Goal: Task Accomplishment & Management: Use online tool/utility

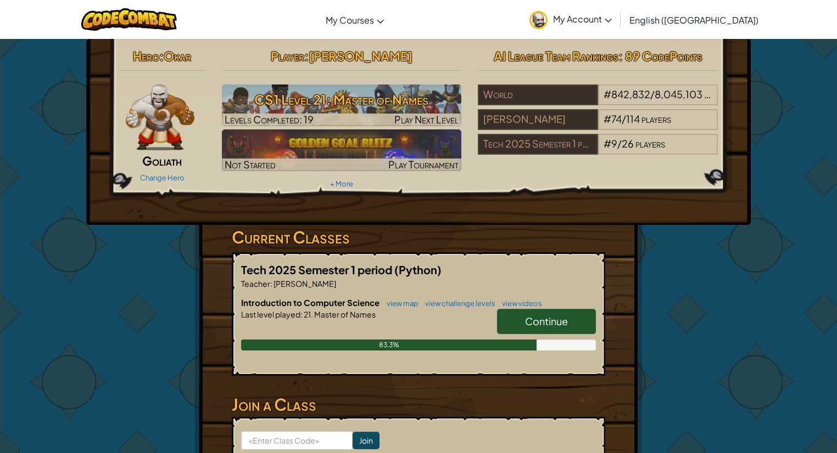
click at [557, 328] on link "Continue" at bounding box center [546, 321] width 99 height 25
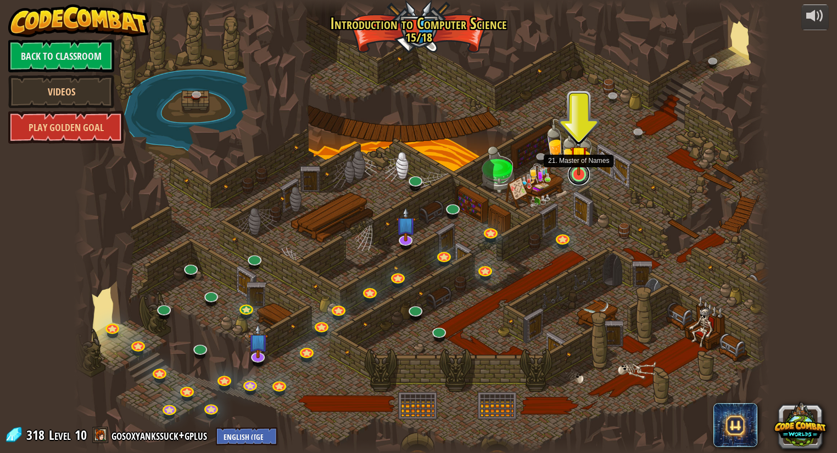
click at [576, 181] on link at bounding box center [579, 175] width 22 height 22
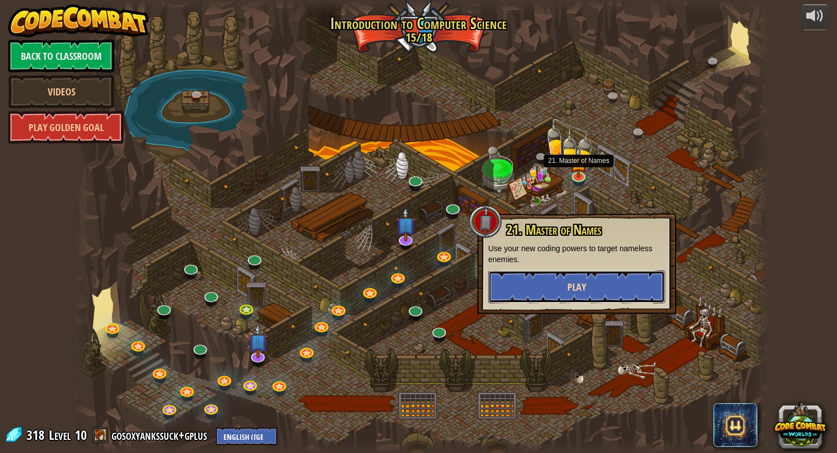
click at [568, 284] on span "Play" at bounding box center [576, 288] width 19 height 14
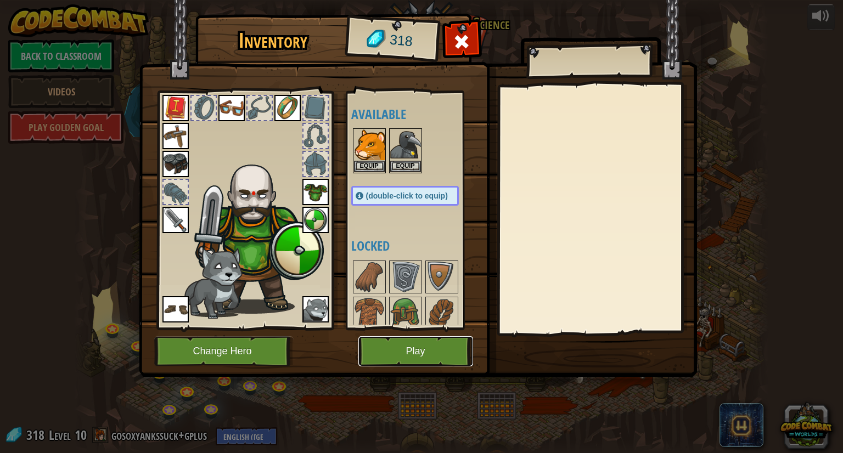
click at [427, 350] on button "Play" at bounding box center [415, 352] width 115 height 30
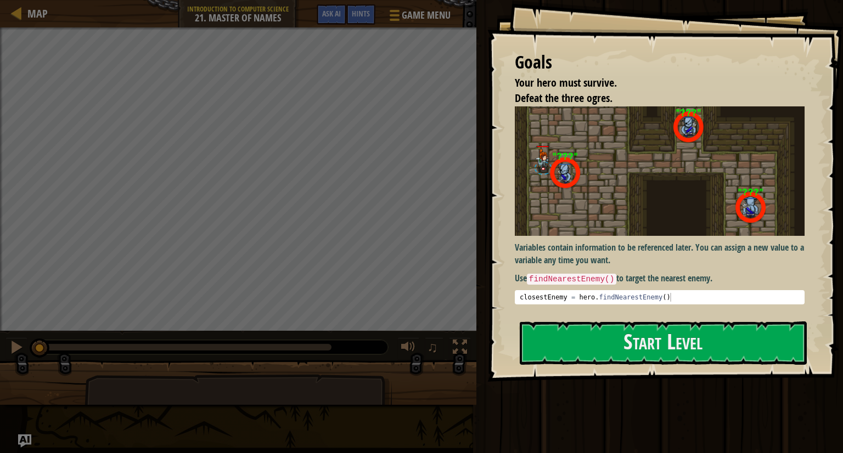
click at [692, 248] on p "Variables contain information to be referenced later. You can assign a new valu…" at bounding box center [660, 254] width 290 height 25
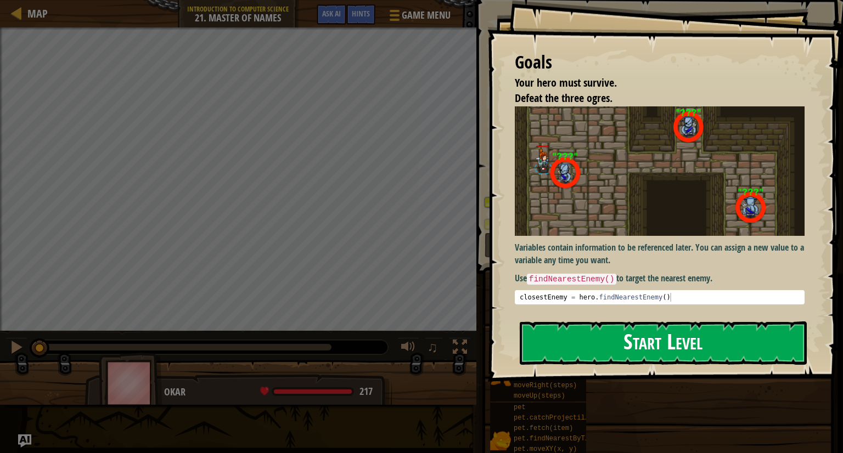
click at [682, 345] on button "Start Level" at bounding box center [663, 343] width 287 height 43
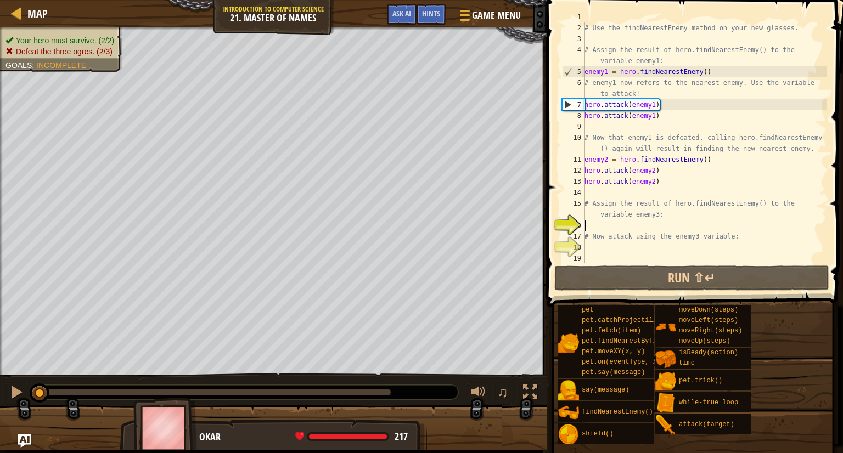
scroll to position [10, 0]
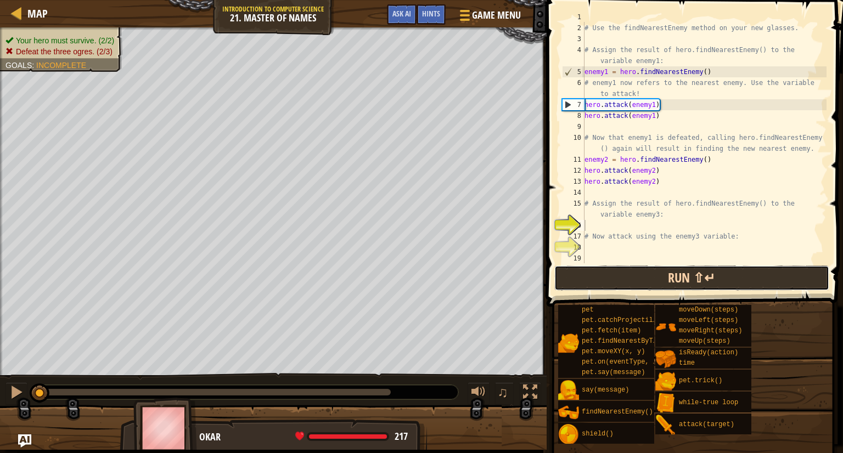
click at [671, 275] on button "Run ⇧↵" at bounding box center [691, 278] width 275 height 25
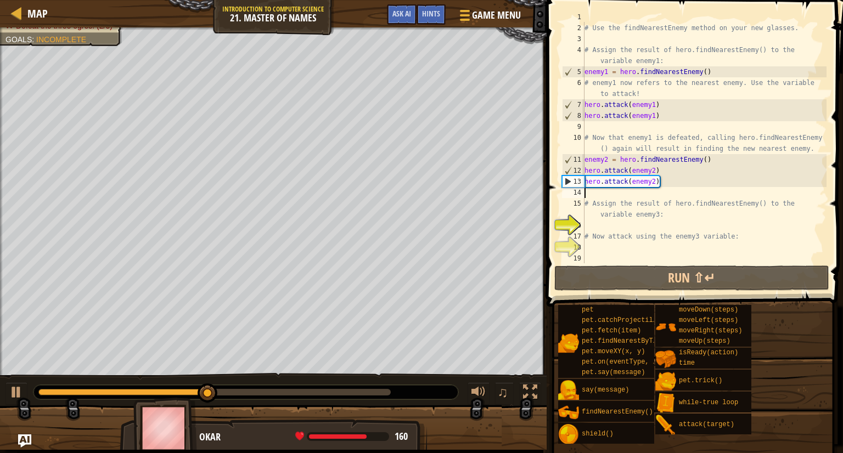
click at [685, 196] on div "# Your hero doesn't know the names of these enemies! # Use the findNearestEnemy…" at bounding box center [704, 144] width 244 height 264
type textarea "h"
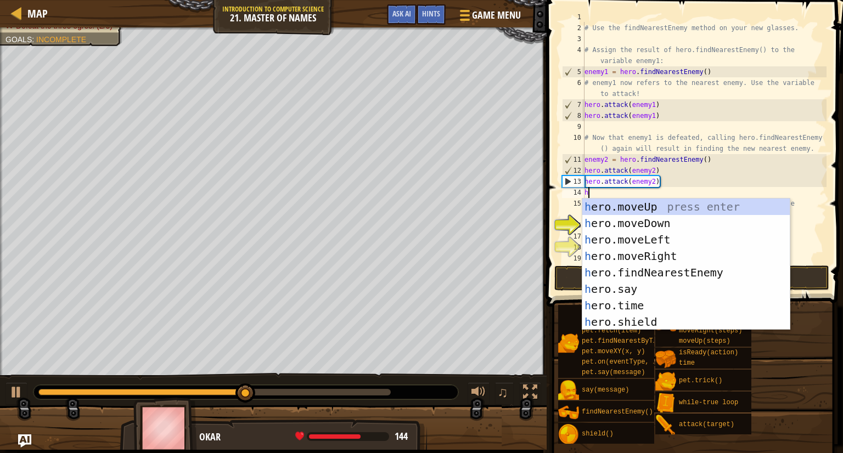
scroll to position [5, 0]
click at [670, 275] on div "h ero.moveUp press enter h ero.moveDown press enter h ero.moveLeft press enter …" at bounding box center [686, 281] width 208 height 165
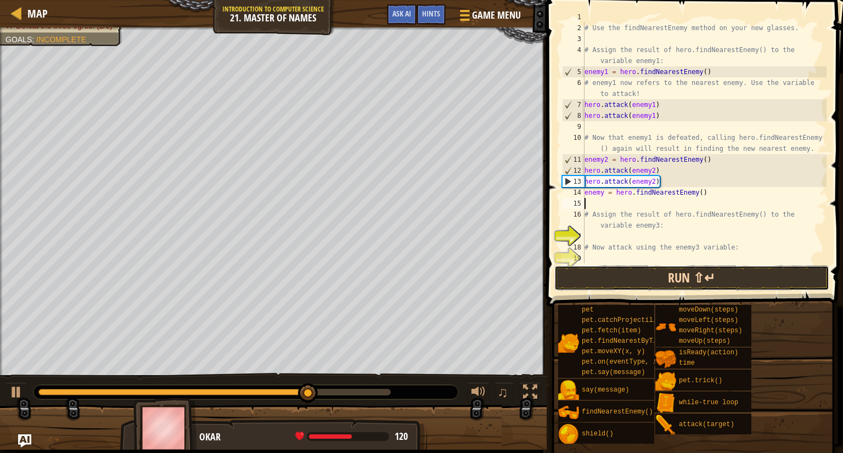
click at [623, 283] on button "Run ⇧↵" at bounding box center [691, 278] width 275 height 25
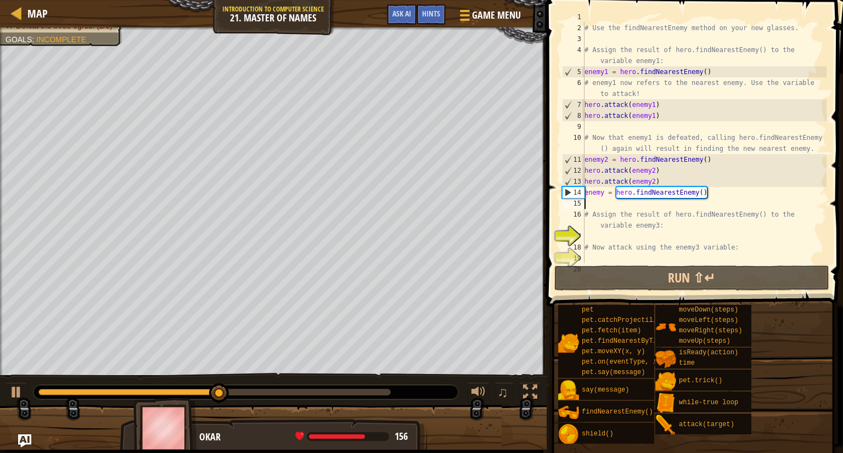
click at [702, 193] on div "# Your hero doesn't know the names of these enemies! # Use the findNearestEnemy…" at bounding box center [704, 144] width 244 height 264
click at [712, 193] on div "# Your hero doesn't know the names of these enemies! # Use the findNearestEnemy…" at bounding box center [704, 144] width 244 height 264
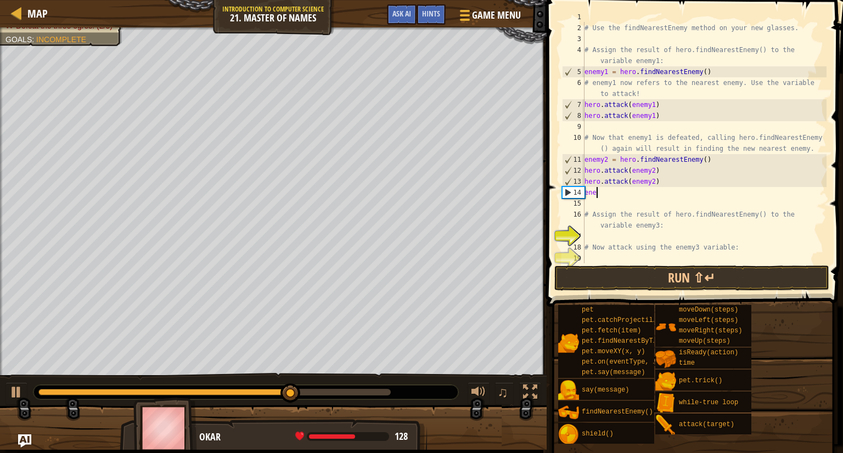
type textarea "e"
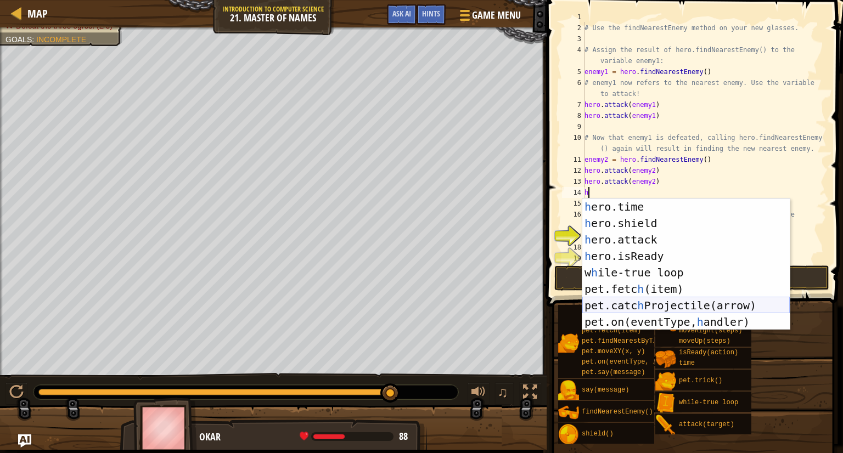
scroll to position [99, 0]
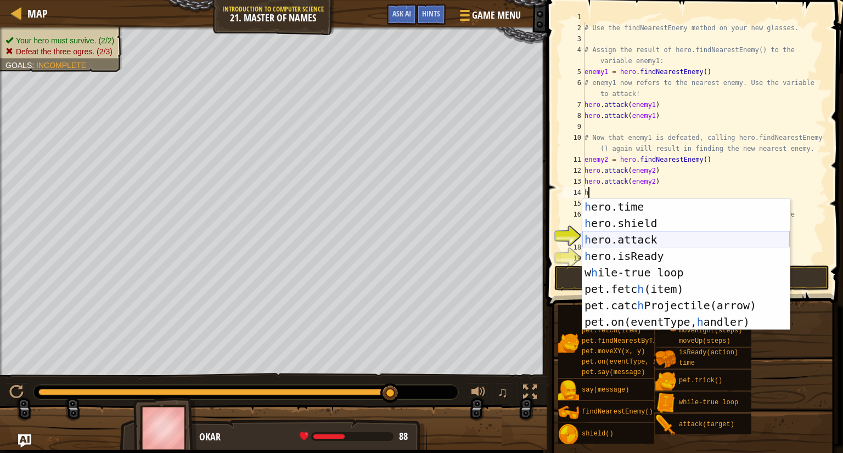
click at [671, 242] on div "h ero.time press enter h ero.shield press enter h ero.attack press enter h ero.…" at bounding box center [686, 281] width 208 height 165
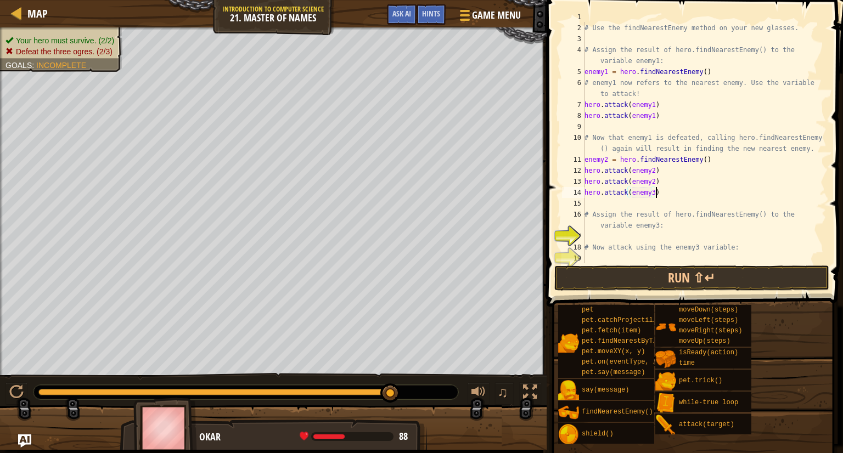
scroll to position [5, 5]
click at [684, 271] on button "Run ⇧↵" at bounding box center [691, 278] width 275 height 25
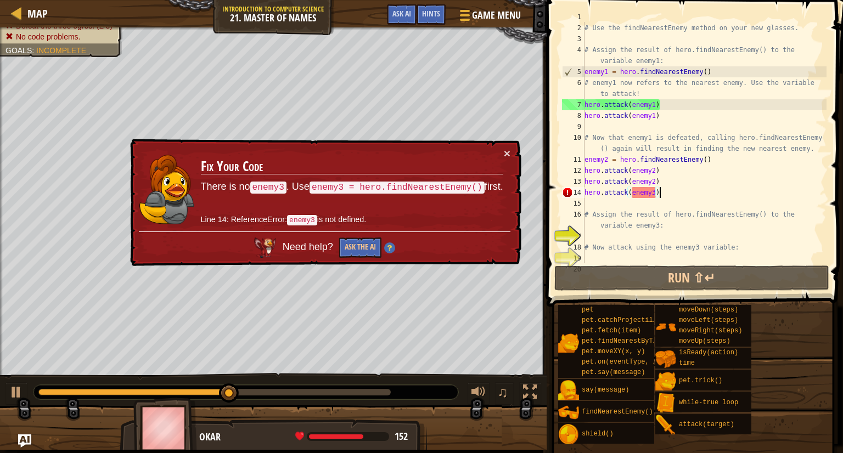
click at [679, 197] on div "# Your hero doesn't know the names of these enemies! # Use the findNearestEnemy…" at bounding box center [704, 144] width 244 height 264
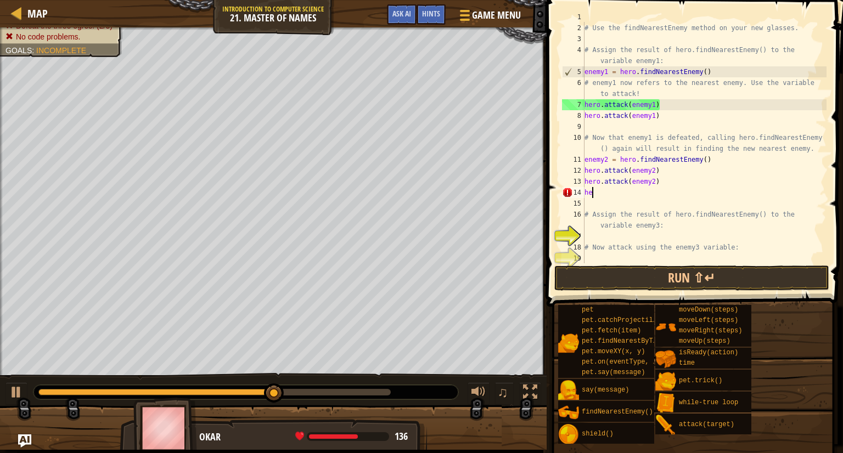
scroll to position [5, 0]
type textarea "h"
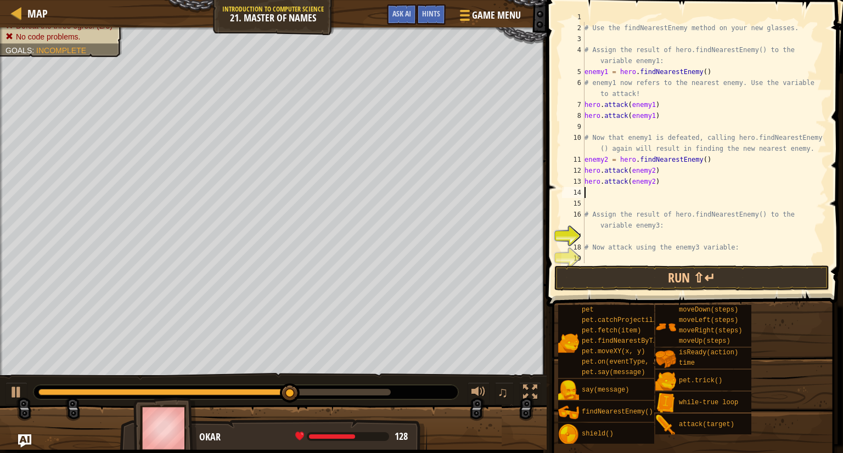
type textarea "h"
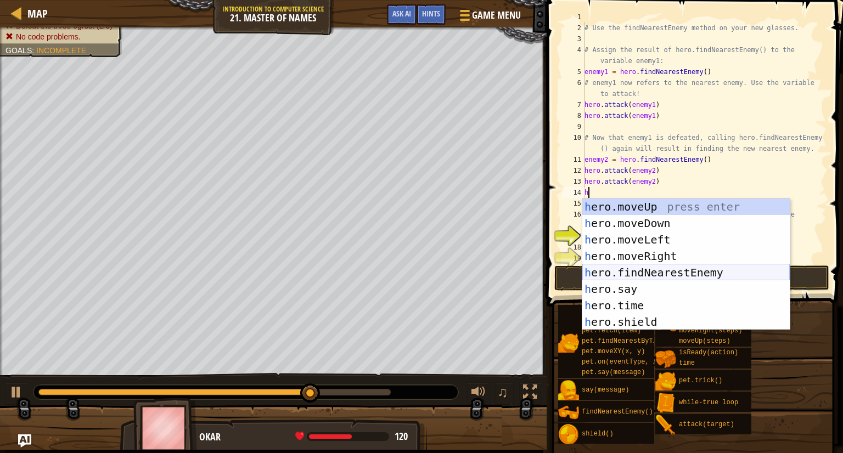
click at [675, 270] on div "h ero.moveUp press enter h ero.moveDown press enter h ero.moveLeft press enter …" at bounding box center [686, 281] width 208 height 165
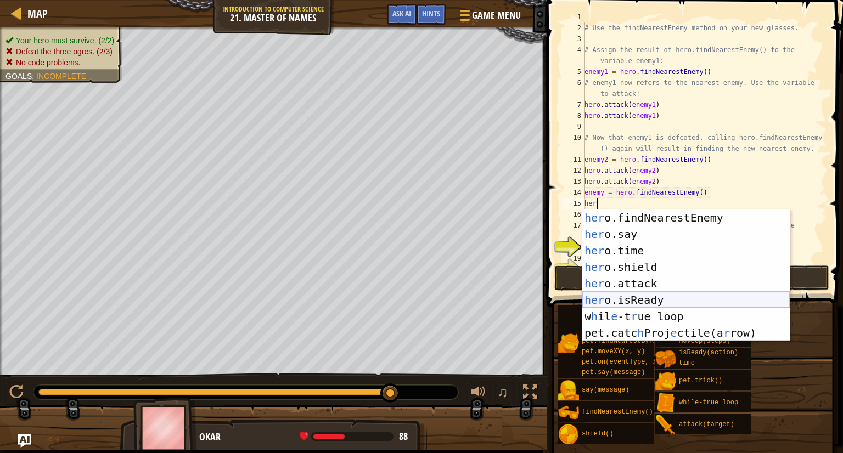
scroll to position [82, 0]
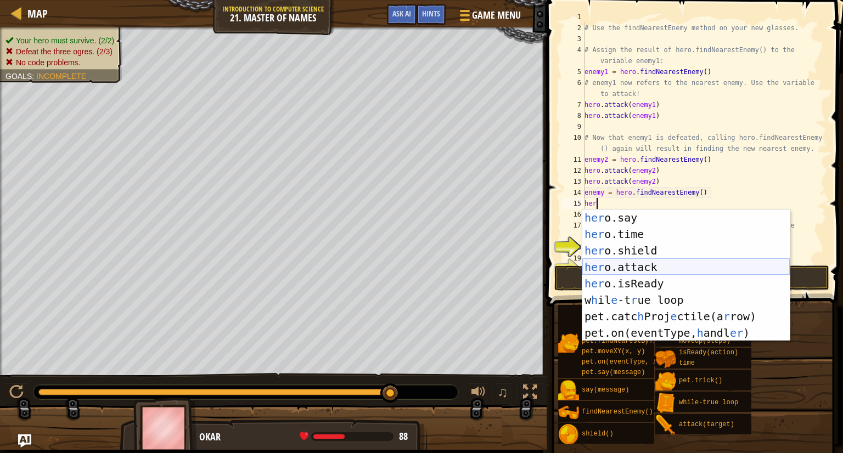
click at [679, 270] on div "her o.say press enter her o.time press enter her o.shield press enter her o.att…" at bounding box center [686, 292] width 208 height 165
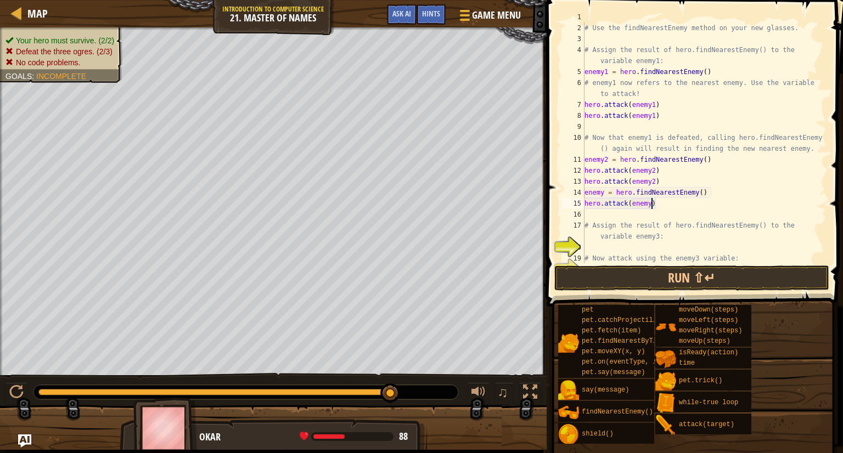
scroll to position [5, 5]
click at [675, 271] on button "Run ⇧↵" at bounding box center [691, 278] width 275 height 25
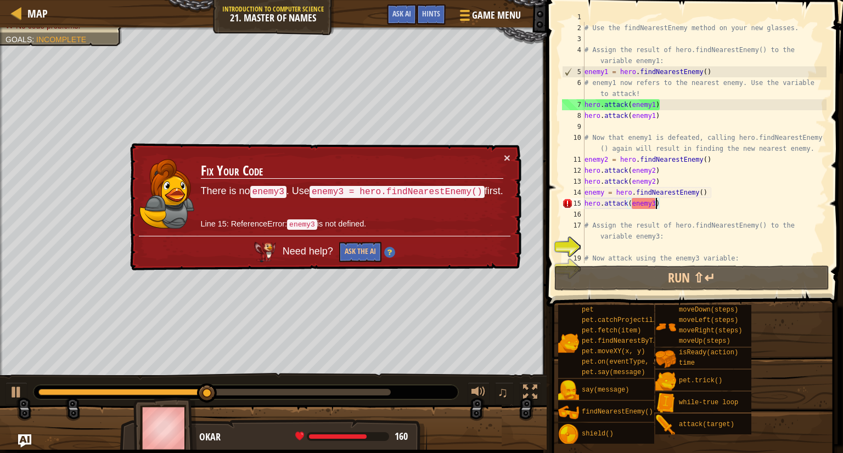
click at [605, 192] on div "# Your hero doesn't know the names of these enemies! # Use the findNearestEnemy…" at bounding box center [704, 144] width 244 height 264
type textarea "enemy3 = hero.findNearestEnemy()"
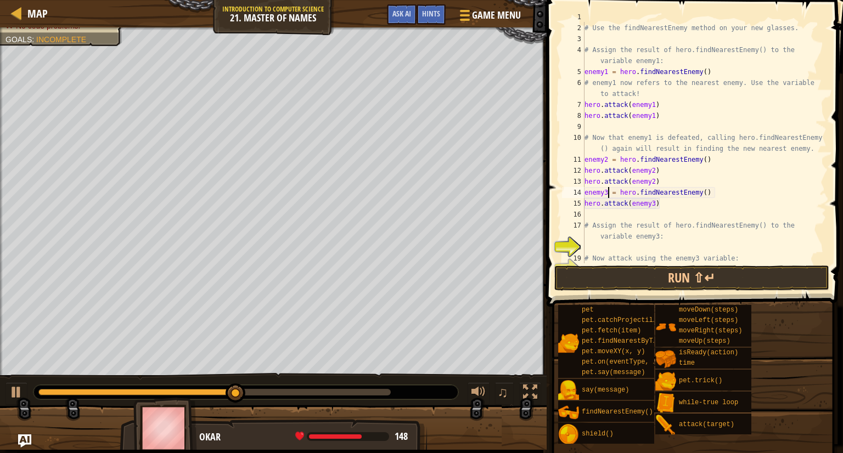
click at [671, 209] on div "# Your hero doesn't know the names of these enemies! # Use the findNearestEnemy…" at bounding box center [704, 144] width 244 height 264
click at [671, 205] on div "# Your hero doesn't know the names of these enemies! # Use the findNearestEnemy…" at bounding box center [704, 144] width 244 height 264
type textarea "h"
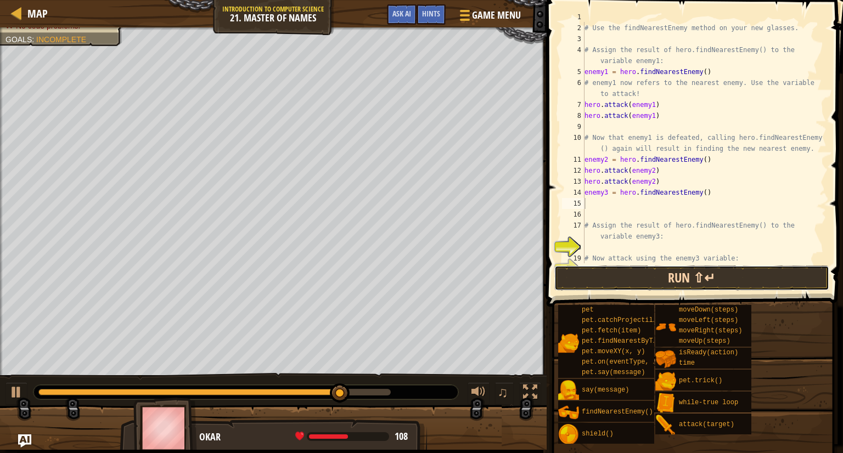
click at [652, 276] on button "Run ⇧↵" at bounding box center [691, 278] width 275 height 25
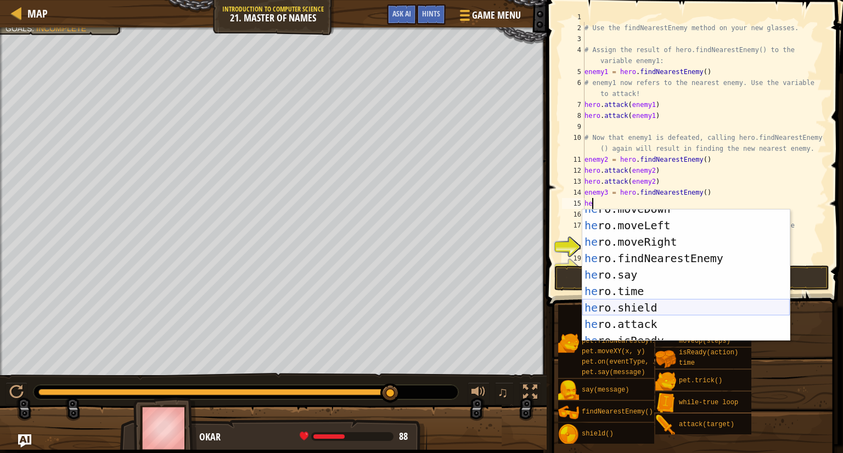
scroll to position [74, 0]
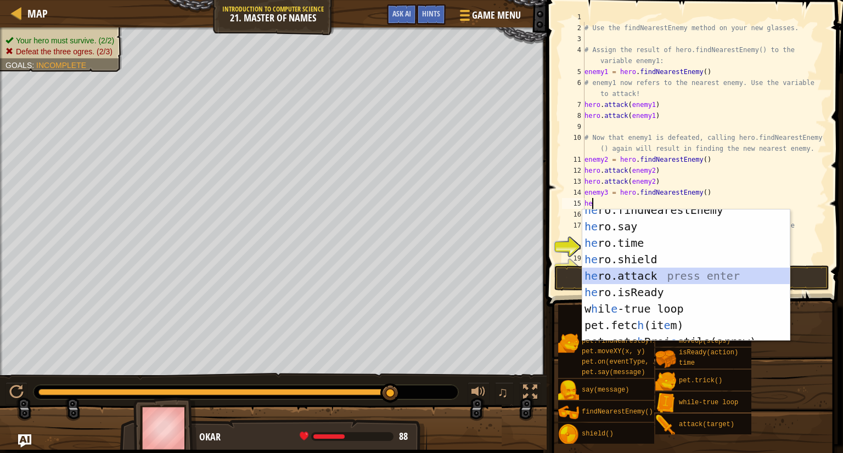
click at [656, 280] on div "he ro.findNearestEnemy press enter he ro.say press enter he ro.time press enter…" at bounding box center [686, 284] width 208 height 165
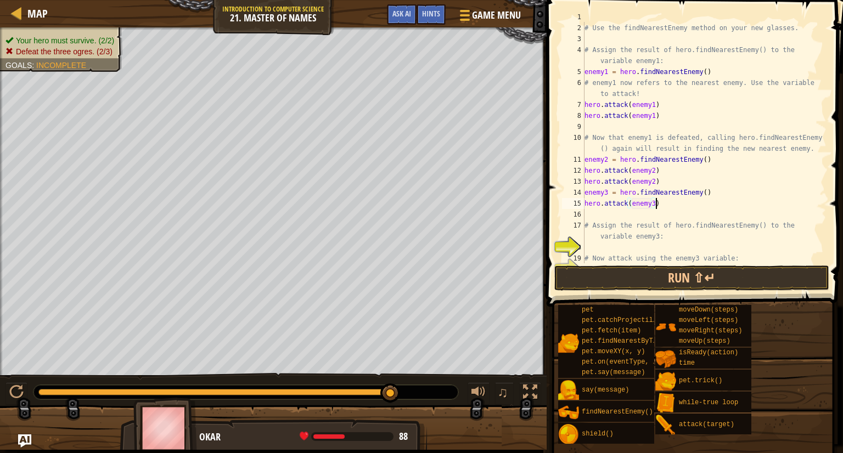
scroll to position [5, 5]
type textarea "hero.attack(enemy3)"
click at [660, 271] on button "Run ⇧↵" at bounding box center [691, 278] width 275 height 25
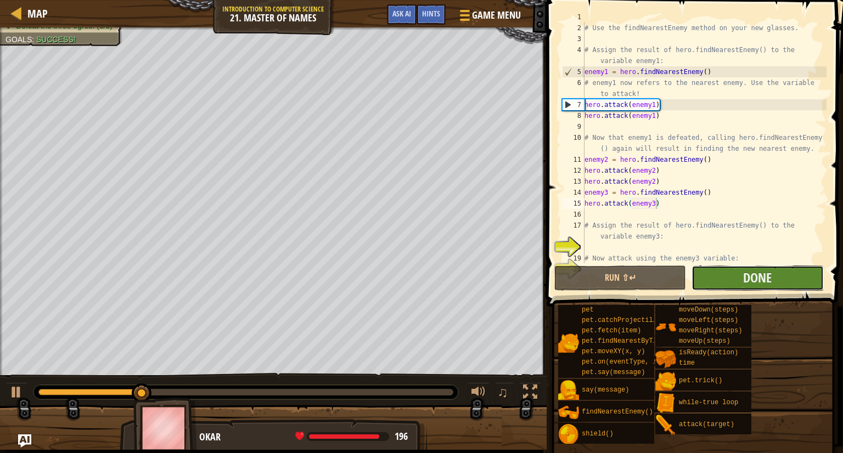
click at [788, 279] on button "Done" at bounding box center [758, 278] width 132 height 25
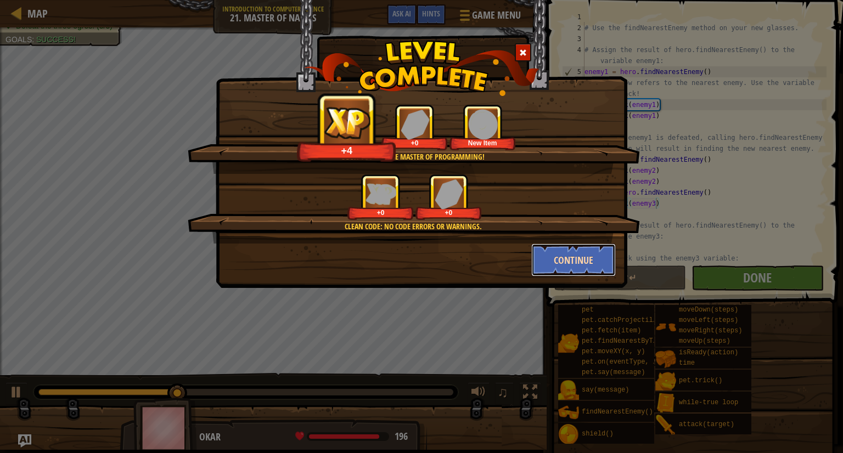
click at [586, 257] on button "Continue" at bounding box center [573, 260] width 85 height 33
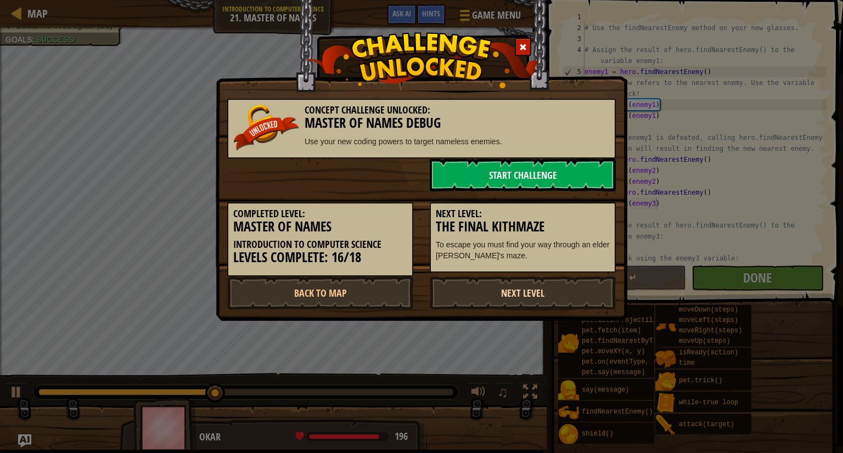
click at [540, 295] on link "Next Level" at bounding box center [523, 293] width 186 height 33
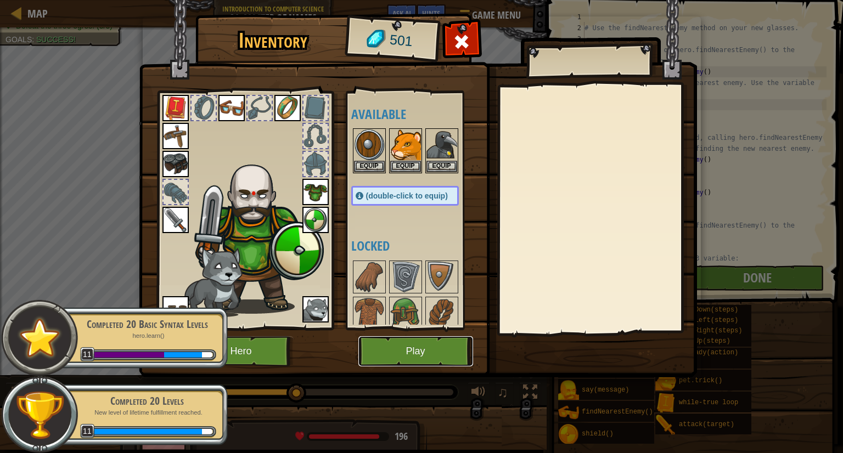
click at [428, 354] on button "Play" at bounding box center [415, 352] width 115 height 30
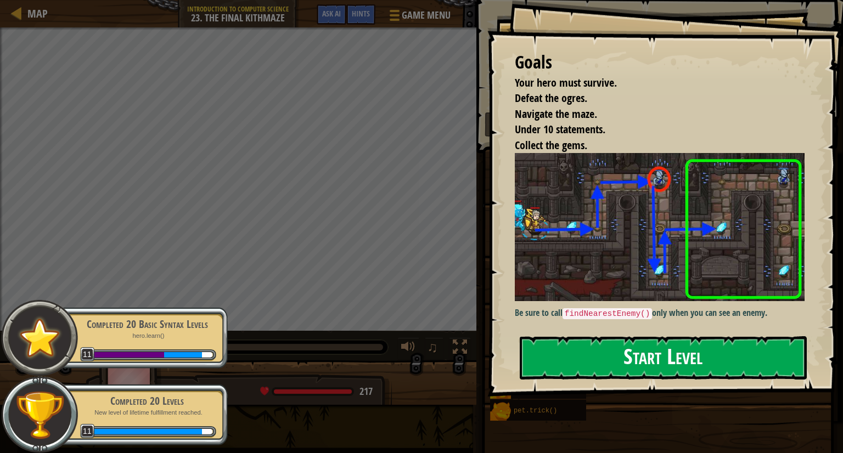
click at [718, 365] on button "Start Level" at bounding box center [663, 358] width 287 height 43
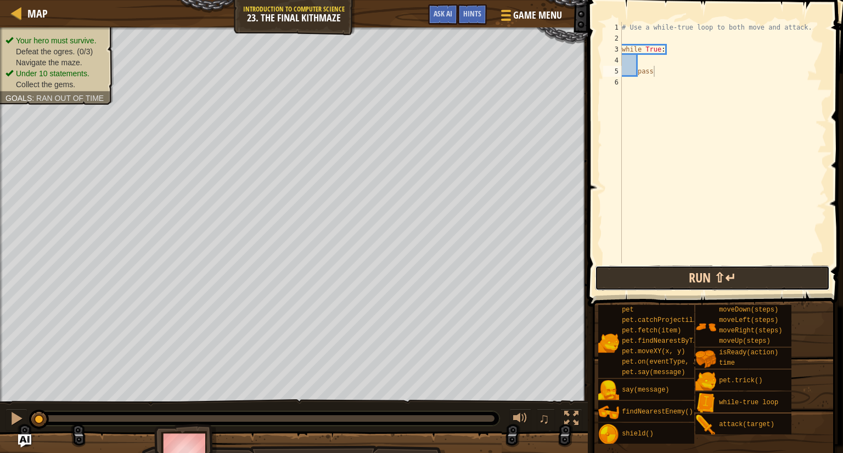
click at [727, 282] on button "Run ⇧↵" at bounding box center [712, 278] width 235 height 25
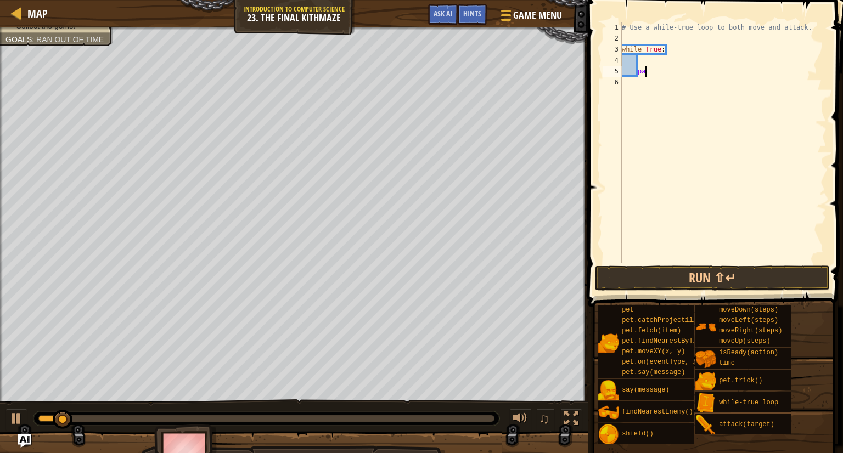
type textarea "p"
click at [650, 55] on div "# Use a while-true loop to both move and attack. while True :" at bounding box center [723, 154] width 207 height 264
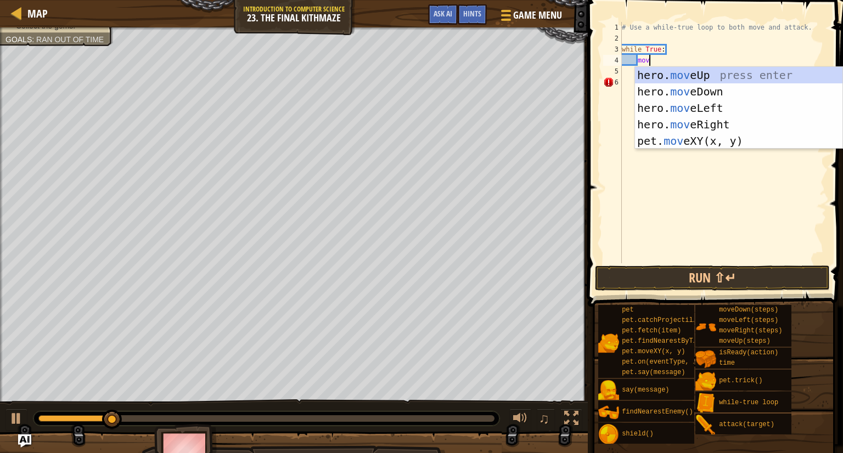
type textarea "move"
click at [685, 124] on div "hero. move Up press enter hero. move Down press enter hero. move Left press ent…" at bounding box center [739, 124] width 208 height 115
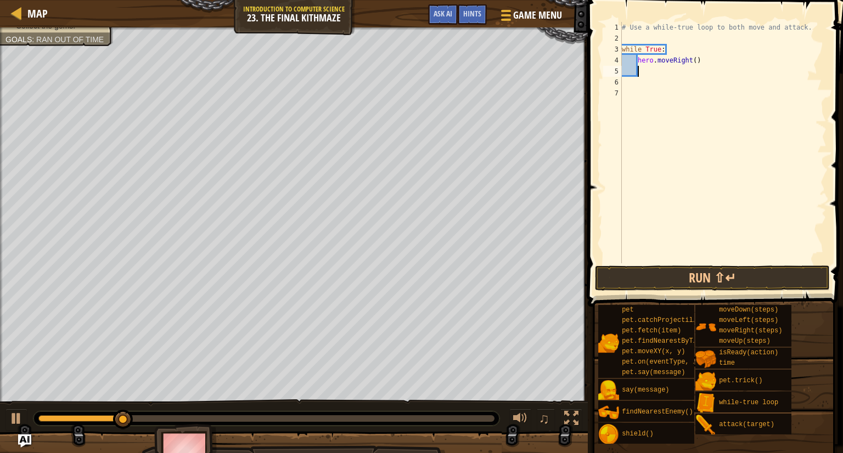
scroll to position [4, 1]
type textarea "m"
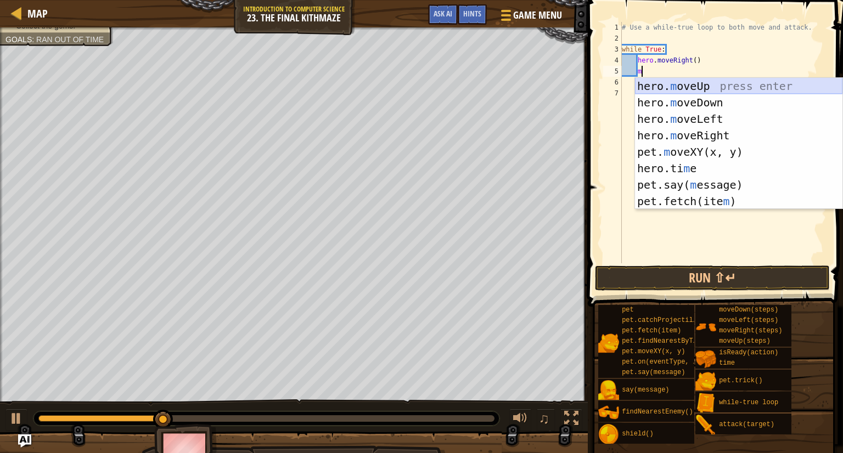
click at [711, 83] on div "hero. m oveUp press enter hero. m oveDown press enter hero. m oveLeft press ent…" at bounding box center [739, 160] width 208 height 165
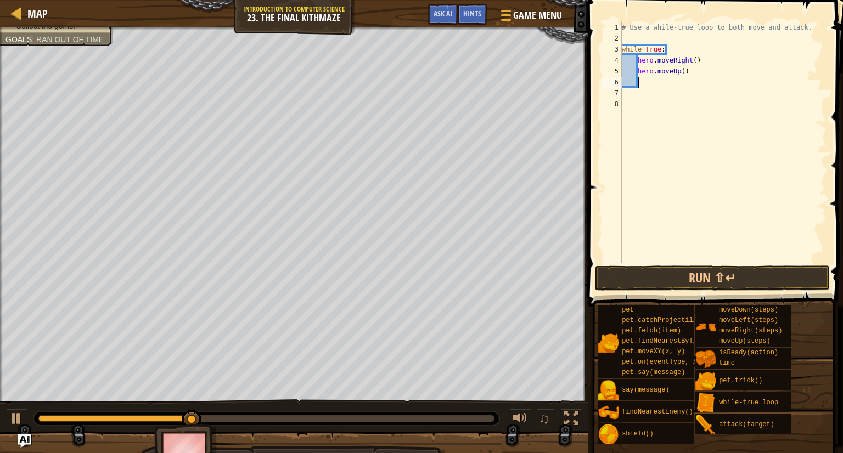
type textarea "m"
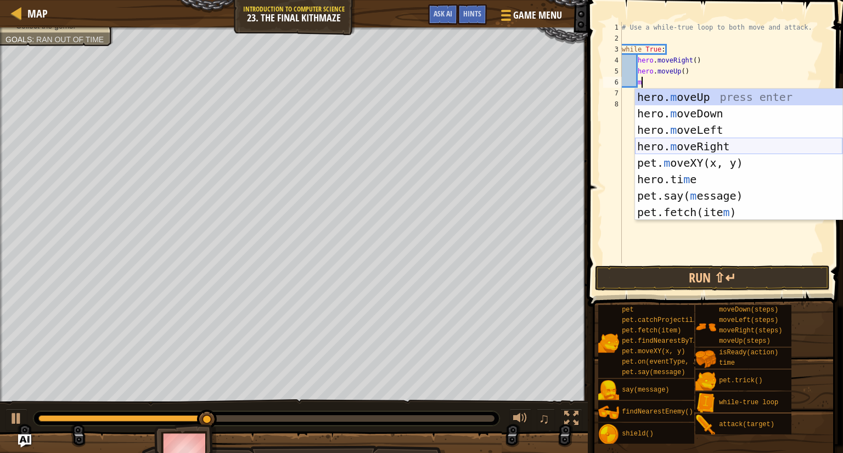
click at [716, 138] on div "hero. m oveUp press enter hero. m oveDown press enter hero. m oveLeft press ent…" at bounding box center [739, 171] width 208 height 165
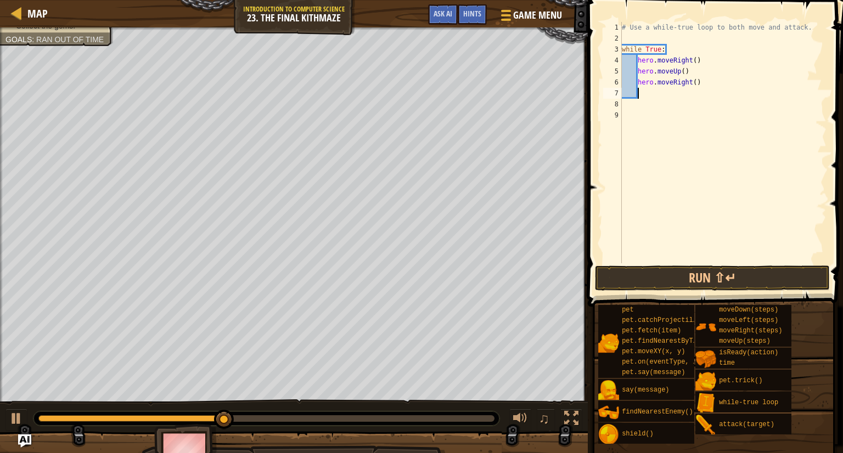
type textarea "h"
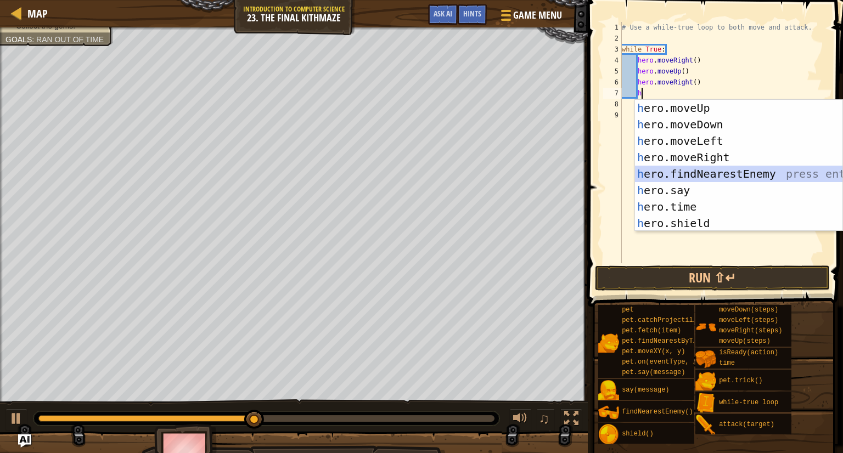
click at [744, 169] on div "h ero.moveUp press enter h ero.moveDown press enter h ero.moveLeft press enter …" at bounding box center [739, 182] width 208 height 165
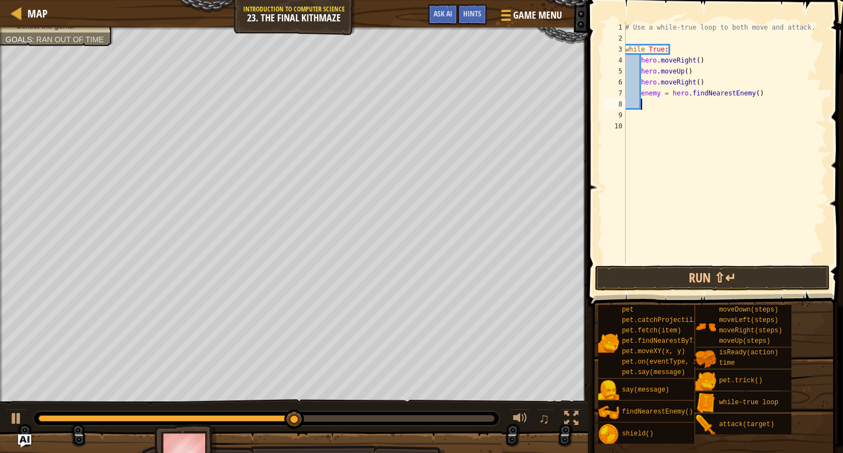
click at [661, 94] on div "# Use a while-true loop to both move and attack. while True : hero . moveRight …" at bounding box center [725, 154] width 204 height 264
type textarea "enemy = hero.findNearestEnemy()"
click at [662, 102] on div "# Use a while-true loop to both move and attack. while True : hero . moveRight …" at bounding box center [725, 154] width 204 height 264
type textarea "m"
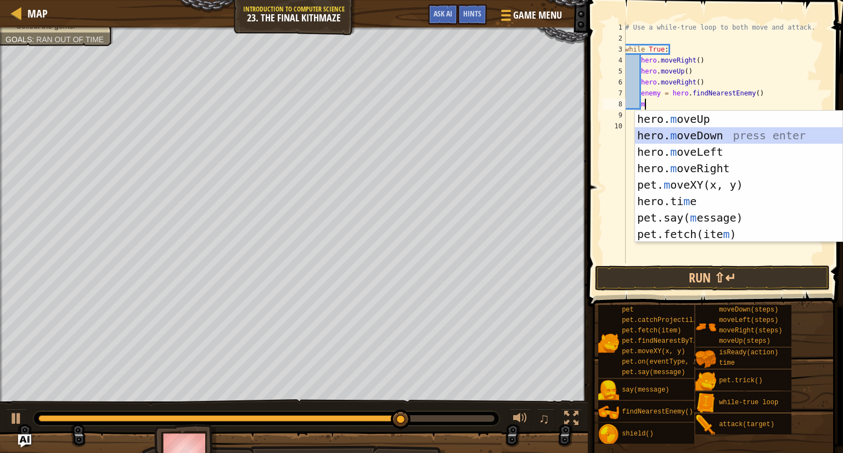
click at [675, 134] on div "hero. m oveUp press enter hero. m oveDown press enter hero. m oveLeft press ent…" at bounding box center [739, 193] width 208 height 165
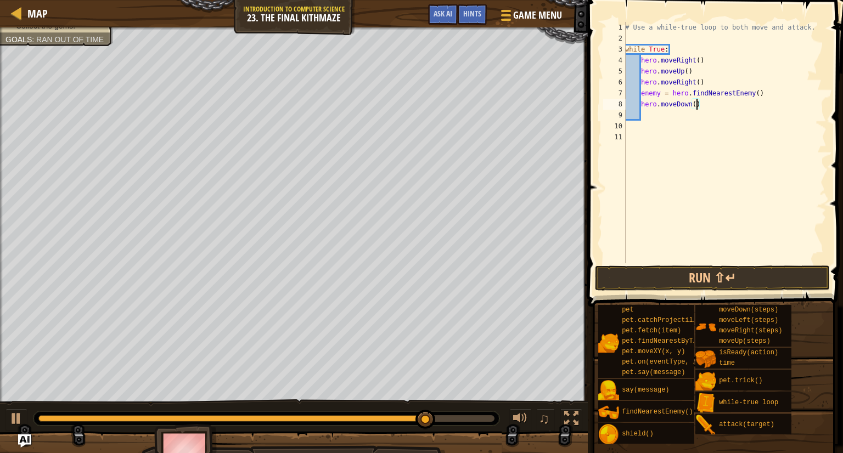
click at [697, 106] on div "# Use a while-true loop to both move and attack. while True : hero . moveRight …" at bounding box center [725, 154] width 204 height 264
type textarea "hero.moveDown(2)"
click at [683, 121] on div "# Use a while-true loop to both move and attack. while True : hero . moveRight …" at bounding box center [725, 154] width 204 height 264
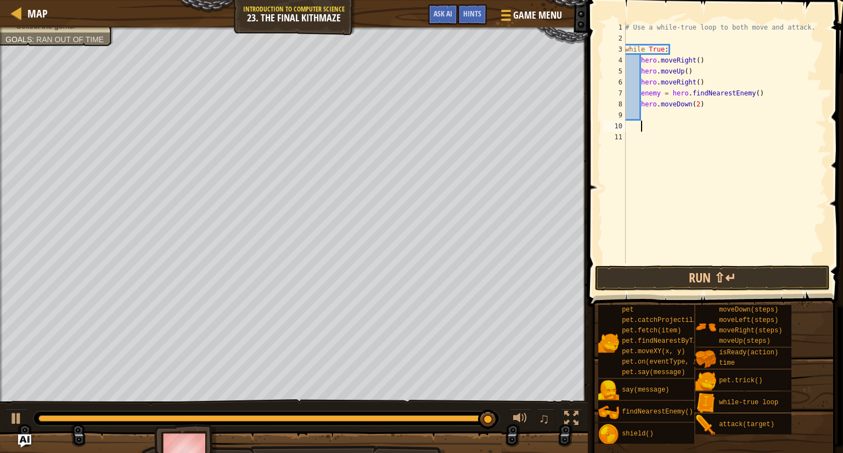
click at [675, 117] on div "# Use a while-true loop to both move and attack. while True : hero . moveRight …" at bounding box center [725, 154] width 204 height 264
type textarea "h"
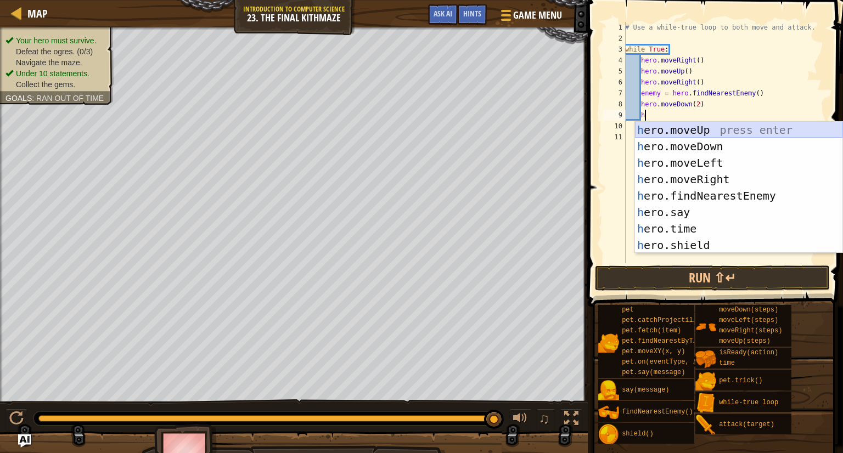
click at [696, 128] on div "h ero.moveUp press enter h ero.moveDown press enter h ero.moveLeft press enter …" at bounding box center [739, 204] width 208 height 165
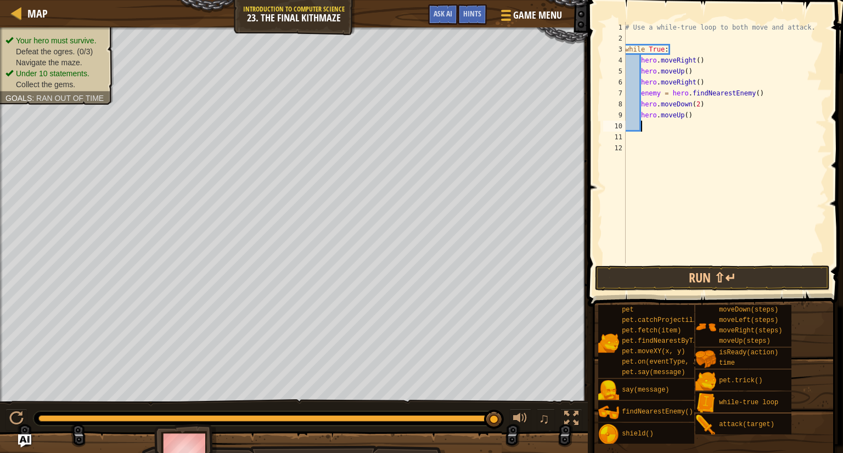
click at [689, 113] on div "# Use a while-true loop to both move and attack. while True : hero . moveRight …" at bounding box center [725, 154] width 204 height 264
click at [725, 271] on button "Run ⇧↵" at bounding box center [712, 278] width 235 height 25
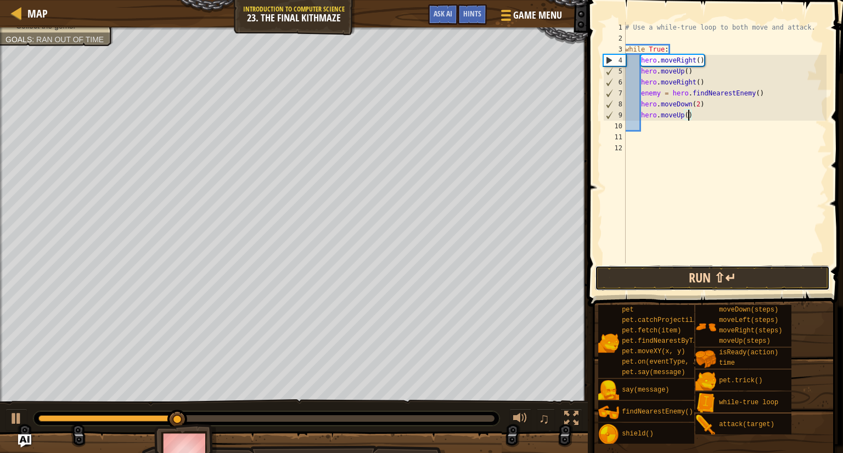
click at [677, 281] on button "Run ⇧↵" at bounding box center [712, 278] width 235 height 25
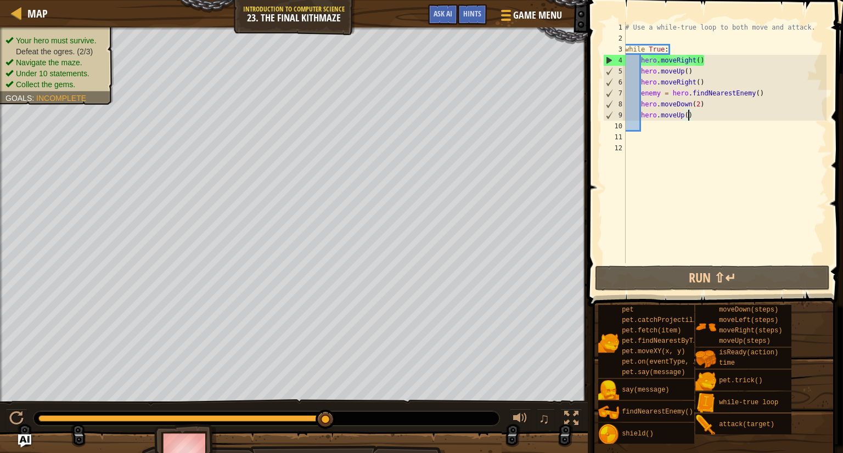
click at [772, 92] on div "# Use a while-true loop to both move and attack. while True : hero . moveRight …" at bounding box center [725, 154] width 204 height 264
type textarea "enemy = hero.findNearestEnemy()"
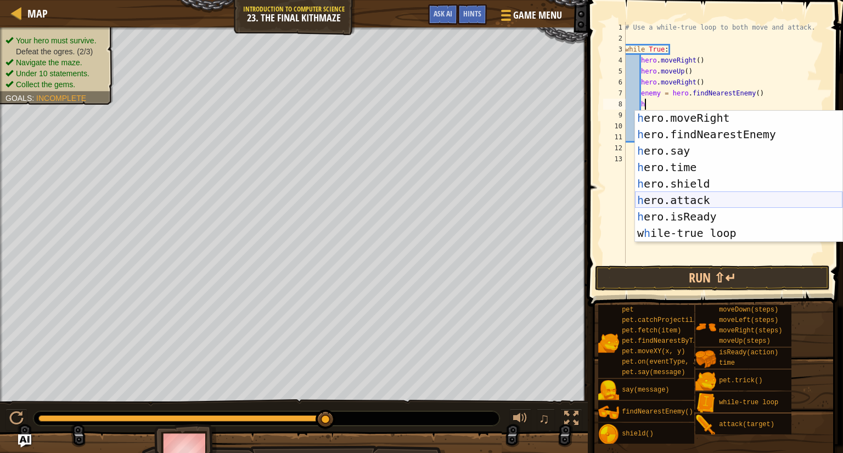
scroll to position [54, 0]
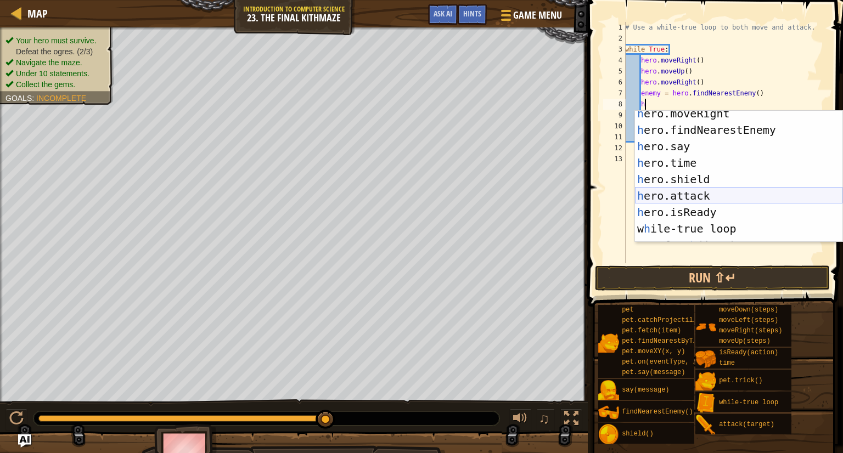
click at [733, 198] on div "h ero.moveRight press enter h ero.findNearestEnemy press enter h ero.say press …" at bounding box center [739, 187] width 208 height 165
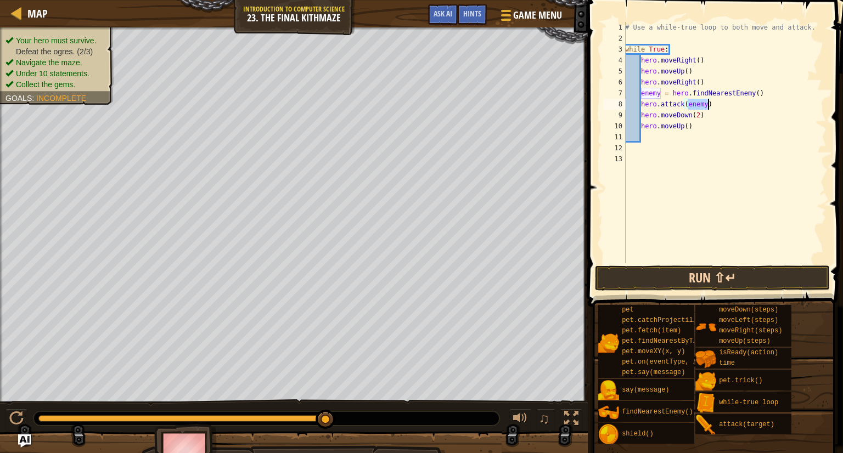
type textarea "hero.attack(enemy)"
click at [704, 282] on button "Run ⇧↵" at bounding box center [712, 278] width 235 height 25
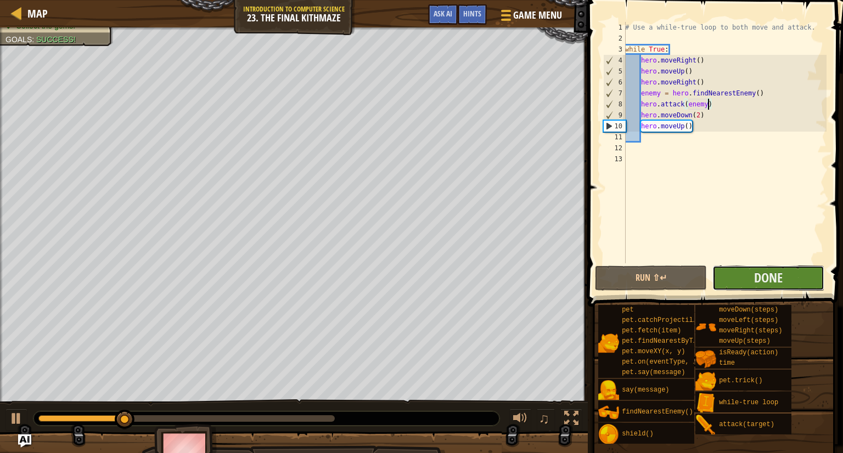
click at [785, 278] on button "Done" at bounding box center [769, 278] width 112 height 25
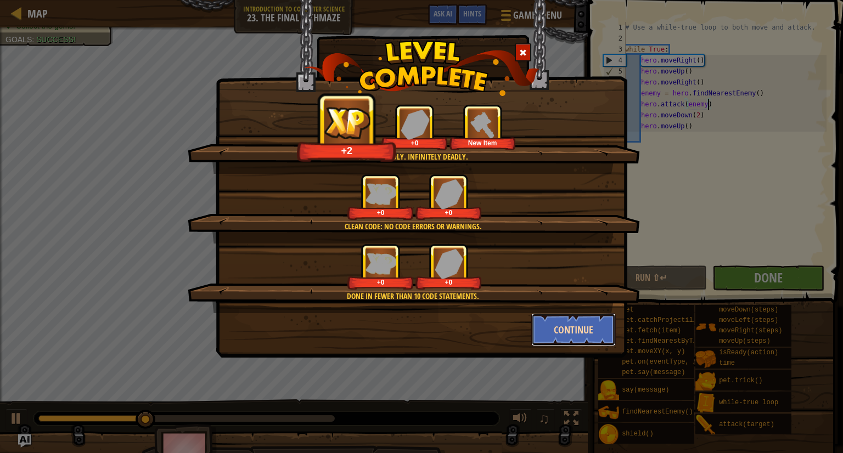
click at [568, 332] on button "Continue" at bounding box center [573, 329] width 85 height 33
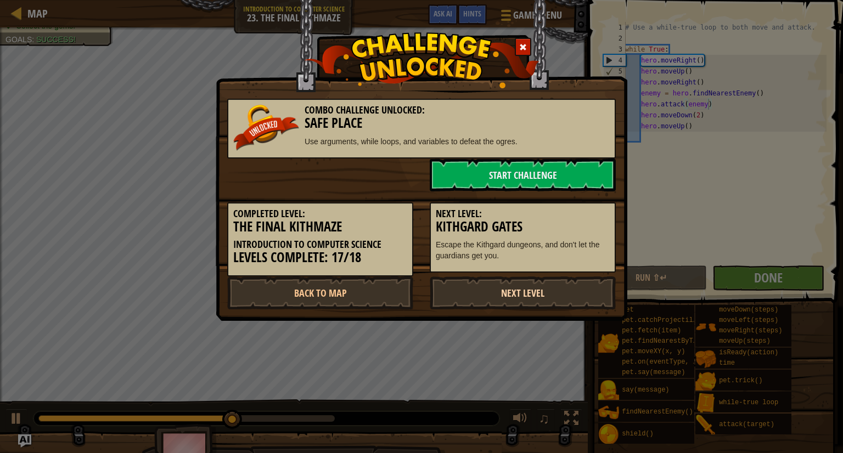
click at [541, 295] on link "Next Level" at bounding box center [523, 293] width 186 height 33
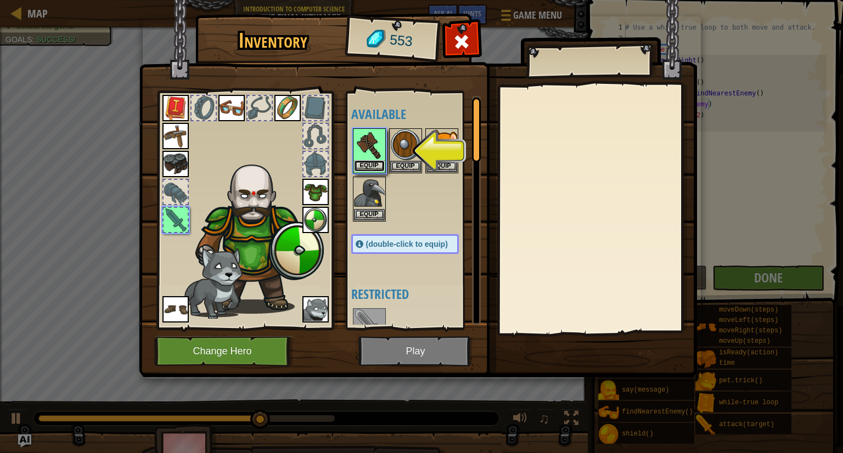
click at [367, 162] on button "Equip" at bounding box center [369, 166] width 31 height 12
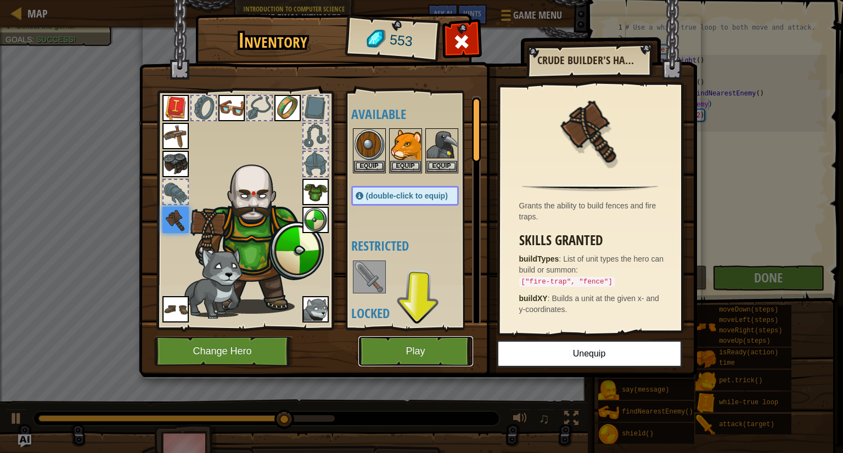
click at [423, 345] on button "Play" at bounding box center [415, 352] width 115 height 30
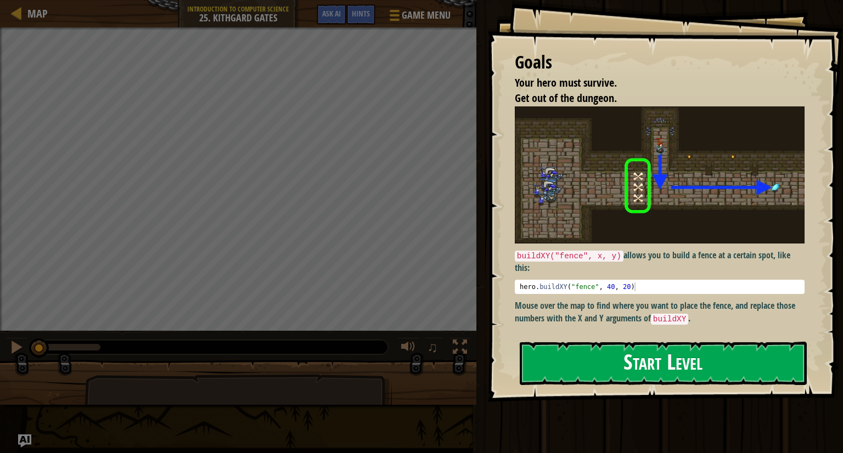
click at [630, 355] on button "Start Level" at bounding box center [663, 363] width 287 height 43
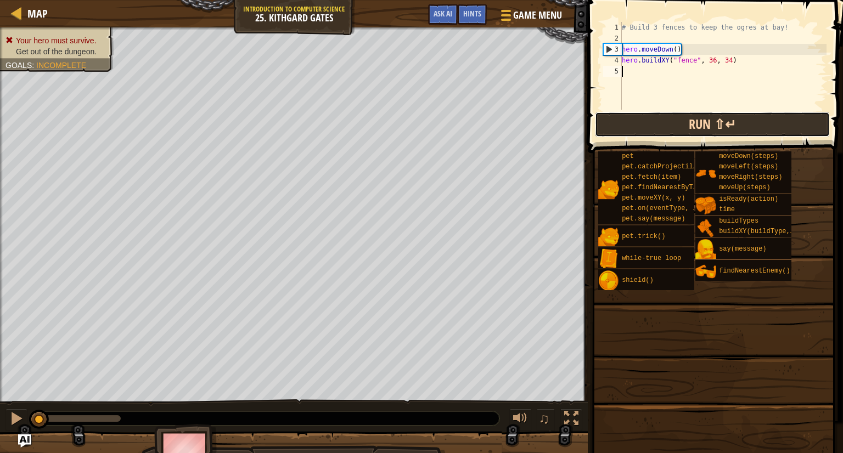
click at [666, 125] on div "1 2 3 4 5 # Build 3 fences to keep the ogres at bay! hero . moveDown ( ) hero .…" at bounding box center [714, 98] width 259 height 186
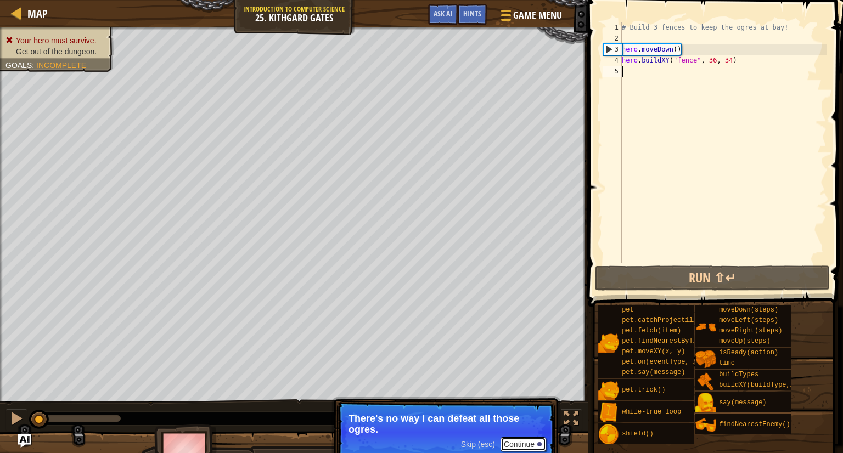
click at [522, 443] on button "Continue" at bounding box center [524, 445] width 46 height 14
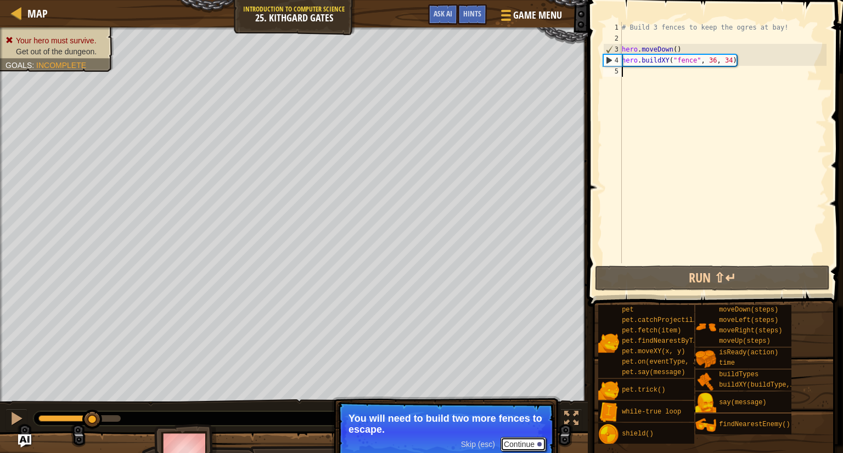
click at [535, 449] on button "Continue" at bounding box center [524, 445] width 46 height 14
click at [531, 447] on button "Continue" at bounding box center [524, 446] width 46 height 14
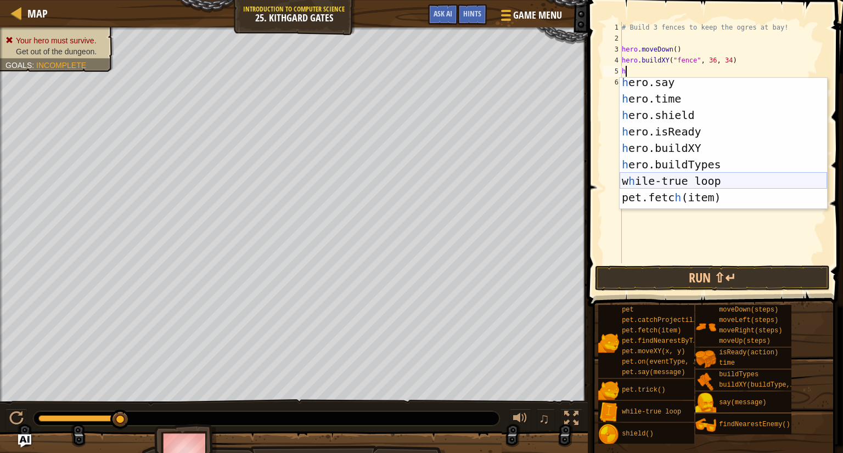
scroll to position [88, 0]
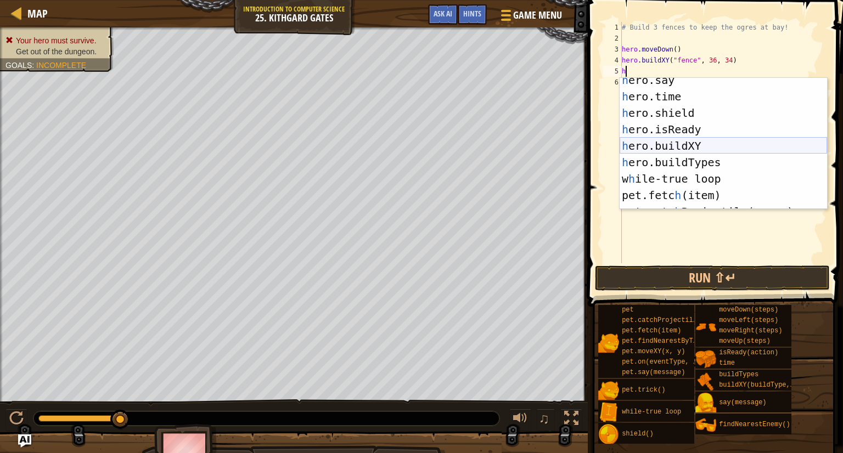
click at [687, 149] on div "h ero.say press enter h ero.time press enter h ero.shield press enter h ero.isR…" at bounding box center [724, 154] width 208 height 165
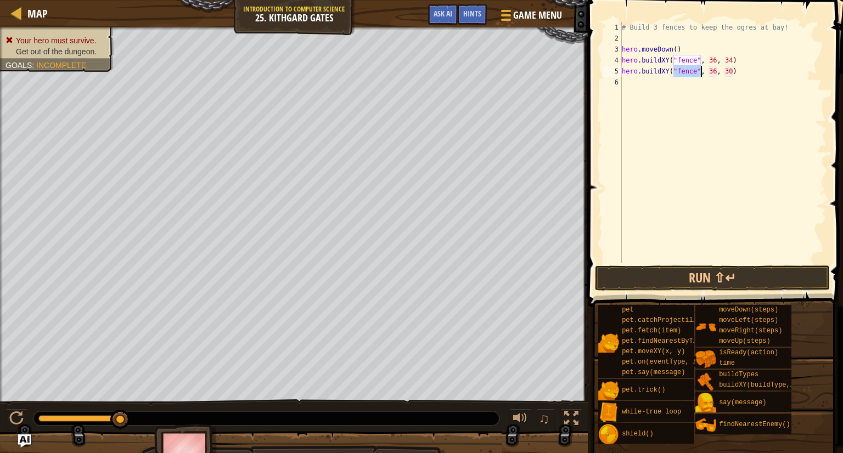
click at [734, 72] on div "# Build 3 fences to keep the ogres at bay! hero . moveDown ( ) hero . buildXY (…" at bounding box center [723, 154] width 207 height 264
click at [716, 66] on div "# Build 3 fences to keep the ogres at bay! hero . moveDown ( ) hero . buildXY (…" at bounding box center [723, 154] width 207 height 264
click at [721, 68] on div "# Build 3 fences to keep the ogres at bay! hero . moveDown ( ) hero . buildXY (…" at bounding box center [723, 154] width 207 height 264
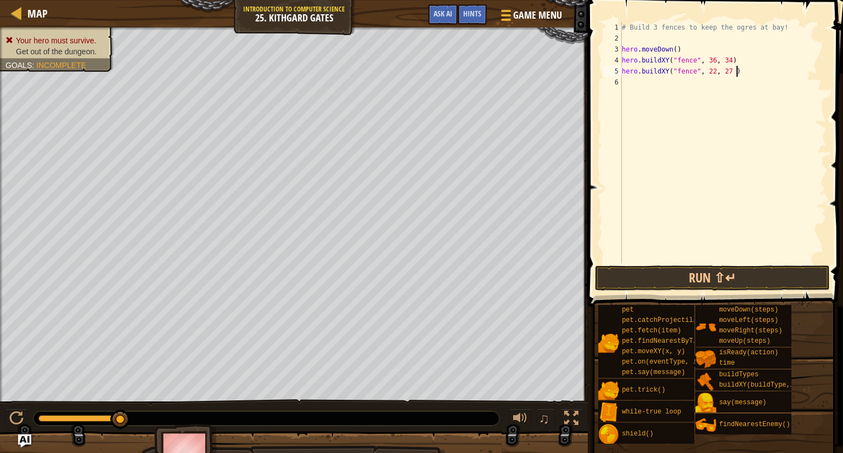
click at [737, 69] on div "# Build 3 fences to keep the ogres at bay! hero . moveDown ( ) hero . buildXY (…" at bounding box center [723, 154] width 207 height 264
click at [711, 277] on button "Run ⇧↵" at bounding box center [712, 278] width 235 height 25
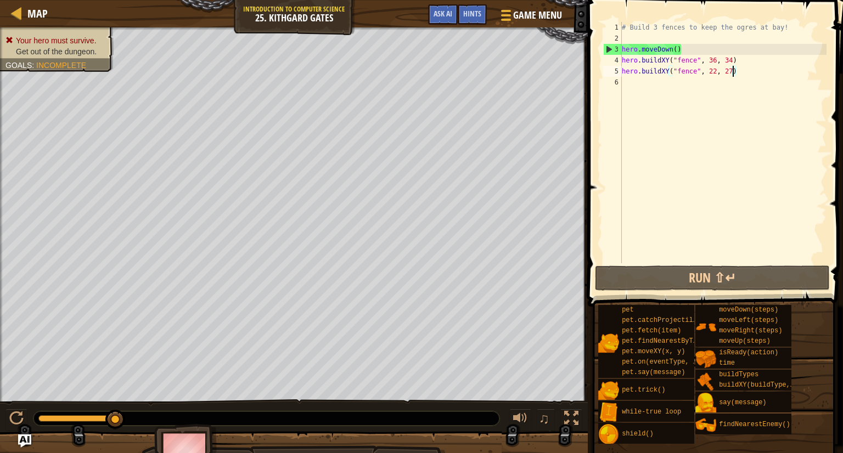
click at [717, 66] on div "# Build 3 fences to keep the ogres at bay! hero . moveDown ( ) hero . buildXY (…" at bounding box center [723, 154] width 207 height 264
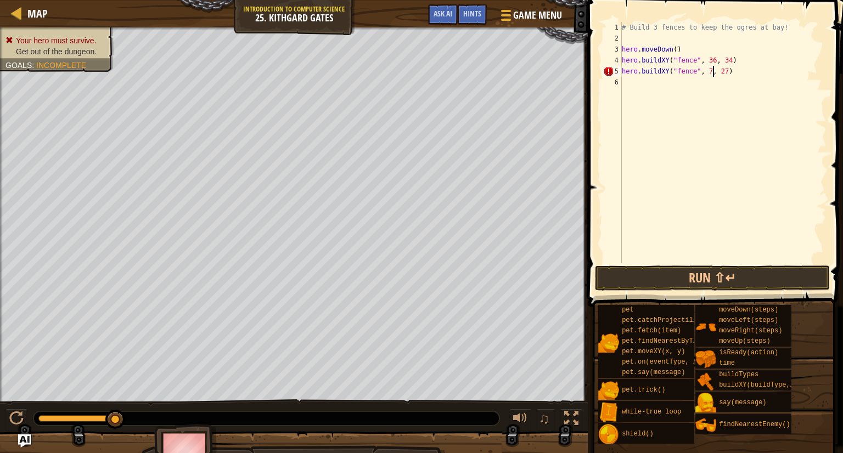
scroll to position [4, 8]
click at [731, 70] on div "# Build 3 fences to keep the ogres at bay! hero . moveDown ( ) hero . buildXY (…" at bounding box center [723, 154] width 207 height 264
click at [732, 69] on div "# Build 3 fences to keep the ogres at bay! hero . moveDown ( ) hero . buildXY (…" at bounding box center [723, 154] width 207 height 264
click at [678, 264] on span at bounding box center [717, 137] width 264 height 339
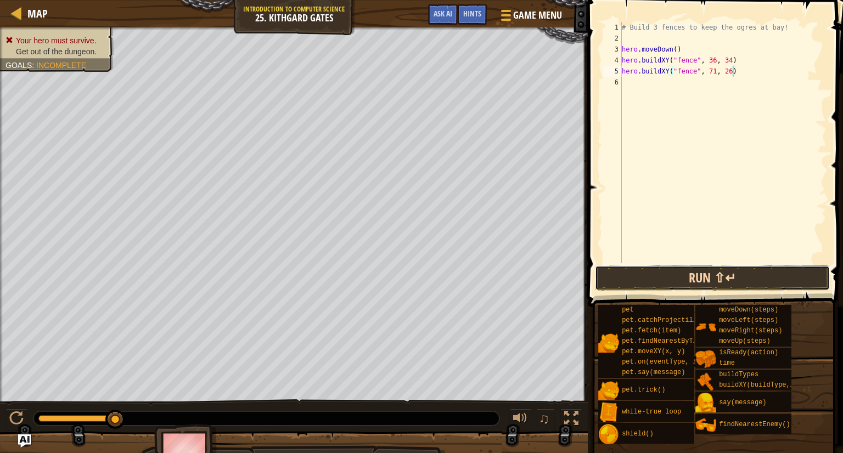
click at [676, 274] on button "Run ⇧↵" at bounding box center [712, 278] width 235 height 25
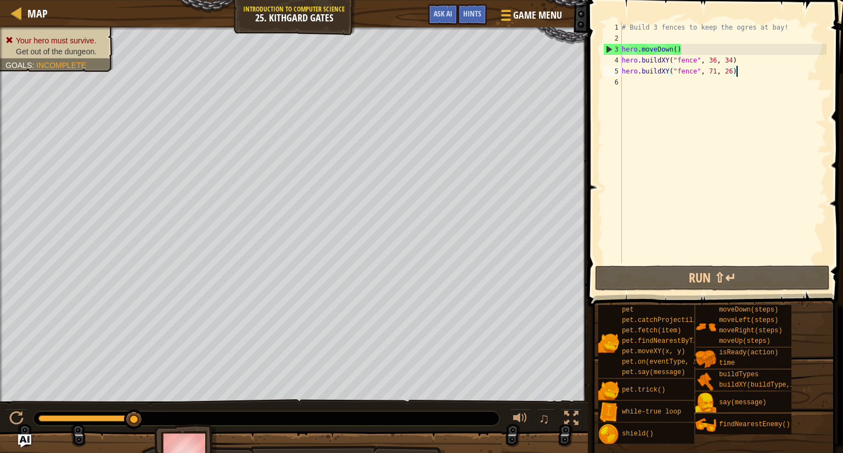
click at [742, 66] on div "# Build 3 fences to keep the ogres at bay! hero . moveDown ( ) hero . buildXY (…" at bounding box center [723, 154] width 207 height 264
click at [743, 62] on div "# Build 3 fences to keep the ogres at bay! hero . moveDown ( ) hero . buildXY (…" at bounding box center [723, 154] width 207 height 264
type textarea "hero.buildXY("fence", 36, 34)"
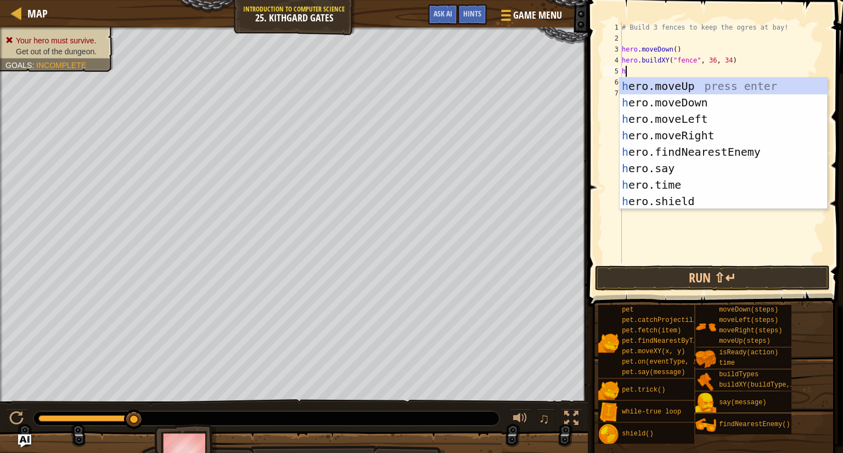
scroll to position [0, 0]
type textarea "her"
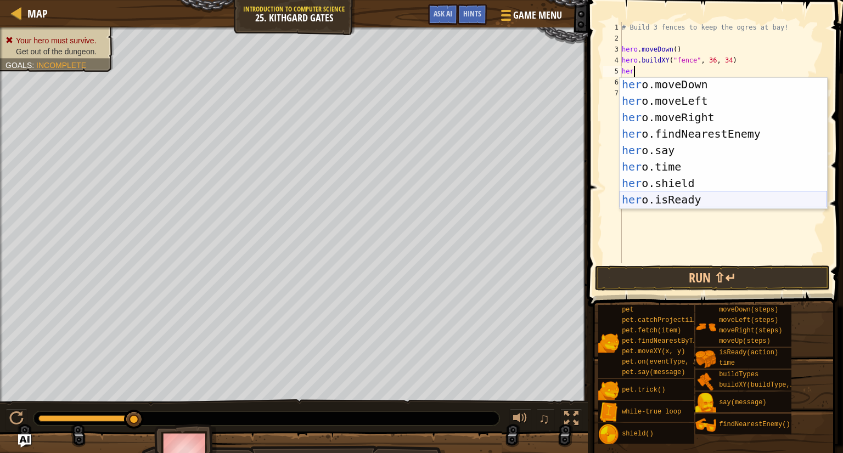
scroll to position [18, 0]
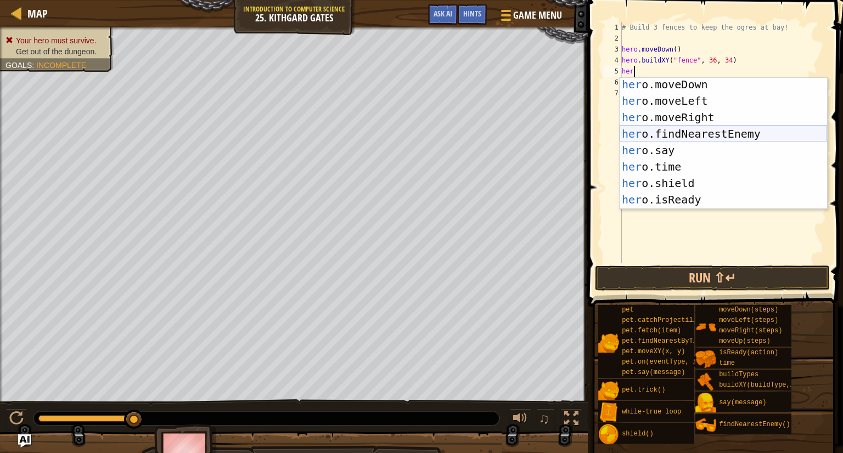
click at [704, 137] on div "her o.moveDown press enter her o.moveLeft press enter her o.moveRight press ent…" at bounding box center [724, 158] width 208 height 165
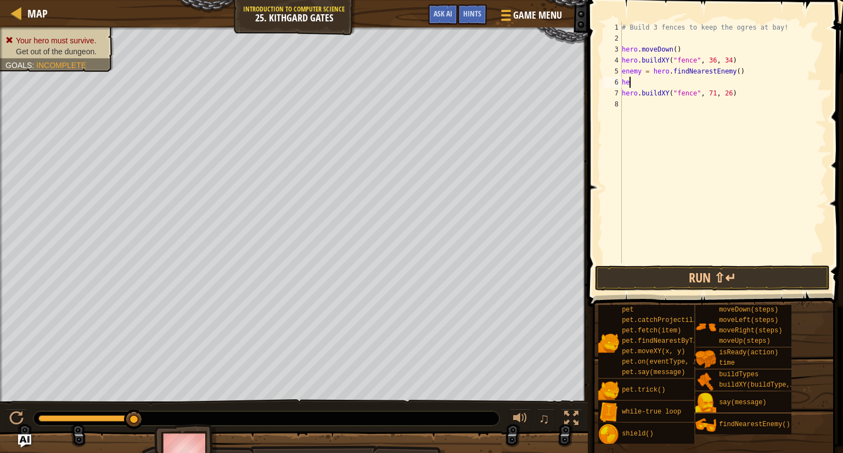
scroll to position [5, 0]
type textarea "h"
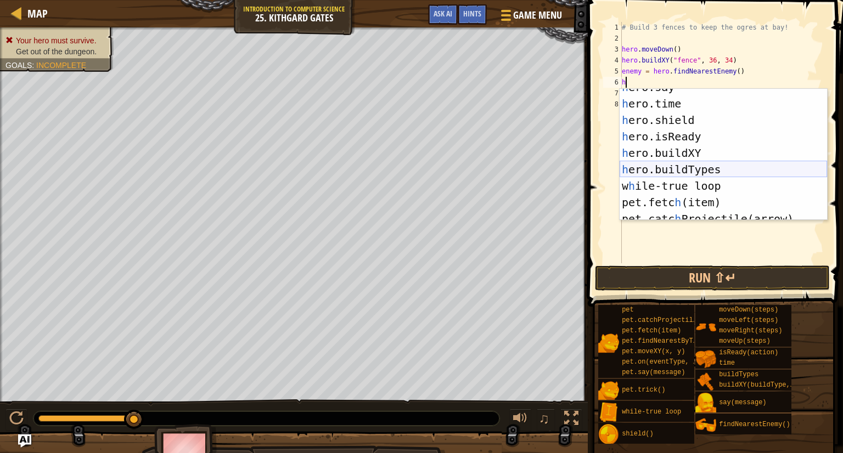
scroll to position [115, 0]
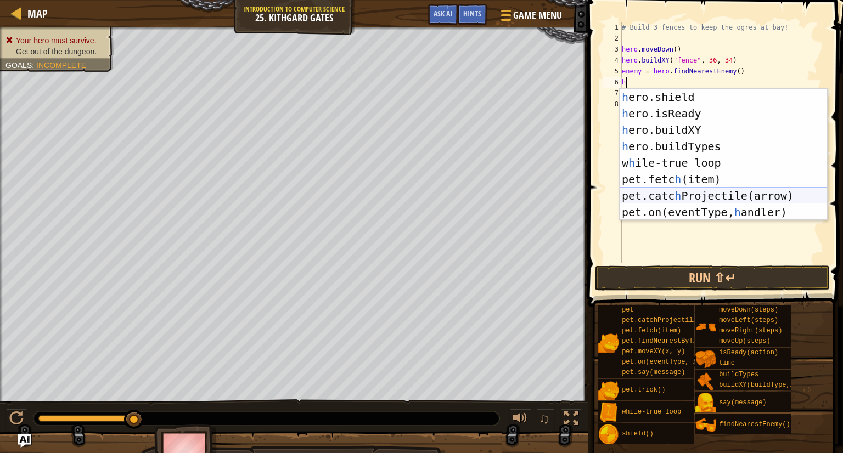
click at [720, 197] on div "h ero.shield press enter h ero.isReady press enter h ero.buildXY press enter h …" at bounding box center [724, 171] width 208 height 165
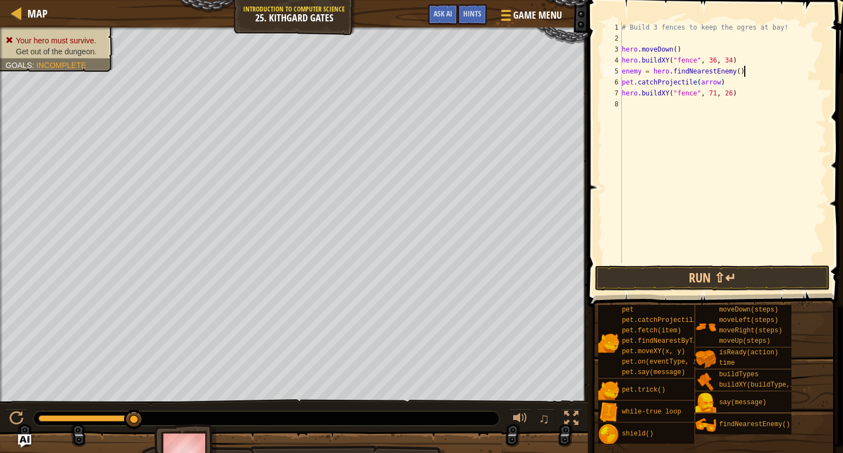
click at [752, 73] on div "# Build 3 fences to keep the ogres at bay! hero . moveDown ( ) hero . buildXY (…" at bounding box center [723, 154] width 207 height 264
type textarea "e"
click at [736, 71] on div "# Build 3 fences to keep the ogres at bay! hero . moveDown ( ) hero . buildXY (…" at bounding box center [723, 154] width 207 height 264
type textarea "pet.catchProjectile(arrow)"
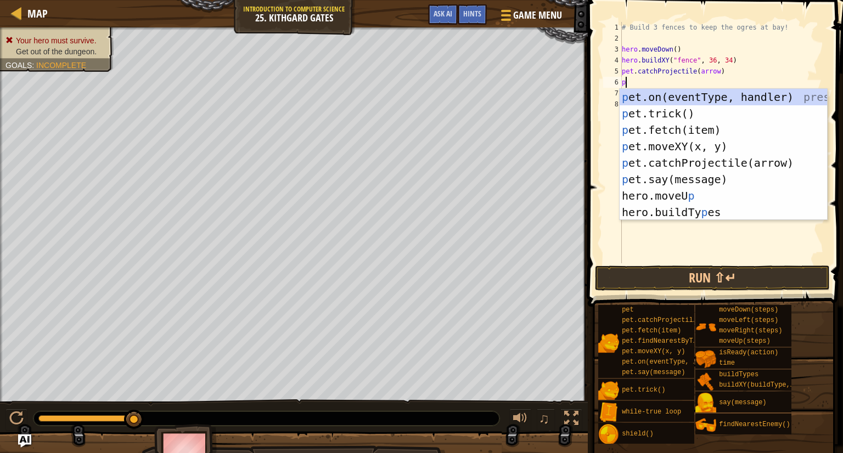
scroll to position [0, 0]
click at [767, 163] on div "p et.on(eventType, handler) press enter p et.trick() press enter p et.fetch(ite…" at bounding box center [724, 171] width 208 height 165
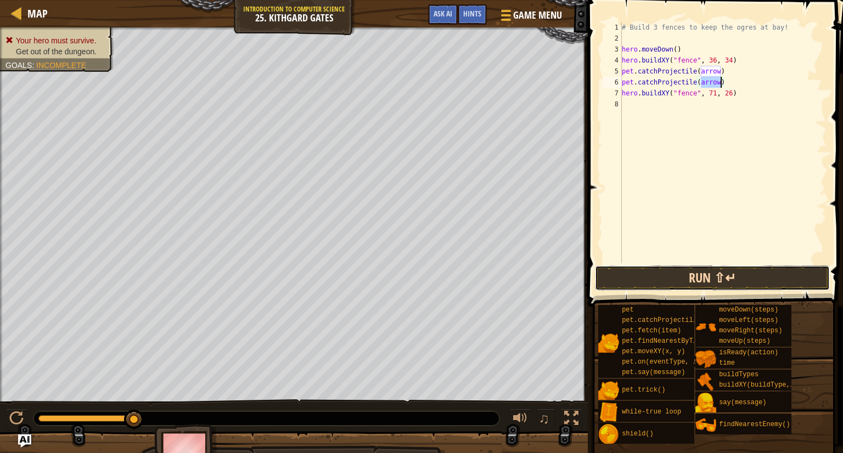
click at [748, 282] on button "Run ⇧↵" at bounding box center [712, 278] width 235 height 25
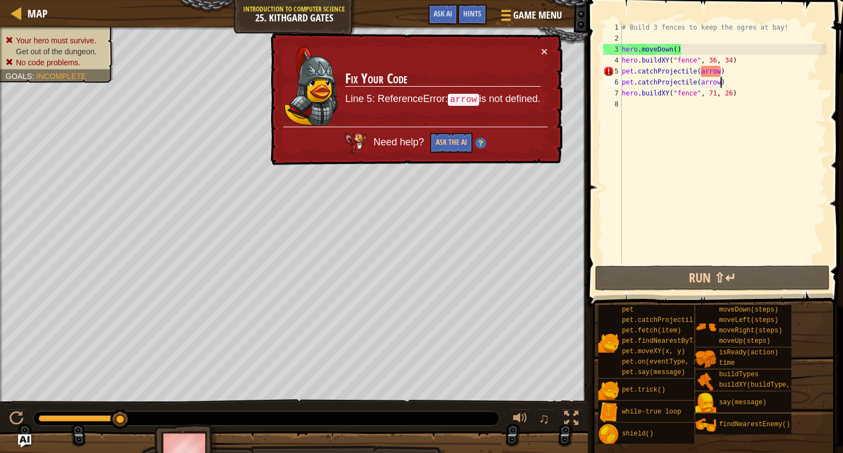
click at [752, 83] on div "# Build 3 fences to keep the ogres at bay! hero . moveDown ( ) hero . buildXY (…" at bounding box center [723, 154] width 207 height 264
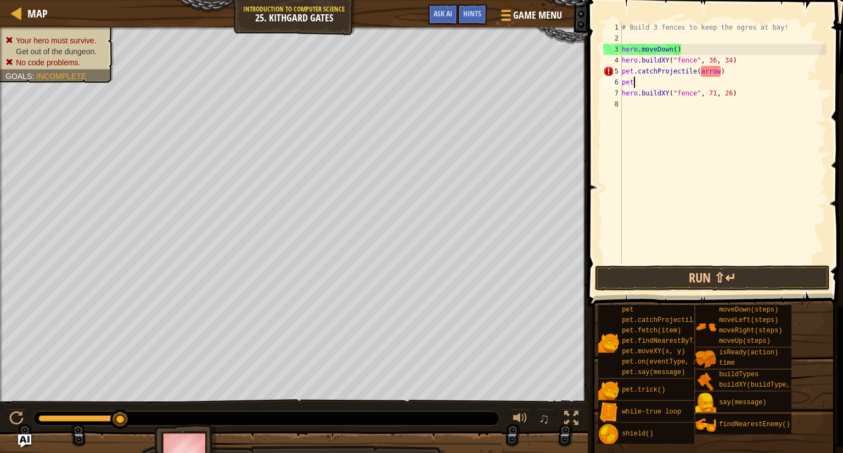
type textarea "p"
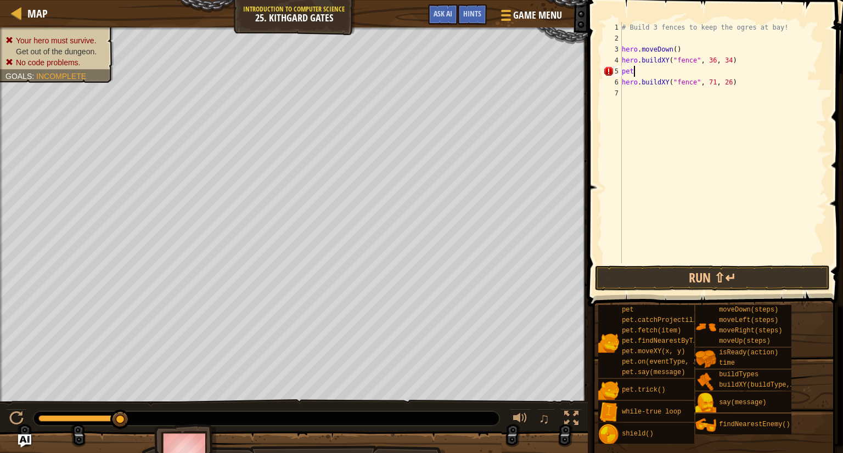
type textarea "p"
type textarea "hero.buildXY("fence", 36, 34)"
type textarea "h"
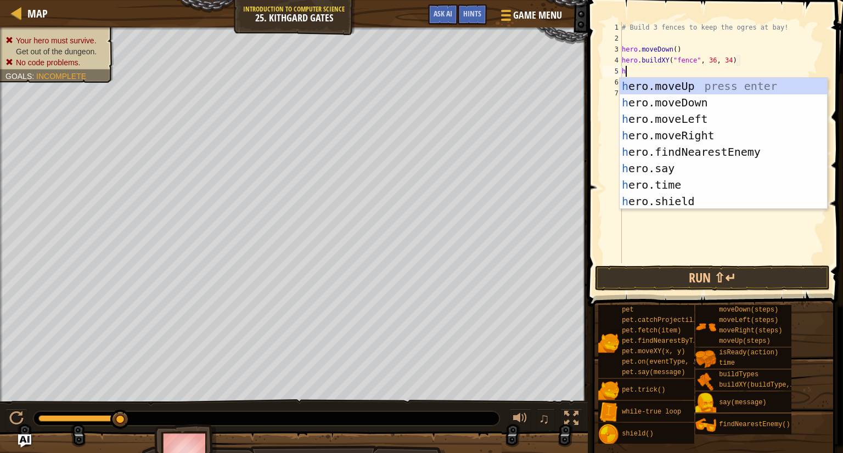
type textarea "he"
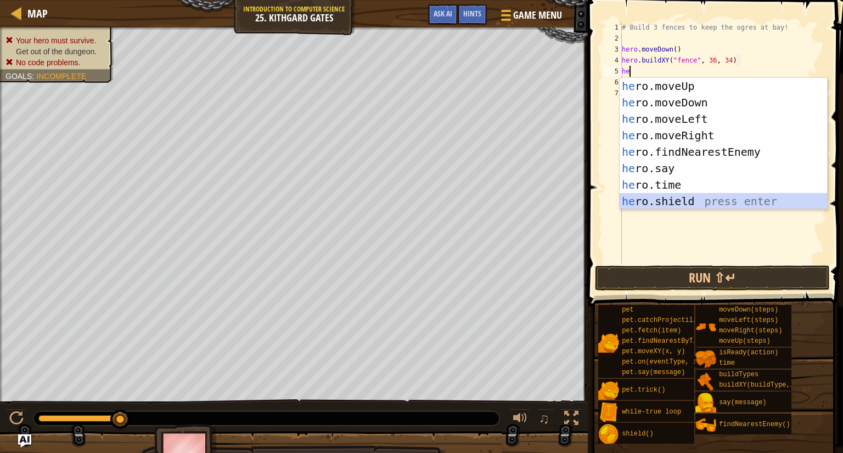
click at [707, 197] on div "he ro.moveUp press enter he ro.moveDown press enter he ro.moveLeft press enter …" at bounding box center [724, 160] width 208 height 165
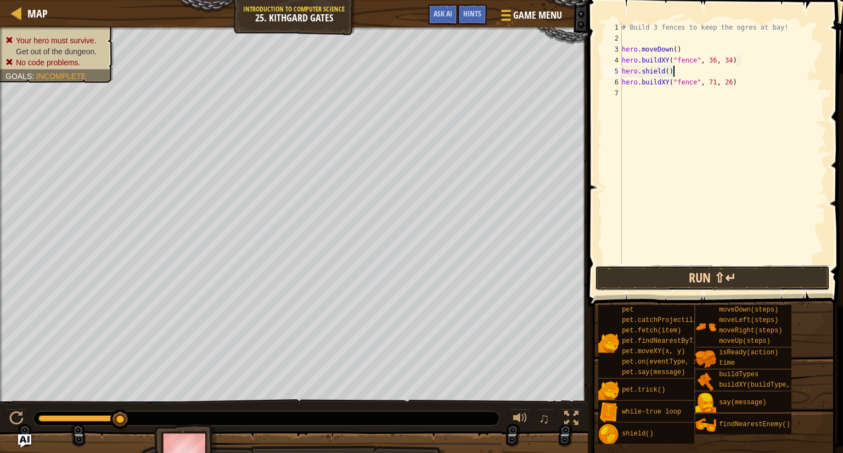
click at [703, 277] on button "Run ⇧↵" at bounding box center [712, 278] width 235 height 25
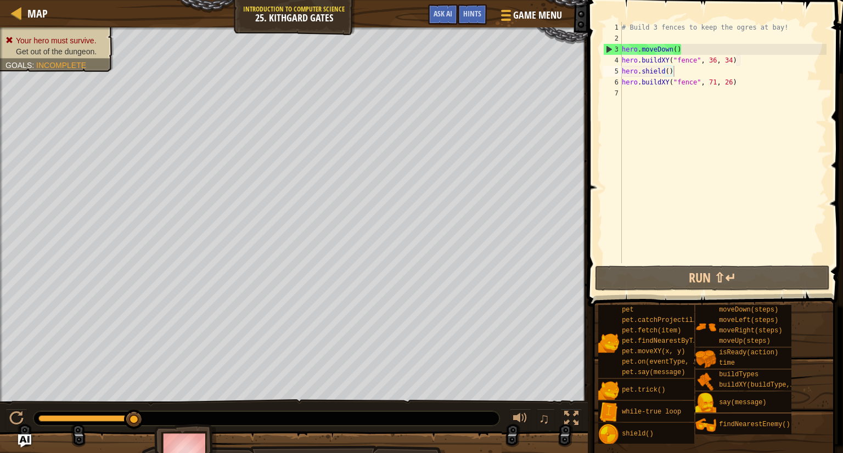
click at [194, 450] on img at bounding box center [186, 454] width 64 height 61
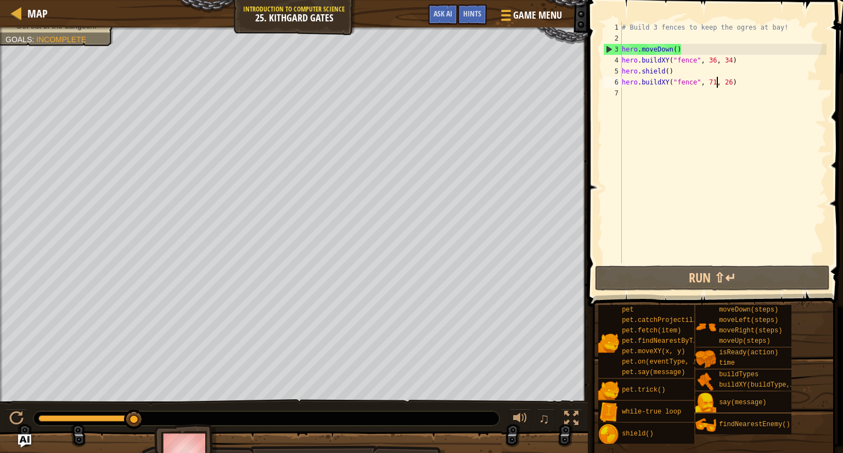
click at [718, 83] on div "# Build 3 fences to keep the ogres at bay! hero . moveDown ( ) hero . buildXY (…" at bounding box center [723, 154] width 207 height 264
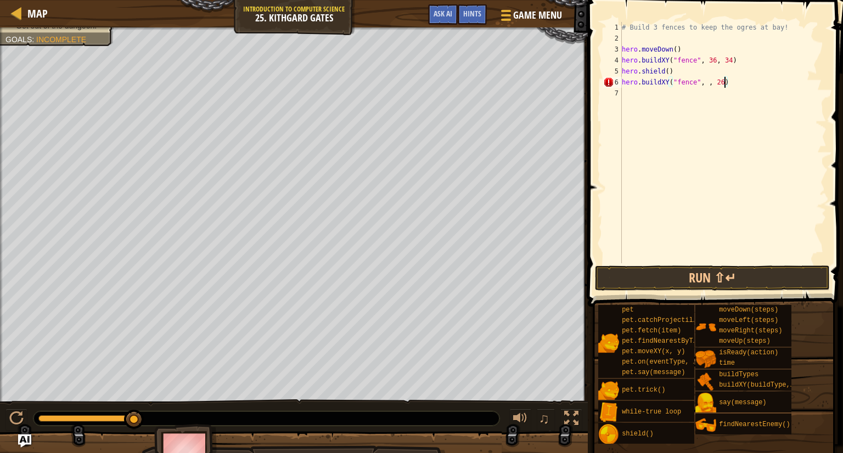
click at [725, 81] on div "# Build 3 fences to keep the ogres at bay! hero . moveDown ( ) hero . buildXY (…" at bounding box center [723, 154] width 207 height 264
click at [707, 81] on div "# Build 3 fences to keep the ogres at bay! hero . moveDown ( ) hero . buildXY (…" at bounding box center [723, 154] width 207 height 264
click at [721, 80] on div "# Build 3 fences to keep the ogres at bay! hero . moveDown ( ) hero . buildXY (…" at bounding box center [723, 154] width 207 height 264
click at [725, 80] on div "# Build 3 fences to keep the ogres at bay! hero . moveDown ( ) hero . buildXY (…" at bounding box center [723, 154] width 207 height 264
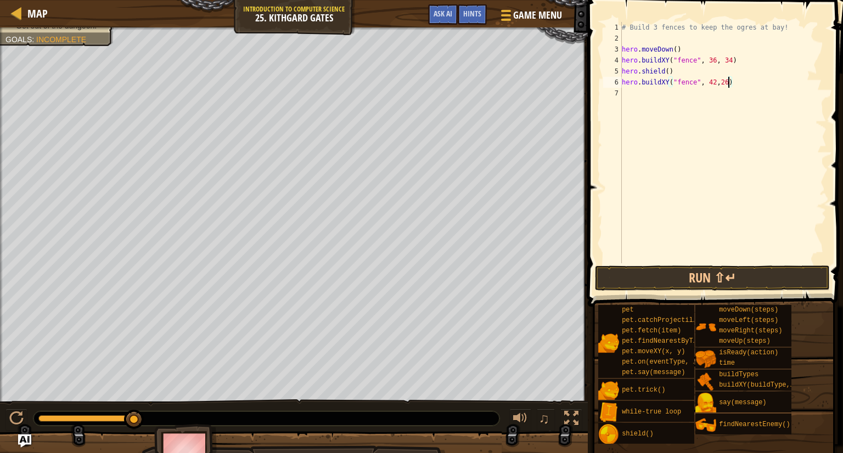
scroll to position [5, 8]
click at [721, 81] on div "# Build 3 fences to keep the ogres at bay! hero . moveDown ( ) hero . buildXY (…" at bounding box center [723, 154] width 207 height 264
type textarea "hero.buildXY("fence", 42, 26)"
click at [732, 277] on button "Run ⇧↵" at bounding box center [712, 278] width 235 height 25
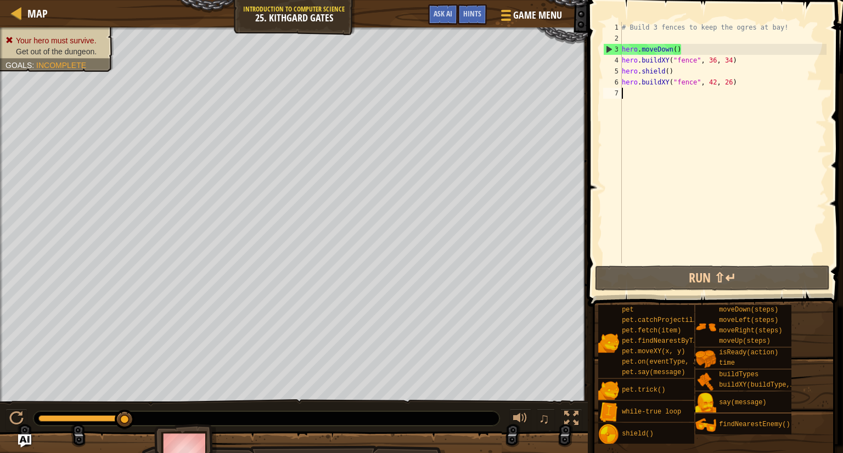
click at [683, 89] on div "# Build 3 fences to keep the ogres at bay! hero . moveDown ( ) hero . buildXY (…" at bounding box center [723, 154] width 207 height 264
click at [13, 421] on div at bounding box center [16, 419] width 14 height 14
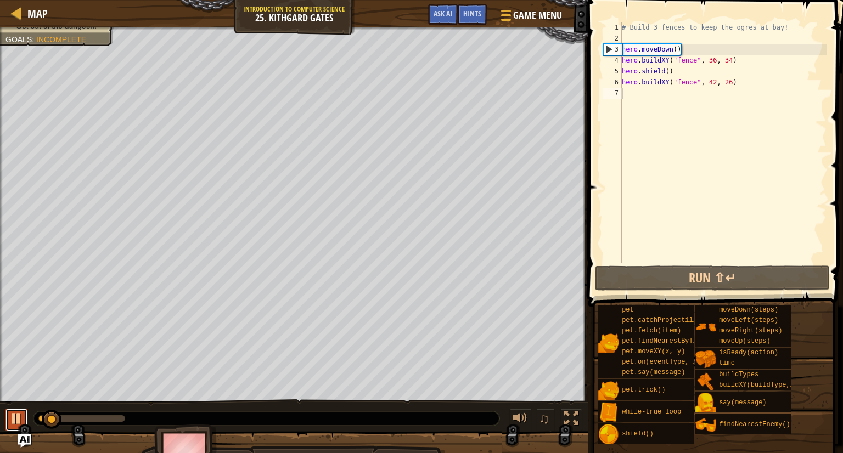
click at [20, 418] on div at bounding box center [16, 419] width 14 height 14
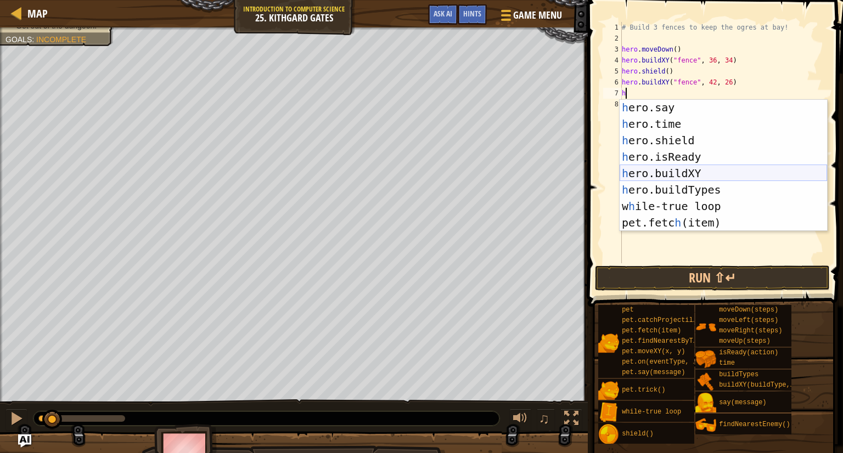
scroll to position [82, 0]
click at [747, 181] on div "h ero.findNearestEnemy press enter h ero.say press enter h ero.time press enter…" at bounding box center [724, 166] width 208 height 165
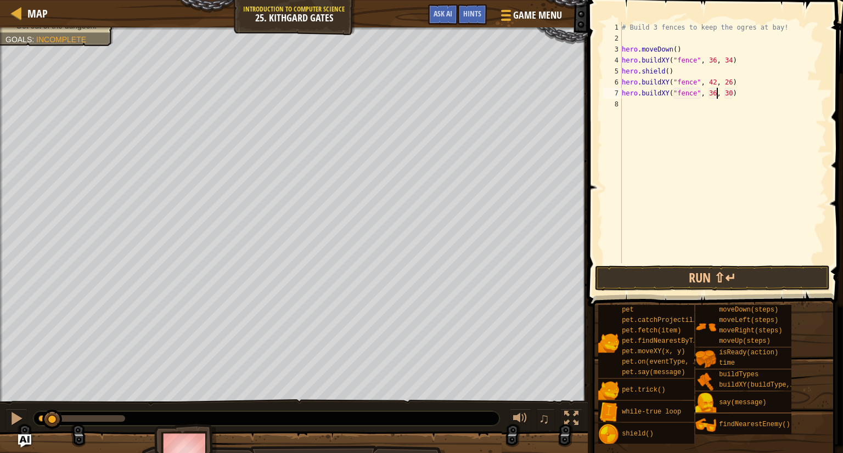
click at [718, 91] on div "# Build 3 fences to keep the ogres at bay! hero . moveDown ( ) hero . buildXY (…" at bounding box center [723, 154] width 207 height 264
click at [733, 93] on div "# Build 3 fences to keep the ogres at bay! hero . moveDown ( ) hero . buildXY (…" at bounding box center [723, 154] width 207 height 264
type textarea "hero.buildXY("fence", 42, 34)"
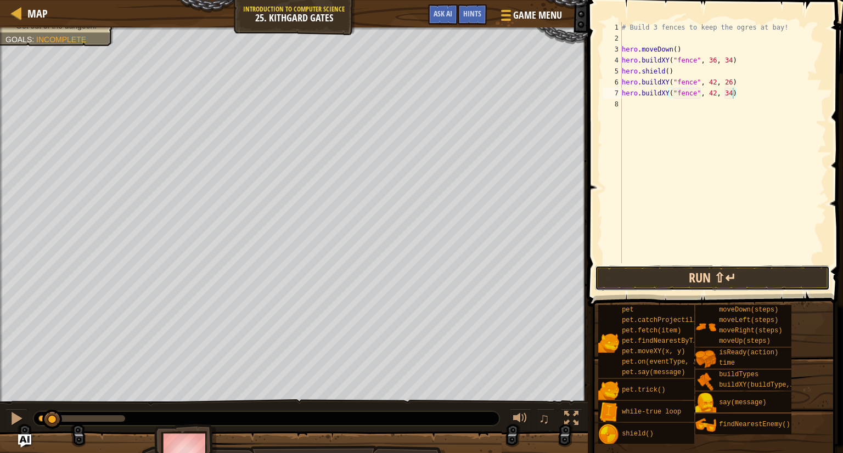
click at [736, 274] on button "Run ⇧↵" at bounding box center [712, 278] width 235 height 25
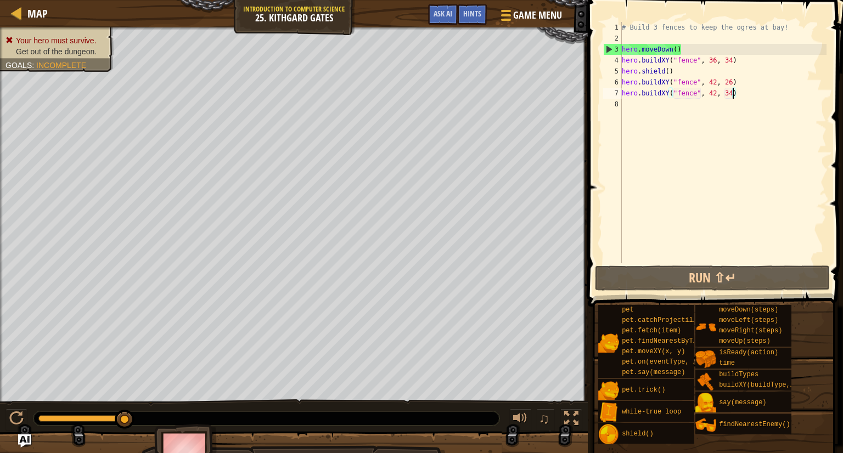
click at [642, 111] on div "# Build 3 fences to keep the ogres at bay! hero . moveDown ( ) hero . buildXY (…" at bounding box center [723, 154] width 207 height 264
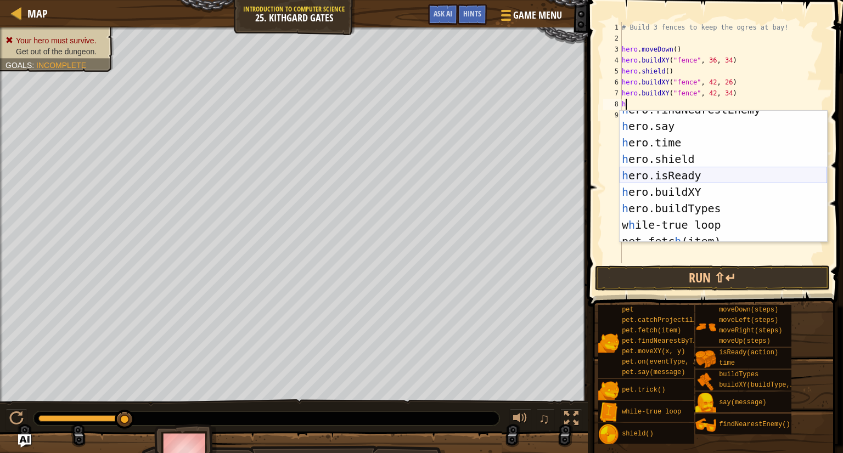
scroll to position [115, 0]
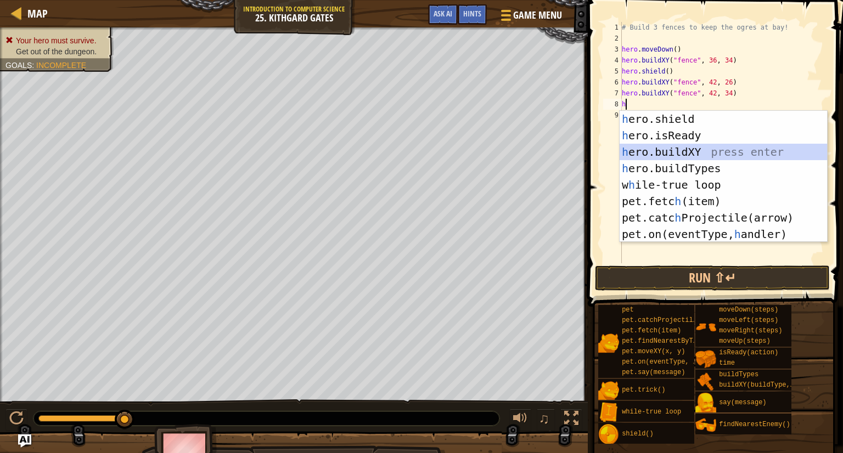
click at [697, 153] on div "h ero.shield press enter h ero.isReady press enter h ero.buildXY press enter h …" at bounding box center [724, 193] width 208 height 165
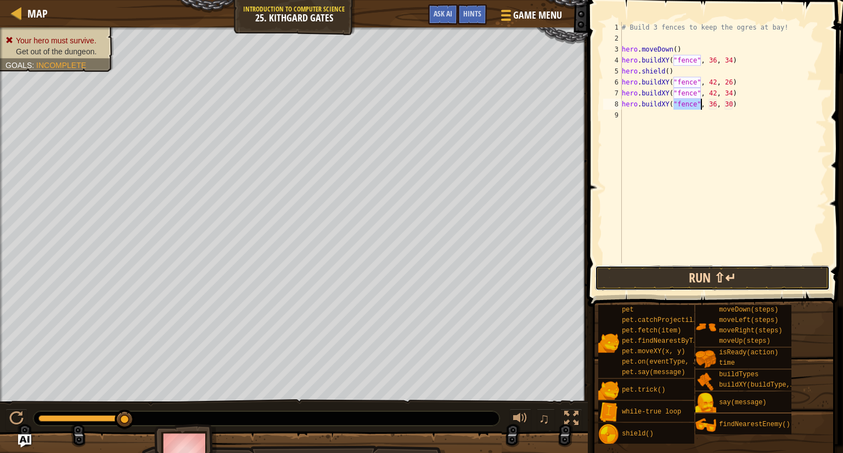
click at [691, 284] on button "Run ⇧↵" at bounding box center [712, 278] width 235 height 25
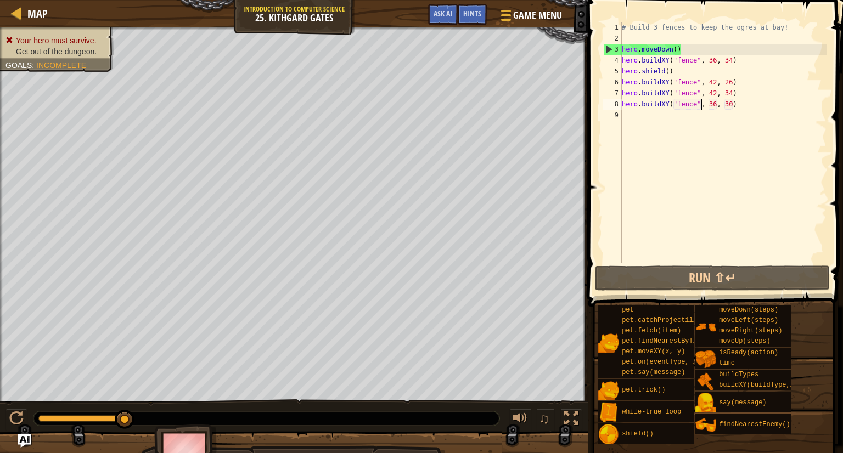
click at [717, 59] on div "# Build 3 fences to keep the ogres at bay! hero . moveDown ( ) hero . buildXY (…" at bounding box center [723, 154] width 207 height 264
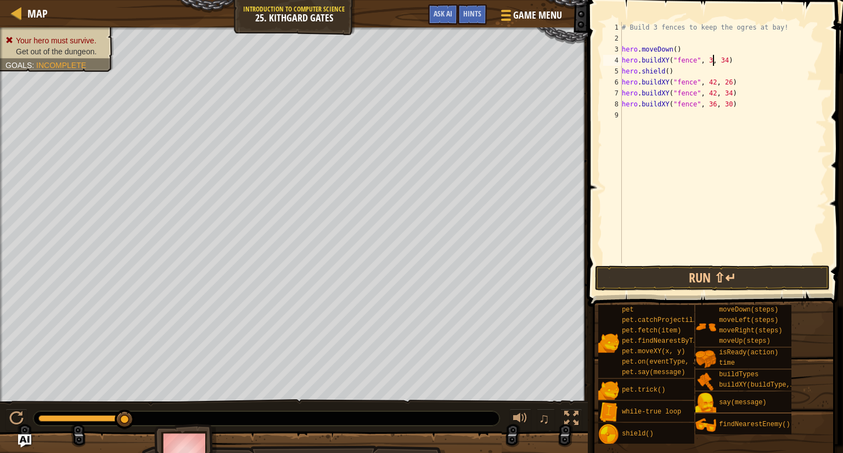
scroll to position [5, 8]
click at [733, 59] on div "# Build 3 fences to keep the ogres at bay! hero . moveDown ( ) hero . buildXY (…" at bounding box center [723, 154] width 207 height 264
click at [734, 273] on button "Run ⇧↵" at bounding box center [712, 278] width 235 height 25
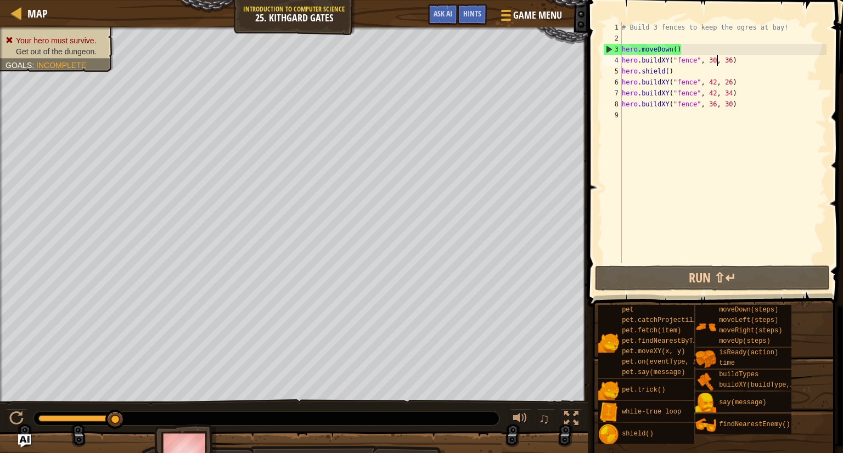
click at [715, 60] on div "# Build 3 fences to keep the ogres at bay! hero . moveDown ( ) hero . buildXY (…" at bounding box center [723, 154] width 207 height 264
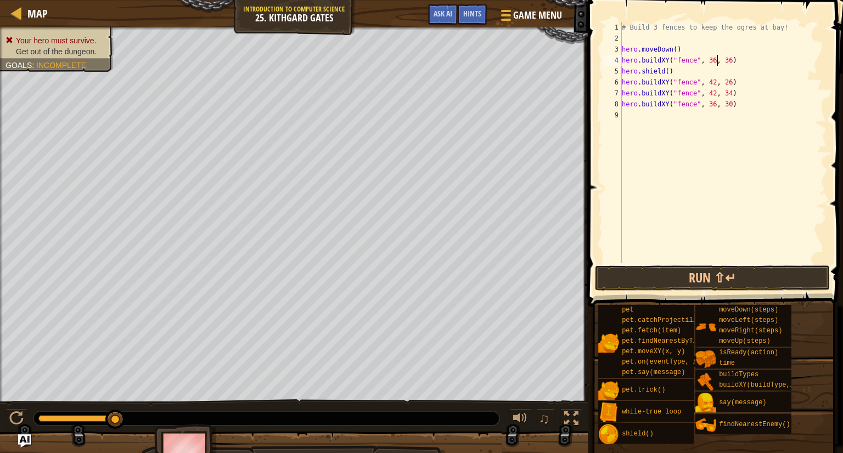
scroll to position [5, 8]
click at [732, 61] on div "# Build 3 fences to keep the ogres at bay! hero . moveDown ( ) hero . buildXY (…" at bounding box center [723, 154] width 207 height 264
click at [735, 281] on button "Run ⇧↵" at bounding box center [712, 278] width 235 height 25
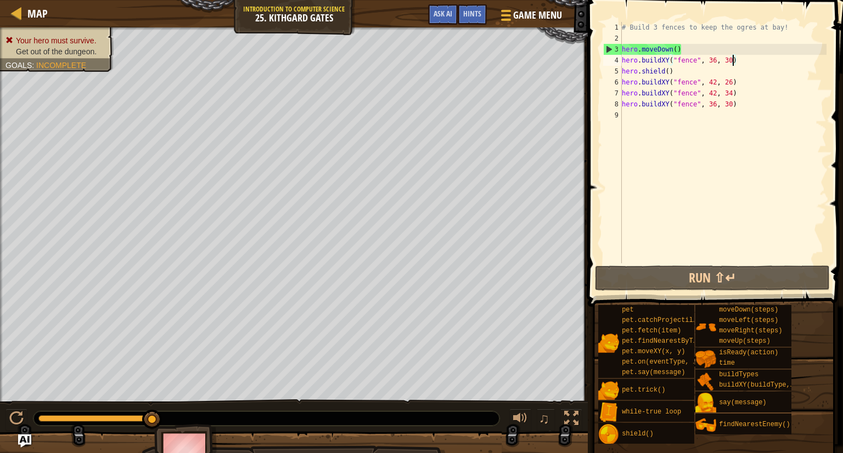
click at [716, 82] on div "# Build 3 fences to keep the ogres at bay! hero . moveDown ( ) hero . buildXY (…" at bounding box center [723, 154] width 207 height 264
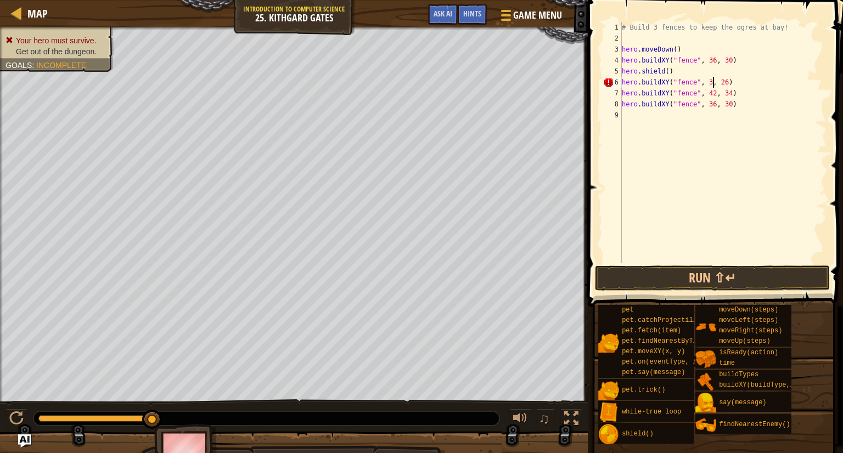
scroll to position [5, 8]
click at [734, 79] on div "# Build 3 fences to keep the ogres at bay! hero . moveDown ( ) hero . buildXY (…" at bounding box center [723, 154] width 207 height 264
click at [715, 89] on div "# Build 3 fences to keep the ogres at bay! hero . moveDown ( ) hero . buildXY (…" at bounding box center [723, 154] width 207 height 264
click at [716, 93] on div "# Build 3 fences to keep the ogres at bay! hero . moveDown ( ) hero . buildXY (…" at bounding box center [723, 154] width 207 height 264
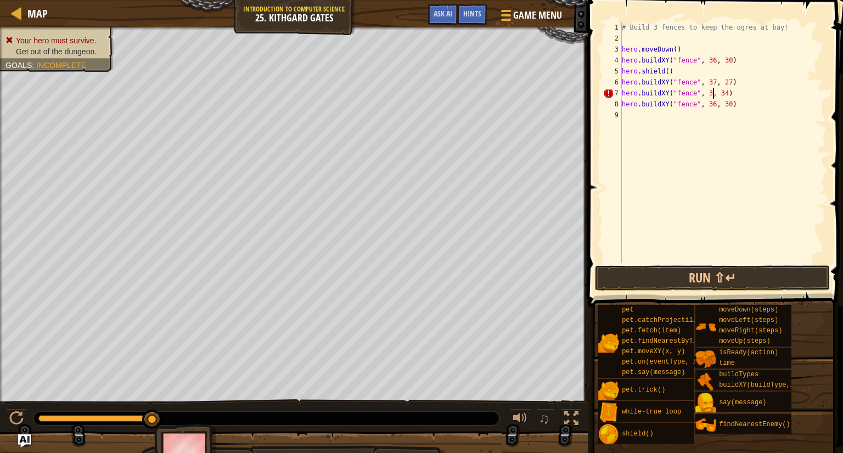
scroll to position [5, 8]
click at [732, 89] on div "# Build 3 fences to keep the ogres at bay! hero . moveDown ( ) hero . buildXY (…" at bounding box center [723, 154] width 207 height 264
click at [694, 278] on button "Run ⇧↵" at bounding box center [712, 278] width 235 height 25
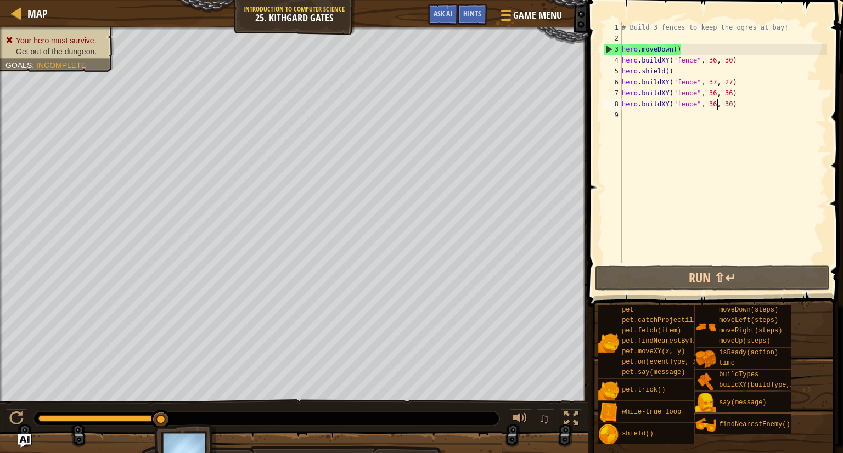
click at [717, 103] on div "# Build 3 fences to keep the ogres at bay! hero . moveDown ( ) hero . buildXY (…" at bounding box center [723, 154] width 207 height 264
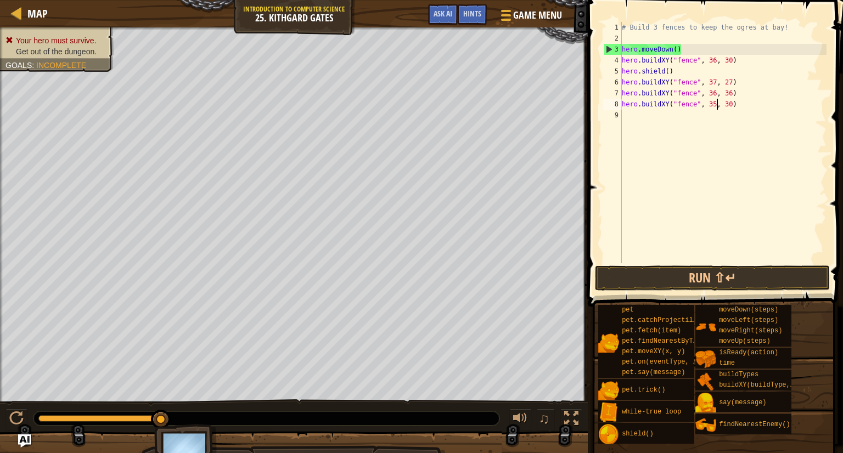
scroll to position [5, 8]
click at [733, 105] on div "# Build 3 fences to keep the ogres at bay! hero . moveDown ( ) hero . buildXY (…" at bounding box center [723, 154] width 207 height 264
type textarea "hero.buildXY("fence", 35, 36)"
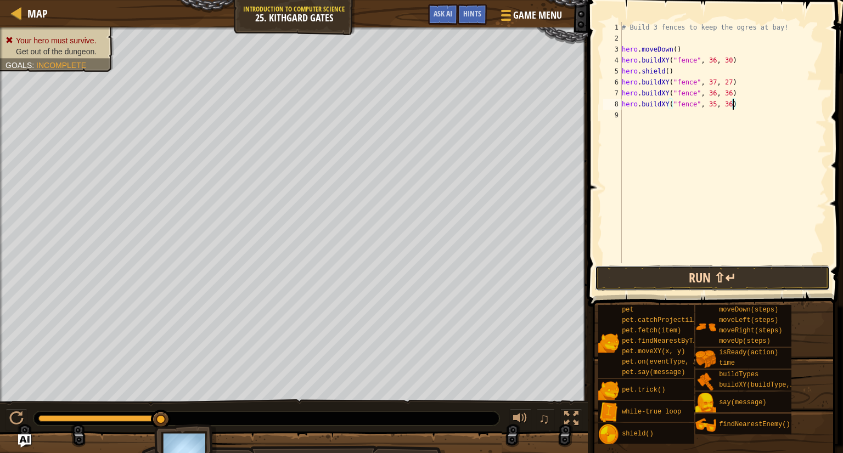
click at [729, 276] on button "Run ⇧↵" at bounding box center [712, 278] width 235 height 25
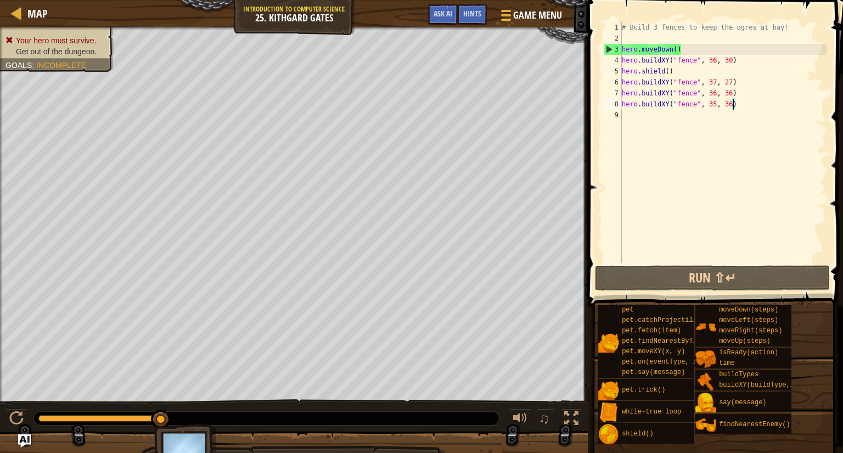
click at [648, 118] on div "# Build 3 fences to keep the ogres at bay! hero . moveDown ( ) hero . buildXY (…" at bounding box center [723, 154] width 207 height 264
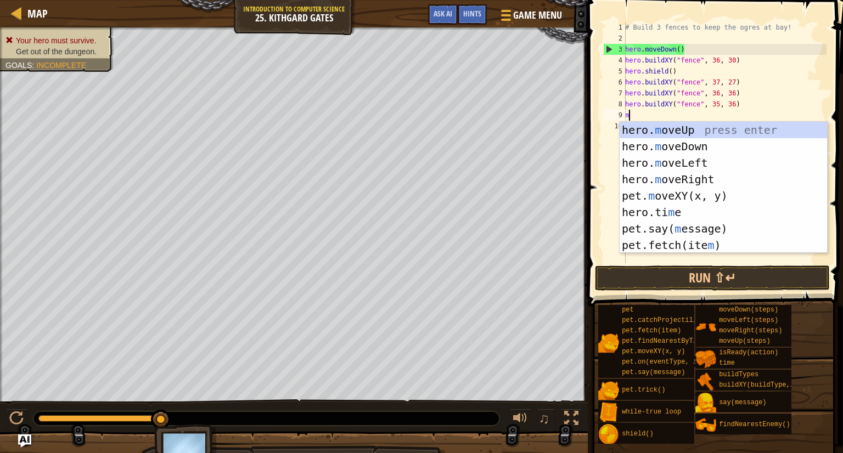
type textarea "mo"
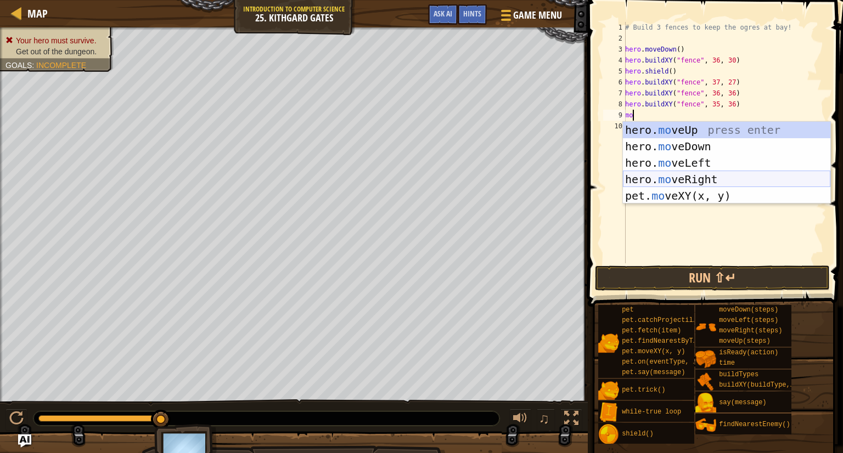
click at [657, 180] on div "hero. mo veUp press enter hero. mo veDown press enter hero. mo veLeft press ent…" at bounding box center [727, 179] width 208 height 115
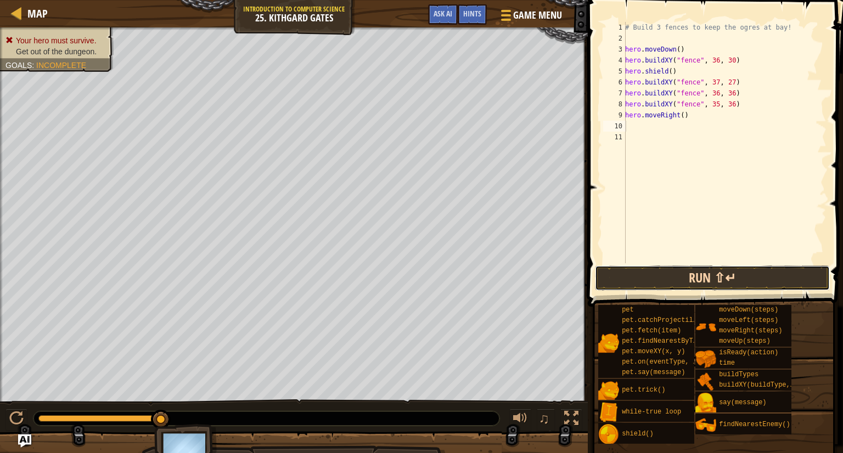
click at [675, 277] on button "Run ⇧↵" at bounding box center [712, 278] width 235 height 25
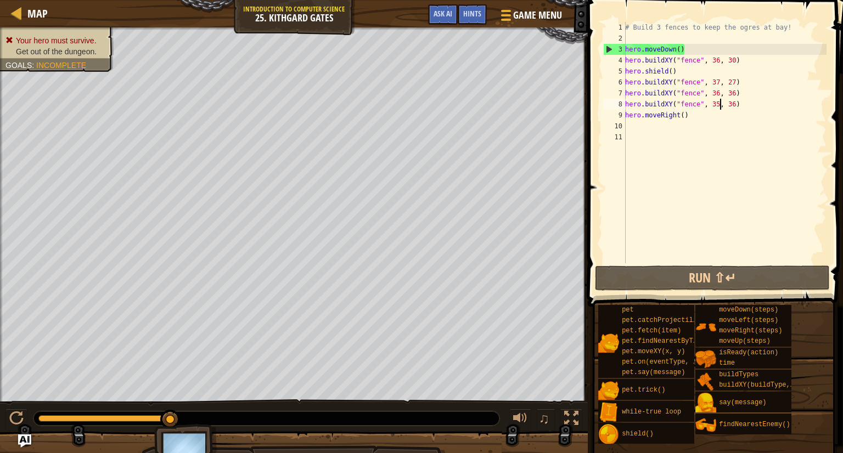
click at [721, 104] on div "# Build 3 fences to keep the ogres at bay! hero . moveDown ( ) hero . buildXY (…" at bounding box center [725, 154] width 204 height 264
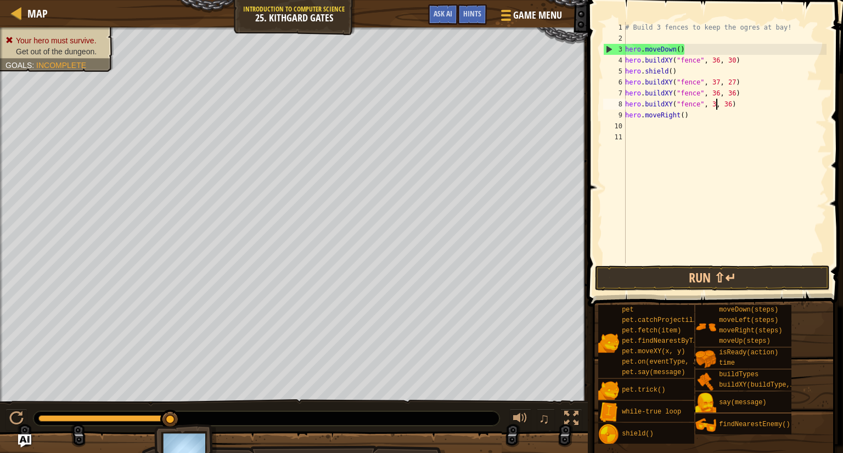
scroll to position [5, 8]
type textarea "hero.buildXY("fence", 37, 36)"
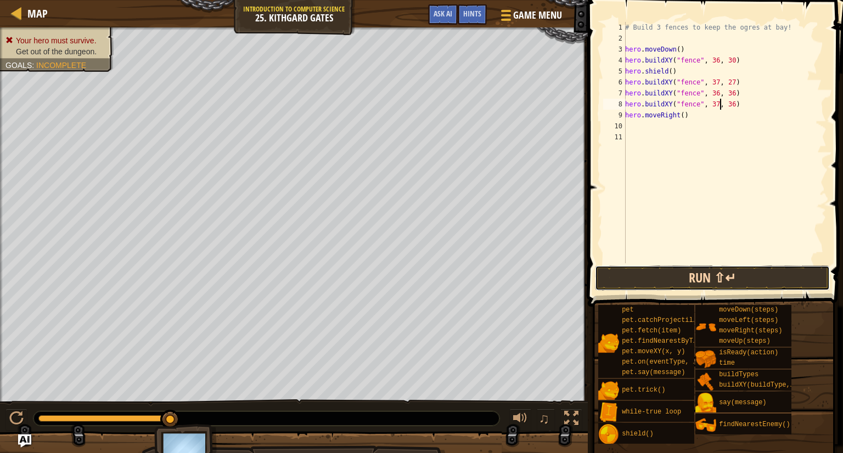
click at [685, 276] on button "Run ⇧↵" at bounding box center [712, 278] width 235 height 25
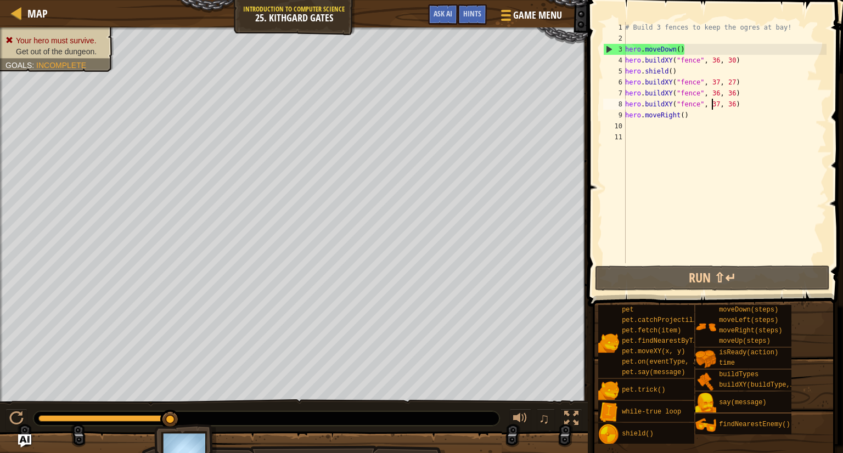
click at [714, 108] on div "# Build 3 fences to keep the ogres at bay! hero . moveDown ( ) hero . buildXY (…" at bounding box center [725, 154] width 204 height 264
click at [744, 102] on div "# Build 3 fences to keep the ogres at bay! hero . moveDown ( ) hero . buildXY (…" at bounding box center [725, 154] width 204 height 264
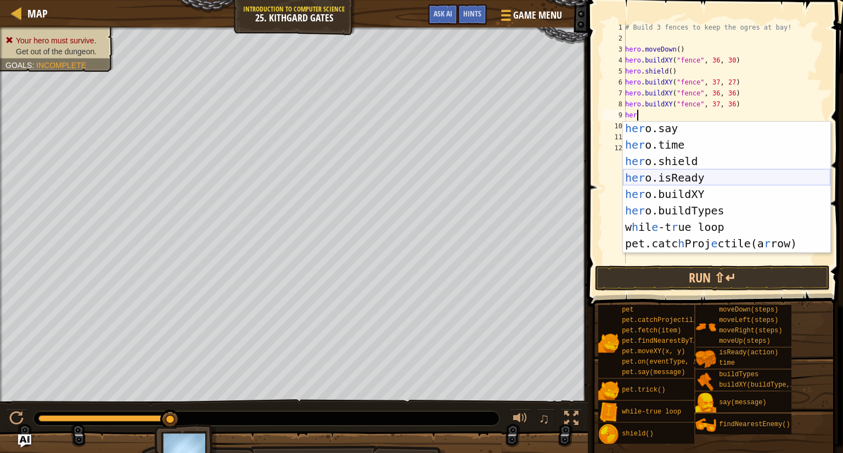
scroll to position [84, 0]
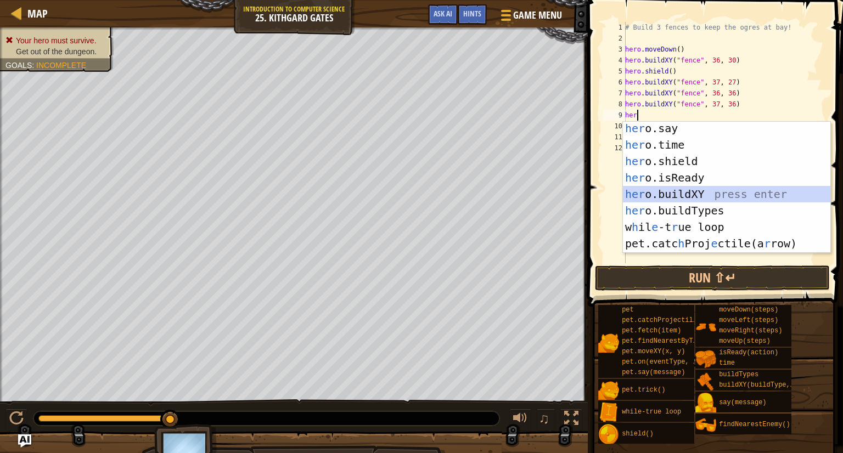
click at [738, 192] on div "her o.say press enter her o.time press enter her o.shield press enter her o.isR…" at bounding box center [727, 202] width 208 height 165
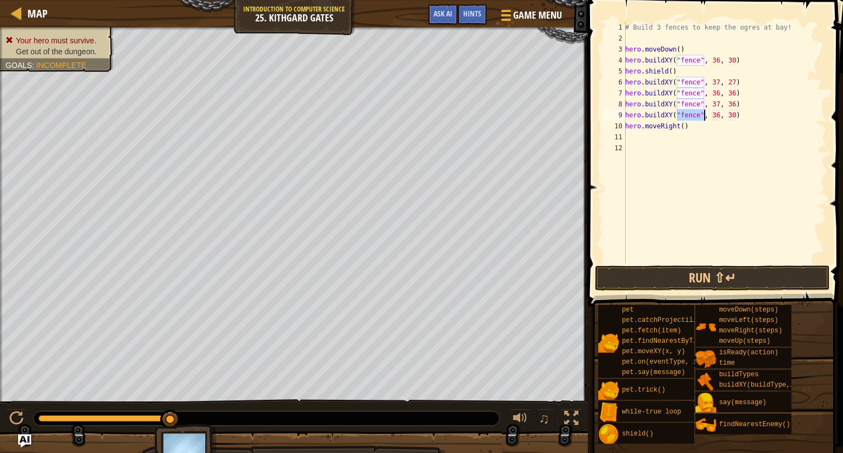
click at [721, 114] on div "# Build 3 fences to keep the ogres at bay! hero . moveDown ( ) hero . buildXY (…" at bounding box center [725, 154] width 204 height 264
click at [735, 117] on div "# Build 3 fences to keep the ogres at bay! hero . moveDown ( ) hero . buildXY (…" at bounding box center [725, 154] width 204 height 264
type textarea "hero.buildXY("fence", 39, 35)"
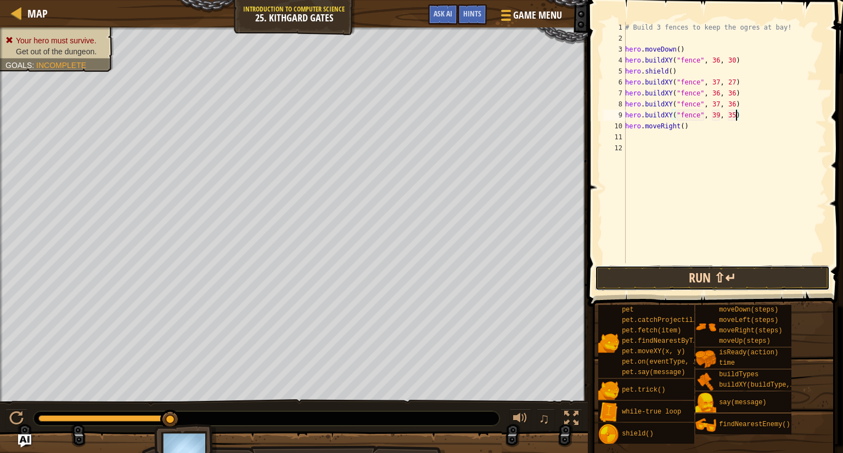
click at [744, 272] on button "Run ⇧↵" at bounding box center [712, 278] width 235 height 25
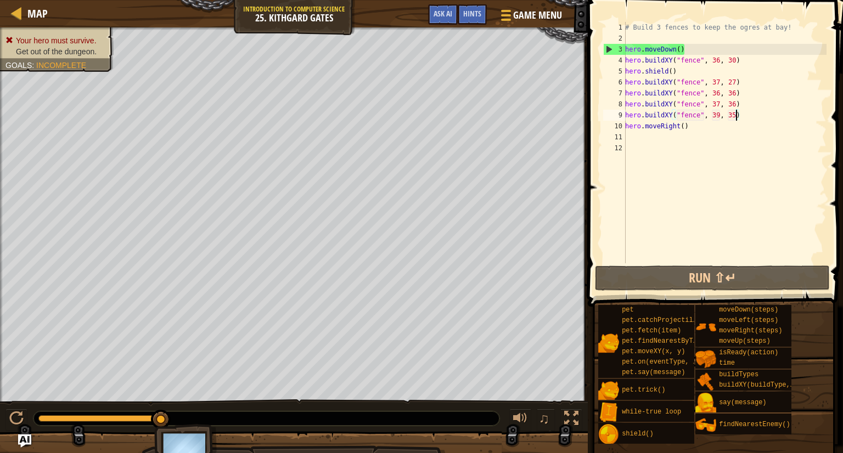
click at [757, 117] on div "# Build 3 fences to keep the ogres at bay! hero . moveDown ( ) hero . buildXY (…" at bounding box center [725, 154] width 204 height 264
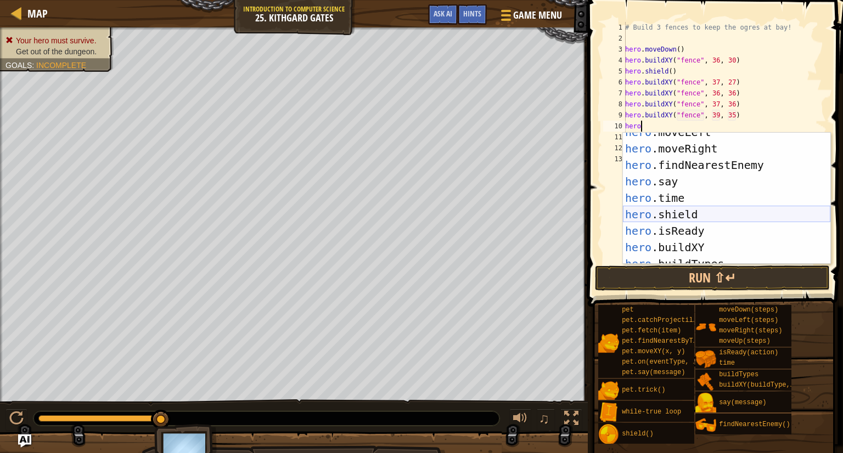
scroll to position [82, 0]
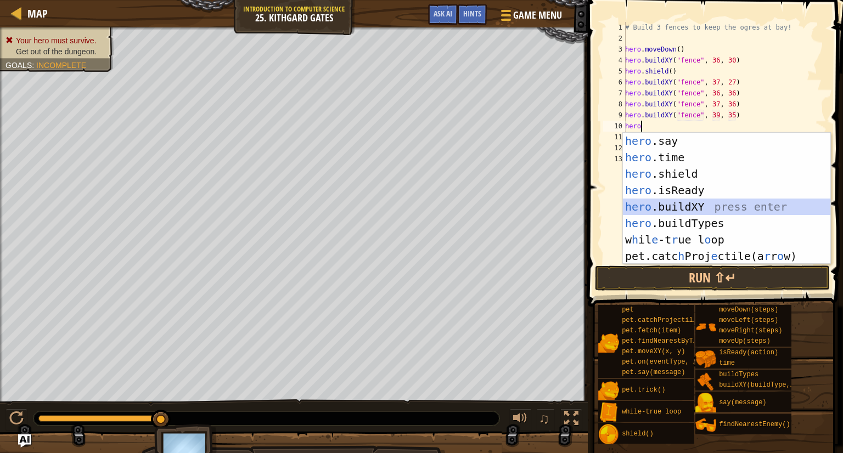
click at [729, 209] on div "hero .say press enter hero .time press enter hero .shield press enter hero .isR…" at bounding box center [727, 215] width 208 height 165
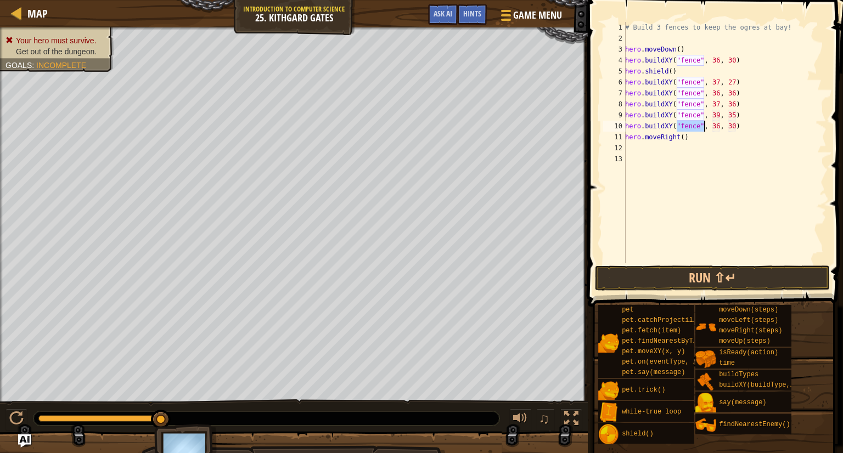
click at [721, 125] on div "# Build 3 fences to keep the ogres at bay! hero . moveDown ( ) hero . buildXY (…" at bounding box center [725, 154] width 204 height 264
click at [737, 125] on div "# Build 3 fences to keep the ogres at bay! hero . moveDown ( ) hero . buildXY (…" at bounding box center [725, 154] width 204 height 264
click at [734, 273] on button "Run ⇧↵" at bounding box center [712, 278] width 235 height 25
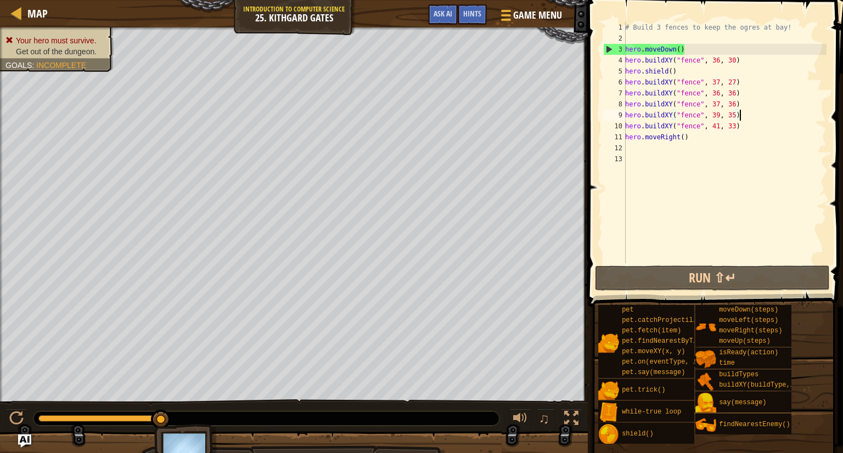
click at [747, 117] on div "# Build 3 fences to keep the ogres at bay! hero . moveDown ( ) hero . buildXY (…" at bounding box center [725, 154] width 204 height 264
type textarea "hero.buildXY("fence", 39, 35)"
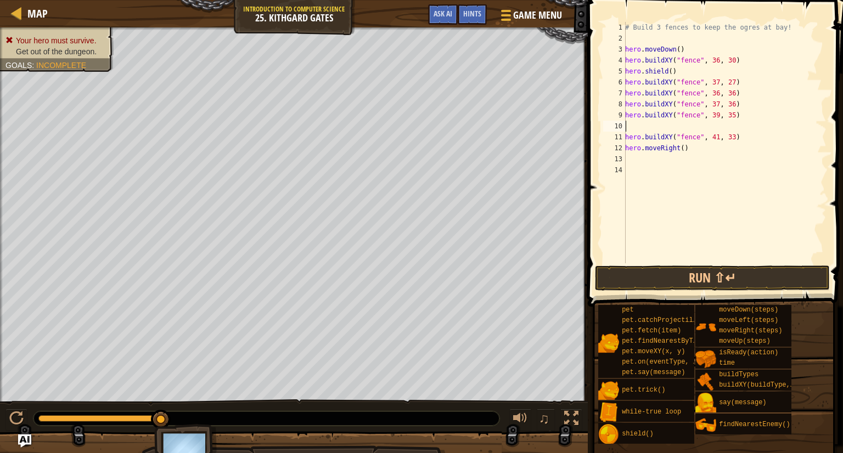
scroll to position [0, 0]
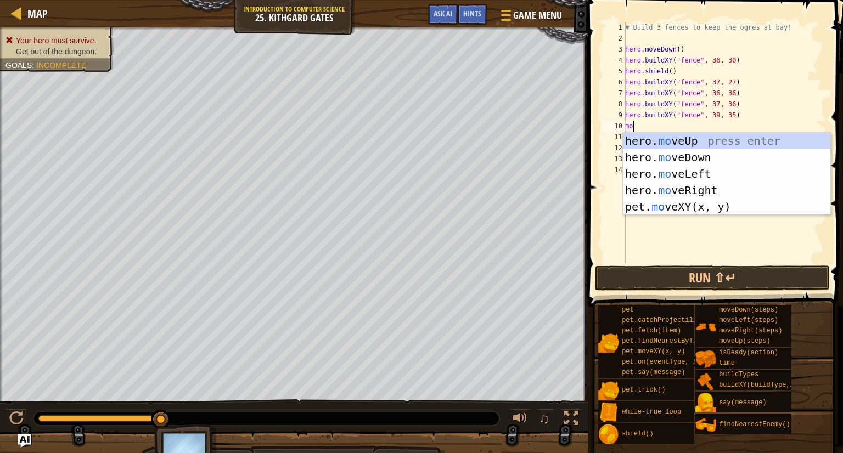
type textarea "move"
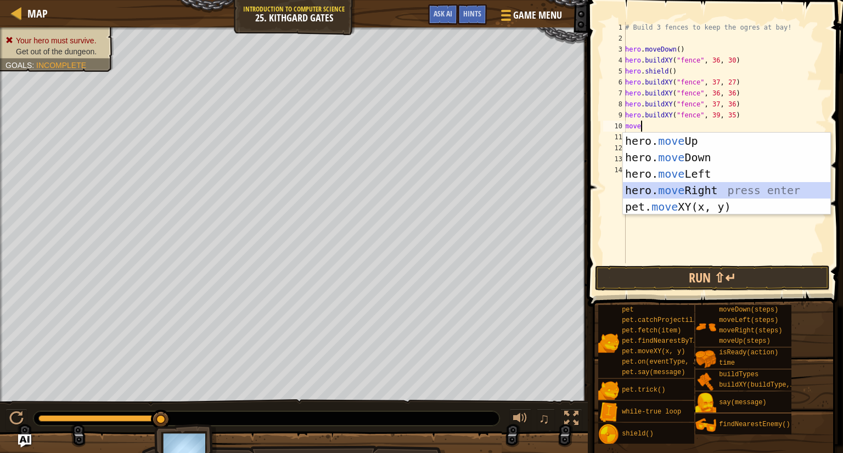
click at [710, 184] on div "hero. move Up press enter hero. move Down press enter hero. move Left press ent…" at bounding box center [727, 190] width 208 height 115
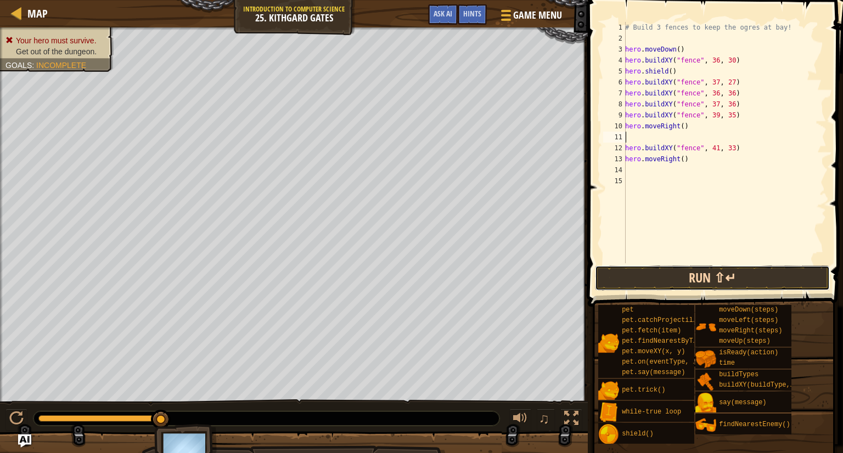
click at [707, 279] on button "Run ⇧↵" at bounding box center [712, 278] width 235 height 25
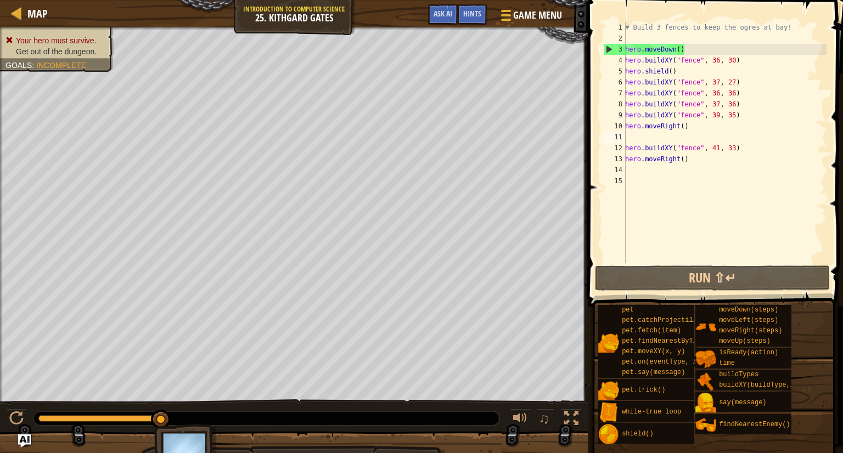
click at [737, 114] on div "# Build 3 fences to keep the ogres at bay! hero . moveDown ( ) hero . buildXY (…" at bounding box center [725, 154] width 204 height 264
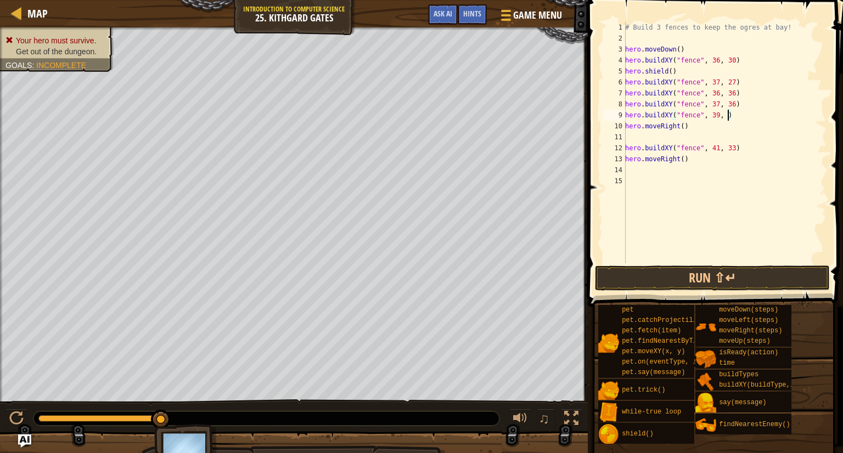
click at [720, 113] on div "# Build 3 fences to keep the ogres at bay! hero . moveDown ( ) hero . buildXY (…" at bounding box center [725, 154] width 204 height 264
click at [726, 117] on div "# Build 3 fences to keep the ogres at bay! hero . moveDown ( ) hero . buildXY (…" at bounding box center [725, 154] width 204 height 264
click at [741, 115] on div "# Build 3 fences to keep the ogres at bay! hero . moveDown ( ) hero . buildXY (…" at bounding box center [725, 154] width 204 height 264
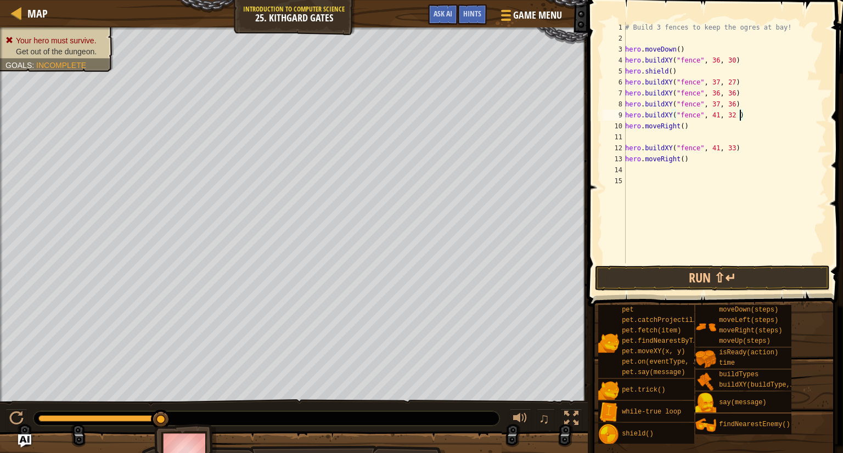
scroll to position [5, 8]
click at [654, 272] on button "Run ⇧↵" at bounding box center [712, 278] width 235 height 25
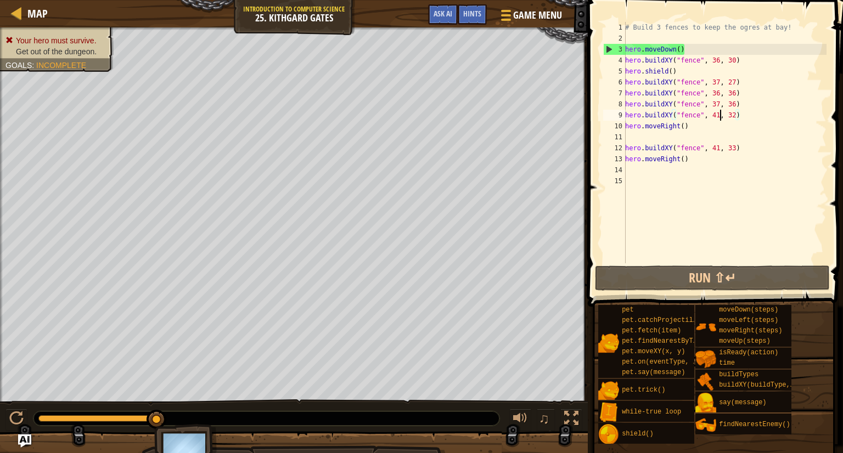
click at [719, 115] on div "# Build 3 fences to keep the ogres at bay! hero . moveDown ( ) hero . buildXY (…" at bounding box center [725, 154] width 204 height 264
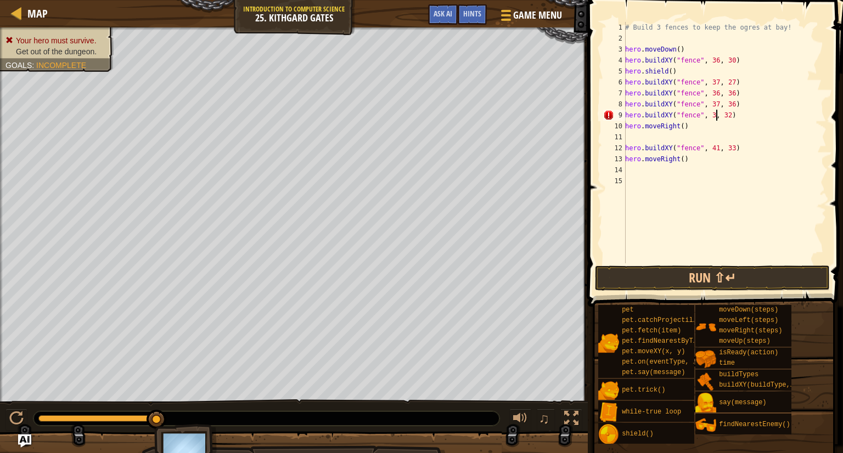
scroll to position [5, 8]
click at [736, 113] on div "# Build 3 fences to keep the ogres at bay! hero . moveDown ( ) hero . buildXY (…" at bounding box center [725, 154] width 204 height 264
click at [709, 275] on button "Run ⇧↵" at bounding box center [712, 278] width 235 height 25
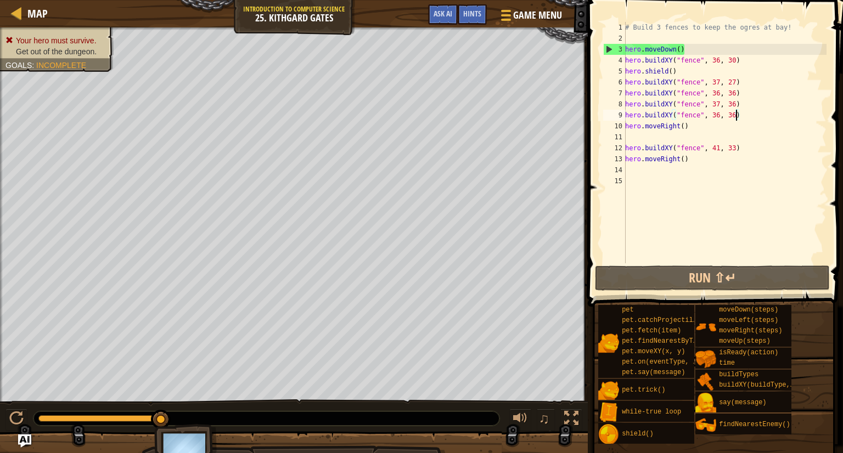
click at [720, 102] on div "# Build 3 fences to keep the ogres at bay! hero . moveDown ( ) hero . buildXY (…" at bounding box center [725, 154] width 204 height 264
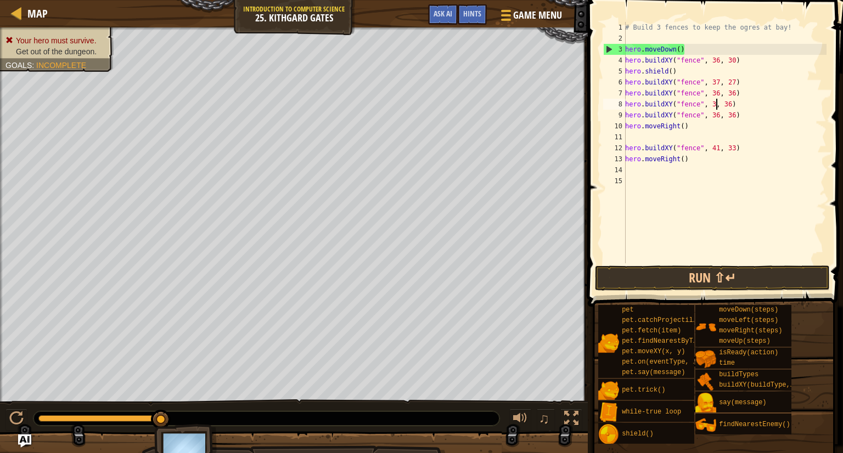
scroll to position [5, 8]
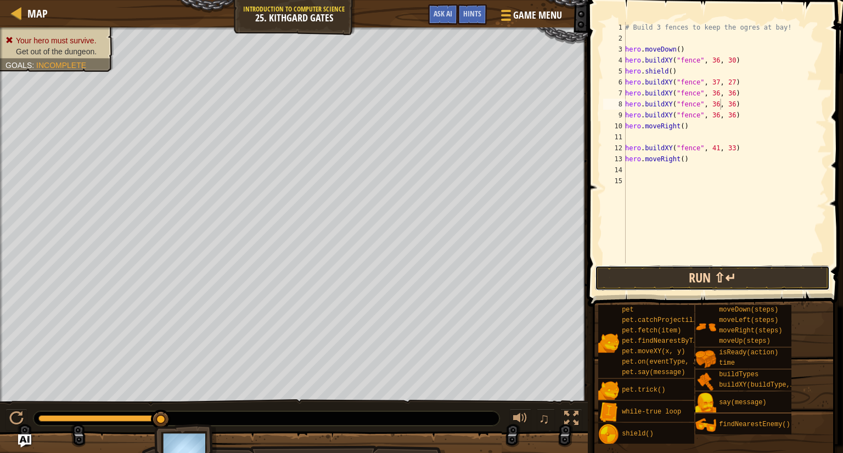
click at [696, 276] on button "Run ⇧↵" at bounding box center [712, 278] width 235 height 25
click at [753, 276] on button "Run ⇧↵" at bounding box center [712, 278] width 235 height 25
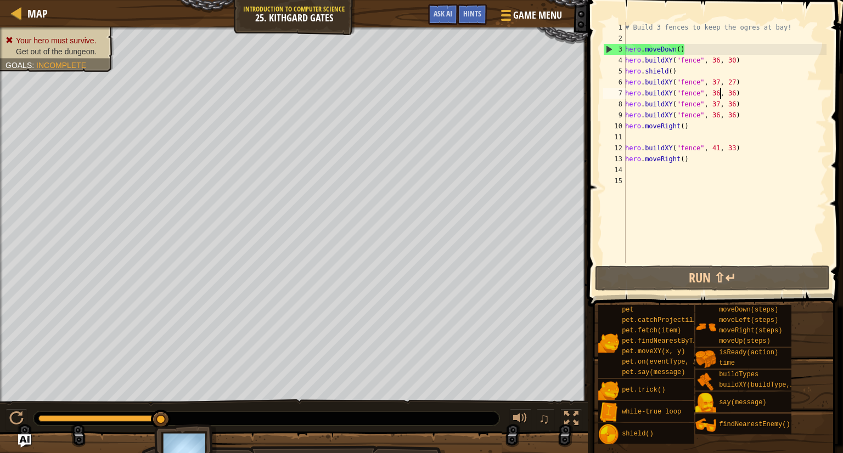
click at [721, 92] on div "# Build 3 fences to keep the ogres at bay! hero . moveDown ( ) hero . buildXY (…" at bounding box center [725, 154] width 204 height 264
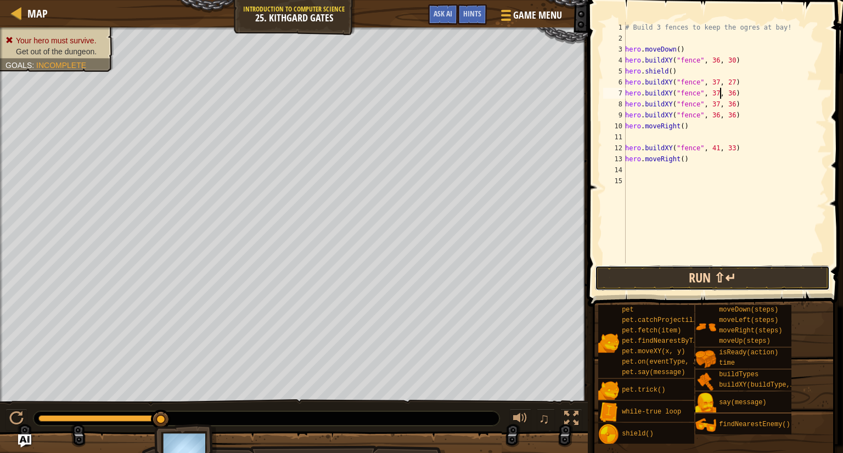
click at [710, 274] on button "Run ⇧↵" at bounding box center [712, 278] width 235 height 25
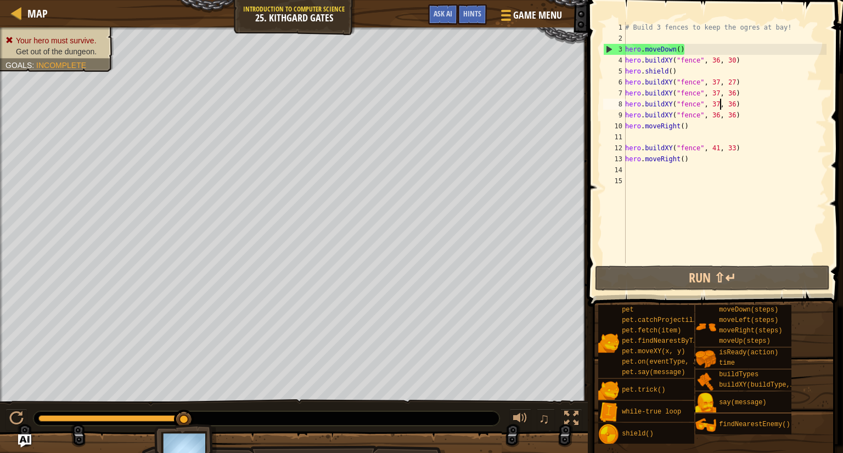
click at [721, 103] on div "# Build 3 fences to keep the ogres at bay! hero . moveDown ( ) hero . buildXY (…" at bounding box center [725, 154] width 204 height 264
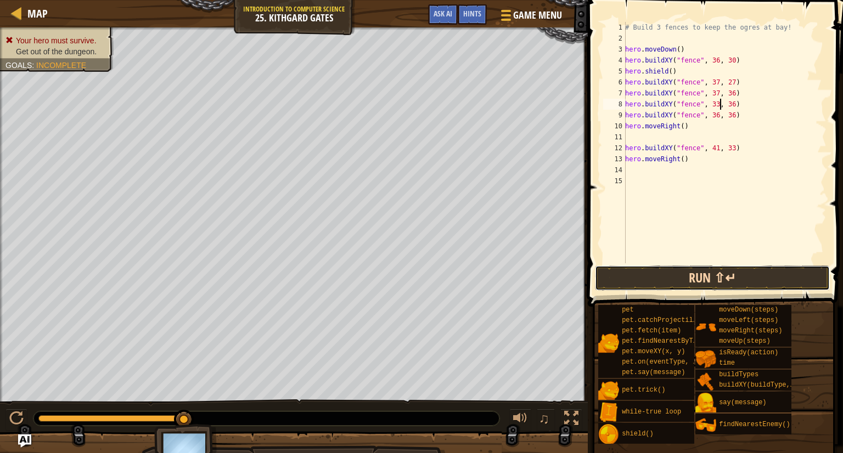
click at [720, 284] on button "Run ⇧↵" at bounding box center [712, 278] width 235 height 25
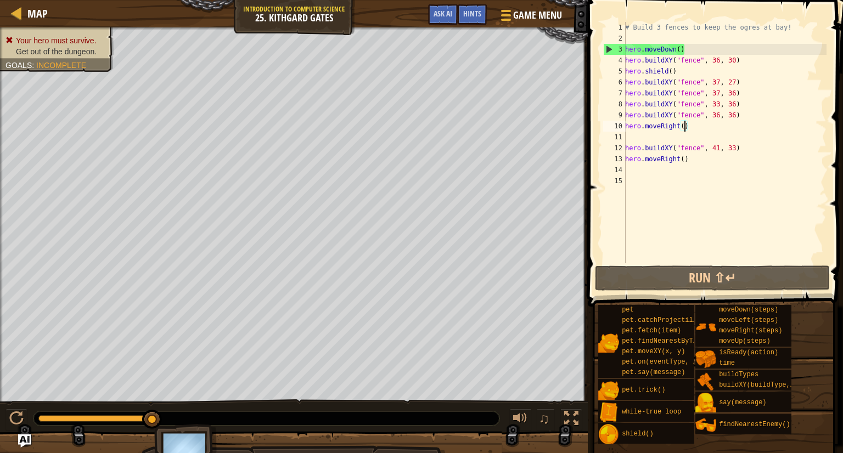
click at [683, 128] on div "# Build 3 fences to keep the ogres at bay! hero . moveDown ( ) hero . buildXY (…" at bounding box center [725, 154] width 204 height 264
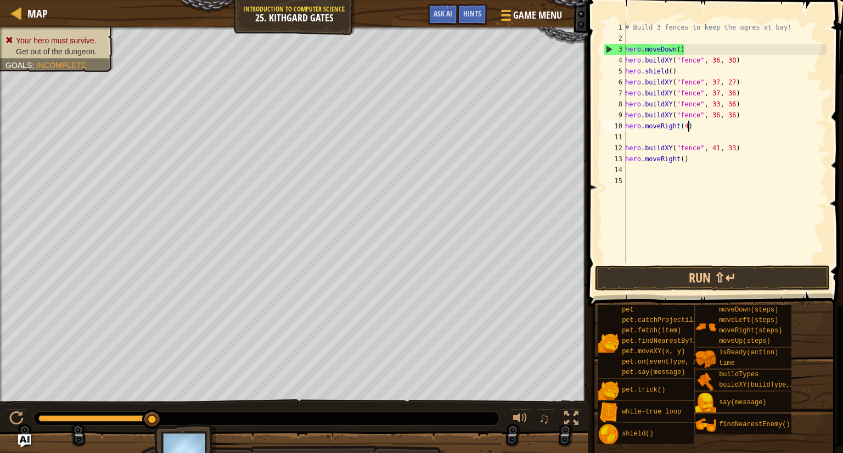
scroll to position [5, 5]
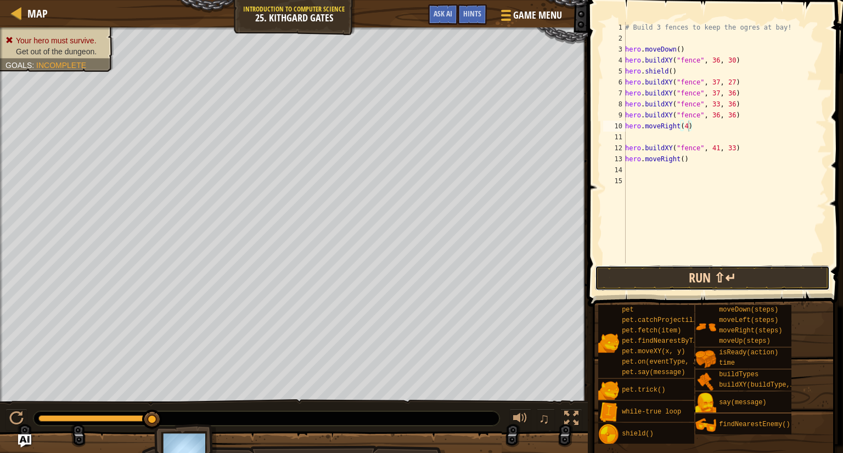
click at [718, 276] on button "Run ⇧↵" at bounding box center [712, 278] width 235 height 25
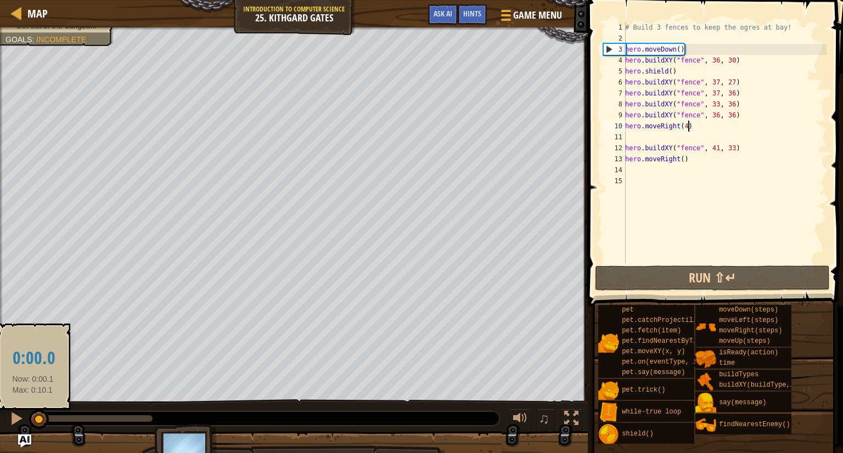
drag, startPoint x: 151, startPoint y: 421, endPoint x: 32, endPoint y: 416, distance: 119.2
click at [32, 416] on div at bounding box center [39, 420] width 20 height 20
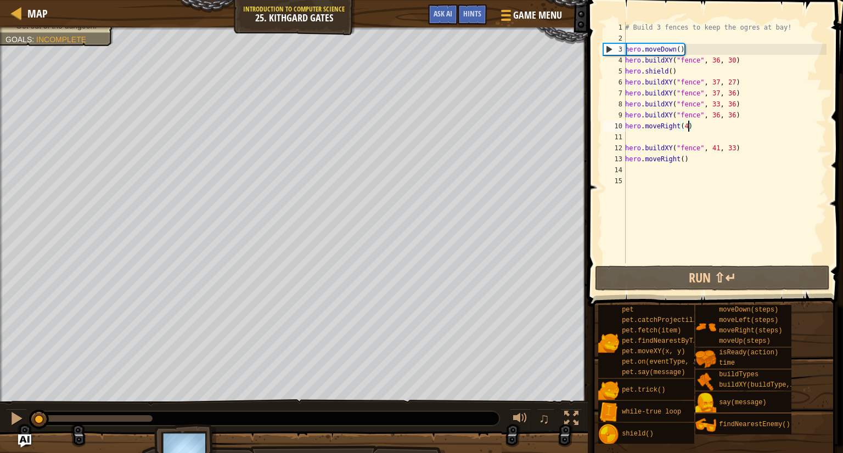
click at [700, 162] on div "# Build 3 fences to keep the ogres at bay! hero . moveDown ( ) hero . buildXY (…" at bounding box center [725, 154] width 204 height 264
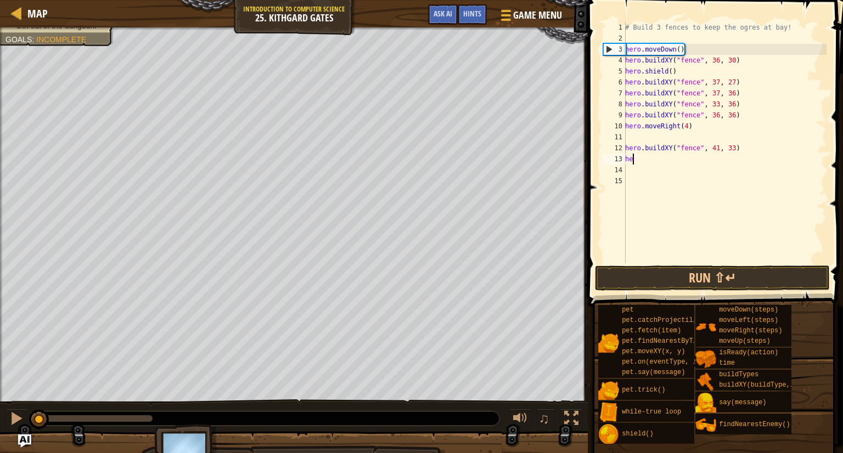
scroll to position [5, 0]
type textarea "h"
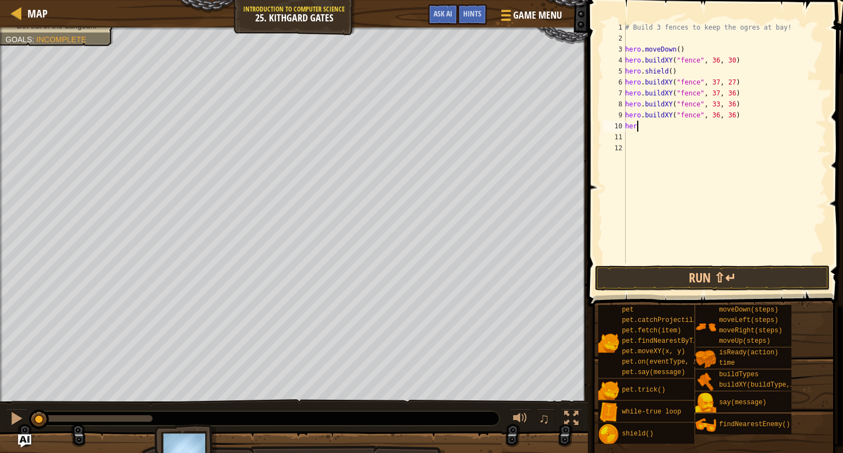
type textarea "h"
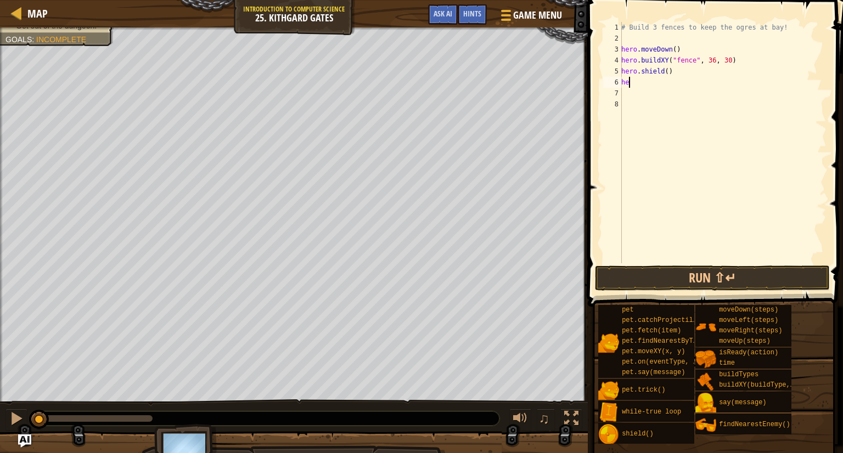
type textarea "h"
click at [732, 59] on div "# Build 3 fences to keep the ogres at bay! hero . moveDown ( ) hero . buildXY (…" at bounding box center [723, 154] width 208 height 264
type textarea "hero.buildXY("fence", 36, 36)"
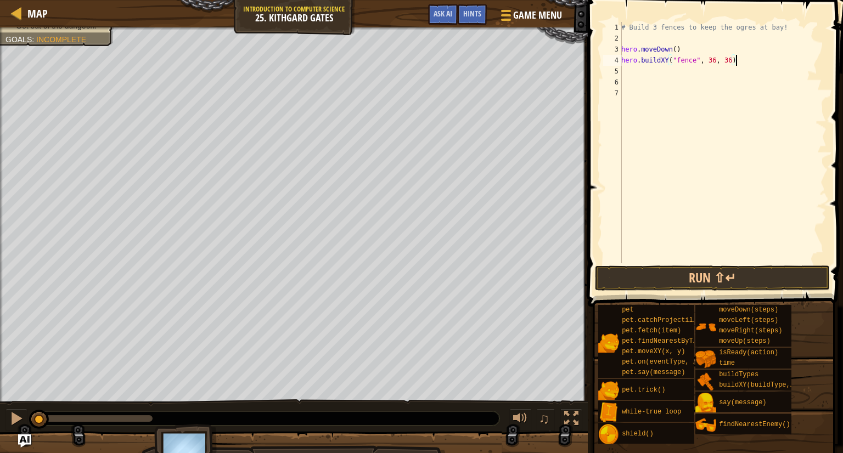
click at [749, 59] on div "# Build 3 fences to keep the ogres at bay! hero . moveDown ( ) hero . buildXY (…" at bounding box center [723, 154] width 208 height 264
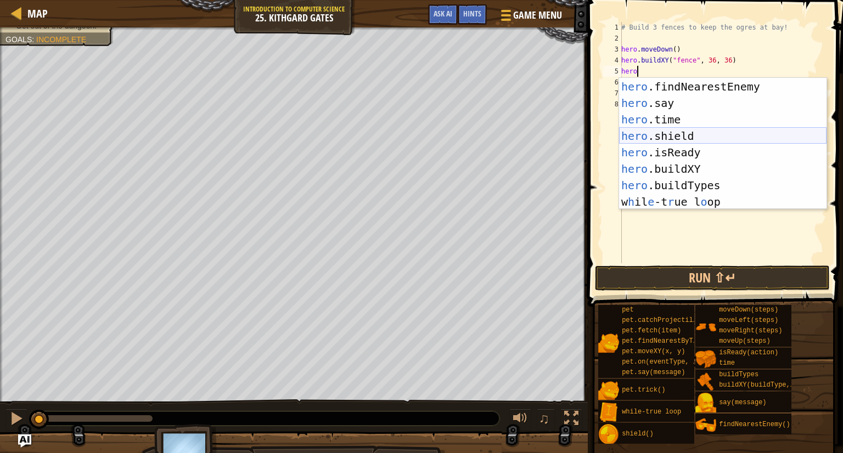
scroll to position [68, 0]
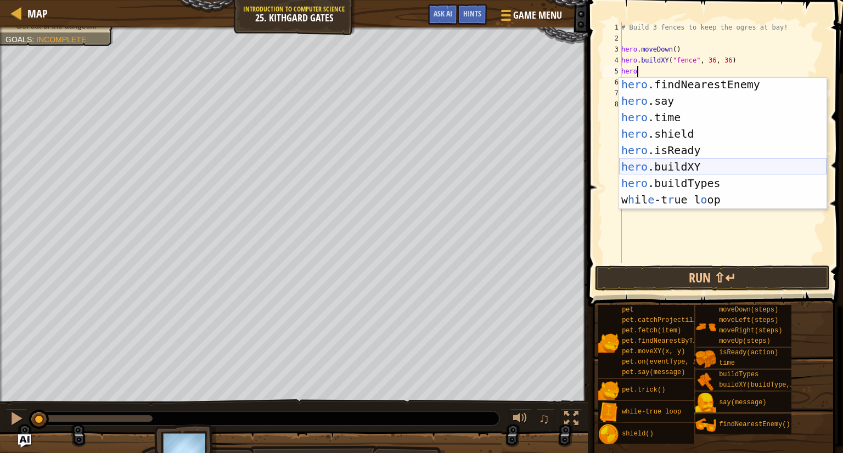
click at [714, 167] on div "hero .findNearestEnemy press enter hero .say press enter hero .time press enter…" at bounding box center [723, 158] width 208 height 165
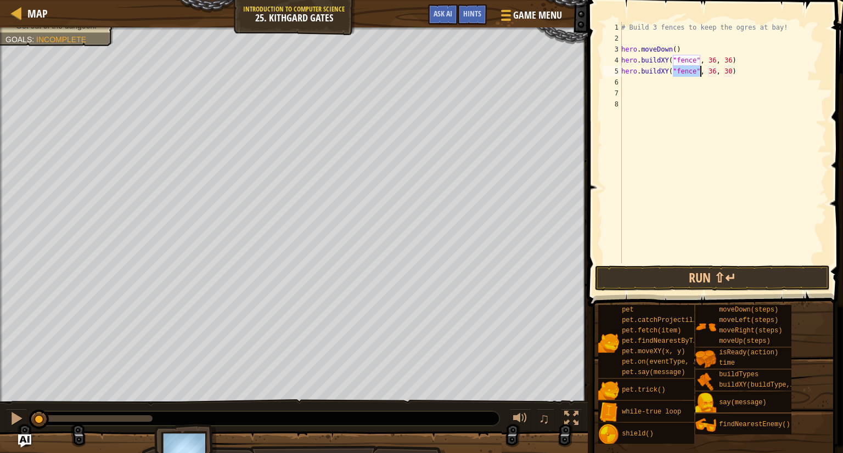
click at [717, 69] on div "# Build 3 fences to keep the ogres at bay! hero . moveDown ( ) hero . buildXY (…" at bounding box center [723, 154] width 208 height 264
click at [732, 71] on div "# Build 3 fences to keep the ogres at bay! hero . moveDown ( ) hero . buildXY (…" at bounding box center [723, 154] width 208 height 264
type textarea "hero.buildXY("fence", 36, 33)"
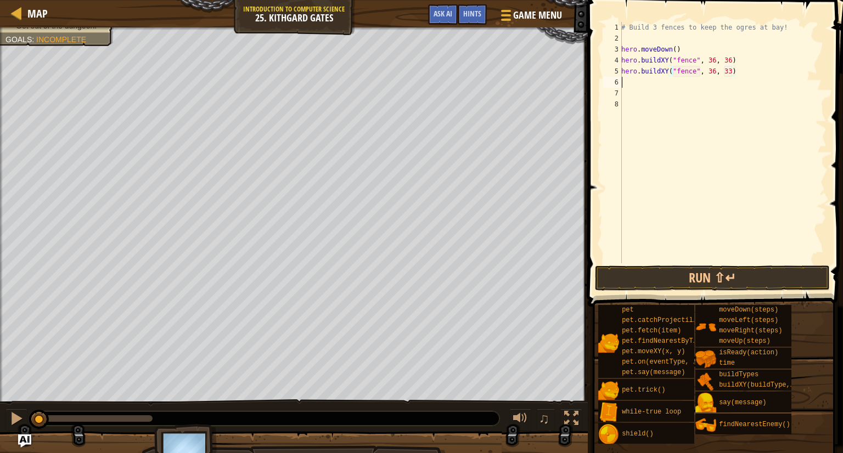
click at [632, 77] on div "# Build 3 fences to keep the ogres at bay! hero . moveDown ( ) hero . buildXY (…" at bounding box center [723, 154] width 208 height 264
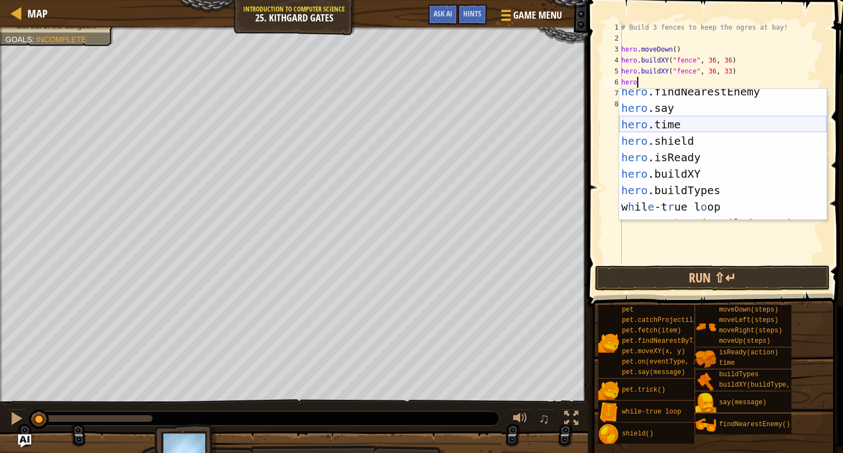
scroll to position [77, 0]
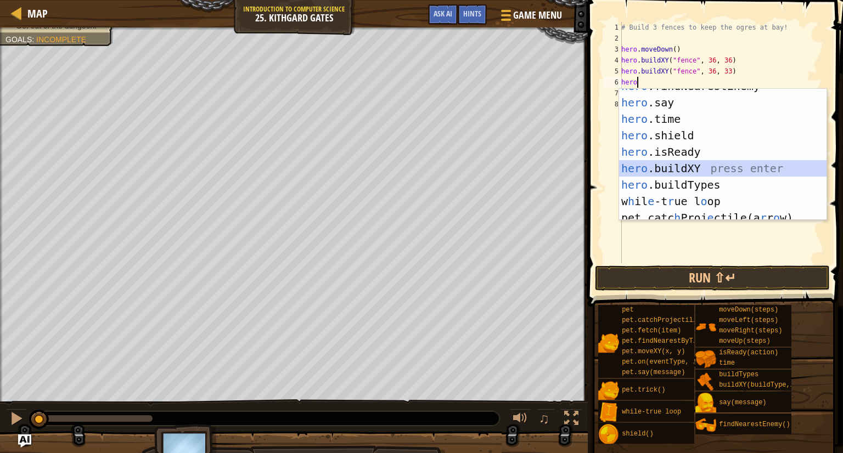
click at [680, 162] on div "hero .findNearestEnemy press enter hero .say press enter hero .time press enter…" at bounding box center [723, 160] width 208 height 165
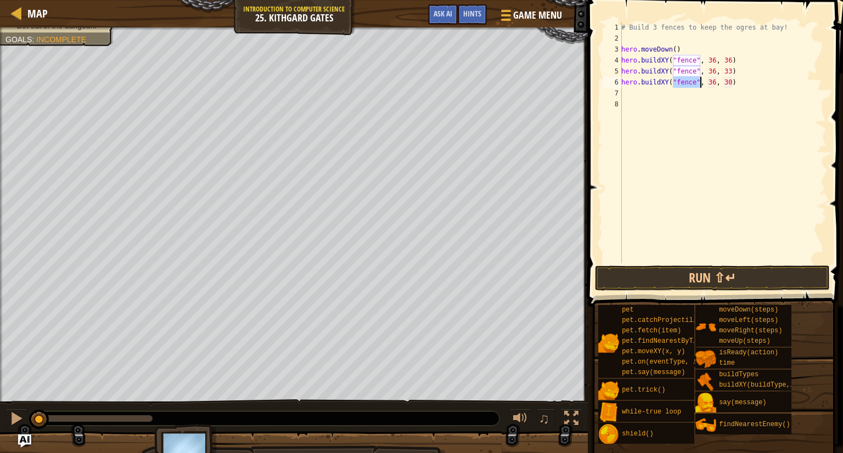
click at [733, 80] on div "# Build 3 fences to keep the ogres at bay! hero . moveDown ( ) hero . buildXY (…" at bounding box center [723, 154] width 208 height 264
type textarea "hero.buildXY("fence", 36, 32)"
click at [642, 94] on div "# Build 3 fences to keep the ogres at bay! hero . moveDown ( ) hero . buildXY (…" at bounding box center [723, 154] width 208 height 264
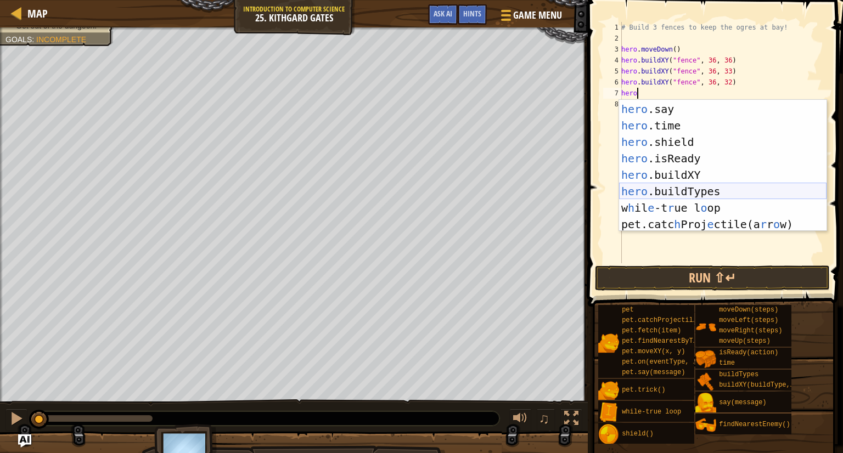
scroll to position [81, 0]
click at [693, 167] on div "hero .findNearestEnemy press enter hero .say press enter hero .time press enter…" at bounding box center [723, 167] width 208 height 165
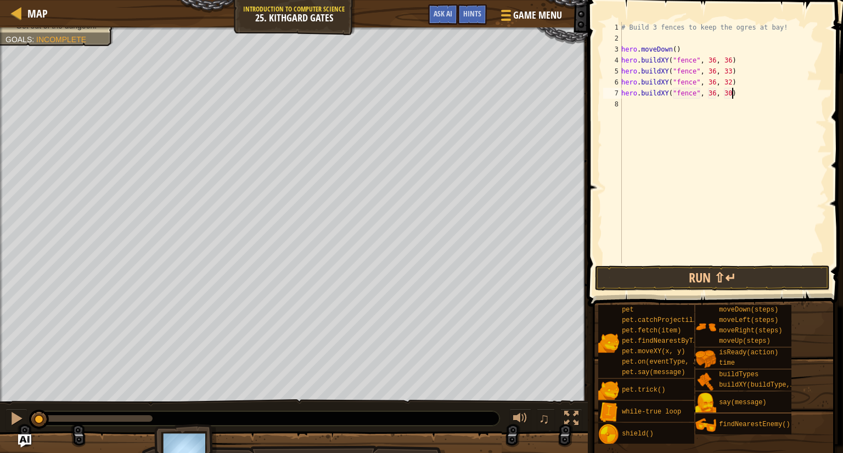
click at [732, 92] on div "# Build 3 fences to keep the ogres at bay! hero . moveDown ( ) hero . buildXY (…" at bounding box center [723, 154] width 208 height 264
type textarea "hero.buildXY("fence", 36, 31)"
click at [754, 101] on div "# Build 3 fences to keep the ogres at bay! hero . moveDown ( ) hero . buildXY (…" at bounding box center [723, 154] width 208 height 264
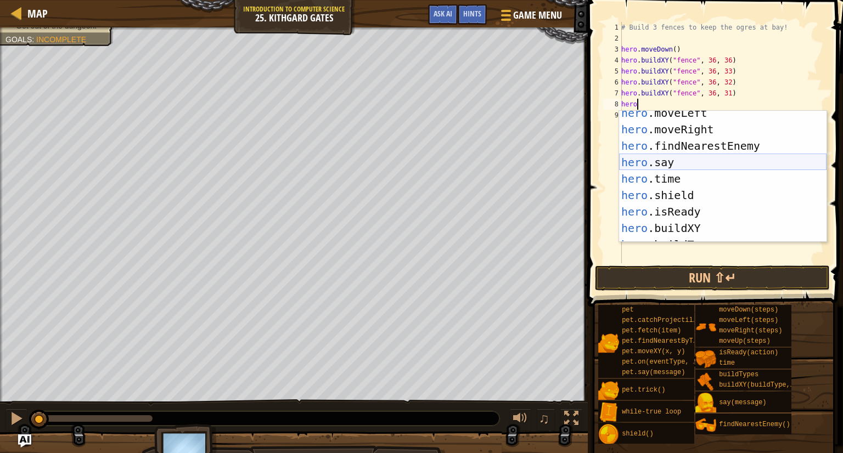
scroll to position [39, 0]
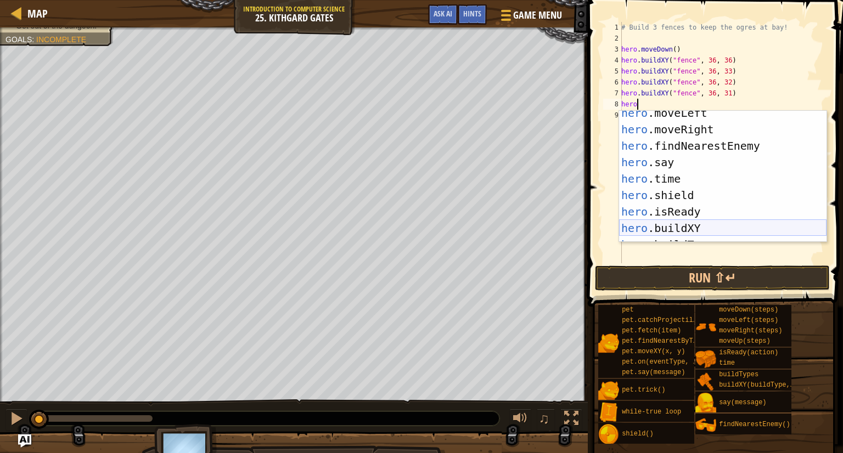
click at [725, 222] on div "hero .moveLeft press enter hero .moveRight press enter hero .findNearestEnemy p…" at bounding box center [723, 187] width 208 height 165
type textarea "hero.buildXY("fence", 36, 30)"
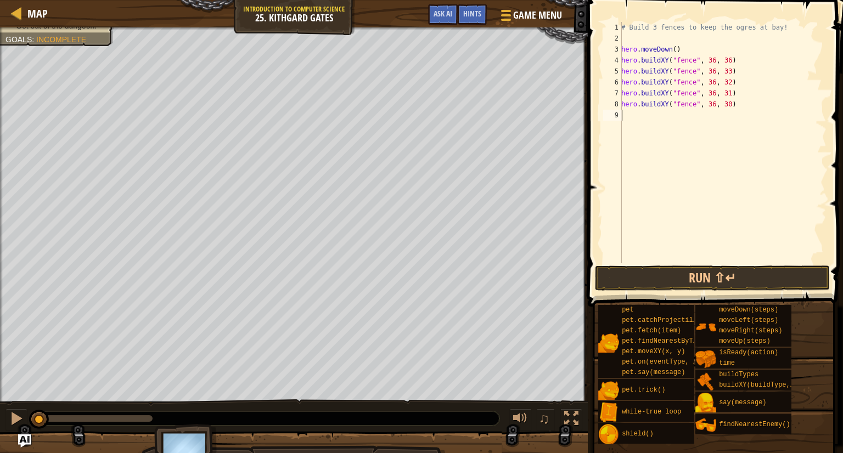
click at [680, 117] on div "# Build 3 fences to keep the ogres at bay! hero . moveDown ( ) hero . buildXY (…" at bounding box center [723, 154] width 208 height 264
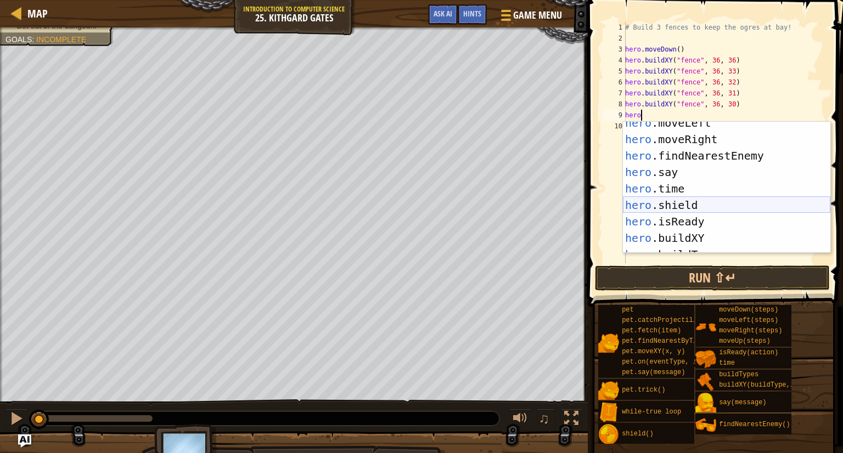
scroll to position [49, 0]
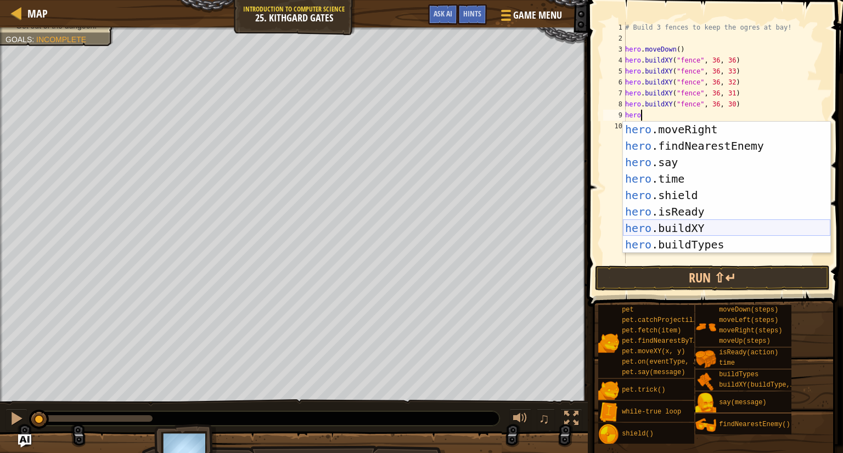
click at [702, 223] on div "hero .moveRight press enter hero .findNearestEnemy press enter hero .say press …" at bounding box center [727, 203] width 208 height 165
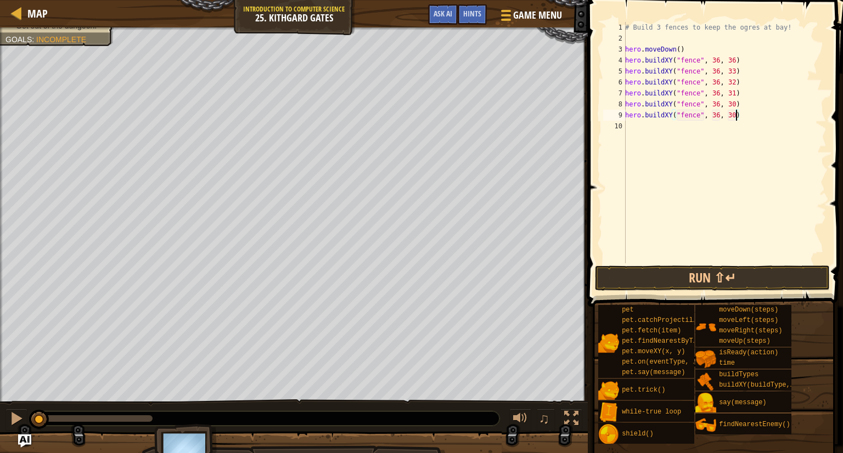
click at [737, 115] on div "# Build 3 fences to keep the ogres at bay! hero . moveDown ( ) hero . buildXY (…" at bounding box center [725, 154] width 204 height 264
click at [713, 274] on button "Run ⇧↵" at bounding box center [712, 278] width 235 height 25
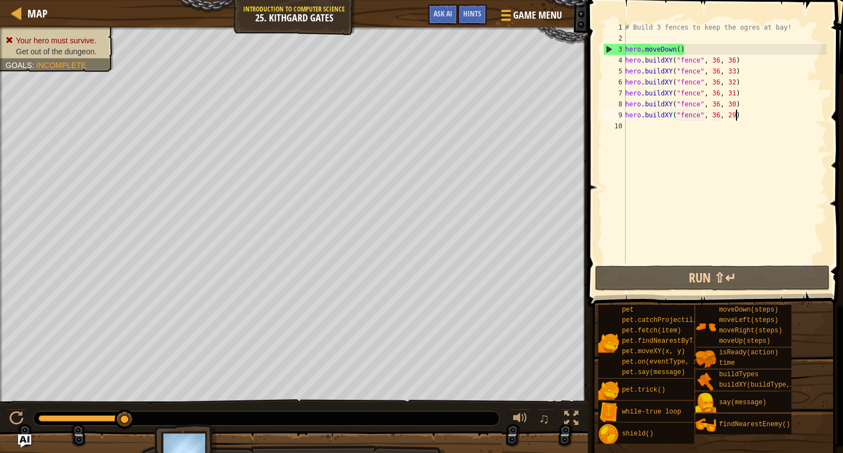
click at [735, 57] on div "# Build 3 fences to keep the ogres at bay! hero . moveDown ( ) hero . buildXY (…" at bounding box center [725, 154] width 204 height 264
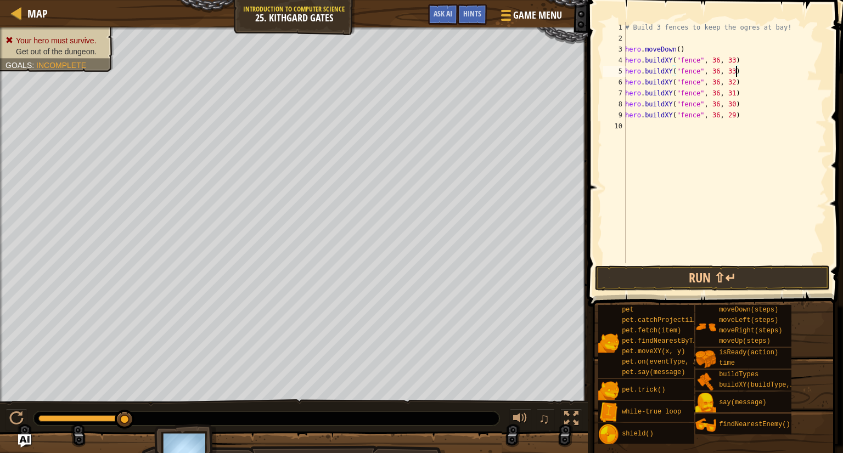
click at [736, 74] on div "# Build 3 fences to keep the ogres at bay! hero . moveDown ( ) hero . buildXY (…" at bounding box center [725, 154] width 204 height 264
click at [736, 81] on div "# Build 3 fences to keep the ogres at bay! hero . moveDown ( ) hero . buildXY (…" at bounding box center [725, 154] width 204 height 264
click at [699, 274] on button "Run ⇧↵" at bounding box center [712, 278] width 235 height 25
click at [736, 91] on div "# Build 3 fences to keep the ogres at bay! hero . moveDown ( ) hero . buildXY (…" at bounding box center [725, 154] width 204 height 264
click at [736, 102] on div "# Build 3 fences to keep the ogres at bay! hero . moveDown ( ) hero . buildXY (…" at bounding box center [725, 154] width 204 height 264
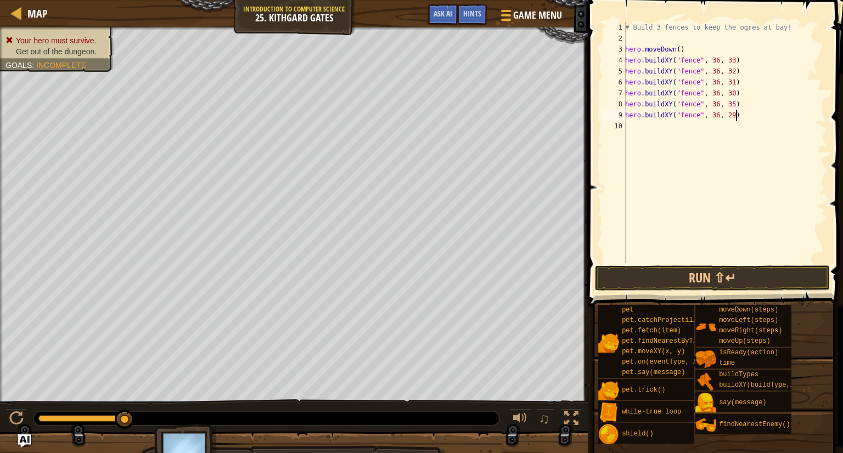
click at [736, 111] on div "# Build 3 fences to keep the ogres at bay! hero . moveDown ( ) hero . buildXY (…" at bounding box center [725, 154] width 204 height 264
click at [728, 283] on button "Run ⇧↵" at bounding box center [712, 278] width 235 height 25
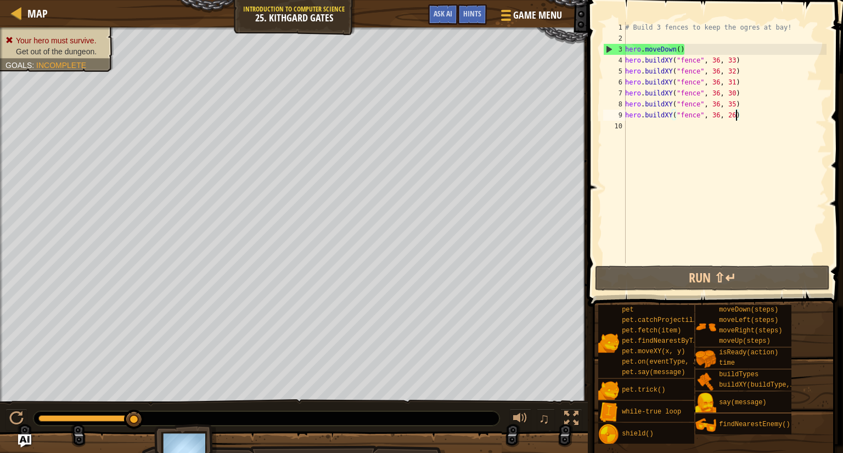
click at [736, 60] on div "# Build 3 fences to keep the ogres at bay! hero . moveDown ( ) hero . buildXY (…" at bounding box center [725, 154] width 204 height 264
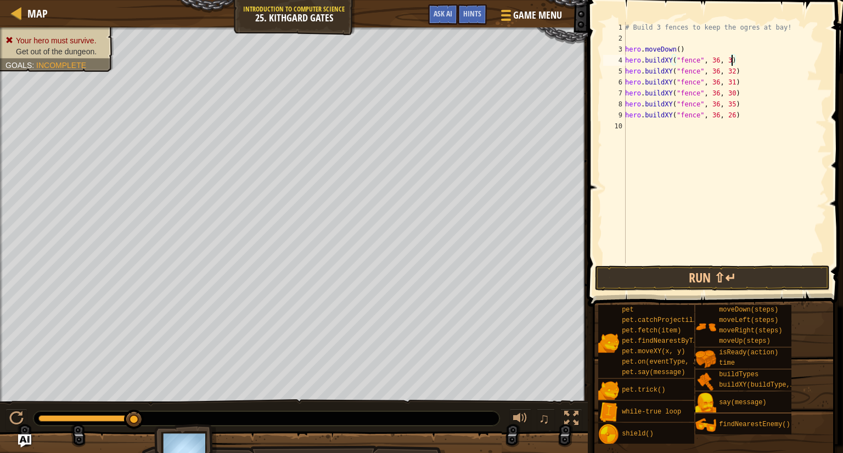
click at [743, 61] on div "# Build 3 fences to keep the ogres at bay! hero . moveDown ( ) hero . buildXY (…" at bounding box center [725, 154] width 204 height 264
type textarea "h"
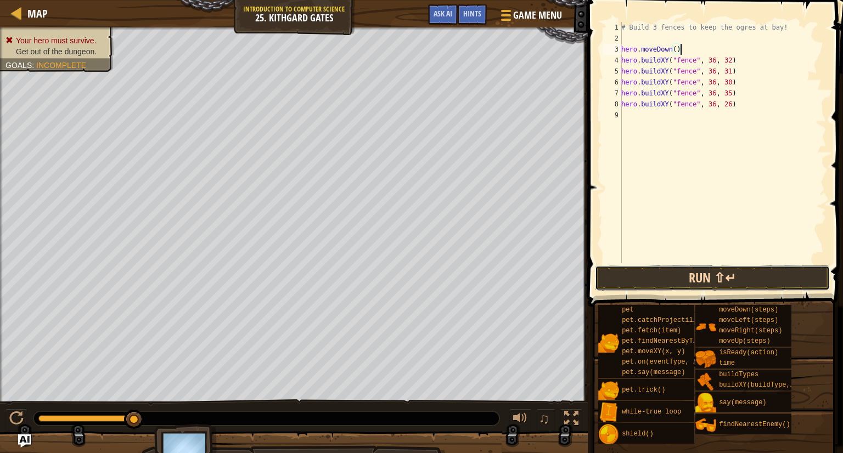
click at [694, 279] on button "Run ⇧↵" at bounding box center [712, 278] width 235 height 25
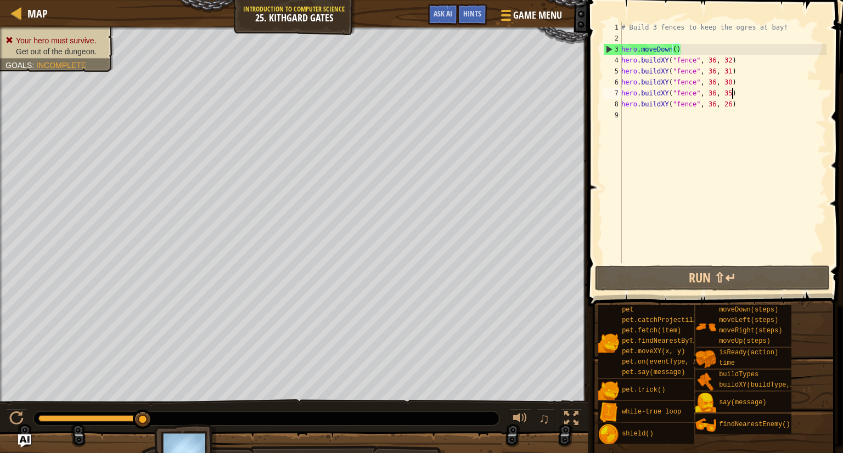
click at [733, 92] on div "# Build 3 fences to keep the ogres at bay! hero . moveDown ( ) hero . buildXY (…" at bounding box center [723, 154] width 208 height 264
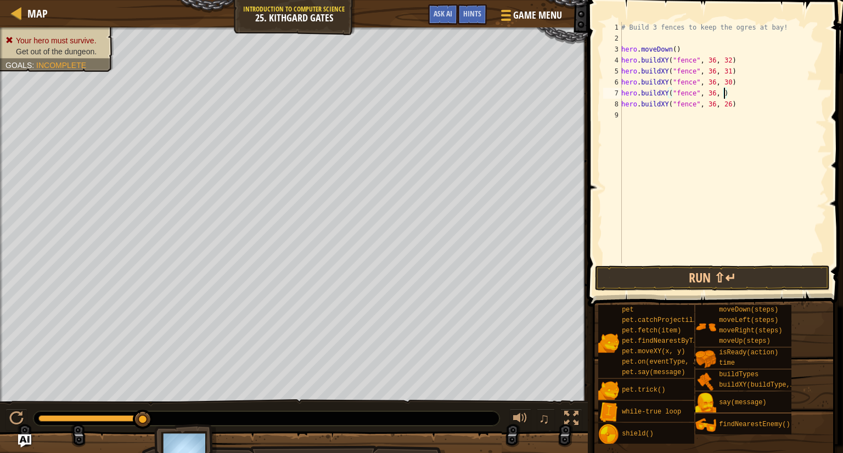
scroll to position [5, 8]
click at [733, 103] on div "# Build 3 fences to keep the ogres at bay! hero . moveDown ( ) hero . buildXY (…" at bounding box center [723, 154] width 208 height 264
click at [703, 273] on button "Run ⇧↵" at bounding box center [712, 278] width 235 height 25
click at [688, 272] on button "Run ⇧↵" at bounding box center [712, 278] width 235 height 25
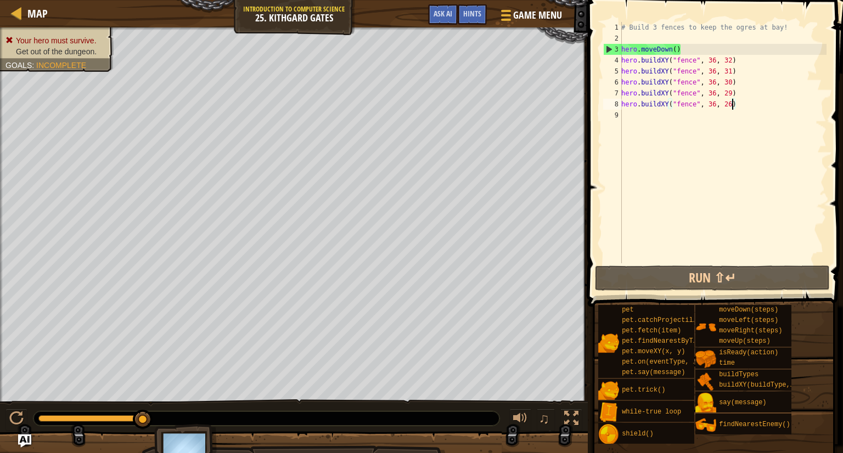
click at [731, 81] on div "# Build 3 fences to keep the ogres at bay! hero . moveDown ( ) hero . buildXY (…" at bounding box center [723, 154] width 208 height 264
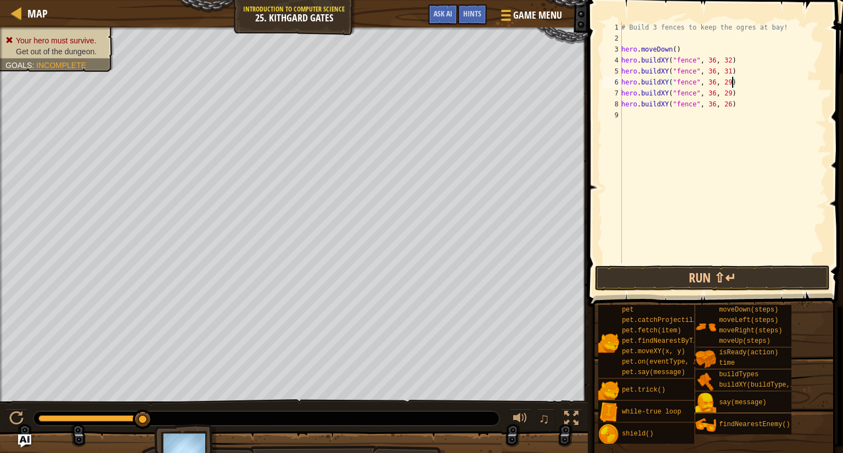
click at [733, 94] on div "# Build 3 fences to keep the ogres at bay! hero . moveDown ( ) hero . buildXY (…" at bounding box center [723, 154] width 208 height 264
click at [738, 104] on div "# Build 3 fences to keep the ogres at bay! hero . moveDown ( ) hero . buildXY (…" at bounding box center [723, 154] width 208 height 264
type textarea "h"
click at [659, 272] on button "Run ⇧↵" at bounding box center [712, 278] width 235 height 25
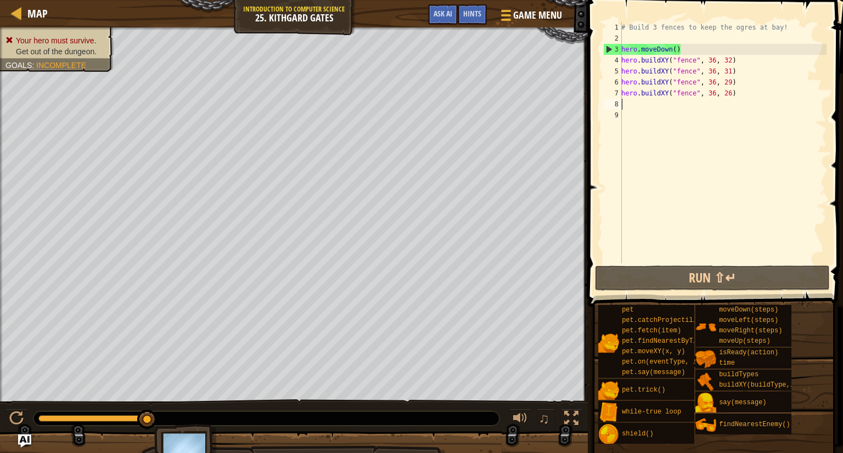
click at [732, 59] on div "# Build 3 fences to keep the ogres at bay! hero . moveDown ( ) hero . buildXY (…" at bounding box center [723, 154] width 208 height 264
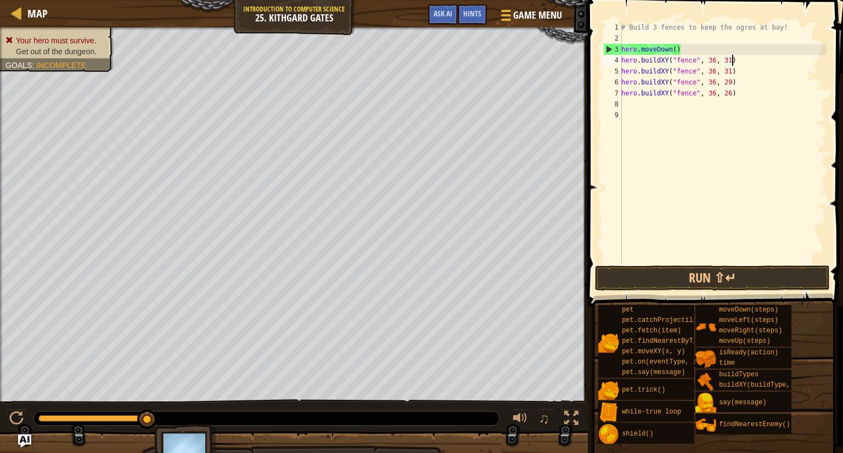
scroll to position [5, 8]
click at [732, 70] on div "# Build 3 fences to keep the ogres at bay! hero . moveDown ( ) hero . buildXY (…" at bounding box center [723, 154] width 208 height 264
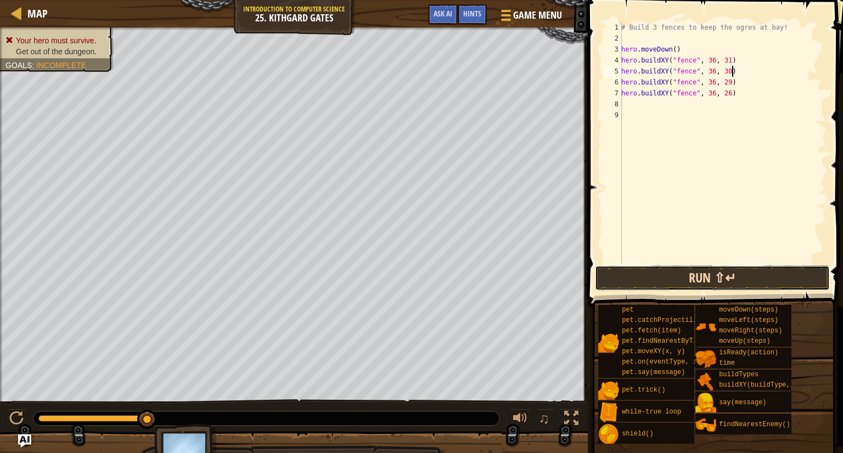
click at [685, 282] on button "Run ⇧↵" at bounding box center [712, 278] width 235 height 25
click at [707, 284] on button "Run ⇧↵" at bounding box center [712, 278] width 235 height 25
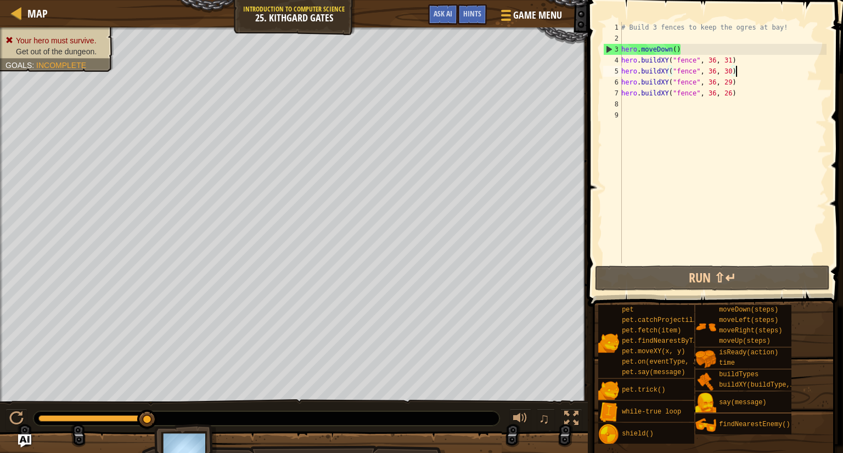
click at [746, 74] on div "# Build 3 fences to keep the ogres at bay! hero . moveDown ( ) hero . buildXY (…" at bounding box center [723, 154] width 208 height 264
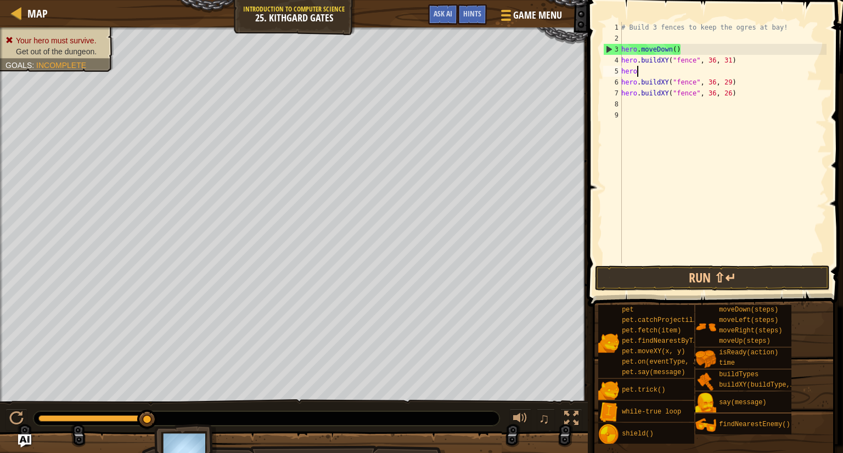
scroll to position [5, 0]
type textarea "h"
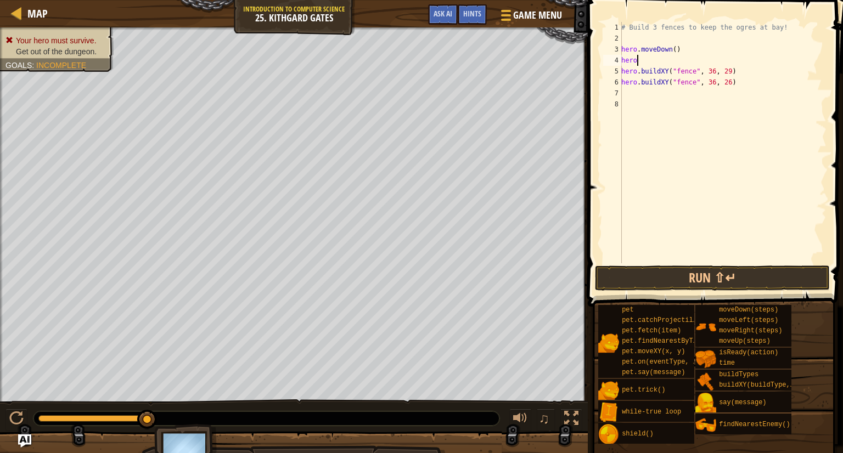
type textarea "h"
type textarea "hero.moveDown()"
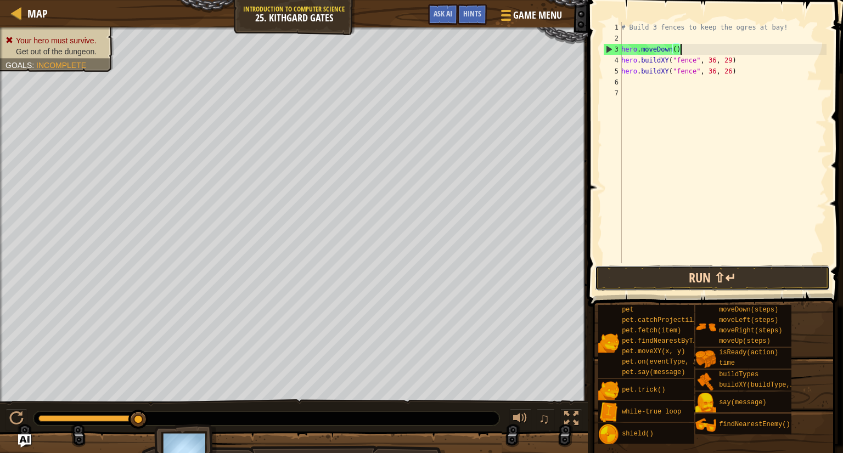
click at [713, 273] on button "Run ⇧↵" at bounding box center [712, 278] width 235 height 25
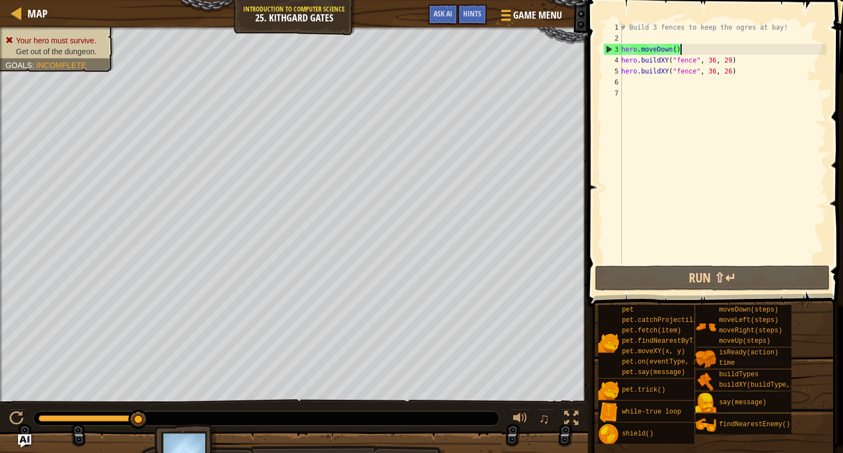
click at [660, 85] on div "# Build 3 fences to keep the ogres at bay! hero . moveDown ( ) hero . buildXY (…" at bounding box center [723, 154] width 208 height 264
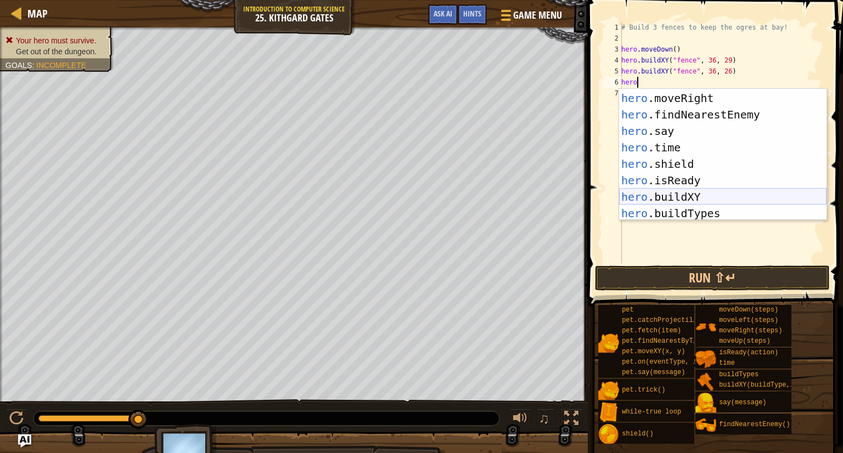
scroll to position [48, 0]
click at [713, 199] on div "hero .moveLeft press enter hero .moveRight press enter hero .findNearestEnemy p…" at bounding box center [723, 156] width 208 height 165
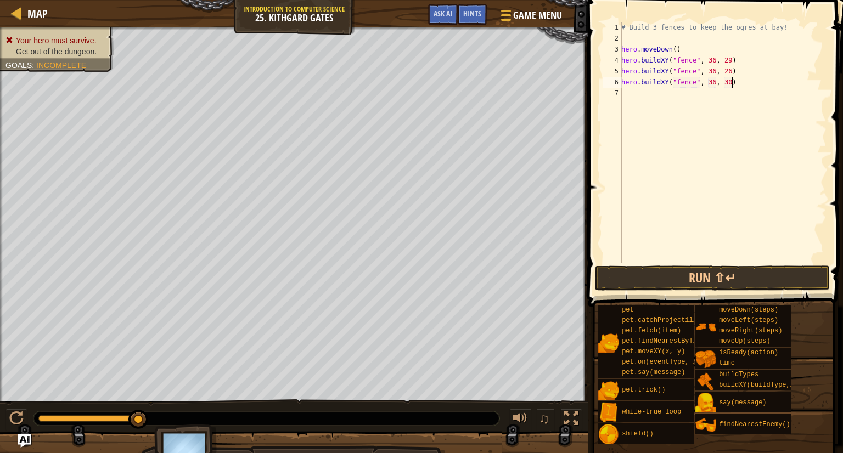
click at [733, 82] on div "# Build 3 fences to keep the ogres at bay! hero . moveDown ( ) hero . buildXY (…" at bounding box center [723, 154] width 208 height 264
type textarea "hero.buildXY("fence", 36, 36)"
click at [705, 95] on div "# Build 3 fences to keep the ogres at bay! hero . moveDown ( ) hero . buildXY (…" at bounding box center [723, 154] width 208 height 264
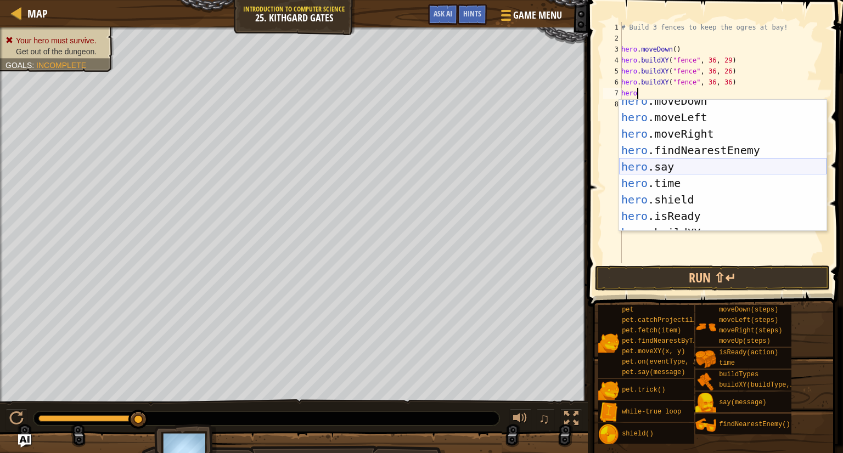
scroll to position [74, 0]
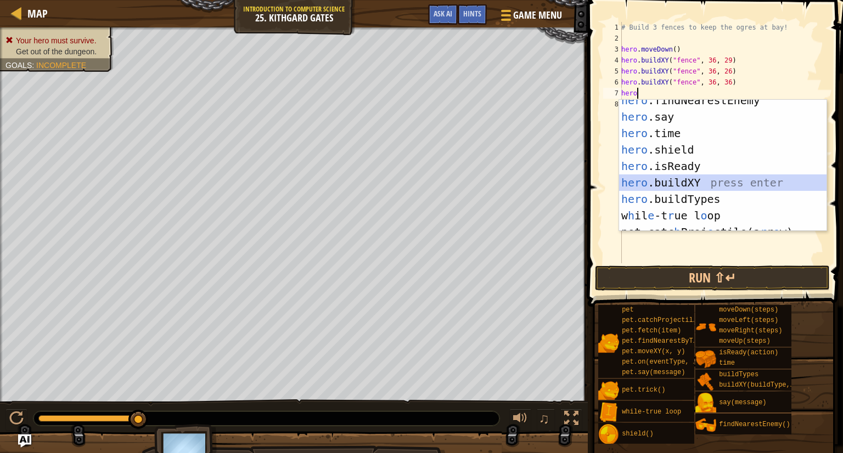
click at [696, 180] on div "hero .findNearestEnemy press enter hero .say press enter hero .time press enter…" at bounding box center [723, 174] width 208 height 165
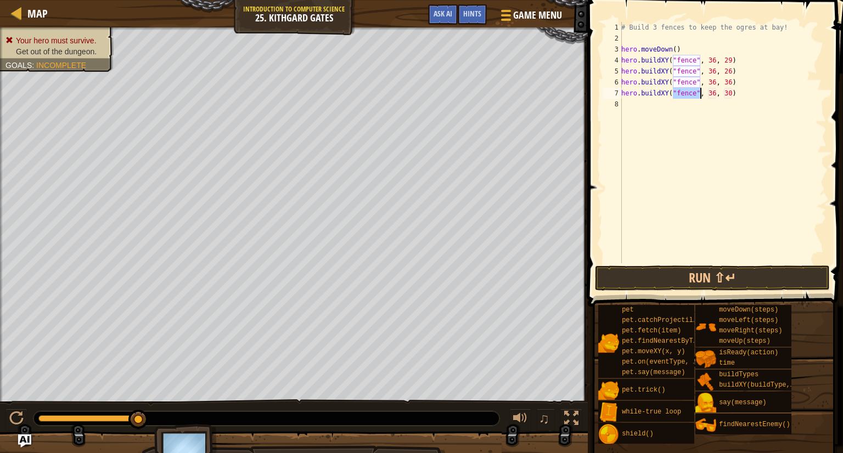
click at [731, 91] on div "# Build 3 fences to keep the ogres at bay! hero . moveDown ( ) hero . buildXY (…" at bounding box center [723, 154] width 208 height 264
click at [726, 282] on button "Run ⇧↵" at bounding box center [712, 278] width 235 height 25
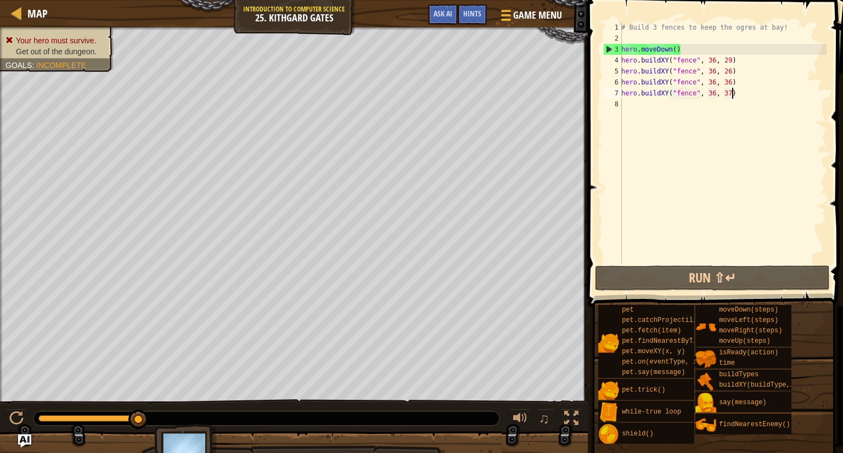
click at [732, 81] on div "# Build 3 fences to keep the ogres at bay! hero . moveDown ( ) hero . buildXY (…" at bounding box center [723, 154] width 208 height 264
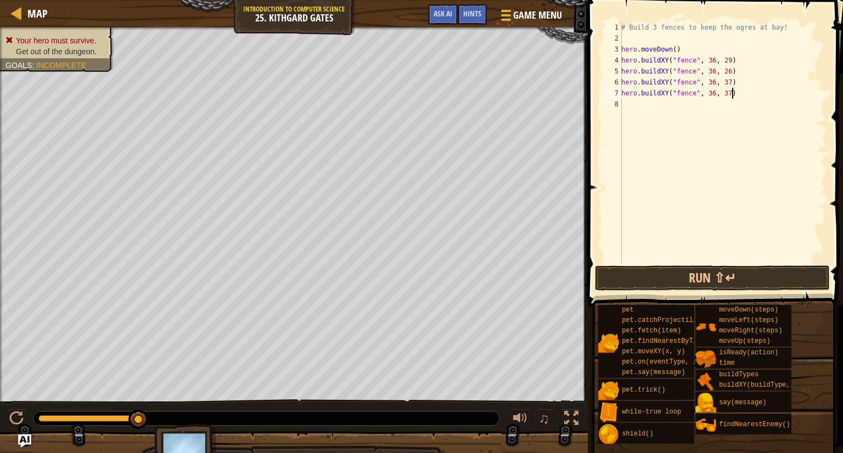
click at [731, 94] on div "# Build 3 fences to keep the ogres at bay! hero . moveDown ( ) hero . buildXY (…" at bounding box center [723, 154] width 208 height 264
click at [710, 272] on button "Run ⇧↵" at bounding box center [712, 278] width 235 height 25
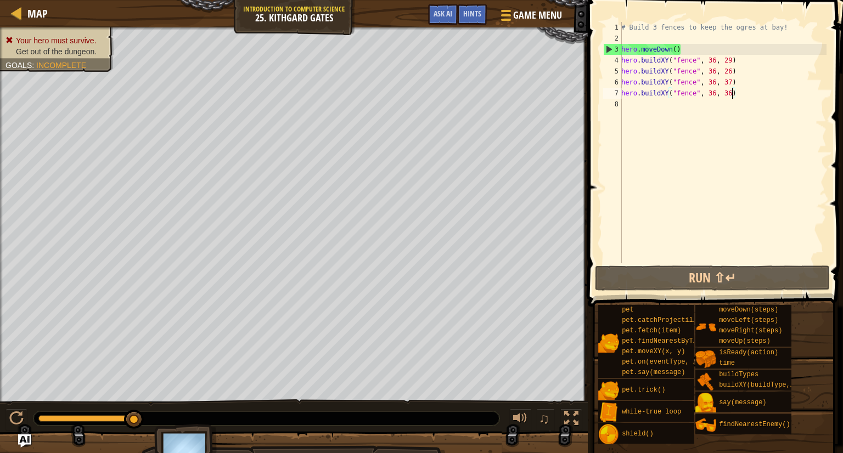
click at [733, 79] on div "# Build 3 fences to keep the ogres at bay! hero . moveDown ( ) hero . buildXY (…" at bounding box center [723, 154] width 208 height 264
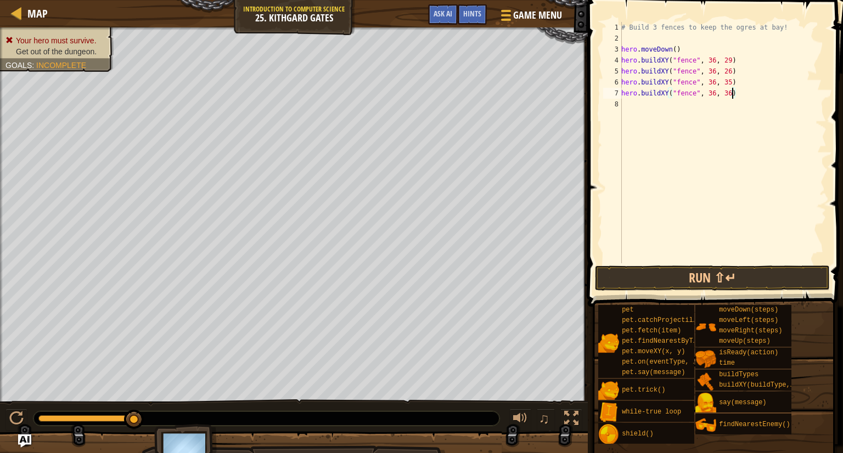
click at [732, 94] on div "# Build 3 fences to keep the ogres at bay! hero . moveDown ( ) hero . buildXY (…" at bounding box center [723, 154] width 208 height 264
type textarea "hero.buildXY("fence", 36, 36)"
click at [702, 268] on button "Run ⇧↵" at bounding box center [712, 278] width 235 height 25
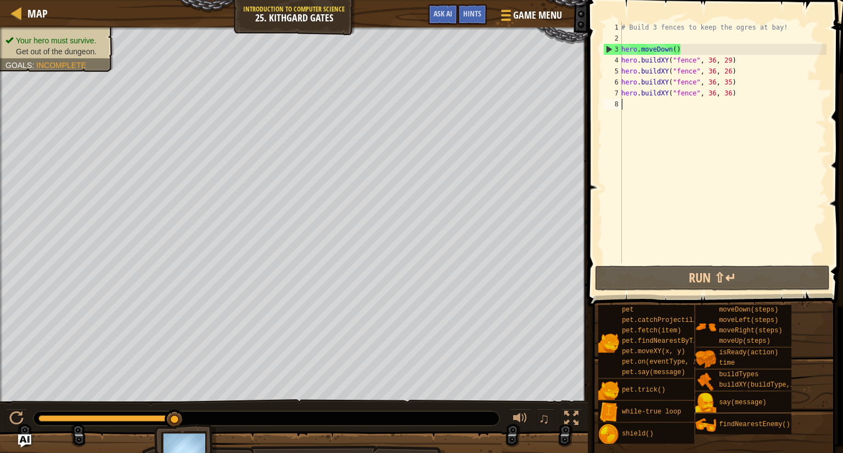
click at [626, 103] on div "# Build 3 fences to keep the ogres at bay! hero . moveDown ( ) hero . buildXY (…" at bounding box center [723, 154] width 208 height 264
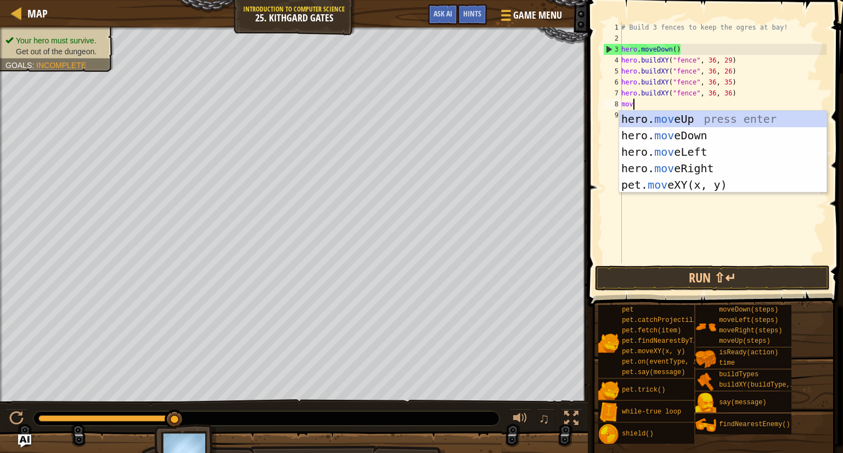
scroll to position [5, 1]
type textarea "move"
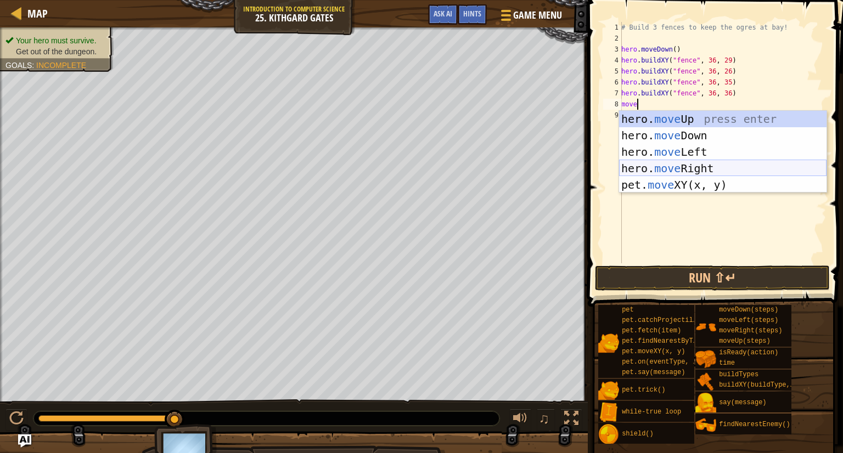
click at [658, 164] on div "hero. move Up press enter hero. move Down press enter hero. move Left press ent…" at bounding box center [723, 168] width 208 height 115
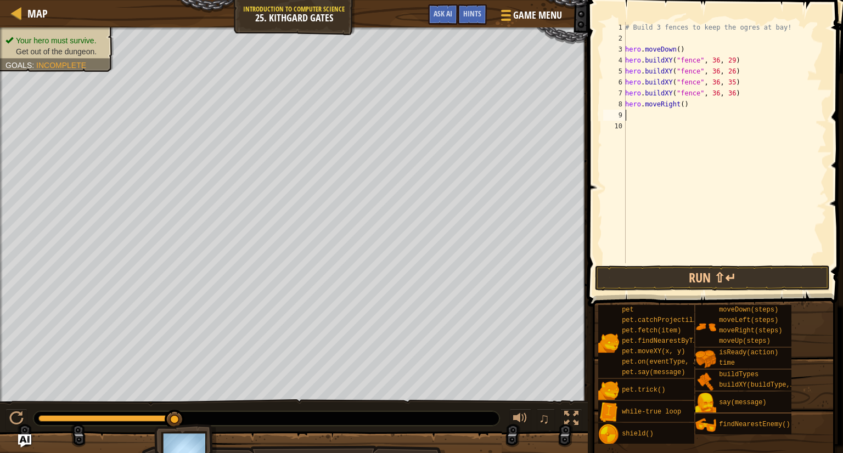
scroll to position [5, 0]
click at [685, 103] on div "# Build 3 fences to keep the ogres at bay! hero . moveDown ( ) hero . buildXY (…" at bounding box center [725, 154] width 204 height 264
type textarea "hero.moveRight(4)"
click at [708, 282] on button "Run ⇧↵" at bounding box center [712, 278] width 235 height 25
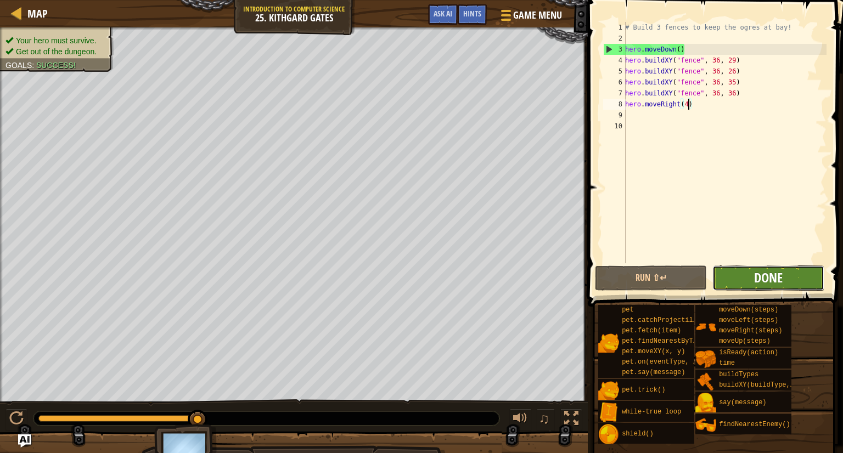
click at [783, 273] on button "Done" at bounding box center [769, 278] width 112 height 25
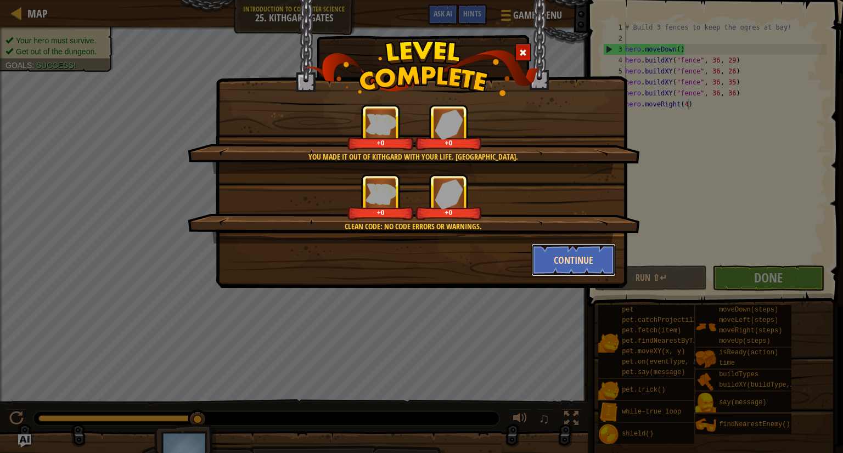
click at [568, 261] on button "Continue" at bounding box center [573, 260] width 85 height 33
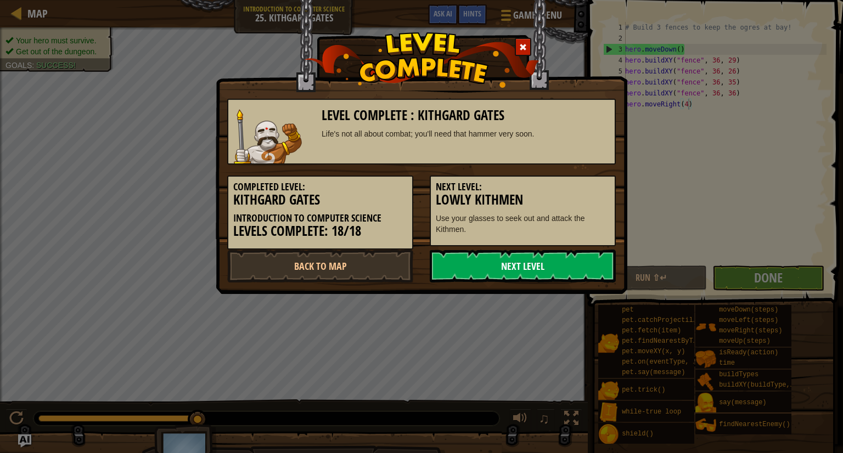
click at [554, 268] on link "Next Level" at bounding box center [523, 266] width 186 height 33
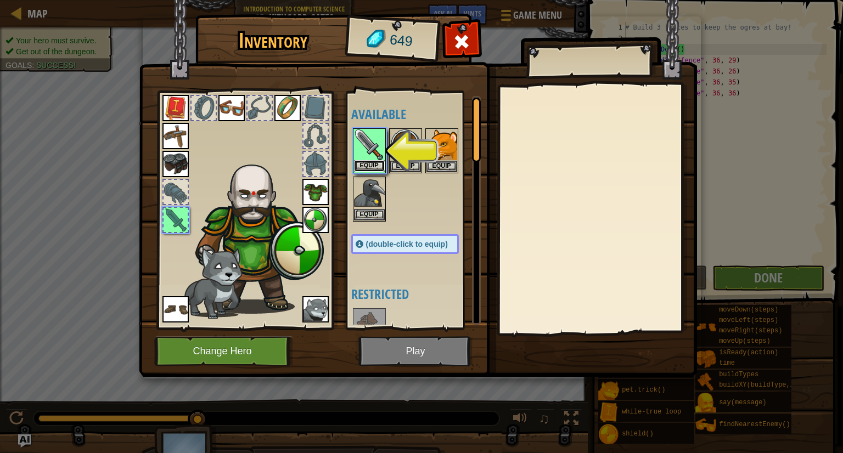
click at [375, 165] on button "Equip" at bounding box center [369, 166] width 31 height 12
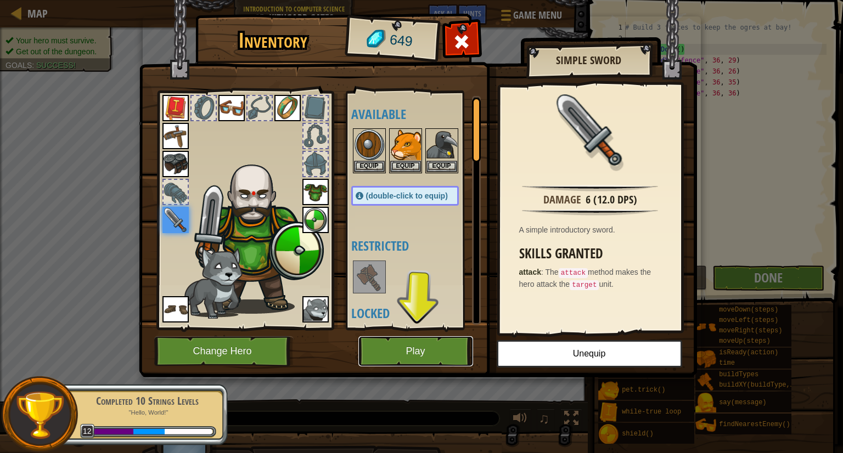
click at [449, 353] on button "Play" at bounding box center [415, 352] width 115 height 30
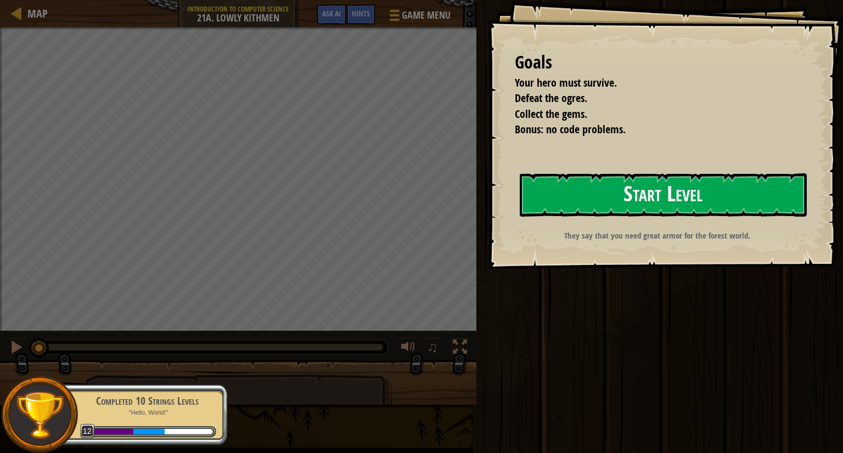
click at [677, 200] on button "Start Level" at bounding box center [663, 194] width 287 height 43
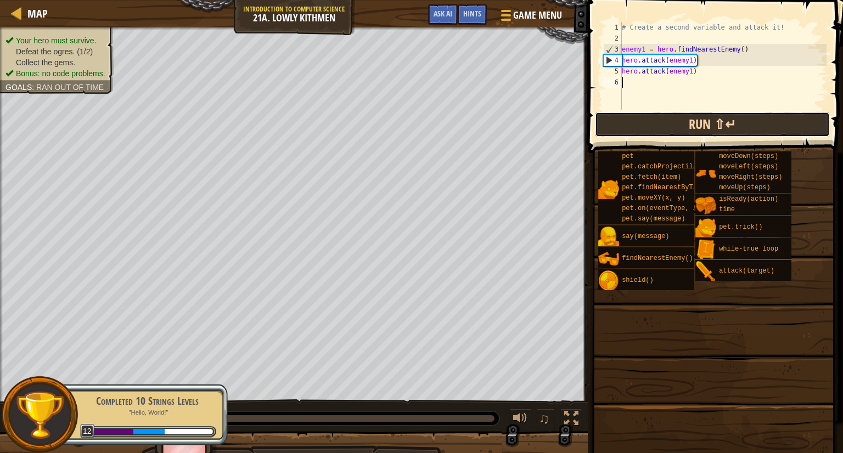
click at [703, 125] on button "Run ⇧↵" at bounding box center [712, 124] width 235 height 25
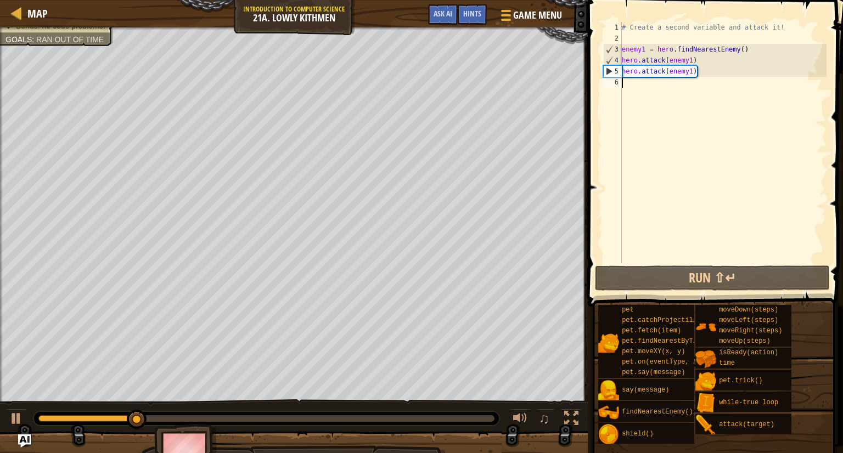
click at [713, 65] on div "# Create a second variable and attack it! enemy1 = hero . findNearestEnemy ( ) …" at bounding box center [723, 154] width 207 height 264
type textarea "hero.attack(enemy1)"
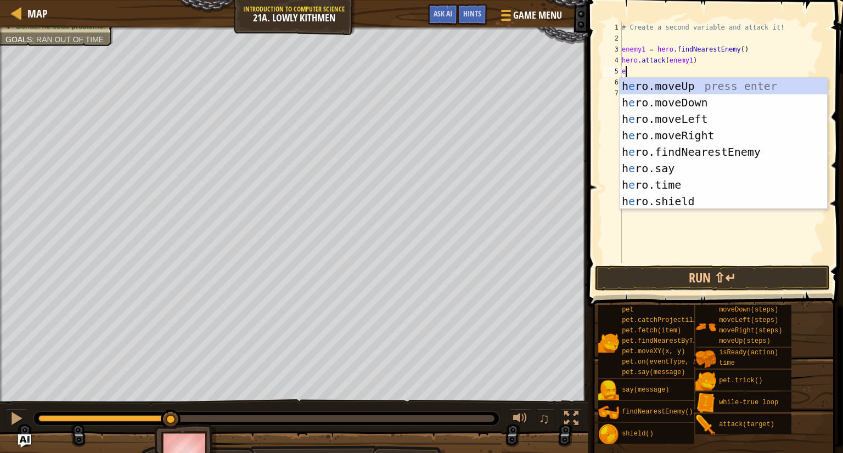
type textarea "ene"
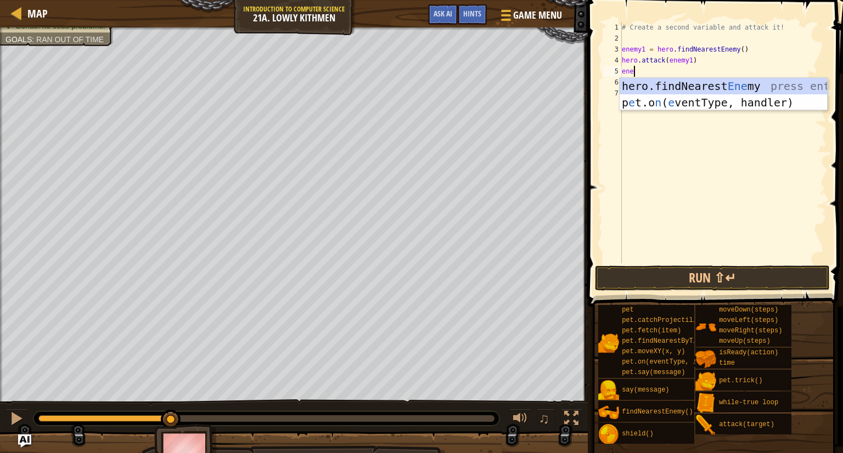
scroll to position [4, 0]
click at [705, 84] on div "hero.findNearest Ene my press enter p e t.o n ( e ventType, handler) press enter" at bounding box center [724, 111] width 208 height 66
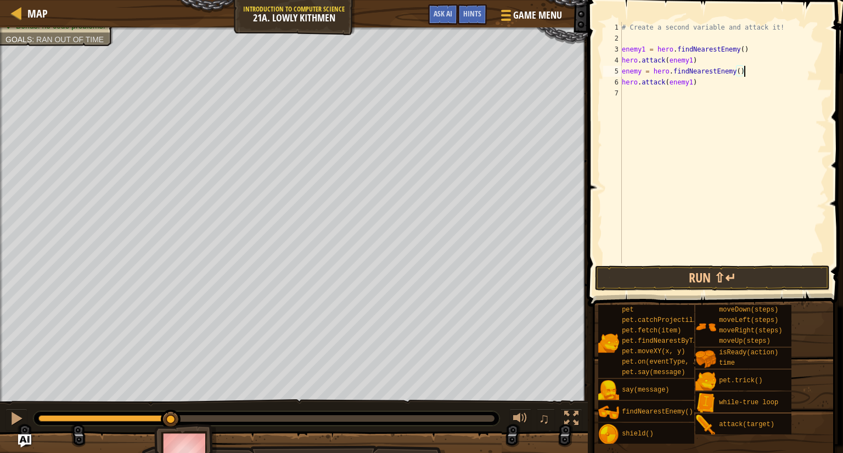
click at [642, 73] on div "# Create a second variable and attack it! enemy1 = hero . findNearestEnemy ( ) …" at bounding box center [723, 154] width 207 height 264
type textarea "enemy2 = hero.findNearestEnemy()"
click at [777, 272] on button "Run ⇧↵" at bounding box center [712, 278] width 235 height 25
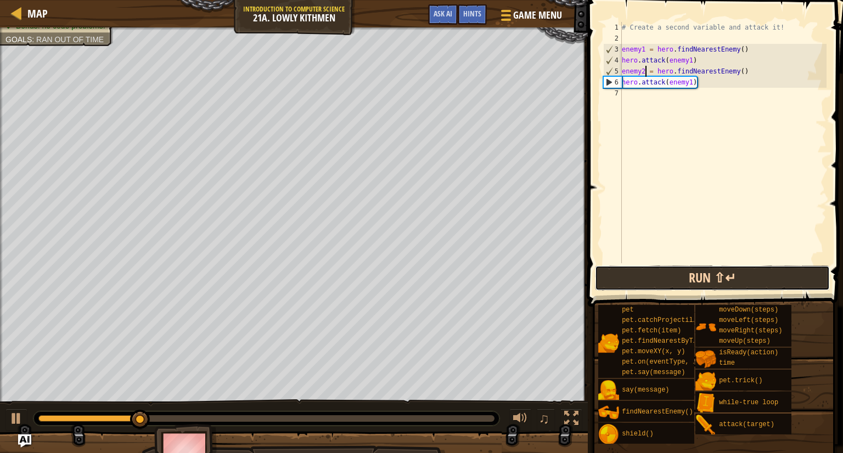
click at [699, 271] on button "Run ⇧↵" at bounding box center [712, 278] width 235 height 25
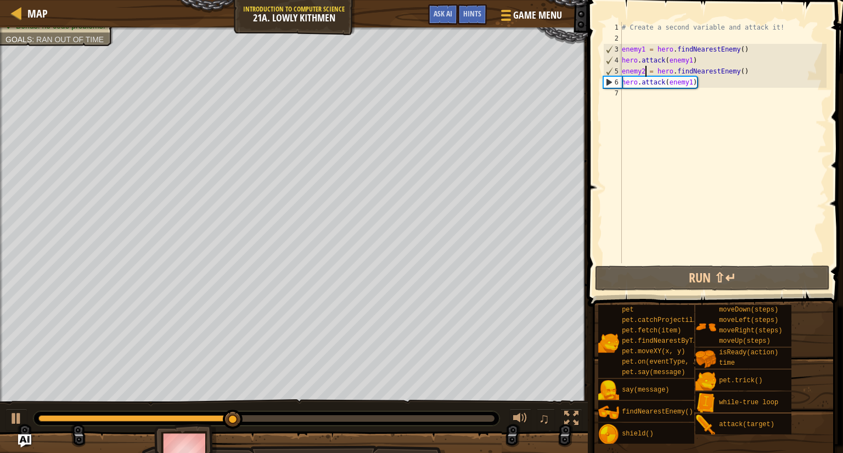
click at [672, 105] on div "# Create a second variable and attack it! enemy1 = hero . findNearestEnemy ( ) …" at bounding box center [723, 154] width 207 height 264
type textarea "e"
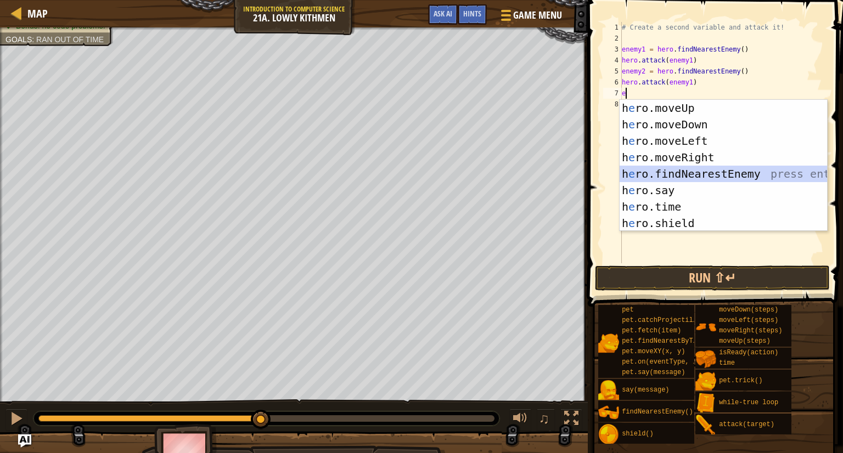
click at [677, 171] on div "h e ro.moveUp press enter h e ro.moveDown press enter h e ro.moveLeft press ent…" at bounding box center [724, 182] width 208 height 165
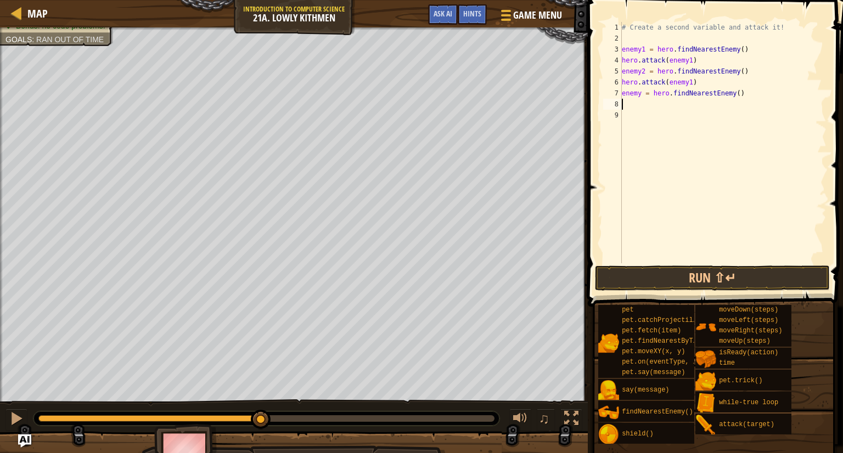
click at [642, 88] on div "# Create a second variable and attack it! enemy1 = hero . findNearestEnemy ( ) …" at bounding box center [723, 154] width 207 height 264
type textarea "enemy3 = hero.findNearestEnemy()"
click at [657, 104] on div "# Create a second variable and attack it! enemy1 = hero . findNearestEnemy ( ) …" at bounding box center [723, 154] width 207 height 264
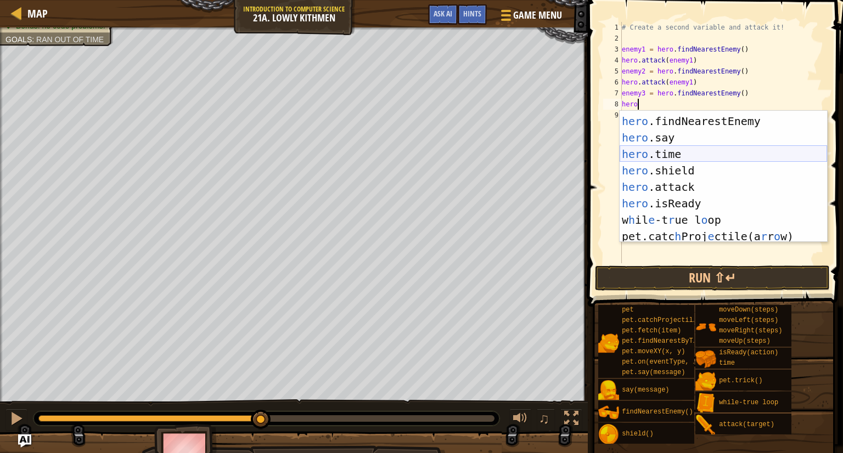
scroll to position [66, 0]
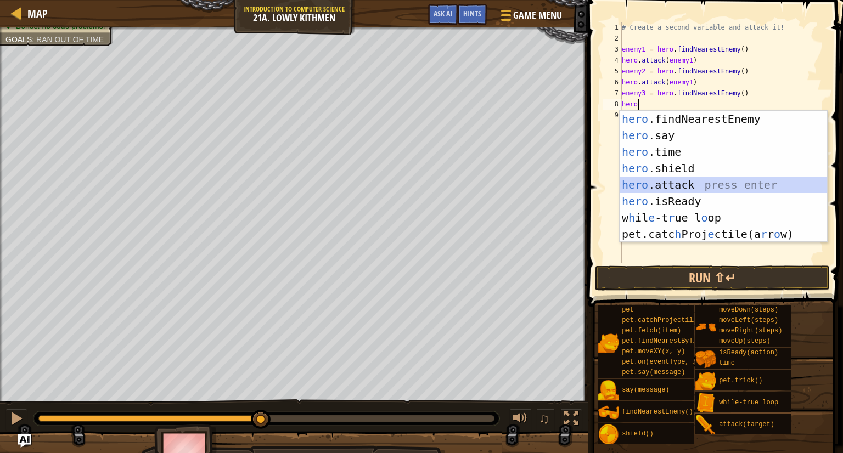
click at [695, 183] on div "hero .findNearestEnemy press enter hero .say press enter hero .time press enter…" at bounding box center [724, 193] width 208 height 165
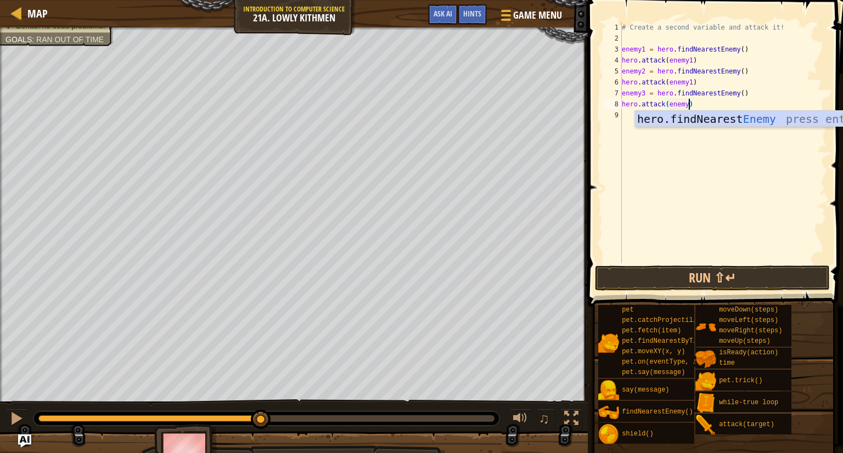
scroll to position [4, 5]
type textarea "hero.attack(enemy3)"
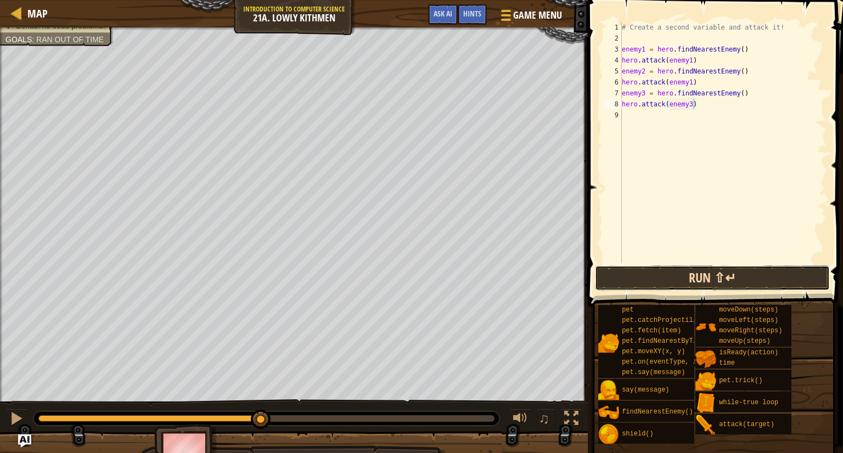
click at [683, 272] on button "Run ⇧↵" at bounding box center [712, 278] width 235 height 25
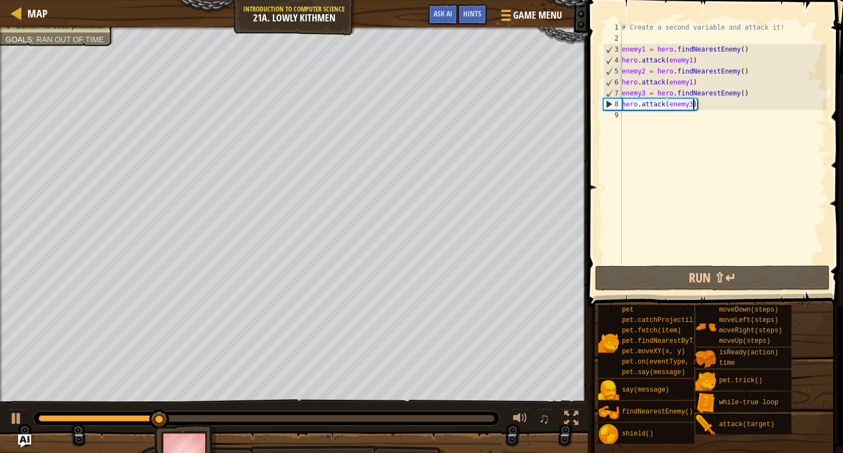
click at [675, 116] on div "# Create a second variable and attack it! enemy1 = hero . findNearestEnemy ( ) …" at bounding box center [723, 154] width 207 height 264
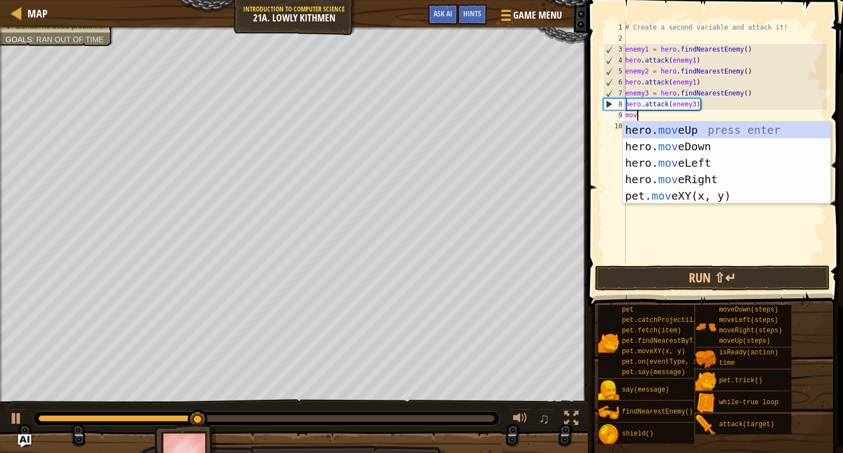
scroll to position [5, 0]
type textarea "move"
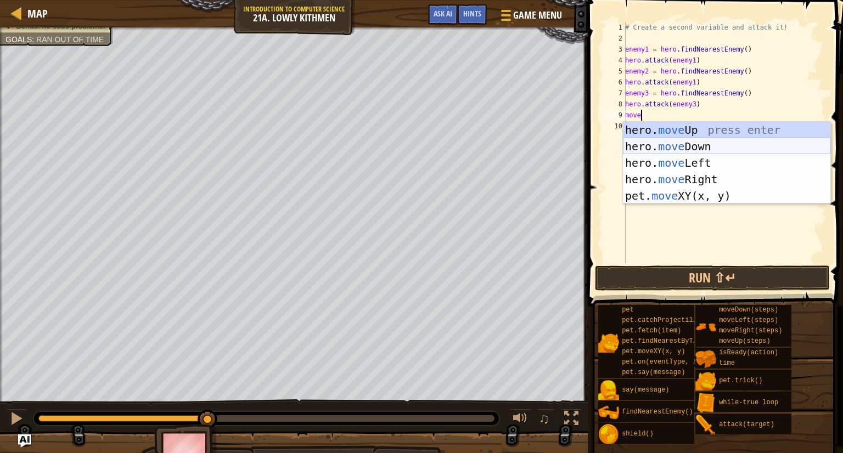
click at [704, 148] on div "hero. move Up press enter hero. move Down press enter hero. move Left press ent…" at bounding box center [727, 179] width 208 height 115
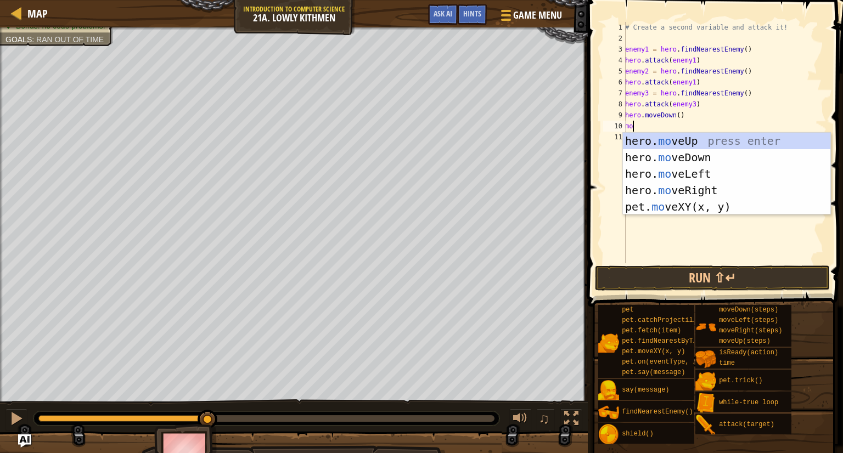
scroll to position [5, 0]
type textarea "move"
click at [697, 185] on div "hero. move Up press enter hero. move Down press enter hero. move Left press ent…" at bounding box center [727, 190] width 208 height 115
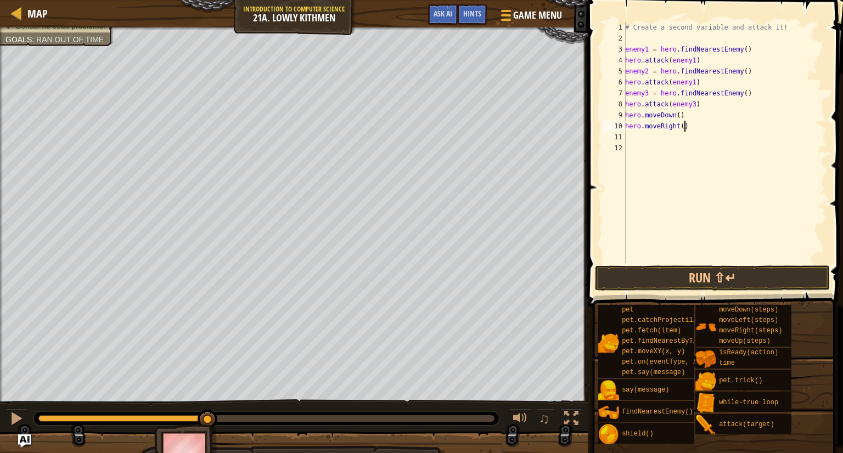
click at [685, 124] on div "# Create a second variable and attack it! enemy1 = hero . findNearestEnemy ( ) …" at bounding box center [725, 154] width 204 height 264
type textarea "hero.moveRight(2)"
click at [739, 277] on button "Run ⇧↵" at bounding box center [712, 278] width 235 height 25
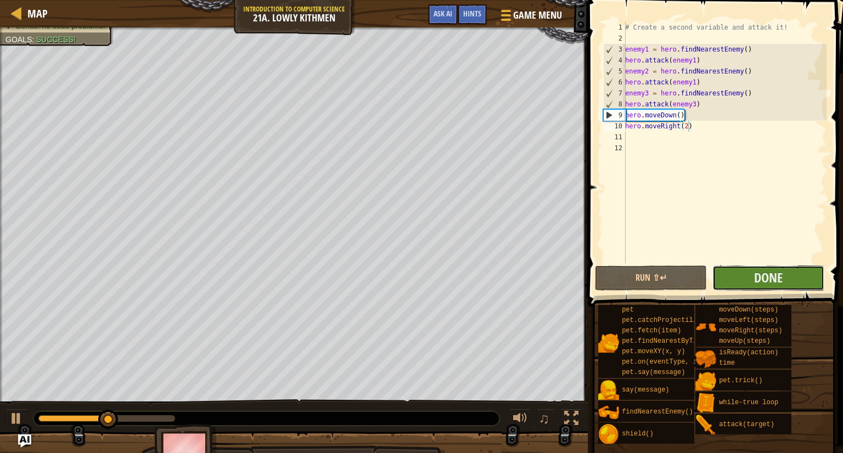
click at [794, 282] on button "Done" at bounding box center [769, 278] width 112 height 25
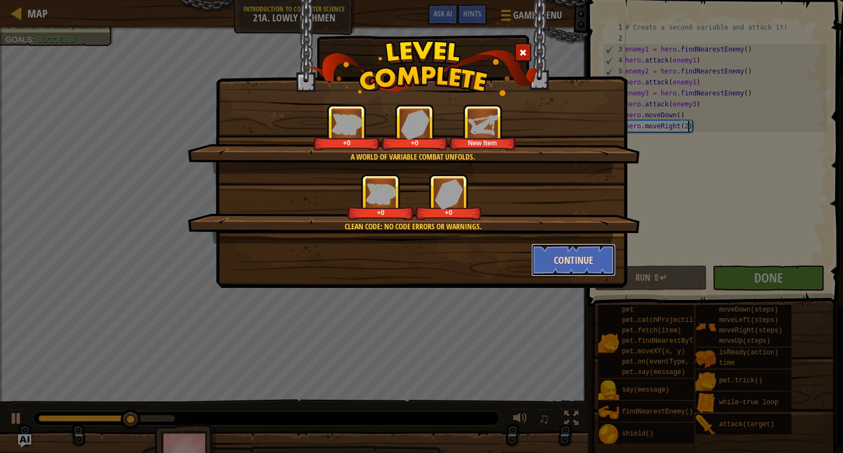
click at [565, 255] on button "Continue" at bounding box center [573, 260] width 85 height 33
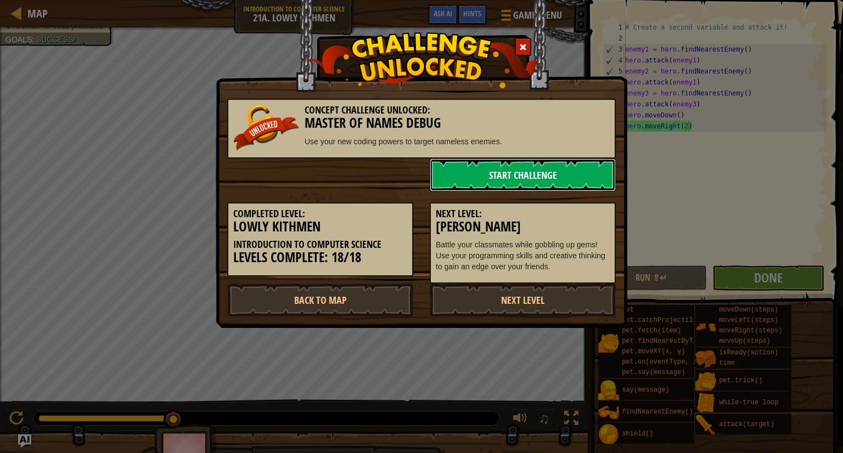
click at [543, 176] on link "Start Challenge" at bounding box center [523, 175] width 186 height 33
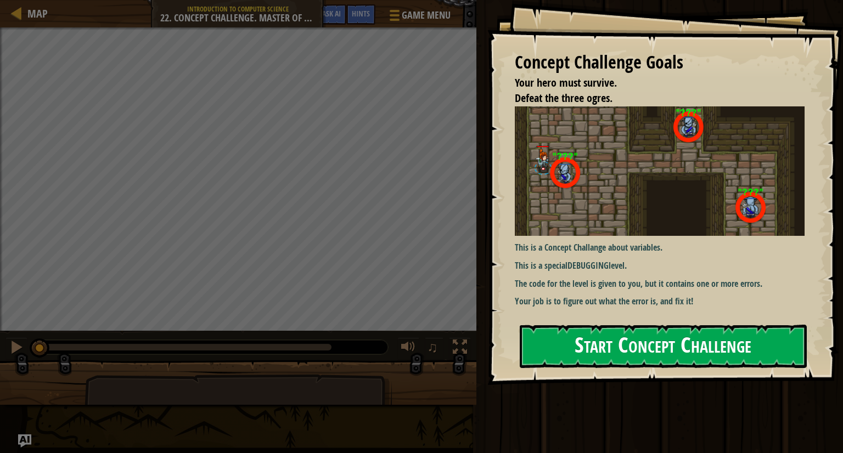
click at [598, 350] on button "Start Concept Challenge" at bounding box center [663, 346] width 287 height 43
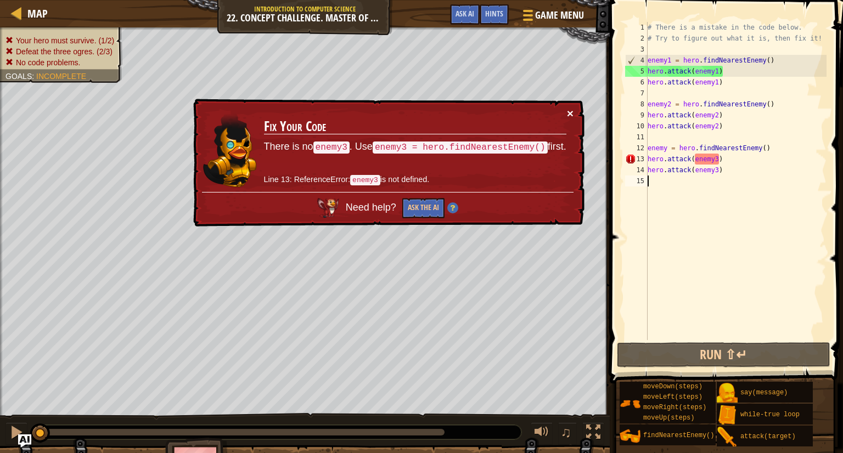
click at [569, 109] on button "×" at bounding box center [570, 114] width 7 height 12
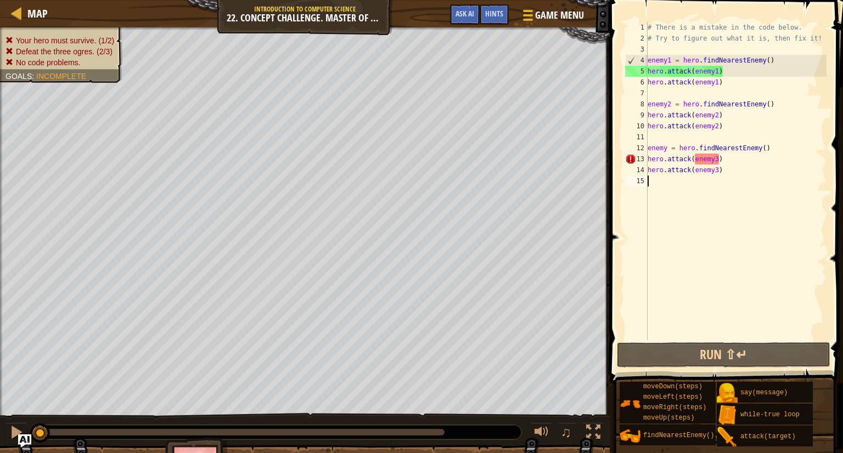
click at [729, 171] on div "# There is a mistake in the code below. # Try to figure out what it is, then fi…" at bounding box center [736, 192] width 181 height 340
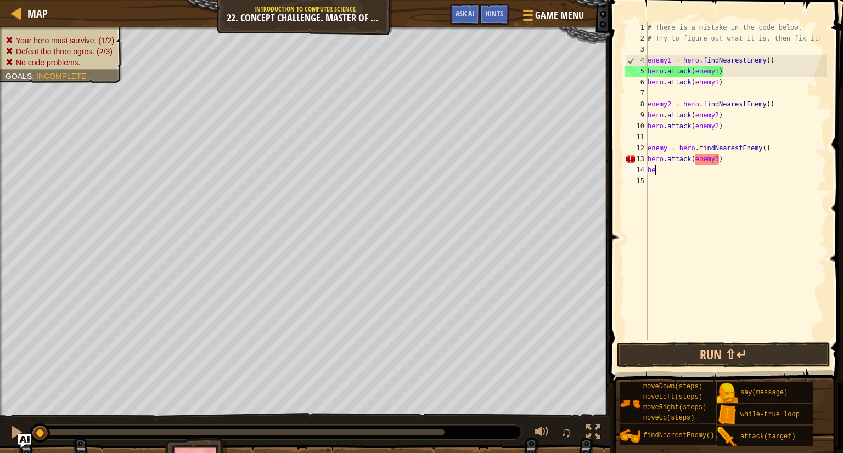
type textarea "h"
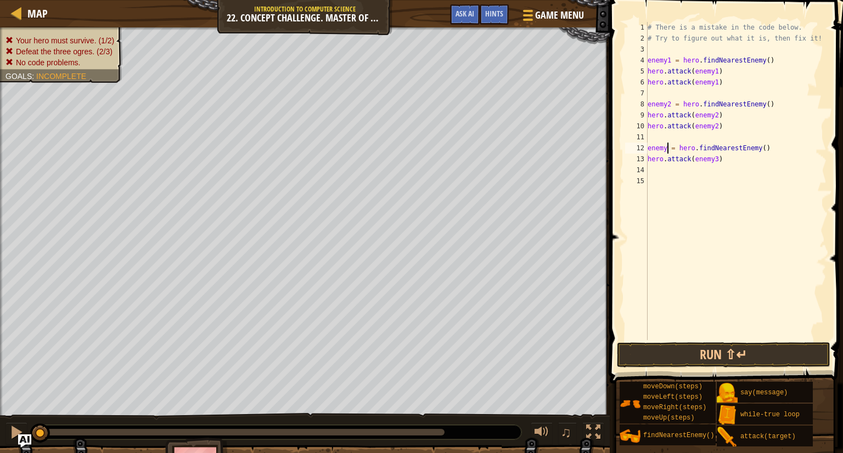
click at [668, 150] on div "# There is a mistake in the code below. # Try to figure out what it is, then fi…" at bounding box center [736, 192] width 181 height 340
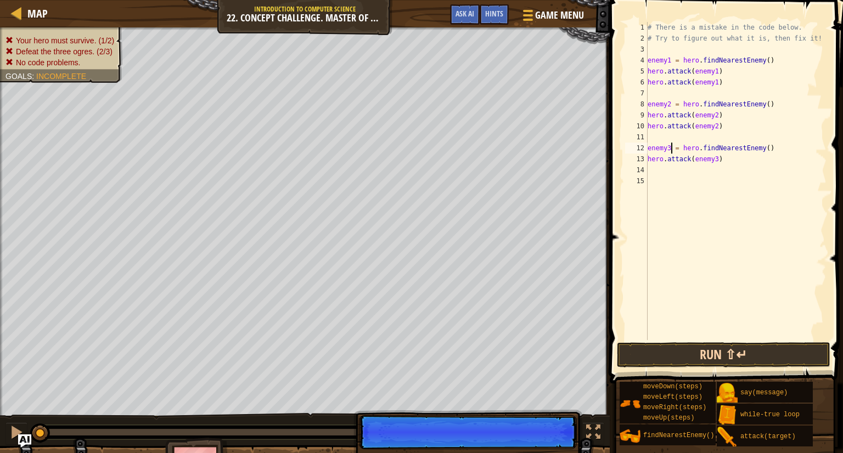
type textarea "enemy3 = hero.findNearestEnemy()"
click at [693, 350] on button "Run ⇧↵" at bounding box center [724, 355] width 214 height 25
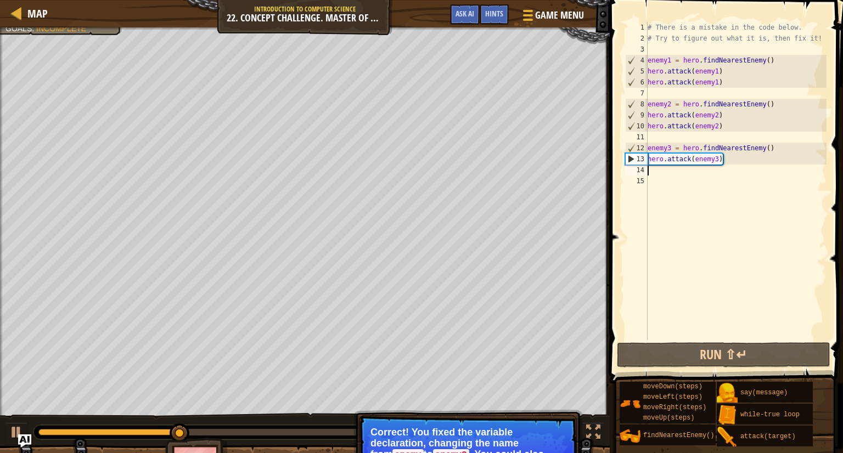
click at [690, 173] on div "# There is a mistake in the code below. # Try to figure out what it is, then fi…" at bounding box center [736, 192] width 181 height 340
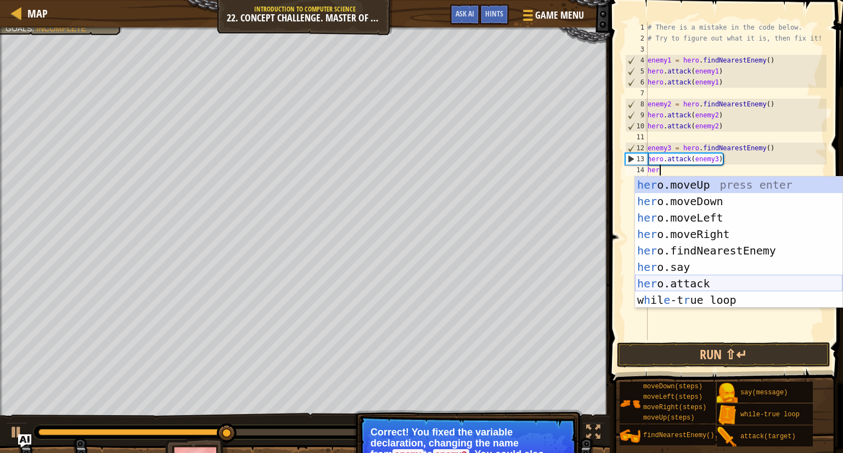
click at [703, 283] on div "her o.moveUp press enter her o.moveDown press enter her o.moveLeft press enter …" at bounding box center [739, 259] width 208 height 165
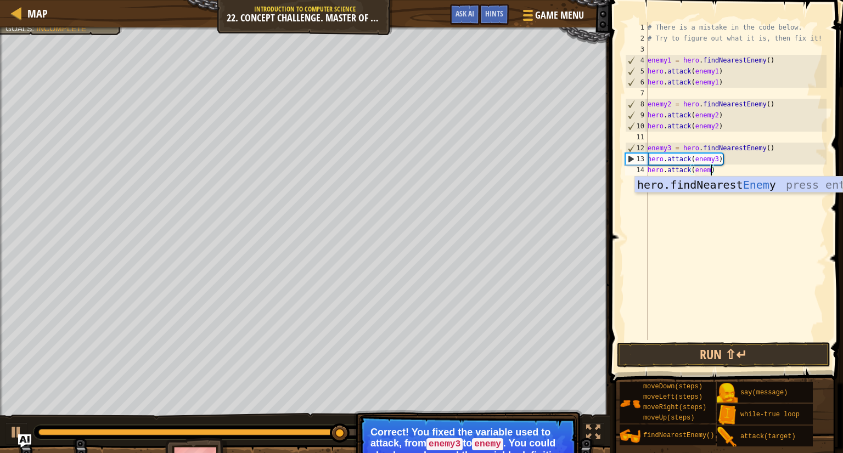
scroll to position [5, 5]
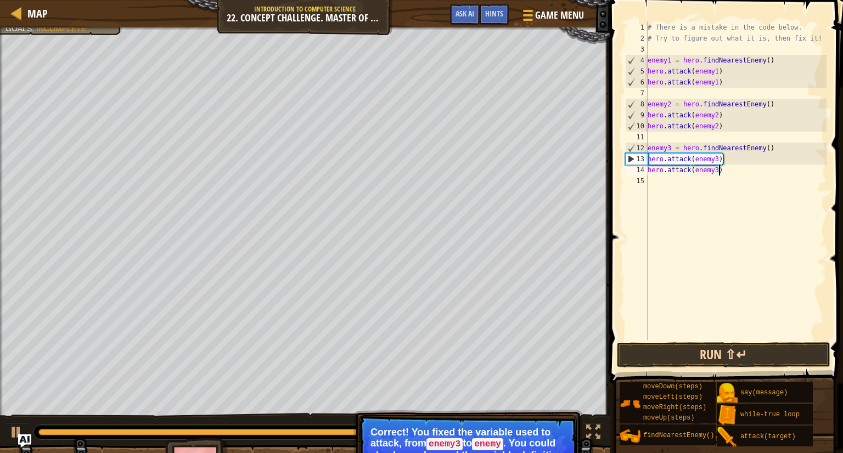
type textarea "hero.attack(enemy3)"
click at [780, 352] on button "Run ⇧↵" at bounding box center [724, 355] width 214 height 25
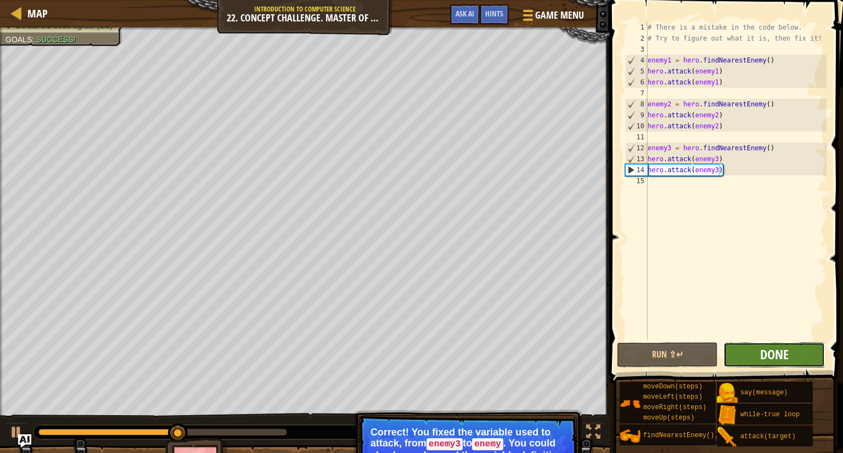
click at [787, 359] on span "Done" at bounding box center [774, 355] width 29 height 18
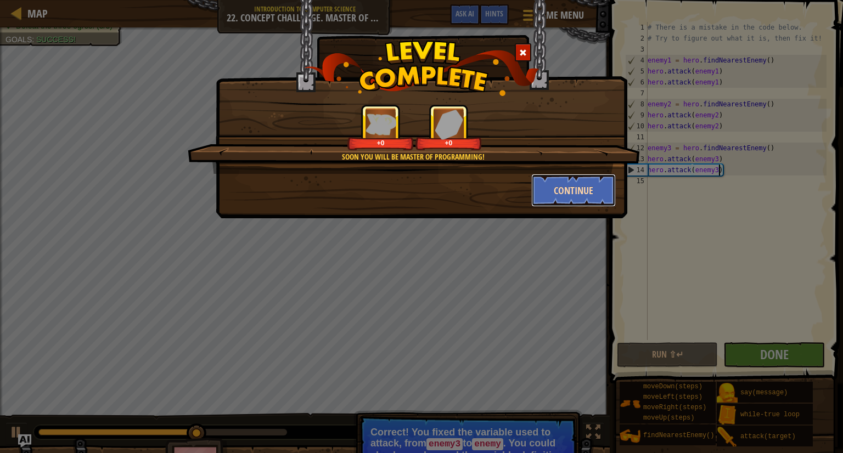
click at [577, 198] on button "Continue" at bounding box center [573, 190] width 85 height 33
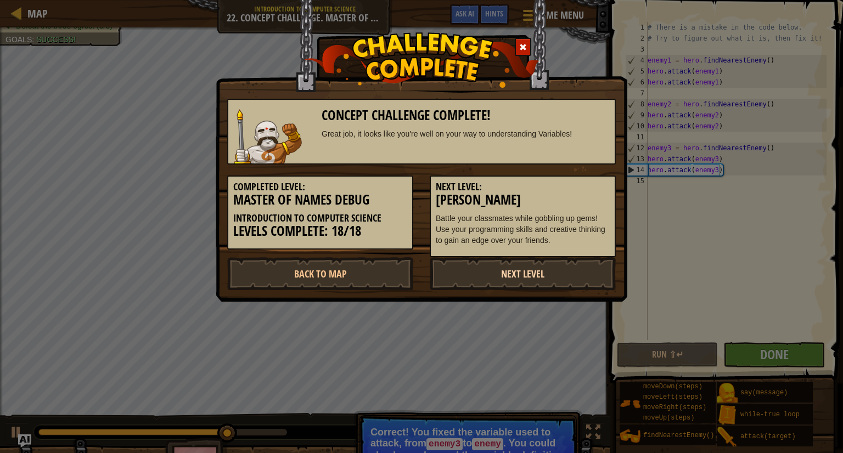
click at [528, 273] on link "Next Level" at bounding box center [523, 273] width 186 height 33
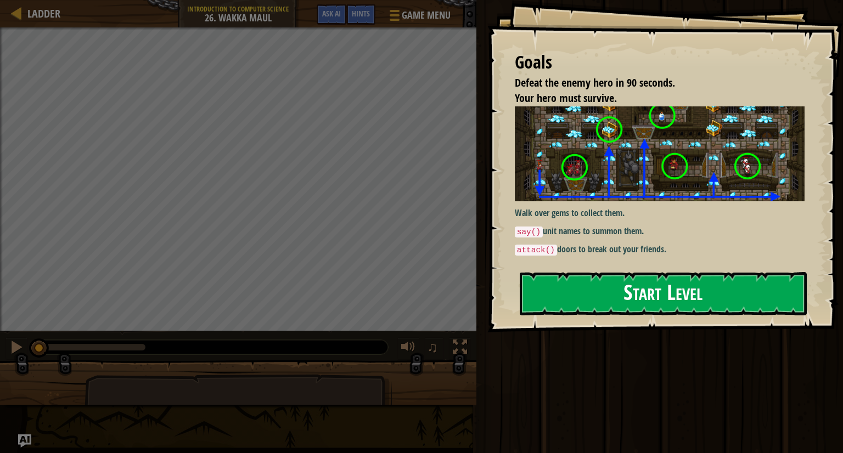
click at [632, 272] on button "Start Level" at bounding box center [663, 293] width 287 height 43
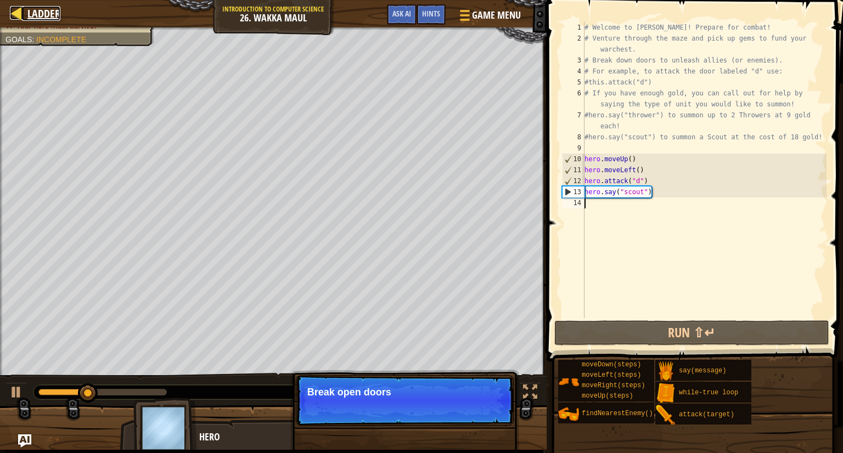
click at [43, 13] on span "Ladder" at bounding box center [43, 13] width 33 height 15
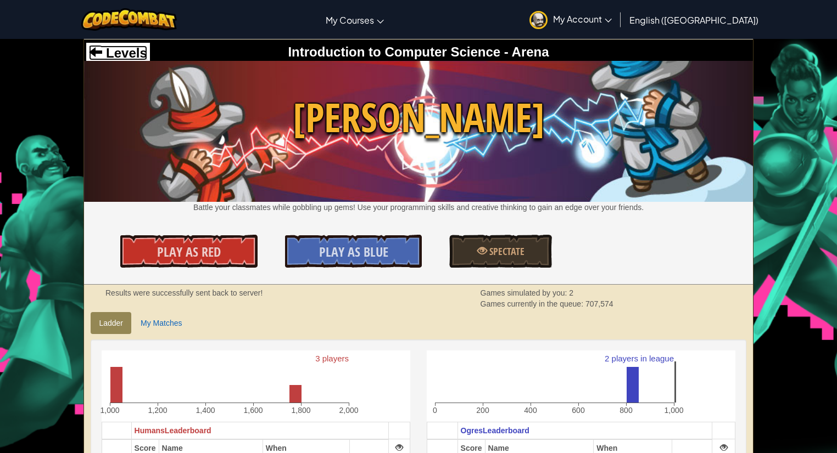
click at [128, 53] on span "Levels" at bounding box center [124, 53] width 44 height 15
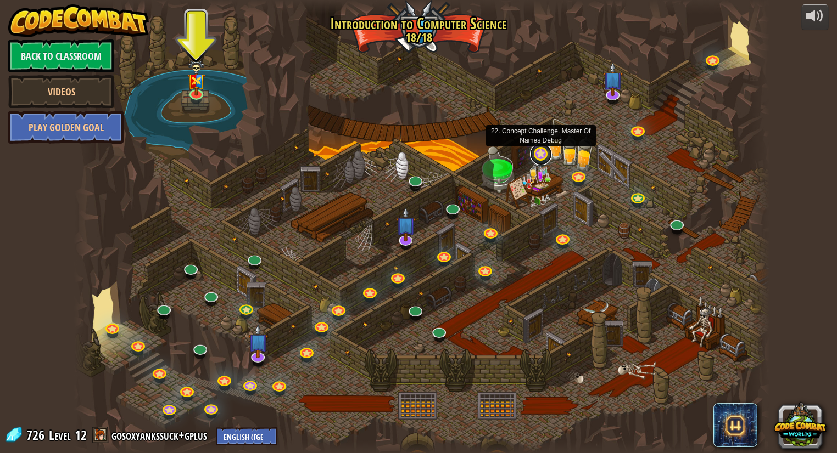
click at [539, 156] on link at bounding box center [541, 154] width 22 height 22
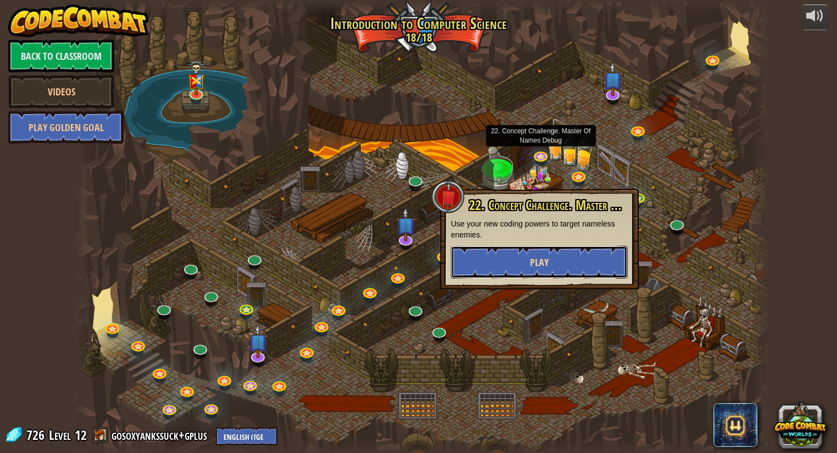
click at [559, 265] on button "Play" at bounding box center [539, 262] width 177 height 33
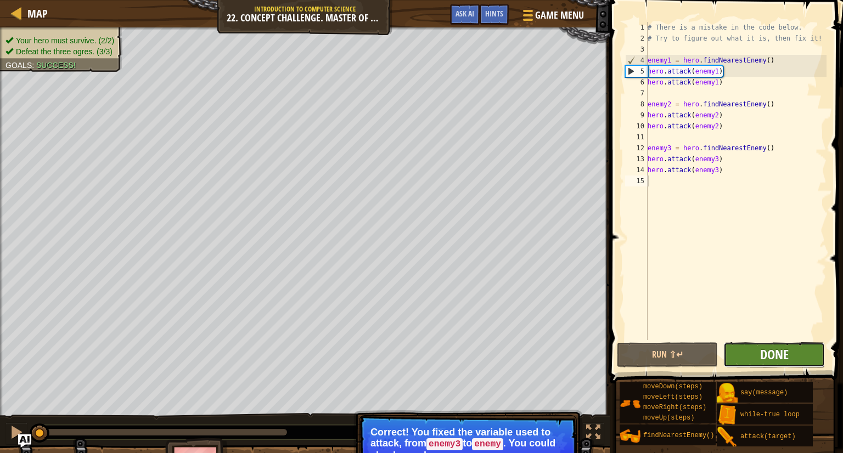
click at [766, 353] on span "Done" at bounding box center [774, 355] width 29 height 18
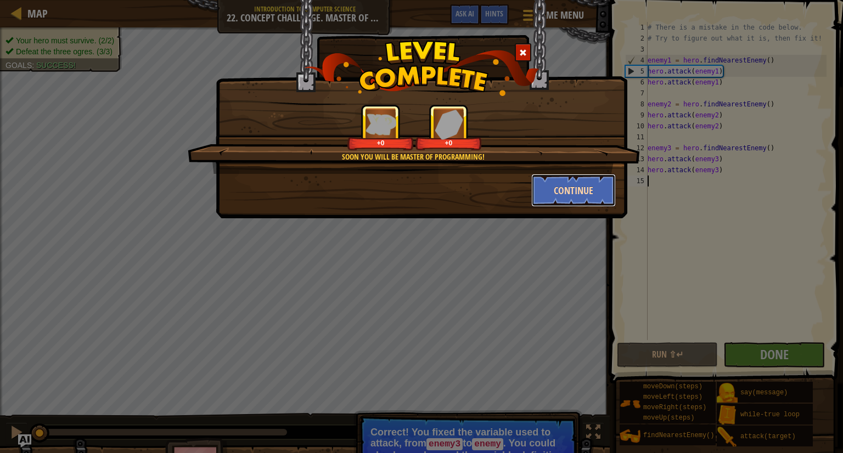
click at [580, 195] on button "Continue" at bounding box center [573, 190] width 85 height 33
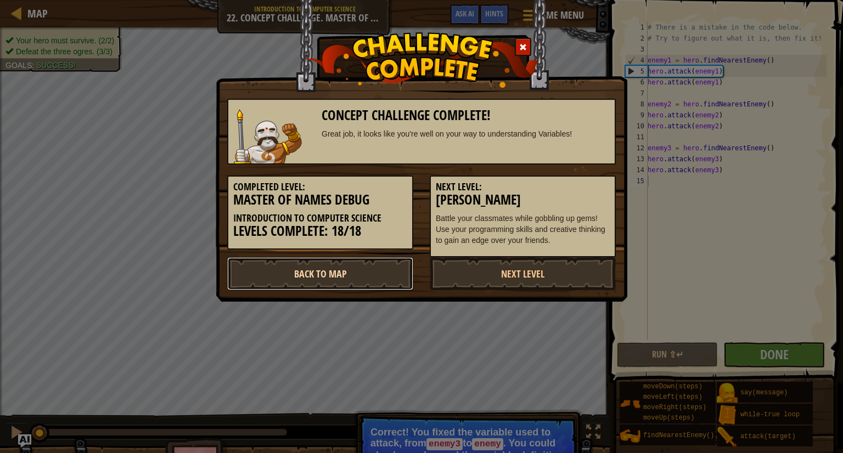
click at [366, 281] on link "Back to Map" at bounding box center [320, 273] width 186 height 33
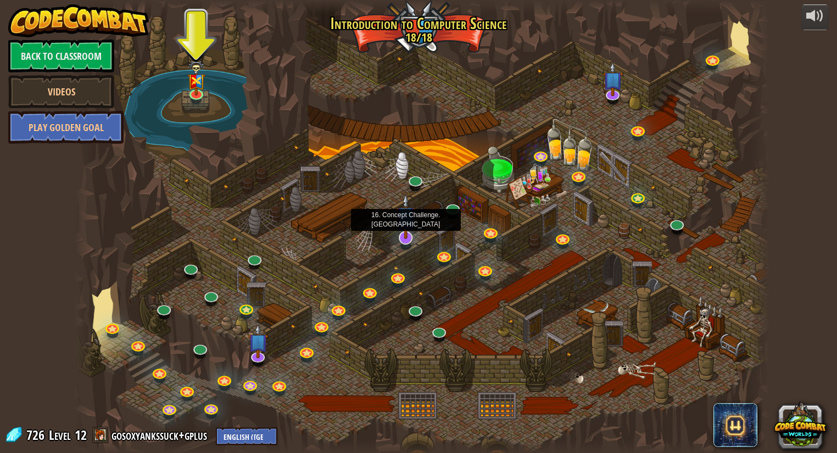
click at [407, 232] on img at bounding box center [406, 217] width 20 height 46
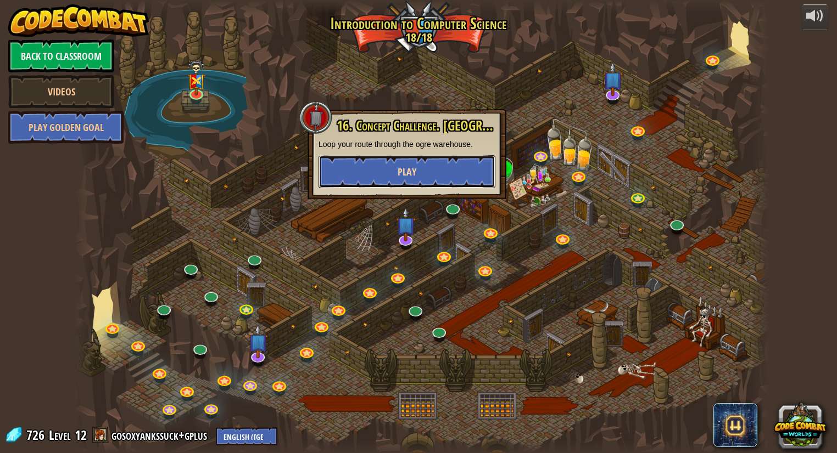
click at [447, 167] on button "Play" at bounding box center [406, 171] width 177 height 33
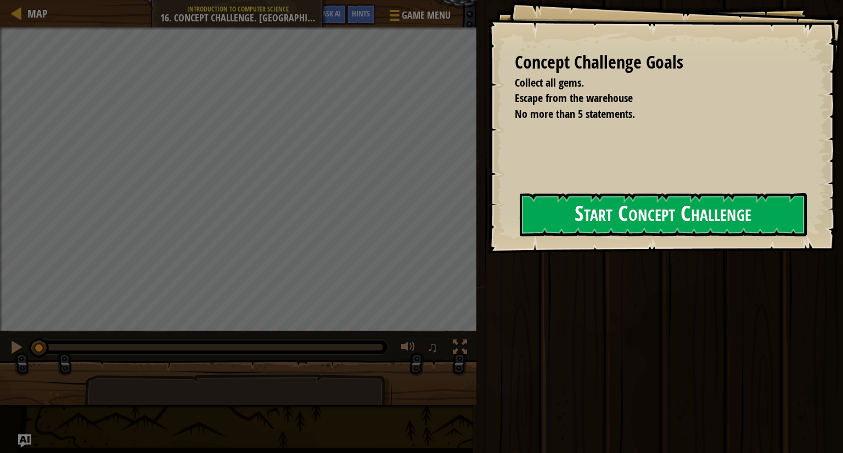
click at [578, 213] on button "Start Concept Challenge" at bounding box center [663, 214] width 287 height 43
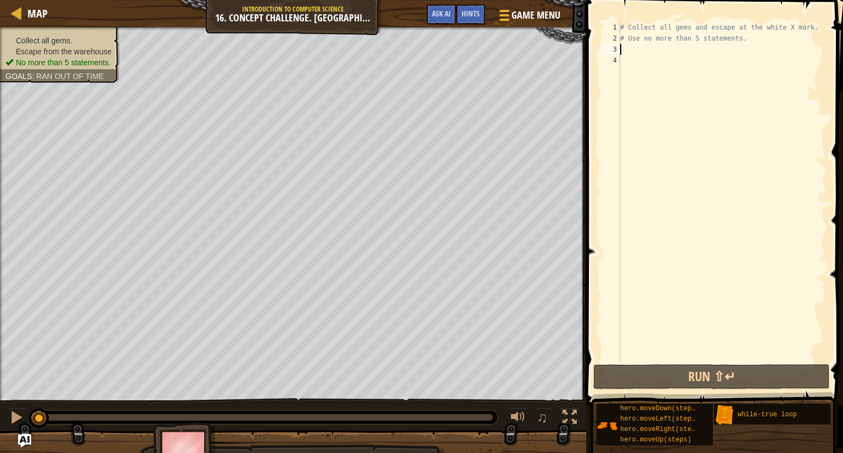
click at [653, 52] on div "# Collect all gems and escape at the white X mark. # Use no more than 5 stateme…" at bounding box center [722, 203] width 209 height 362
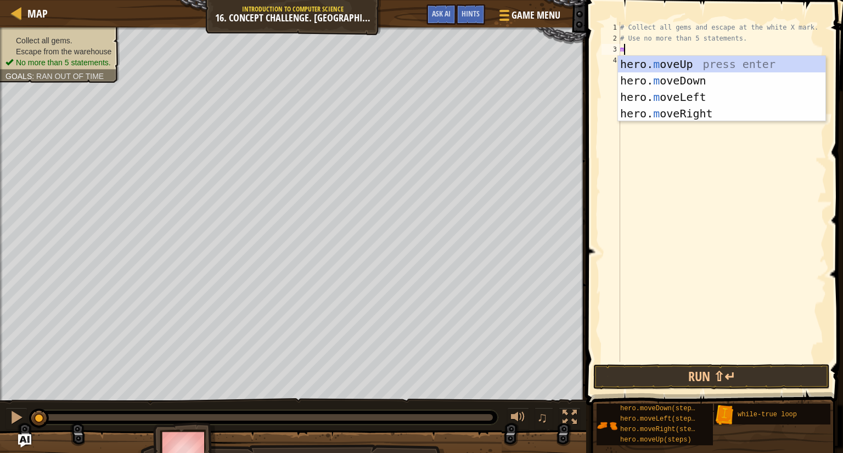
scroll to position [5, 0]
type textarea "move"
click at [691, 58] on div "hero. move Up press enter hero. move Down press enter hero. move Left press ent…" at bounding box center [722, 105] width 208 height 99
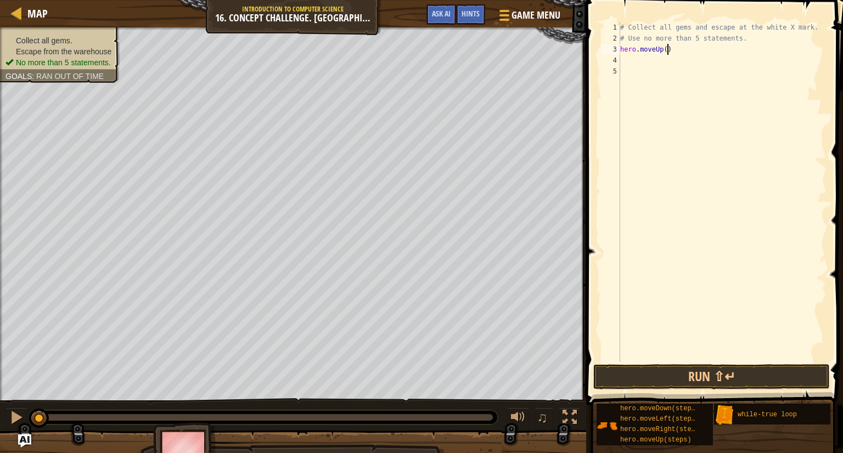
click at [669, 51] on div "# Collect all gems and escape at the white X mark. # Use no more than 5 stateme…" at bounding box center [722, 203] width 209 height 362
click at [698, 376] on button "Run ⇧↵" at bounding box center [711, 377] width 237 height 25
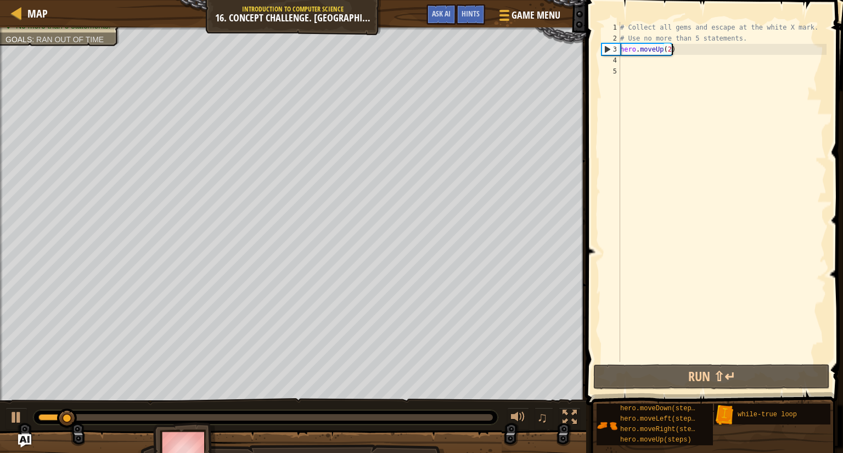
scroll to position [5, 3]
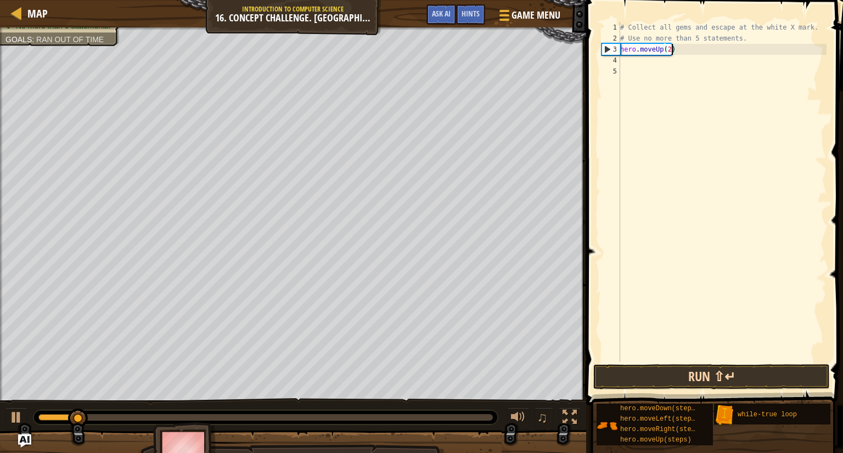
type textarea "hero.moveUp(2)"
click at [716, 368] on button "Run ⇧↵" at bounding box center [711, 377] width 237 height 25
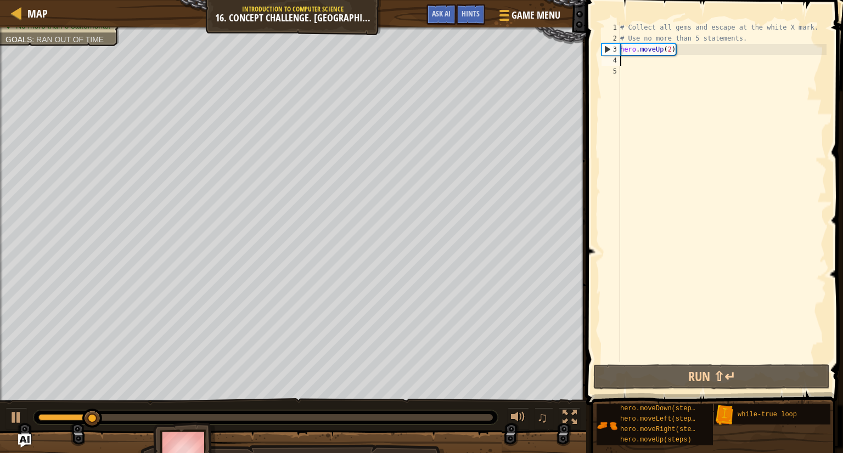
click at [626, 63] on div "# Collect all gems and escape at the white X mark. # Use no more than 5 stateme…" at bounding box center [722, 203] width 209 height 362
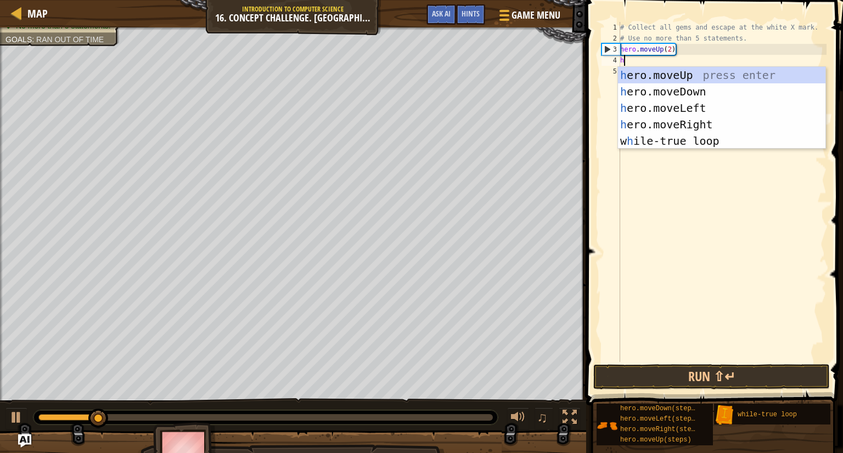
type textarea "her"
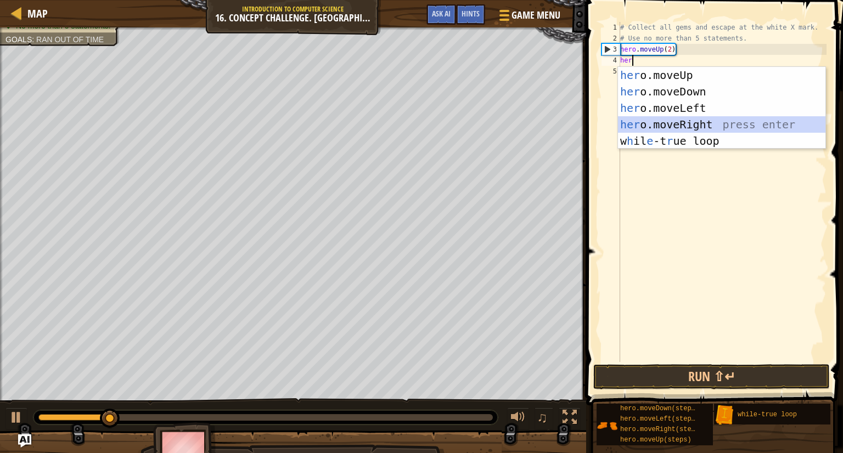
click at [683, 117] on div "her o.moveUp press enter her o.moveDown press enter her o.moveLeft press enter …" at bounding box center [722, 124] width 208 height 115
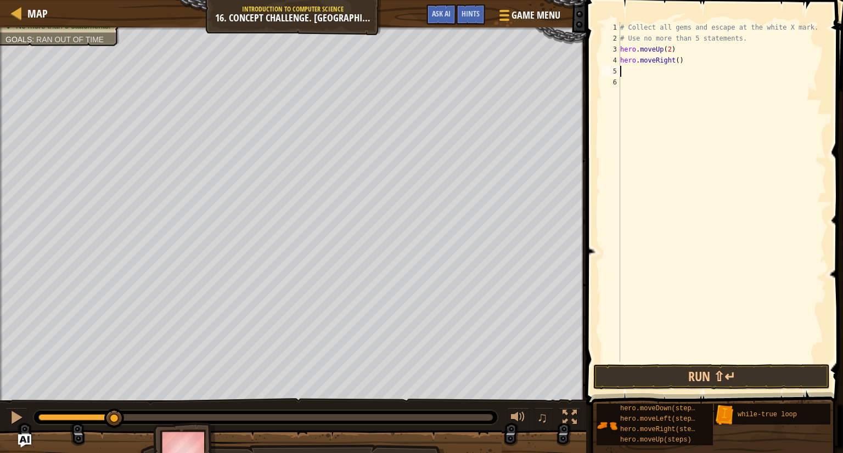
click at [679, 60] on div "# Collect all gems and escape at the white X mark. # Use no more than 5 stateme…" at bounding box center [722, 203] width 209 height 362
click at [707, 372] on button "Run ⇧↵" at bounding box center [711, 377] width 237 height 25
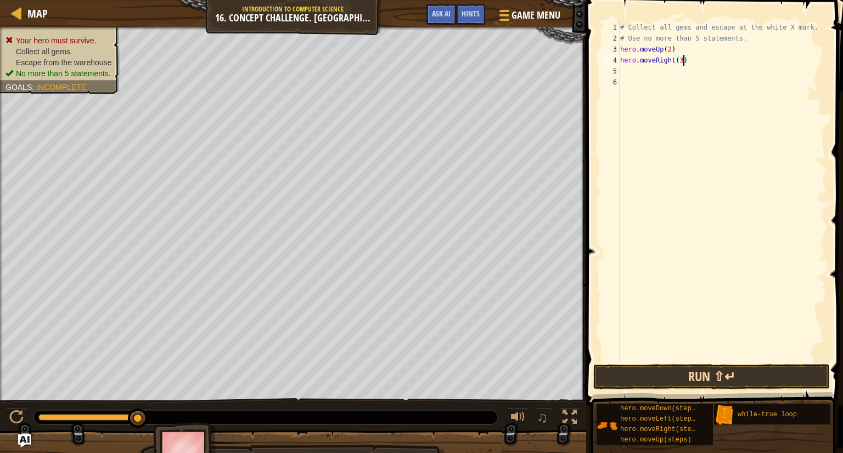
type textarea "hero.moveRight(3)"
click at [691, 376] on button "Run ⇧↵" at bounding box center [711, 377] width 237 height 25
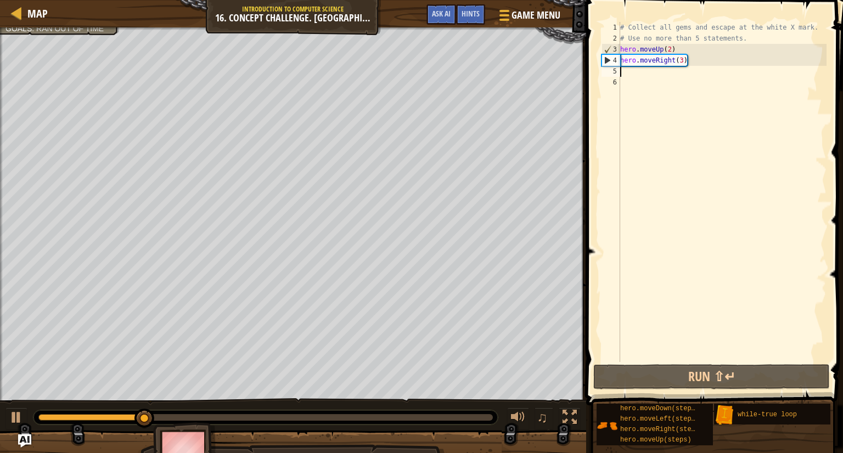
click at [658, 75] on div "# Collect all gems and escape at the white X mark. # Use no more than 5 stateme…" at bounding box center [722, 203] width 209 height 362
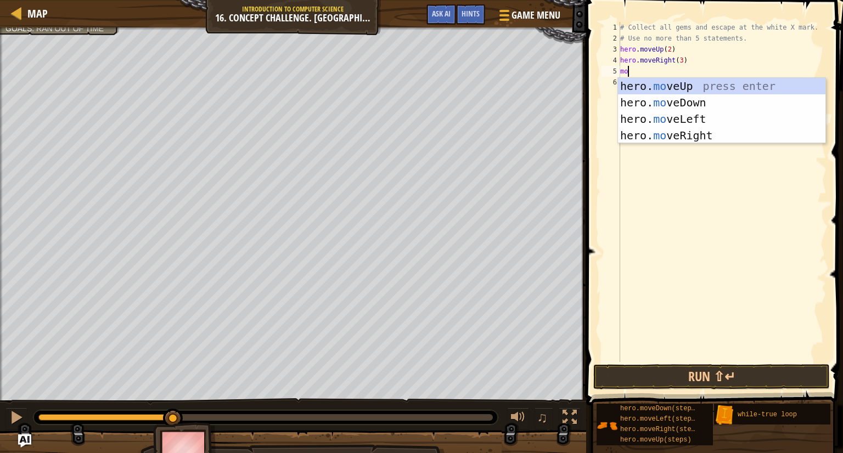
type textarea "m"
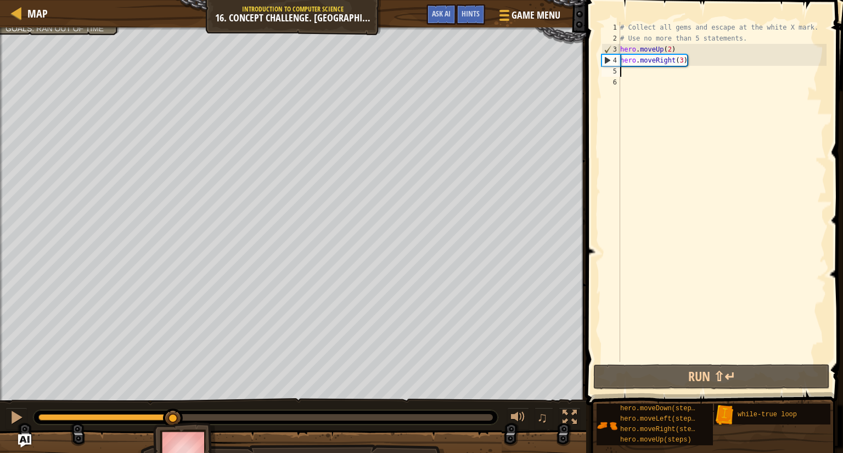
click at [683, 60] on div "# Collect all gems and escape at the white X mark. # Use no more than 5 stateme…" at bounding box center [722, 203] width 209 height 362
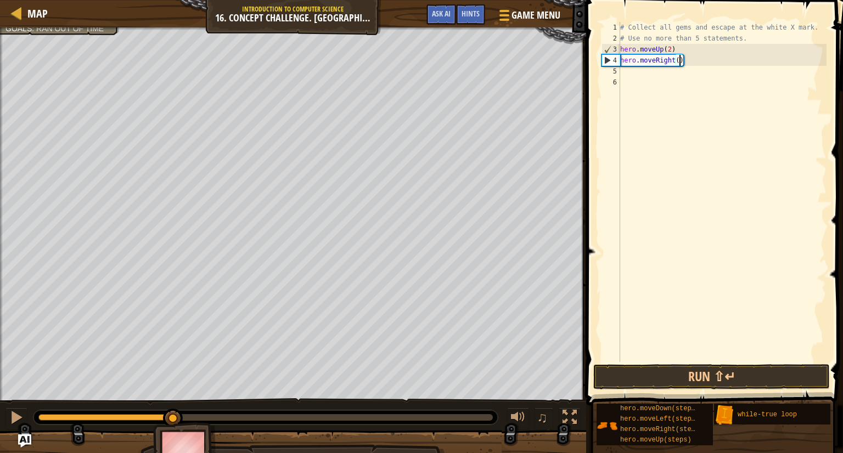
type textarea "hero.moveRight(2)"
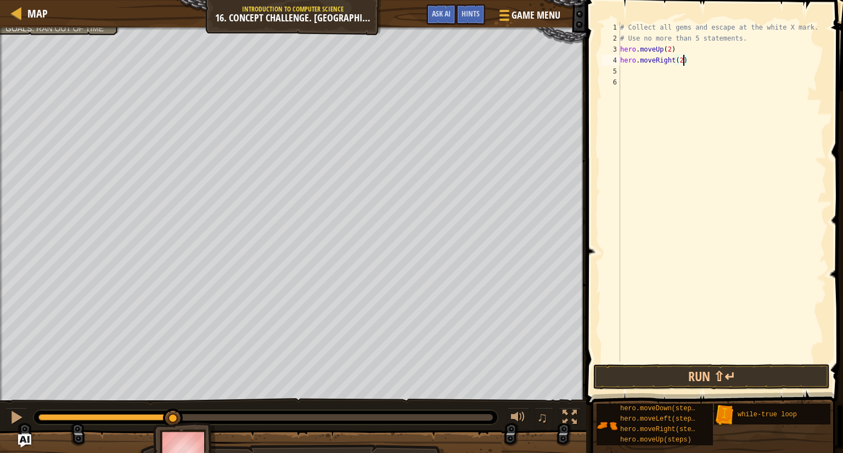
click at [647, 67] on div "# Collect all gems and escape at the white X mark. # Use no more than 5 stateme…" at bounding box center [722, 203] width 209 height 362
click at [691, 59] on div "# Collect all gems and escape at the white X mark. # Use no more than 5 stateme…" at bounding box center [722, 203] width 209 height 362
type textarea "h"
click at [748, 40] on div "# Collect all gems and escape at the white X mark. # Use no more than 5 stateme…" at bounding box center [722, 203] width 209 height 362
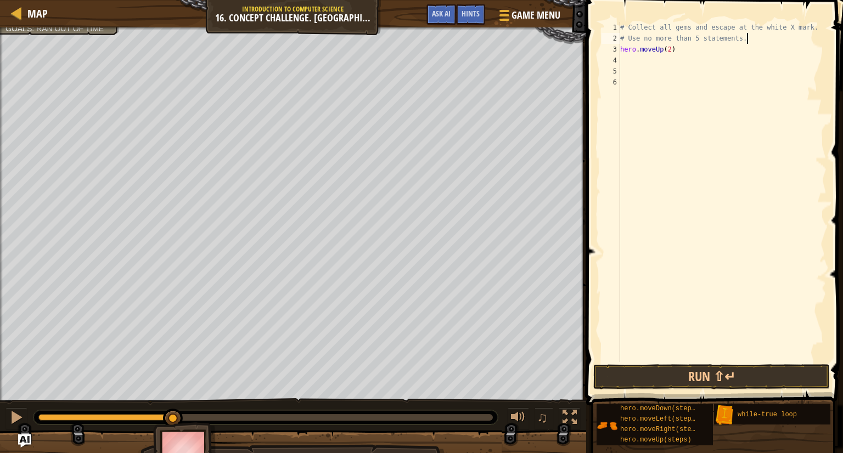
click at [709, 53] on div "# Collect all gems and escape at the white X mark. # Use no more than 5 stateme…" at bounding box center [722, 203] width 209 height 362
type textarea "h"
type textarea "#"
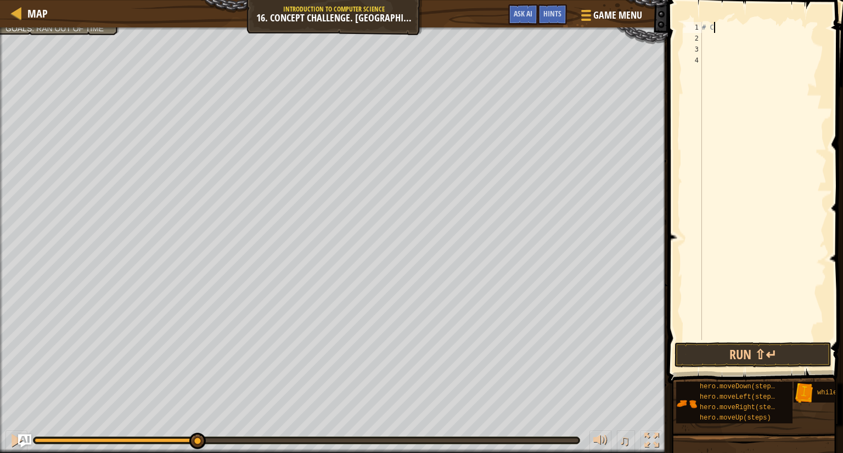
type textarea "#"
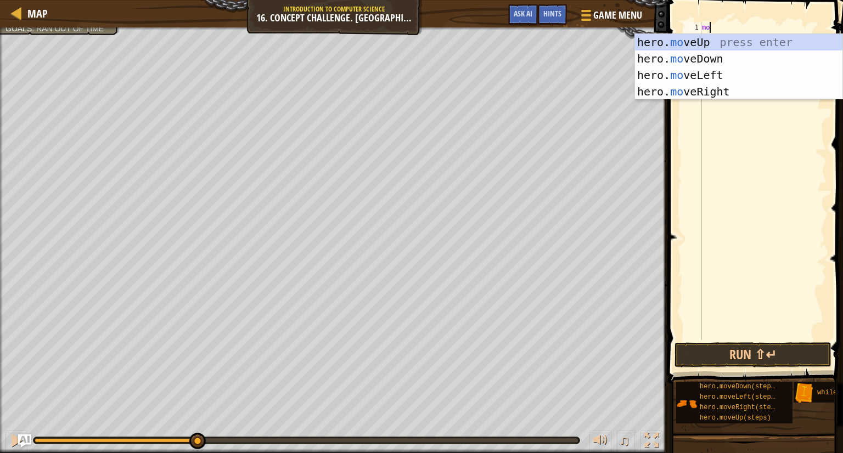
scroll to position [5, 1]
type textarea "move"
click at [718, 37] on div "hero. move Up press enter hero. move Down press enter hero. move Left press ent…" at bounding box center [739, 83] width 208 height 99
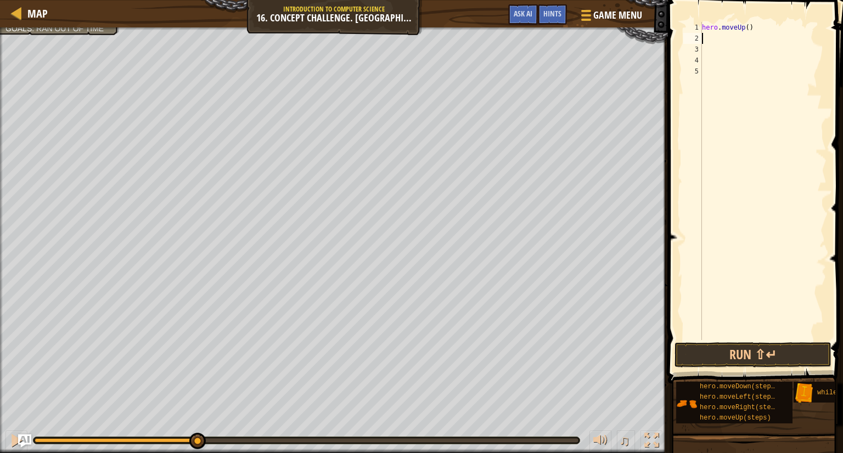
click at [750, 27] on div "hero . moveUp ( )" at bounding box center [763, 192] width 127 height 340
type textarea "hero.moveUp(2)"
click at [722, 35] on div "hero . moveUp ( 2 )" at bounding box center [763, 192] width 127 height 340
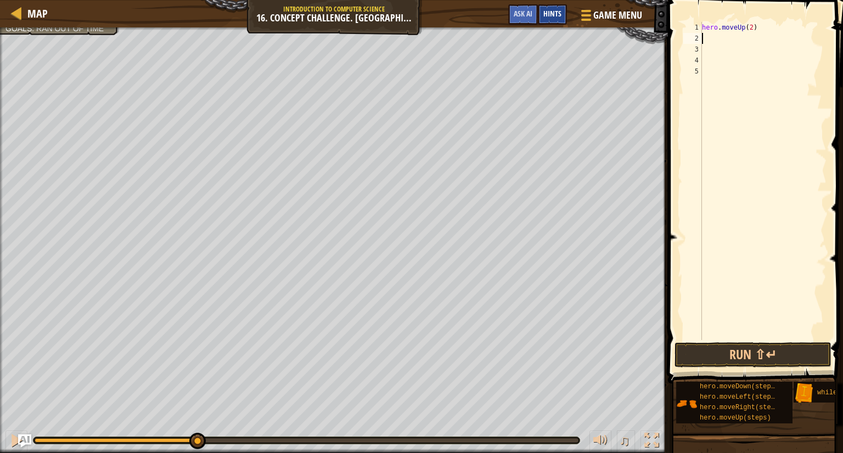
click at [551, 12] on span "Hints" at bounding box center [552, 13] width 18 height 10
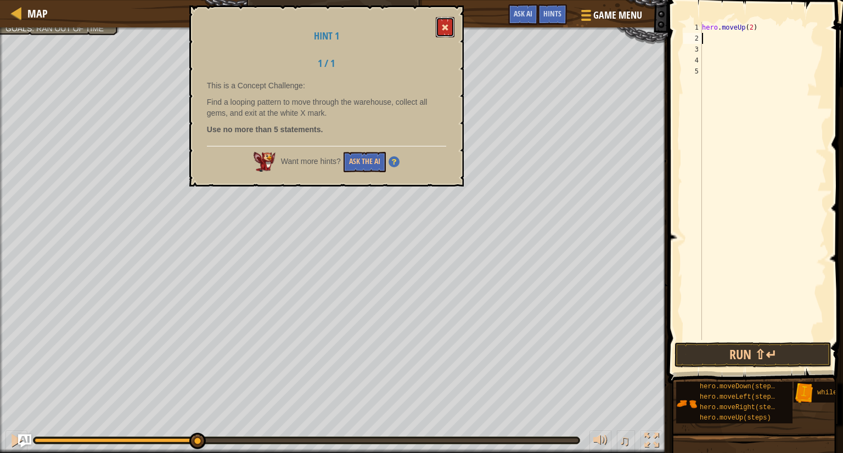
click at [444, 35] on button at bounding box center [445, 27] width 19 height 20
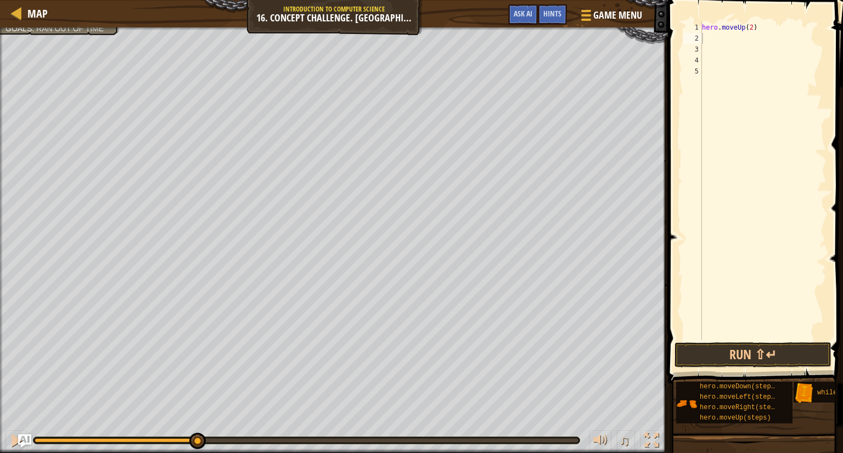
click at [771, 35] on div "hero . moveUp ( 2 )" at bounding box center [763, 192] width 127 height 340
click at [767, 22] on div "hero . moveUp ( 2 )" at bounding box center [763, 192] width 127 height 340
click at [763, 24] on div "hero . moveUp ( 2 )" at bounding box center [763, 192] width 127 height 340
type textarea "h"
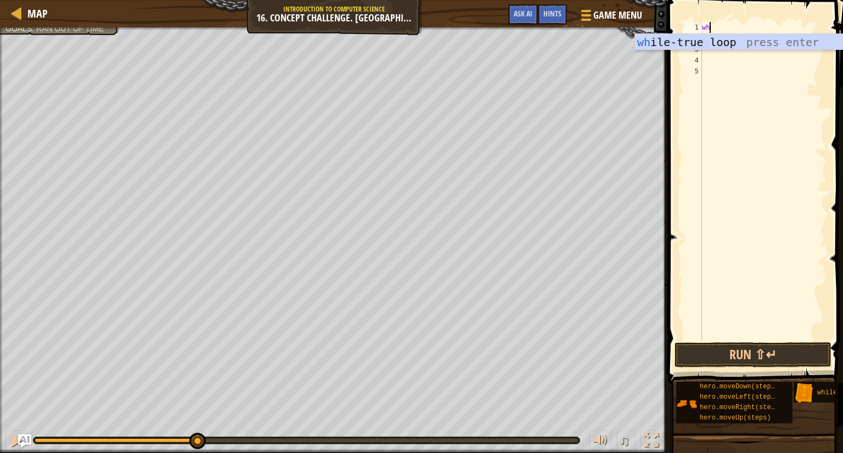
type textarea "whil"
click at [733, 43] on div "whil e-true loop press enter" at bounding box center [739, 58] width 208 height 49
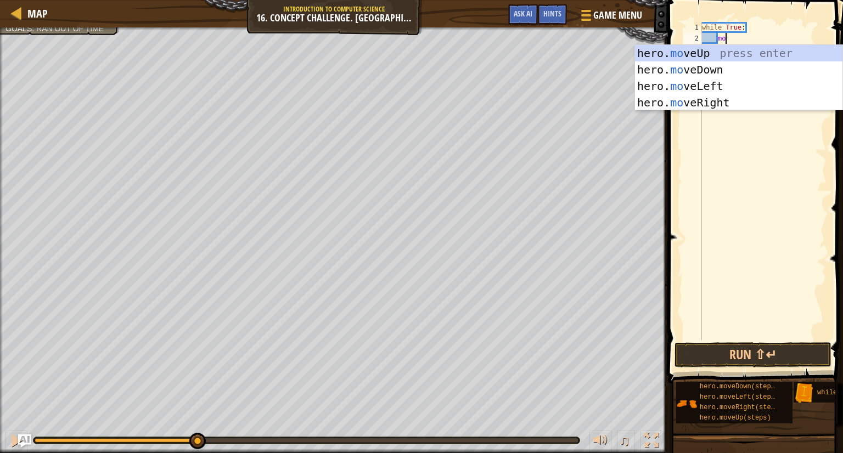
type textarea "move"
click at [734, 50] on div "hero. move Up press enter hero. move Down press enter hero. move Left press ent…" at bounding box center [739, 94] width 208 height 99
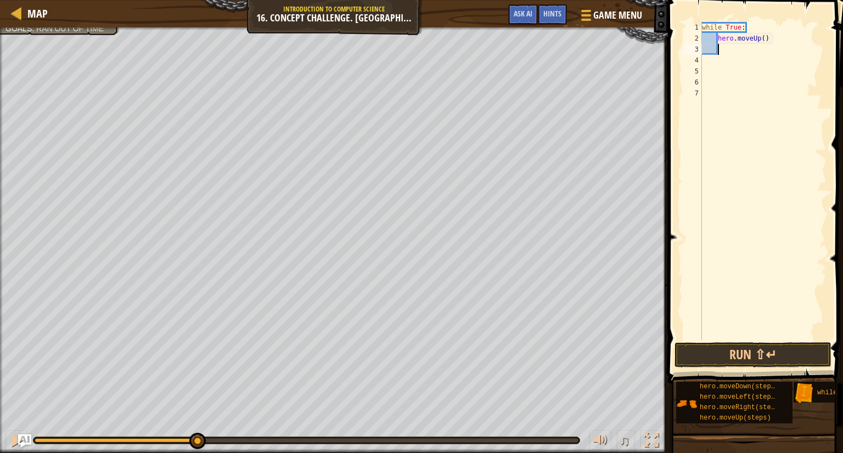
click at [766, 42] on div "while True : hero . moveUp ( )" at bounding box center [763, 192] width 127 height 340
type textarea "hero.moveUp(2)"
click at [752, 52] on div "while True : hero . moveUp ( 2 )" at bounding box center [763, 192] width 127 height 340
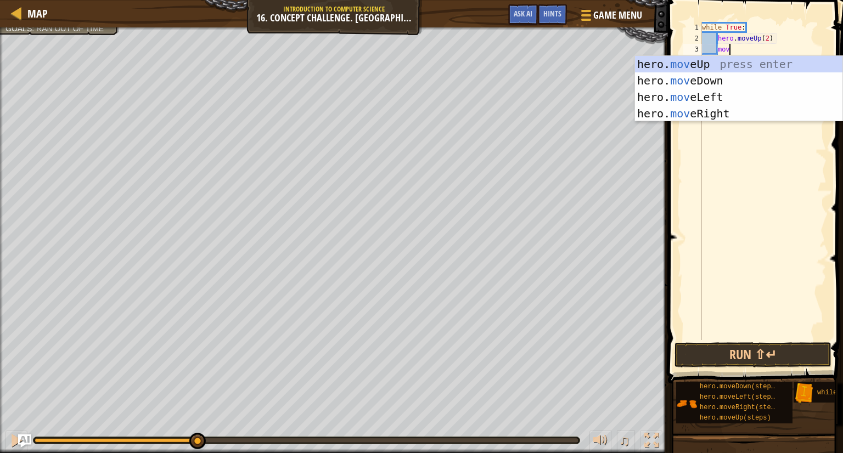
type textarea "move"
click at [722, 108] on div "hero. move Up press enter hero. move Down press enter hero. move Left press ent…" at bounding box center [739, 105] width 208 height 99
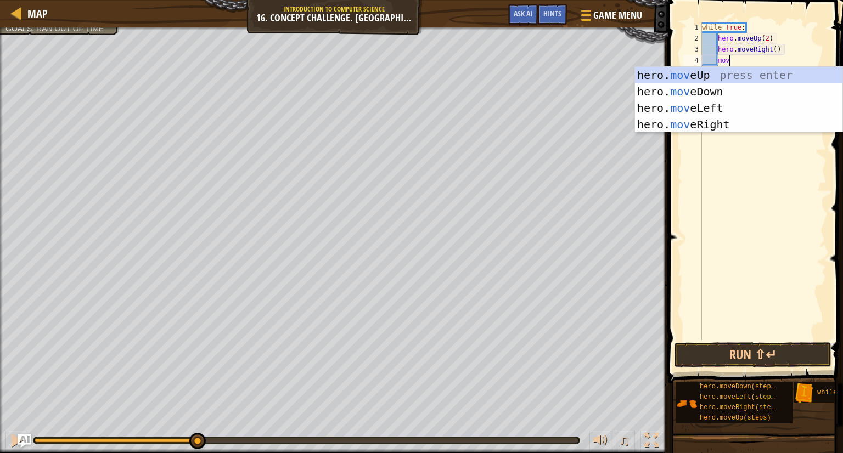
type textarea "move"
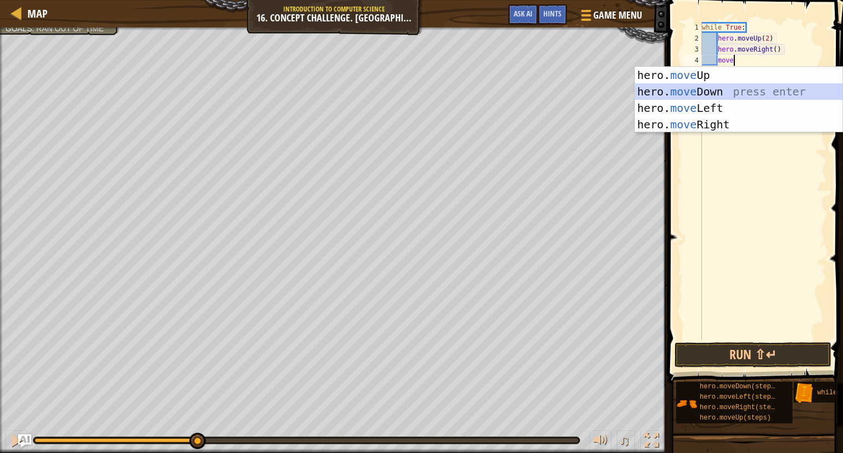
click at [737, 87] on div "hero. move Up press enter hero. move Down press enter hero. move Left press ent…" at bounding box center [739, 116] width 208 height 99
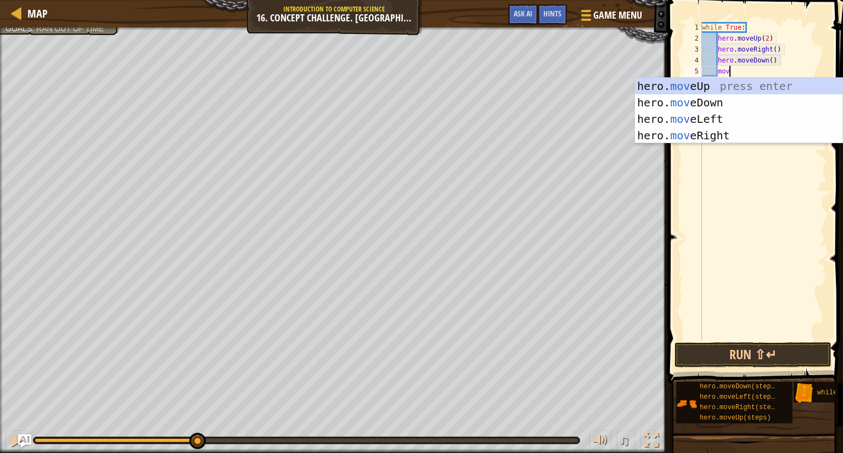
type textarea "move"
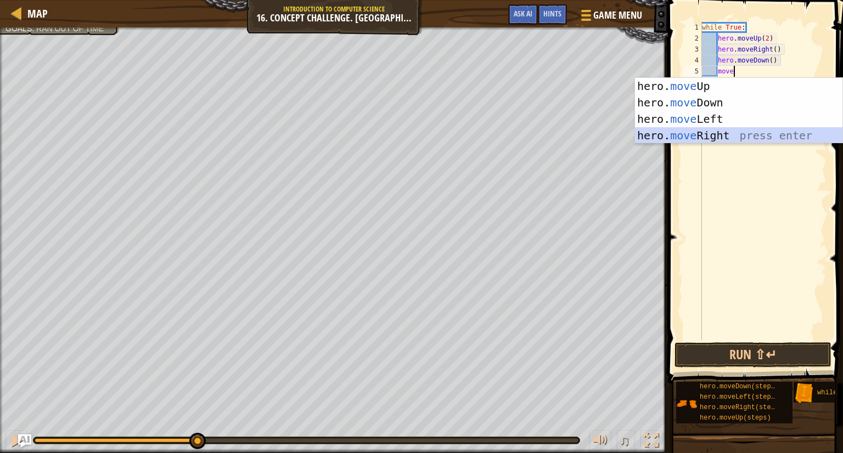
click at [726, 130] on div "hero. move Up press enter hero. move Down press enter hero. move Left press ent…" at bounding box center [739, 127] width 208 height 99
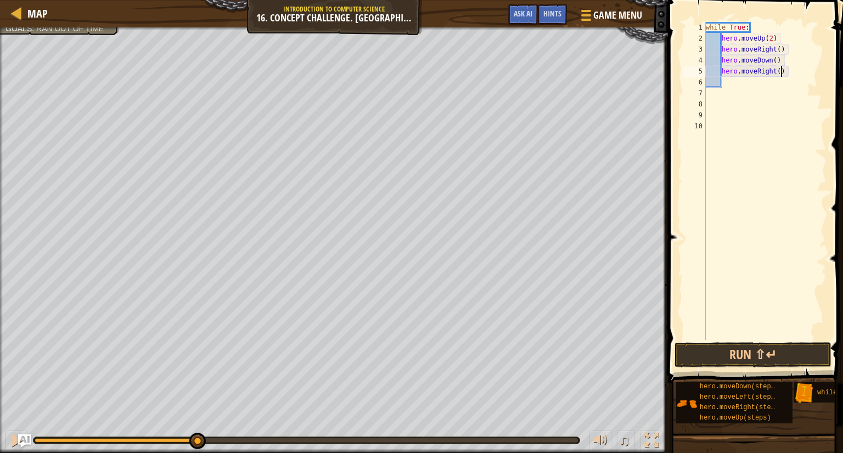
click at [780, 71] on div "while True : hero . moveUp ( 2 ) hero . moveRight ( ) hero . moveDown ( ) hero …" at bounding box center [766, 192] width 124 height 340
click at [725, 341] on span at bounding box center [757, 176] width 184 height 416
click at [724, 354] on button "Run ⇧↵" at bounding box center [753, 355] width 157 height 25
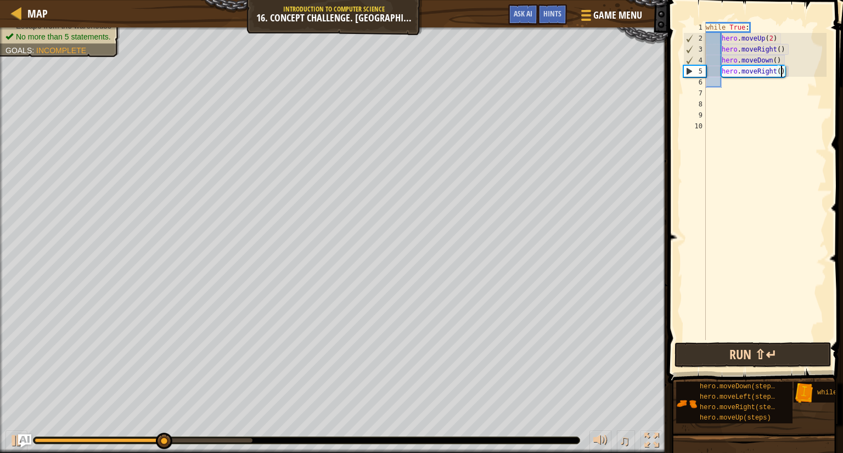
scroll to position [5, 5]
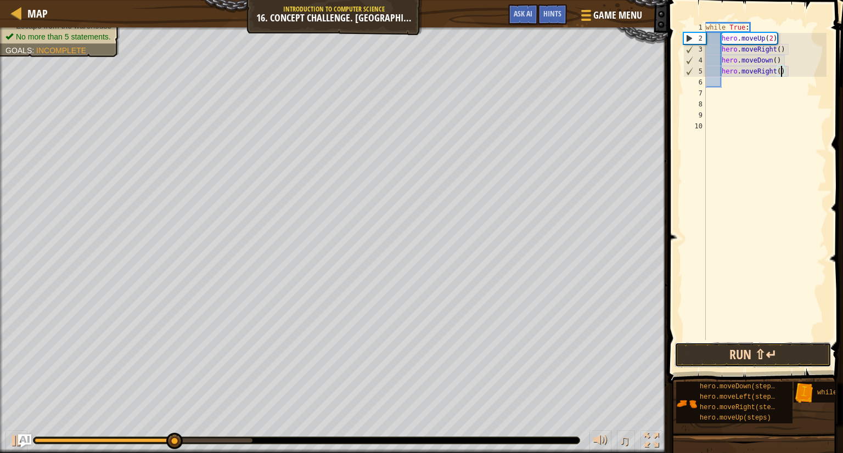
click at [737, 351] on button "Run ⇧↵" at bounding box center [753, 355] width 157 height 25
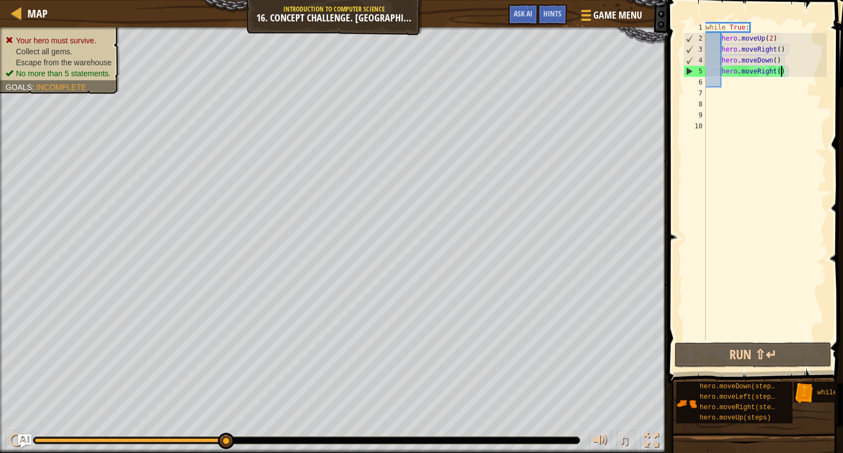
click at [806, 71] on div "while True : hero . moveUp ( 2 ) hero . moveRight ( ) hero . moveDown ( ) hero …" at bounding box center [766, 192] width 124 height 340
type textarea "h"
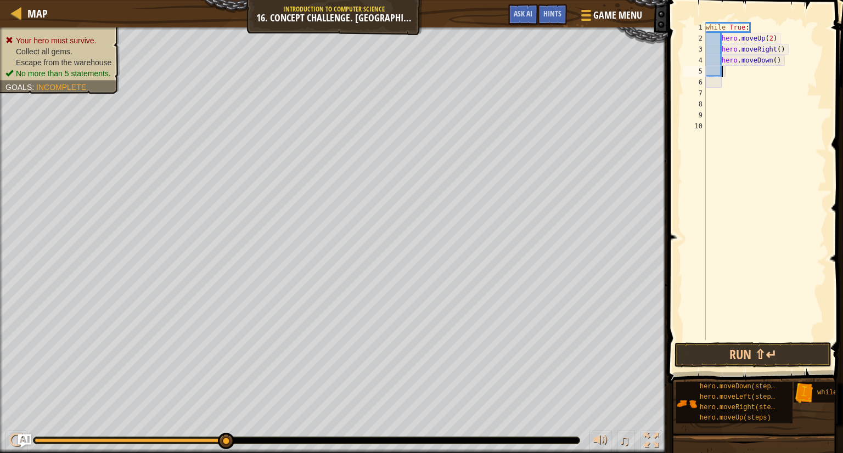
scroll to position [5, 0]
type textarea "h"
click at [774, 50] on div "while True : hero . moveUp ( 2 ) hero . moveRight ( )" at bounding box center [763, 192] width 127 height 340
click at [778, 52] on div "while True : hero . moveUp ( 2 ) hero . moveRight ( )" at bounding box center [763, 192] width 127 height 340
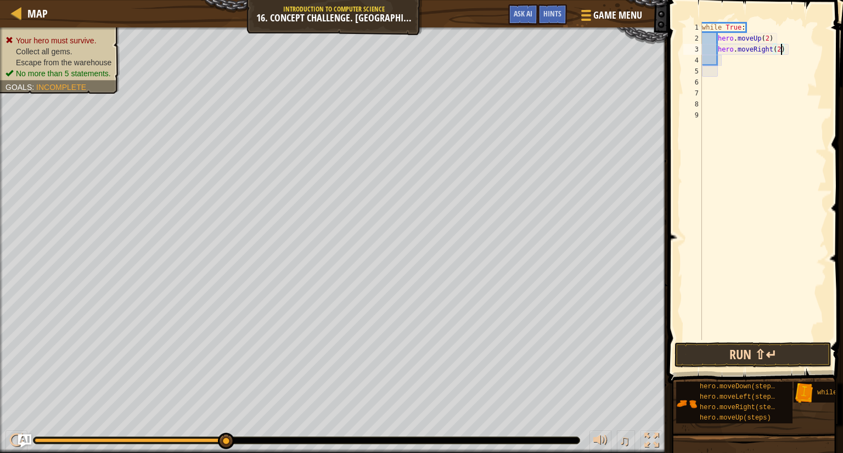
type textarea "hero.moveRight(2)"
click at [747, 347] on button "Run ⇧↵" at bounding box center [753, 355] width 157 height 25
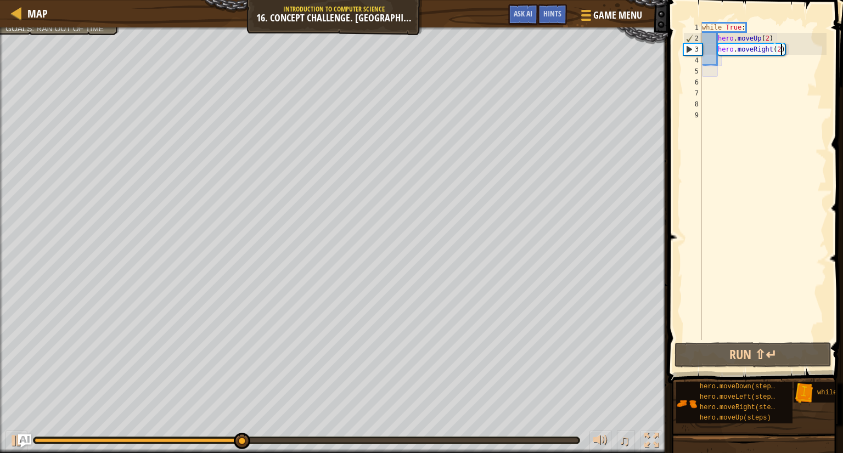
click at [730, 71] on div "while True : hero . moveUp ( 2 ) hero . moveRight ( 2 )" at bounding box center [763, 192] width 127 height 340
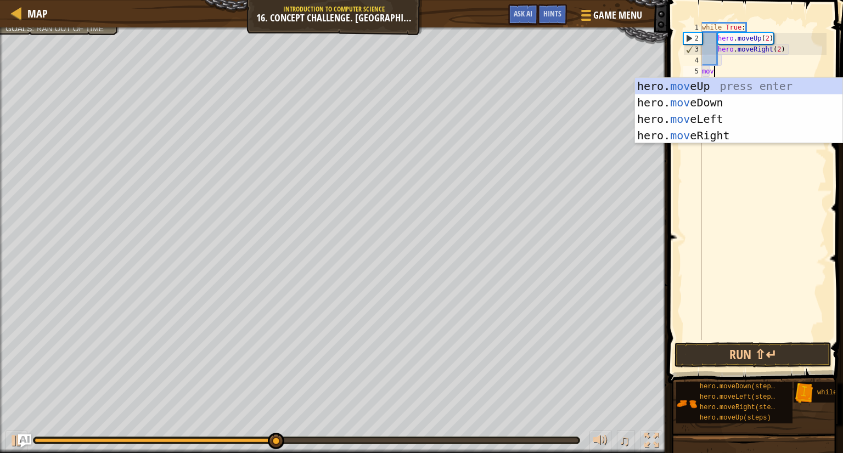
scroll to position [5, 0]
type textarea "move"
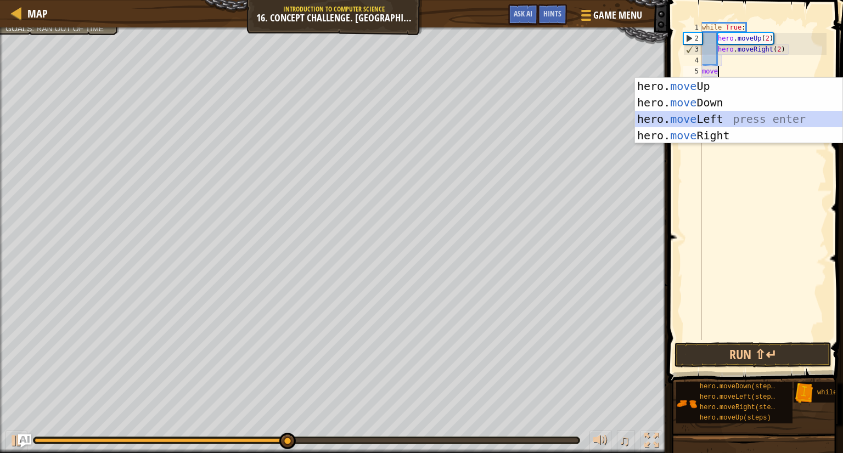
click at [713, 115] on div "hero. move Up press enter hero. move Down press enter hero. move Left press ent…" at bounding box center [739, 127] width 208 height 99
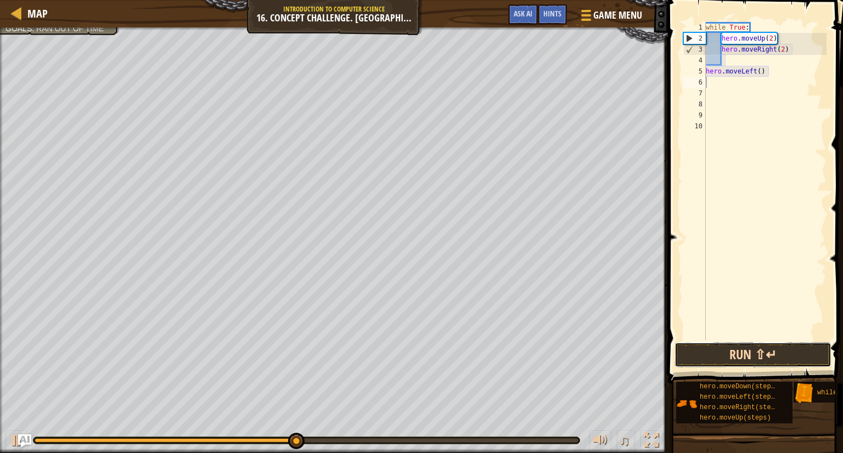
click at [739, 350] on button "Run ⇧↵" at bounding box center [753, 355] width 157 height 25
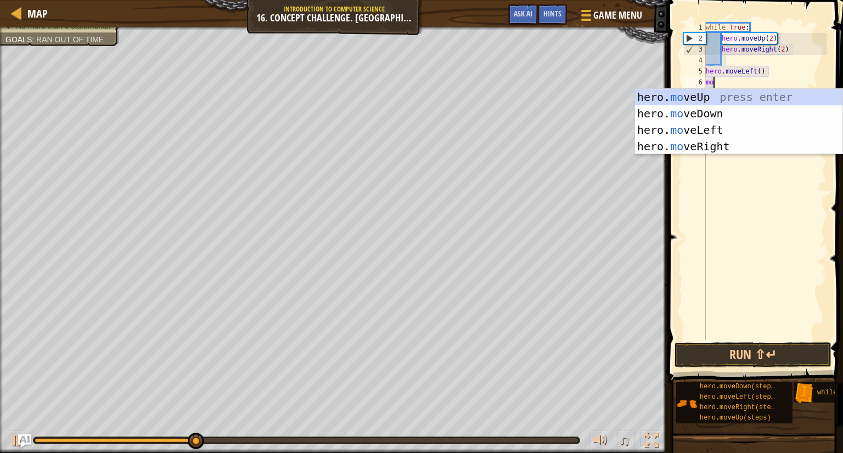
scroll to position [5, 1]
type textarea "move"
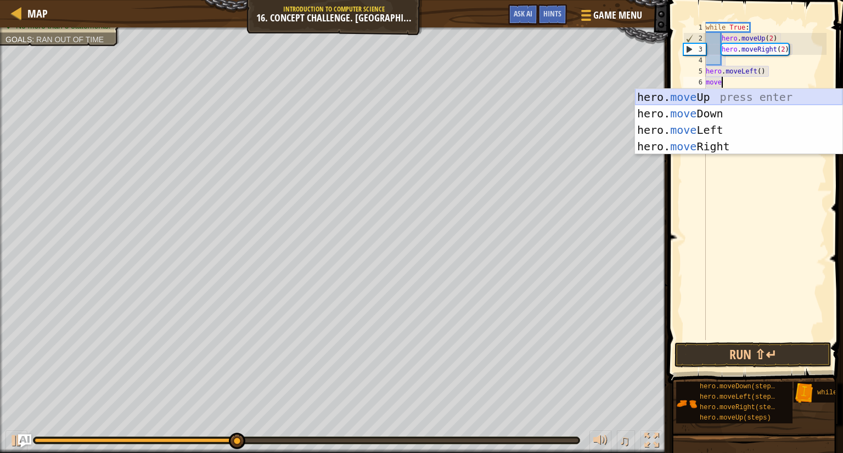
click at [707, 98] on div "hero. move Up press enter hero. move Down press enter hero. move Left press ent…" at bounding box center [739, 138] width 208 height 99
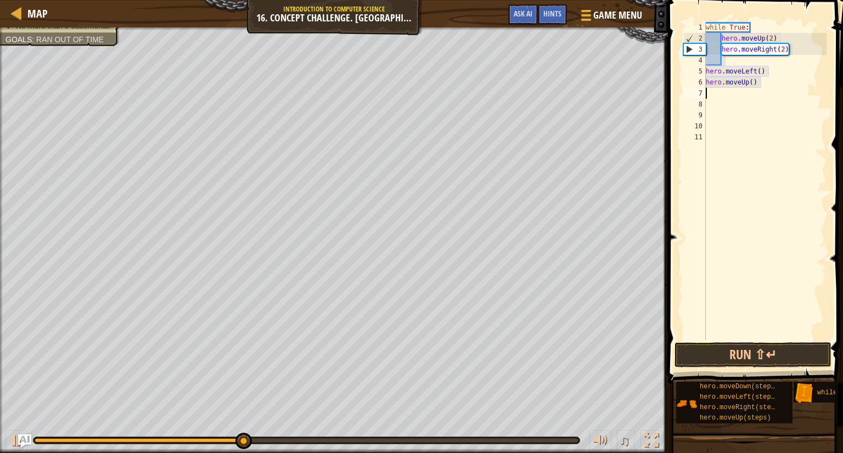
scroll to position [5, 0]
click at [728, 358] on button "Run ⇧↵" at bounding box center [753, 355] width 157 height 25
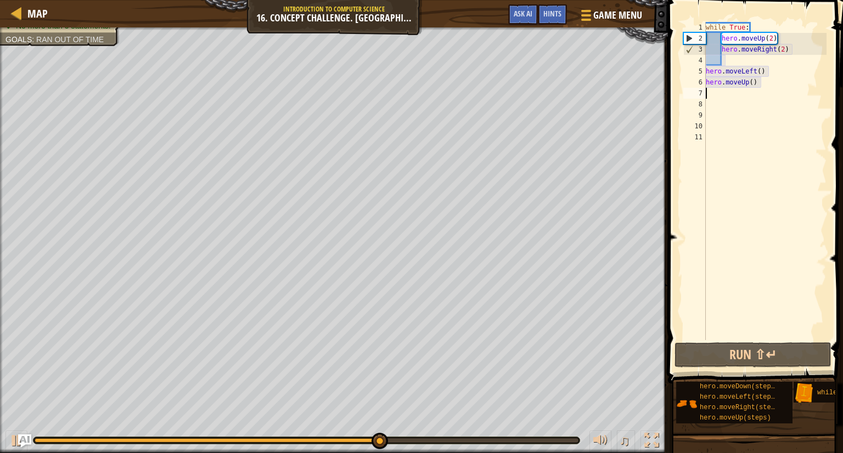
click at [756, 63] on div "while True : hero . moveUp ( 2 ) hero . moveRight ( 2 ) hero . moveLeft ( ) her…" at bounding box center [766, 192] width 124 height 340
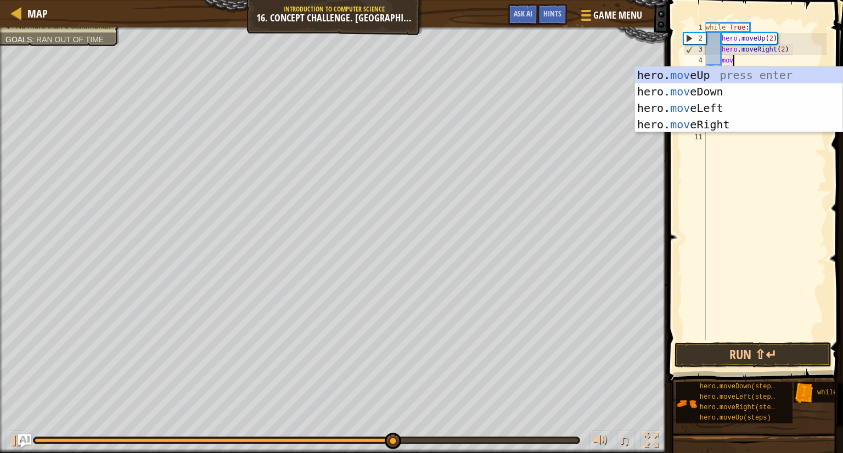
scroll to position [5, 2]
type textarea "move"
click at [716, 104] on div "hero. move Up press enter hero. move Down press enter hero. move Left press ent…" at bounding box center [739, 116] width 208 height 99
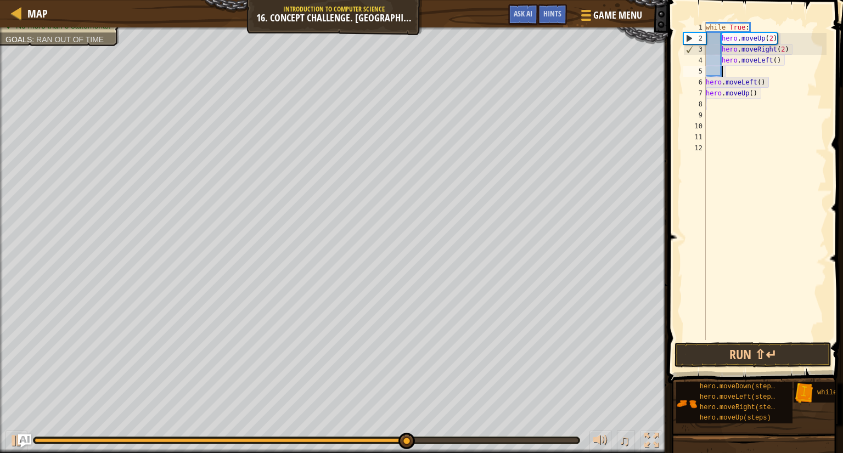
scroll to position [5, 1]
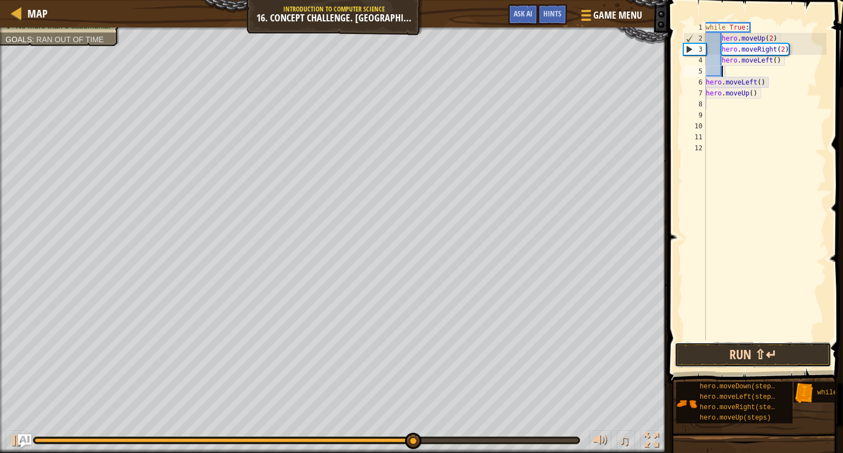
click at [716, 351] on button "Run ⇧↵" at bounding box center [753, 355] width 157 height 25
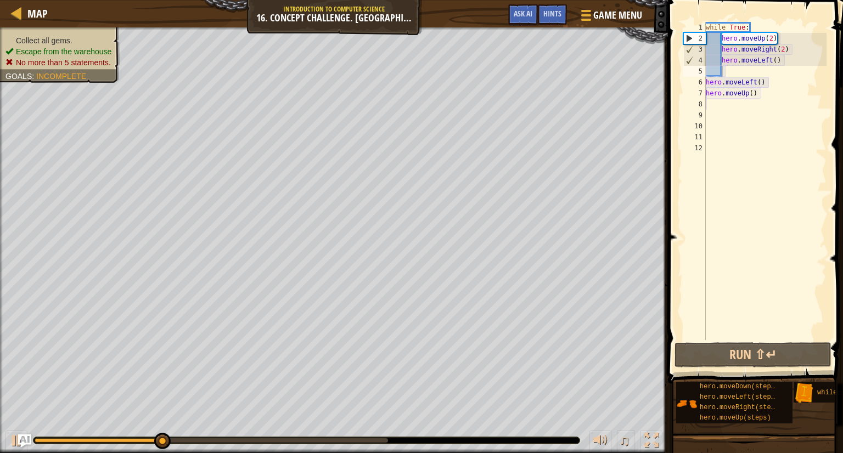
click at [86, 37] on ul "Collect all gems. Escape from the warehouse No more than 5 statements." at bounding box center [59, 51] width 109 height 33
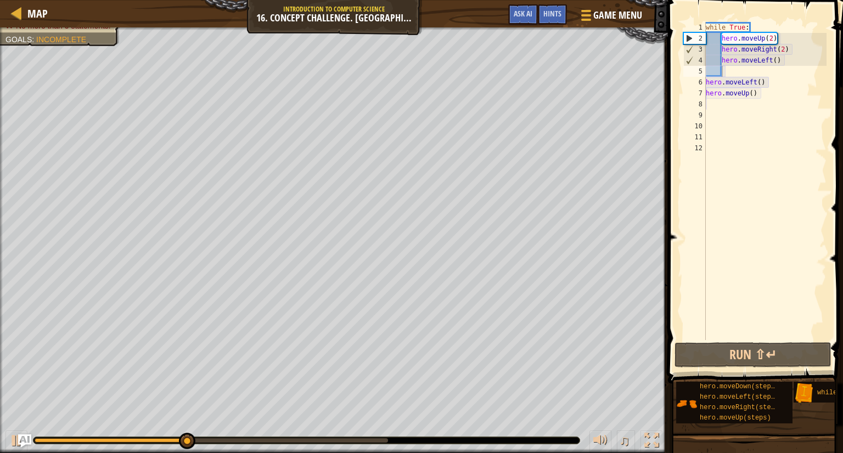
click at [774, 95] on div "while True : hero . moveUp ( 2 ) hero . moveRight ( 2 ) hero . moveLeft ( ) her…" at bounding box center [766, 192] width 124 height 340
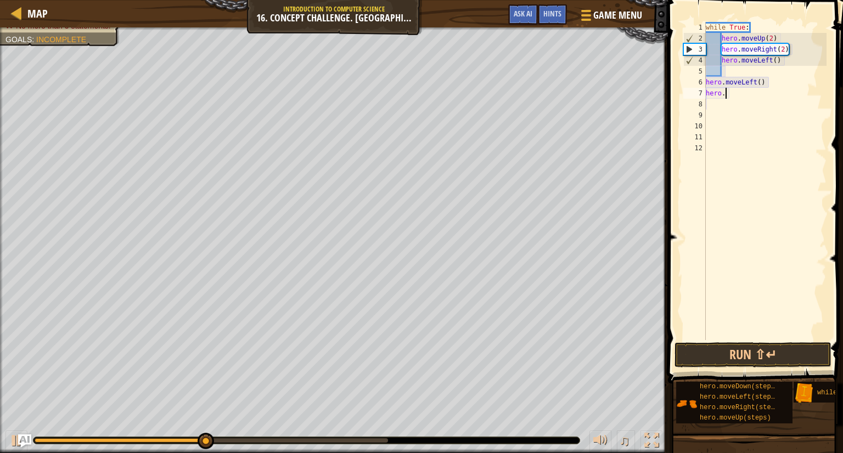
scroll to position [5, 0]
type textarea "h"
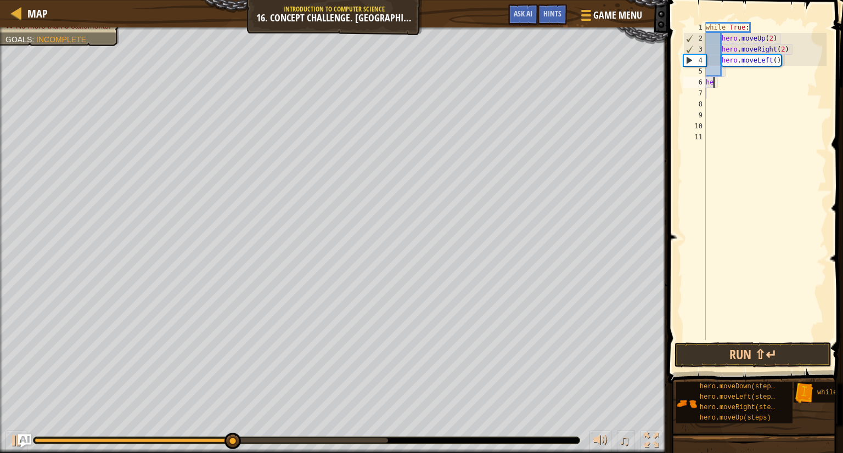
type textarea "h"
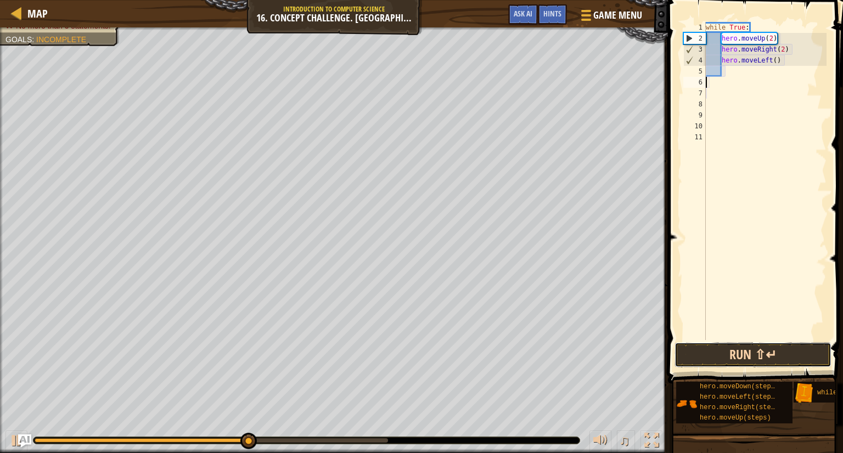
click at [732, 357] on button "Run ⇧↵" at bounding box center [753, 355] width 157 height 25
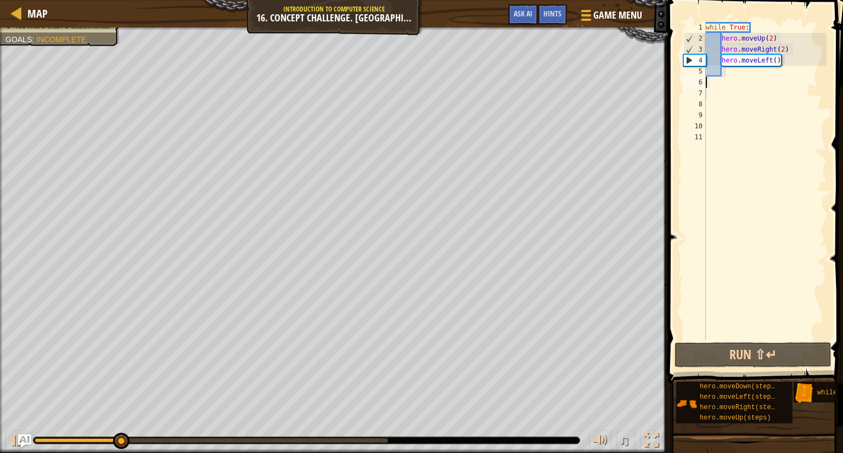
click at [24, 29] on div at bounding box center [334, 28] width 668 height 3
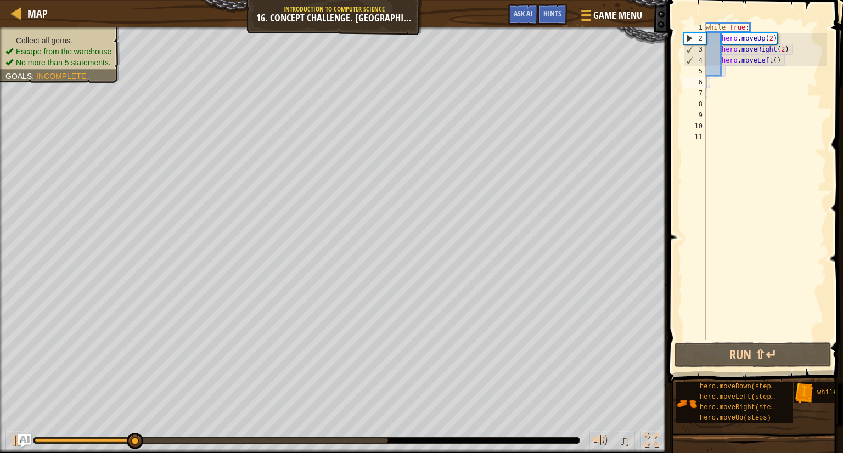
click at [30, 35] on ul "Collect all gems. Escape from the warehouse No more than 5 statements." at bounding box center [59, 51] width 109 height 33
click at [89, 42] on div "Collect all gems. Escape from the warehouse No more than 5 statements. Goals : …" at bounding box center [53, 51] width 132 height 63
click at [71, 38] on span "Collect all gems." at bounding box center [44, 40] width 57 height 9
click at [57, 38] on span "Collect all gems." at bounding box center [44, 40] width 57 height 9
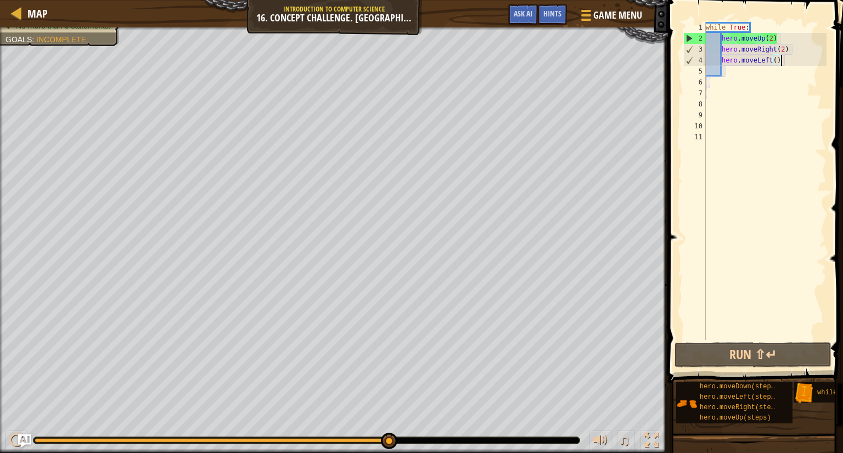
click at [793, 58] on div "while True : hero . moveUp ( 2 ) hero . moveRight ( 2 ) hero . moveLeft ( )" at bounding box center [766, 192] width 124 height 340
type textarea "h"
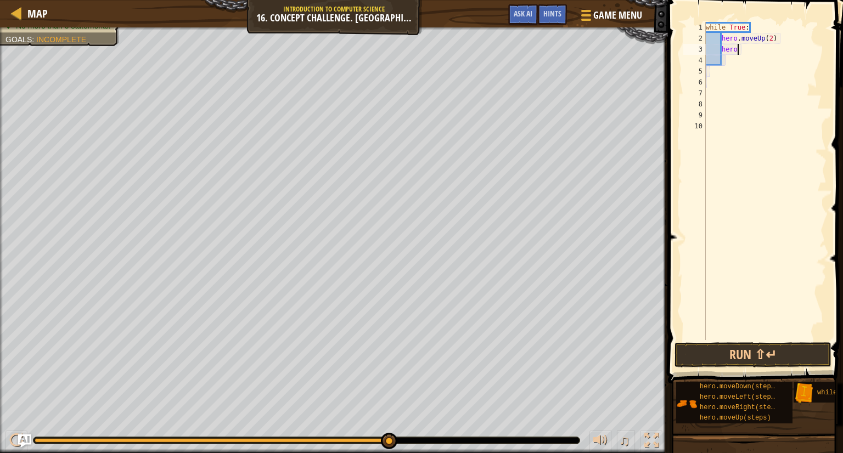
type textarea "h"
type textarea "t"
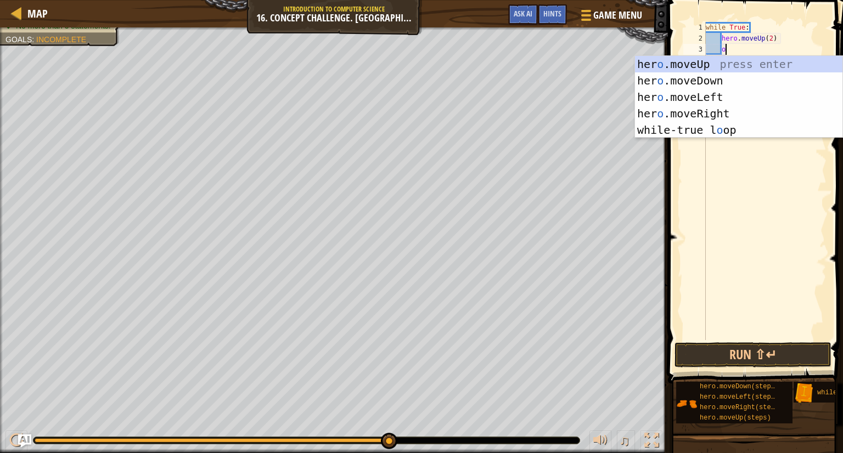
type textarea "ov"
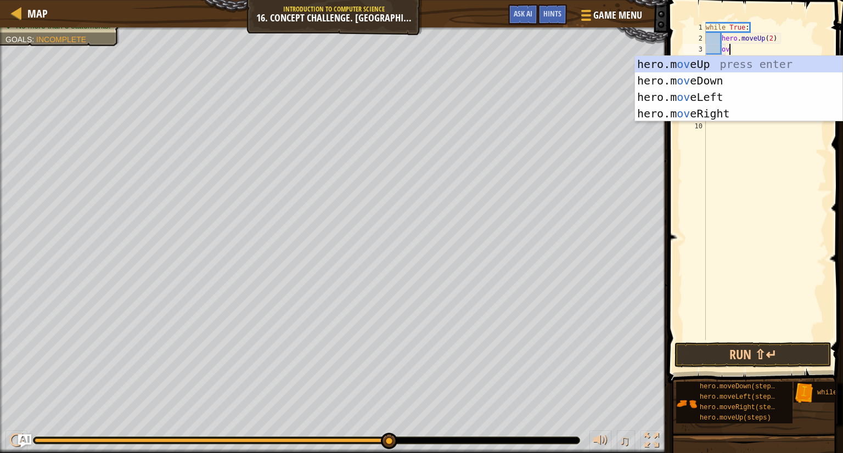
scroll to position [5, 1]
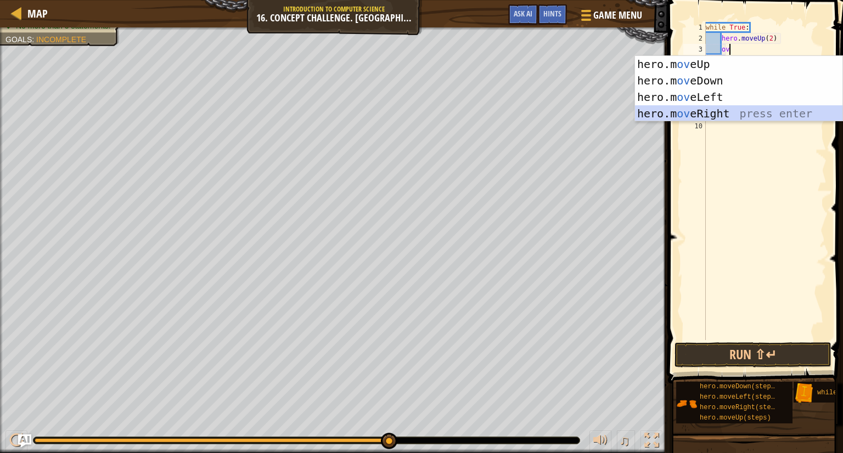
click at [749, 114] on div "hero.m ov eUp press enter hero.m ov eDown press enter hero.m ov eLeft press ent…" at bounding box center [739, 105] width 208 height 99
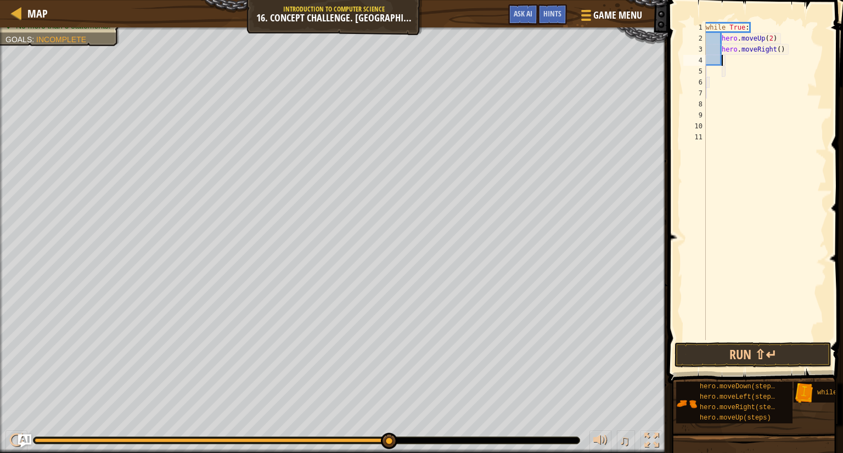
type textarea "m"
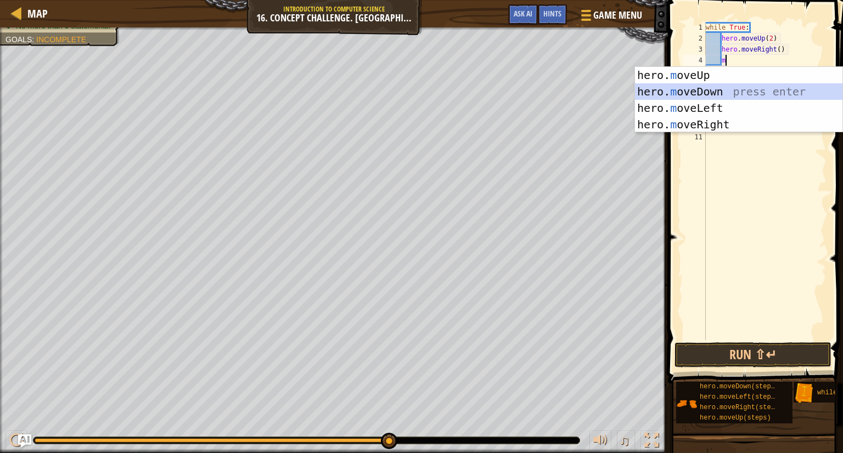
click at [724, 88] on div "hero. m oveUp press enter hero. m oveDown press enter hero. m oveLeft press ent…" at bounding box center [739, 116] width 208 height 99
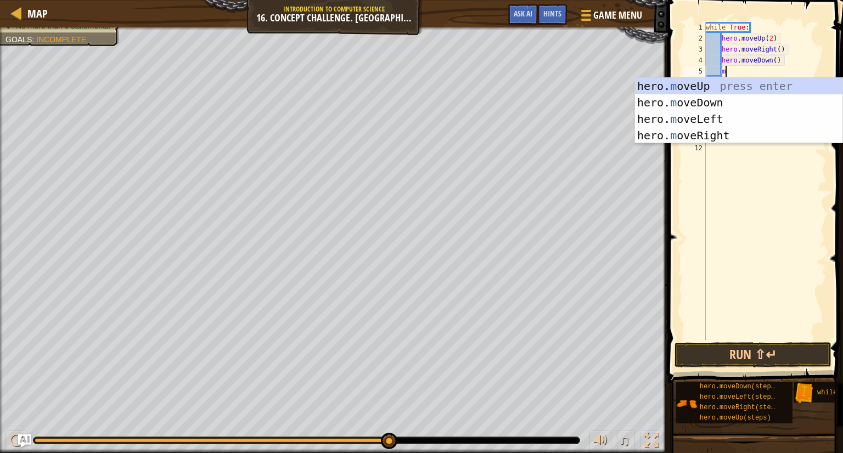
type textarea "mo"
click at [717, 131] on div "hero. mo veUp press enter hero. mo veDown press enter hero. mo veLeft press ent…" at bounding box center [739, 127] width 208 height 99
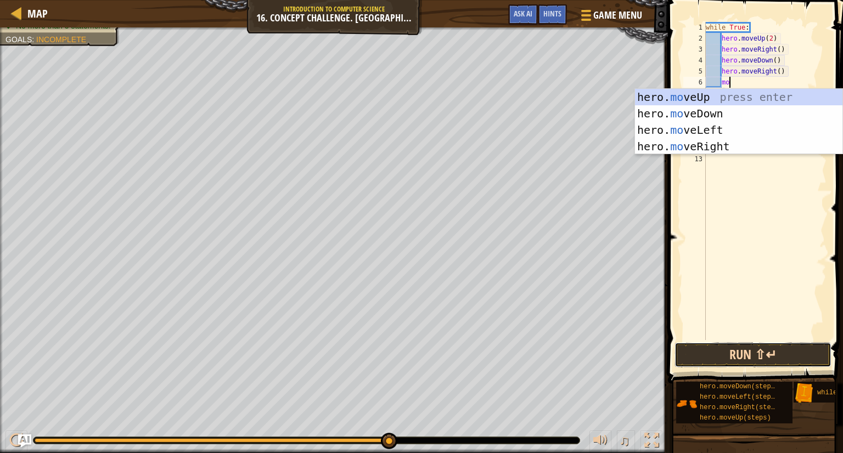
click at [774, 351] on button "Run ⇧↵" at bounding box center [753, 355] width 157 height 25
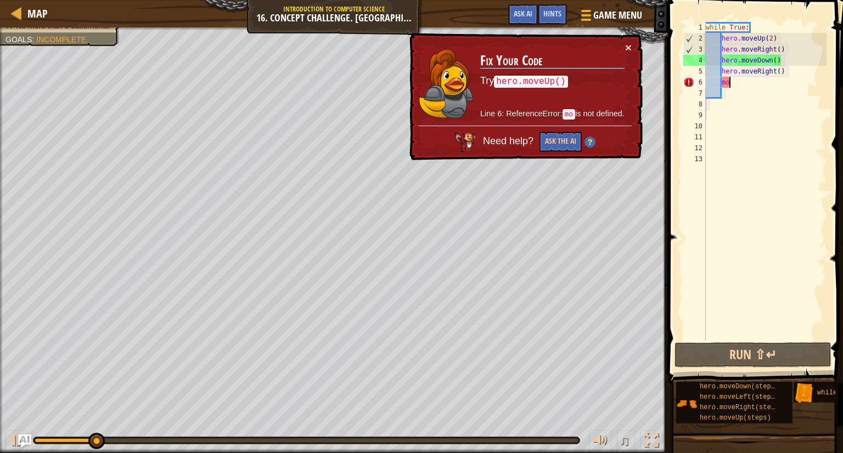
type textarea "m"
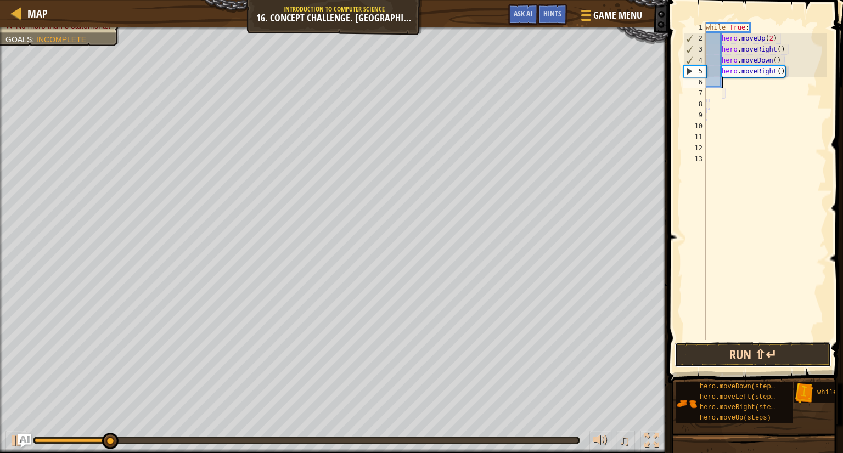
click at [705, 352] on button "Run ⇧↵" at bounding box center [753, 355] width 157 height 25
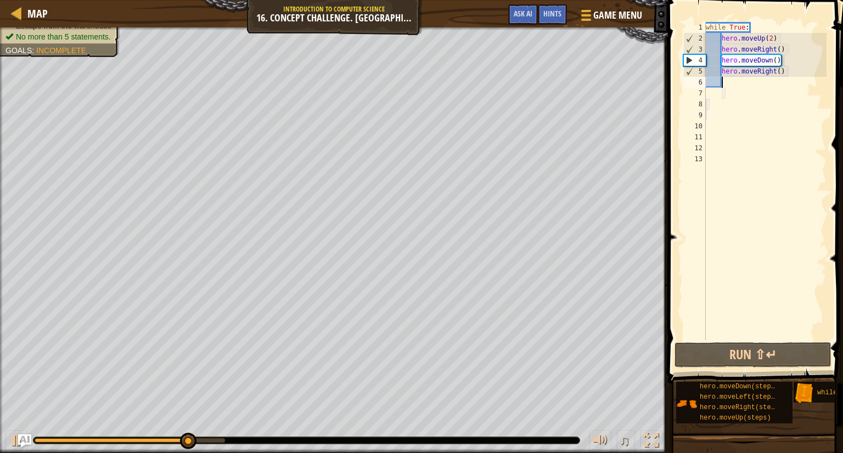
click at [771, 45] on div "while True : hero . moveUp ( 2 ) hero . moveRight ( ) hero . moveDown ( ) hero …" at bounding box center [766, 192] width 124 height 340
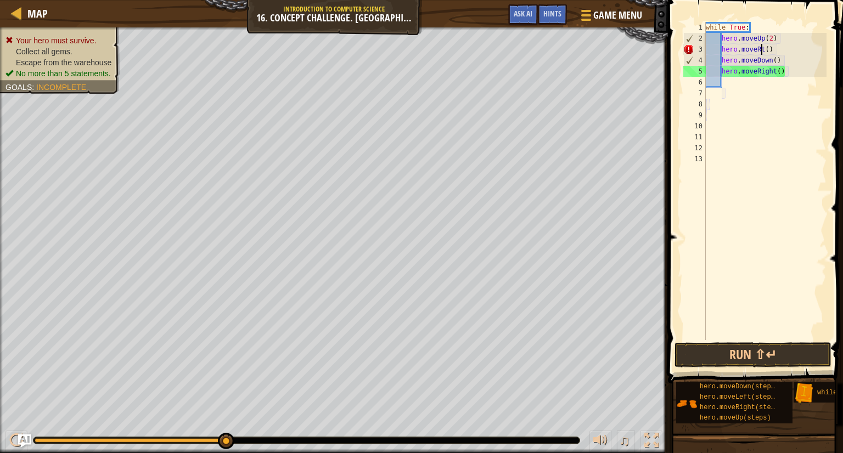
scroll to position [5, 4]
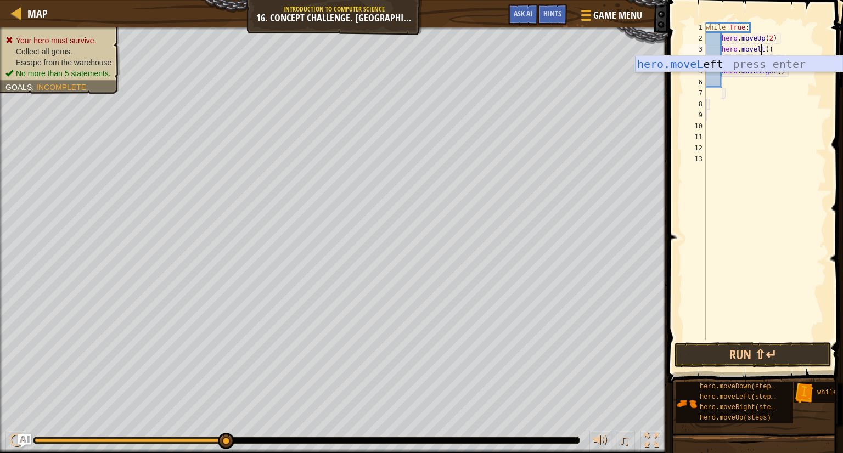
click at [771, 66] on div "hero.moveL eft press enter" at bounding box center [739, 80] width 208 height 49
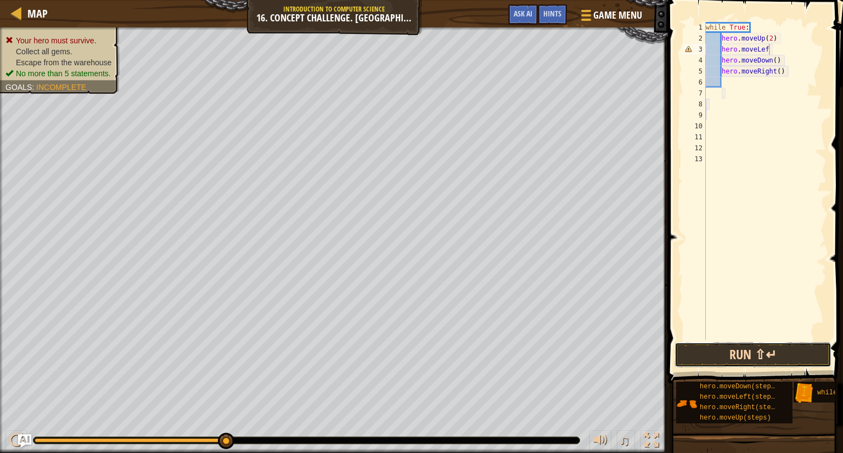
click at [725, 356] on button "Run ⇧↵" at bounding box center [753, 355] width 157 height 25
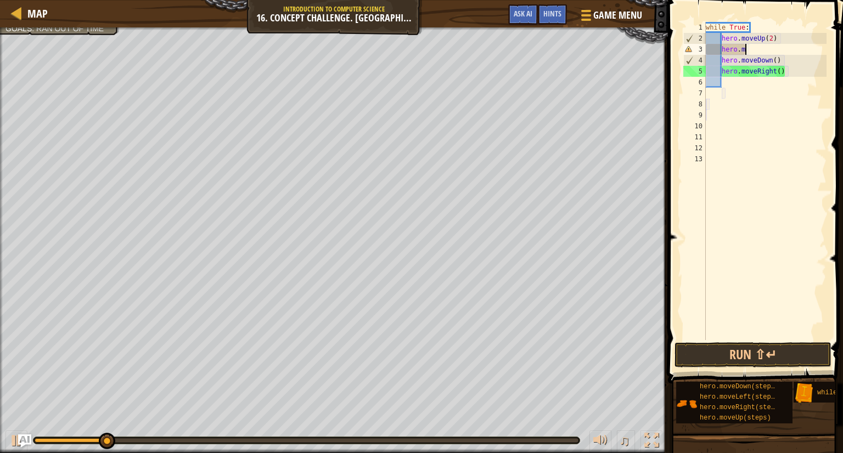
scroll to position [5, 2]
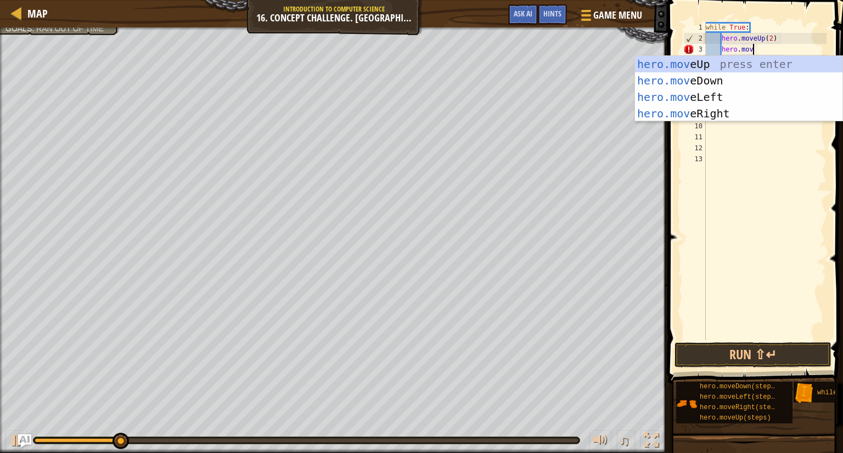
type textarea "hero.move"
click at [718, 98] on div "hero.move Up press enter hero.move Down press enter hero.move Left press enter …" at bounding box center [739, 105] width 208 height 99
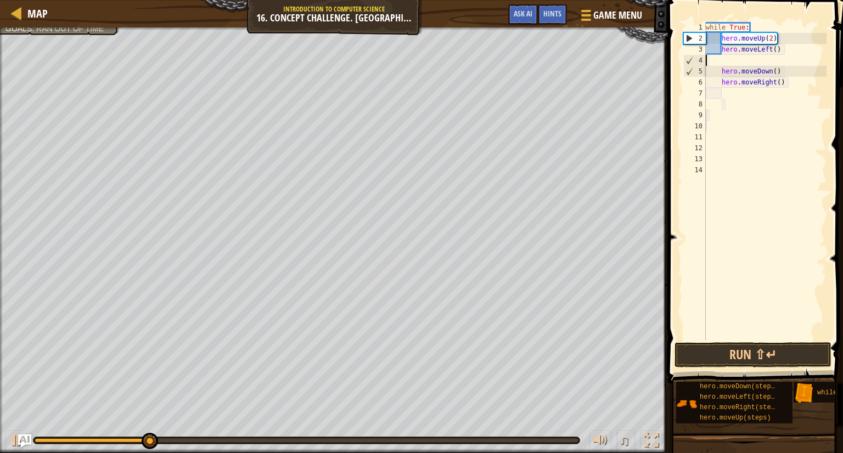
scroll to position [5, 0]
click at [747, 61] on div "while True : hero . moveUp ( 2 ) hero . moveLeft ( ) hero . moveDown ( ) hero .…" at bounding box center [766, 192] width 124 height 340
click at [785, 57] on div "while True : hero . moveUp ( 2 ) hero . moveLeft ( ) hero . moveDown ( ) hero .…" at bounding box center [766, 192] width 124 height 340
click at [789, 55] on div "while True : hero . moveUp ( 2 ) hero . moveLeft ( ) hero . moveDown ( ) hero .…" at bounding box center [766, 192] width 124 height 340
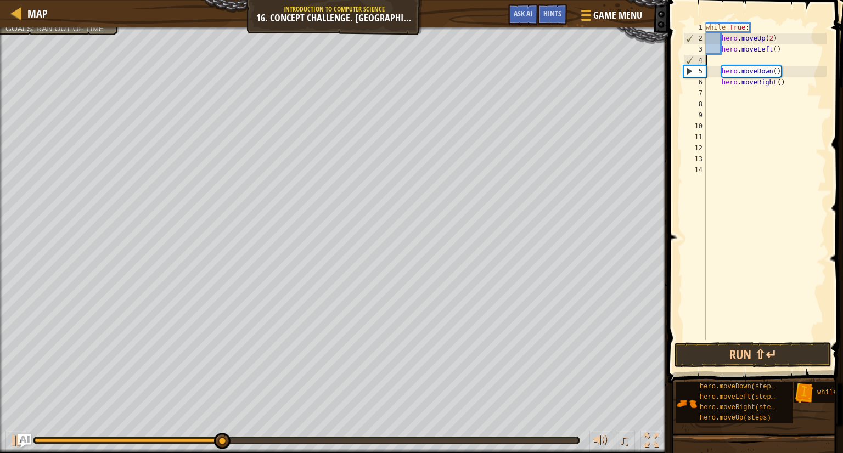
click at [776, 55] on div "while True : hero . moveUp ( 2 ) hero . moveLeft ( ) hero . moveDown ( ) hero .…" at bounding box center [766, 192] width 124 height 340
click at [708, 351] on button "Run ⇧↵" at bounding box center [753, 355] width 157 height 25
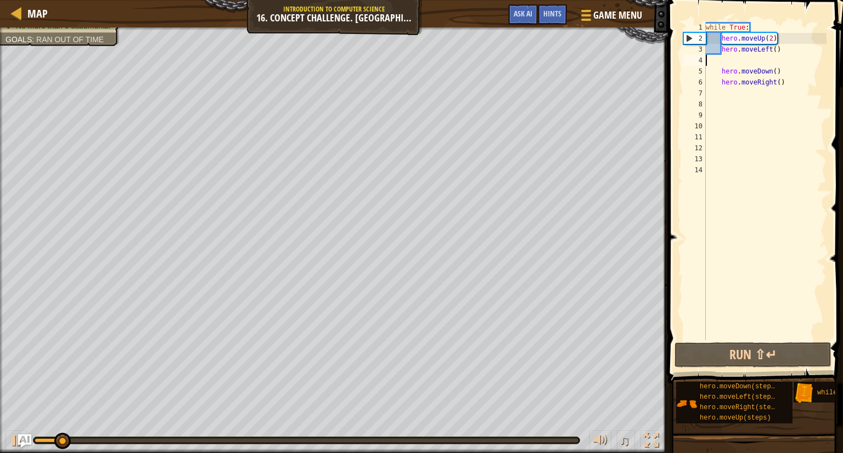
click at [778, 58] on div "while True : hero . moveUp ( 2 ) hero . moveLeft ( ) hero . moveDown ( ) hero .…" at bounding box center [766, 192] width 124 height 340
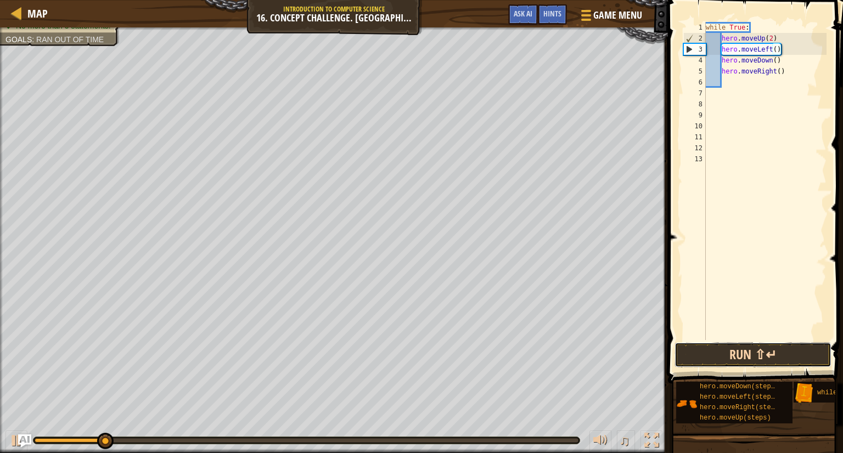
click at [745, 350] on button "Run ⇧↵" at bounding box center [753, 355] width 157 height 25
click at [771, 50] on div "while True : hero . moveUp ( 2 ) hero . moveLeft ( ) hero . moveDown ( ) hero .…" at bounding box center [766, 192] width 124 height 340
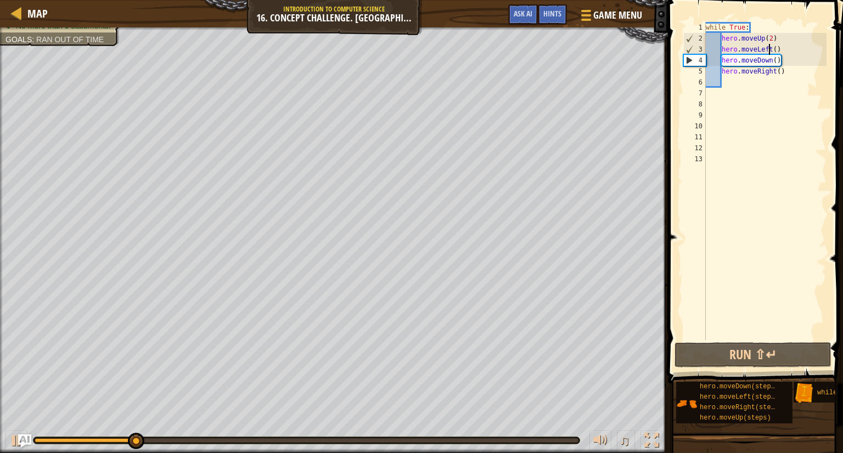
click at [772, 47] on div "while True : hero . moveUp ( 2 ) hero . moveLeft ( ) hero . moveDown ( ) hero .…" at bounding box center [766, 192] width 124 height 340
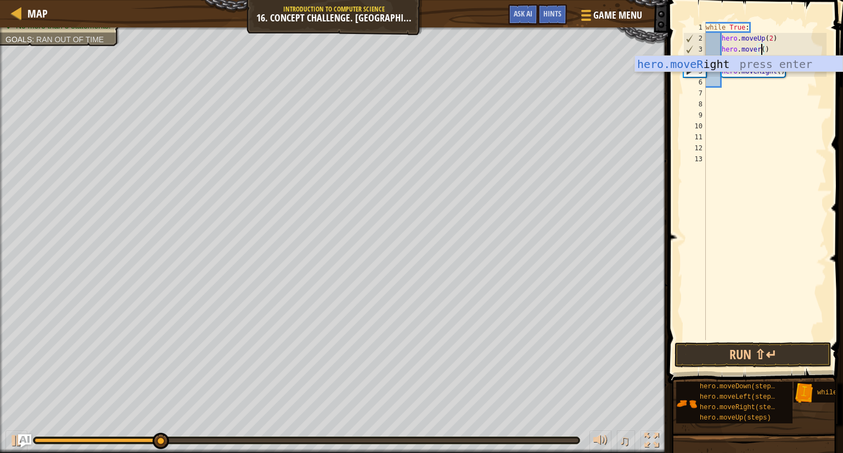
scroll to position [5, 4]
click at [755, 64] on div "hero.moveR ight press enter" at bounding box center [739, 80] width 208 height 49
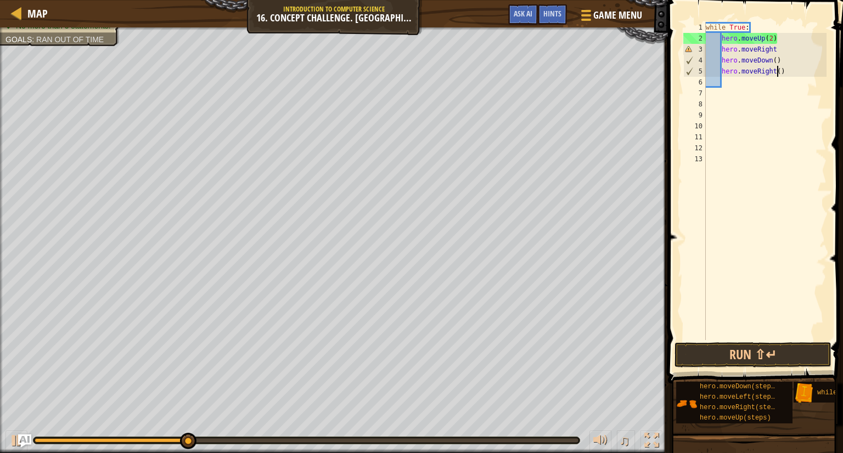
click at [777, 70] on div "while True : hero . moveUp ( 2 ) hero . moveRight hero . moveDown ( ) hero . mo…" at bounding box center [766, 192] width 124 height 340
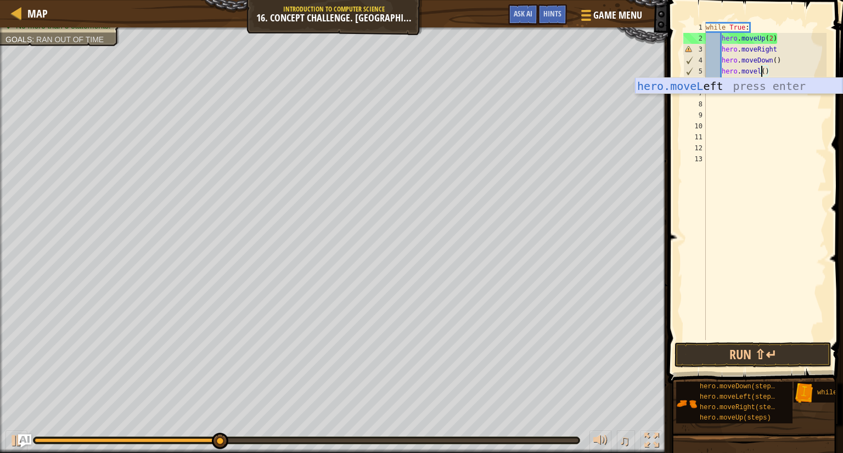
click at [763, 87] on div "hero.moveL eft press enter" at bounding box center [739, 102] width 208 height 49
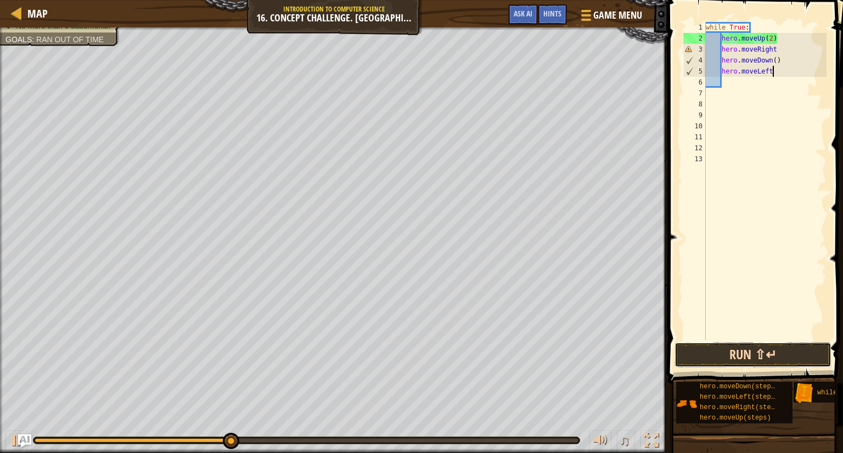
click at [728, 350] on button "Run ⇧↵" at bounding box center [753, 355] width 157 height 25
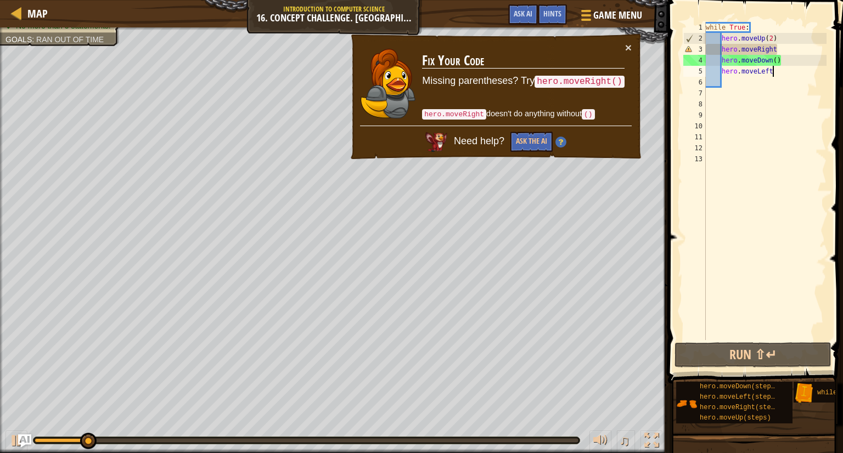
click at [791, 50] on div "while True : hero . moveUp ( 2 ) hero . moveRight hero . moveDown ( ) hero . mo…" at bounding box center [766, 192] width 124 height 340
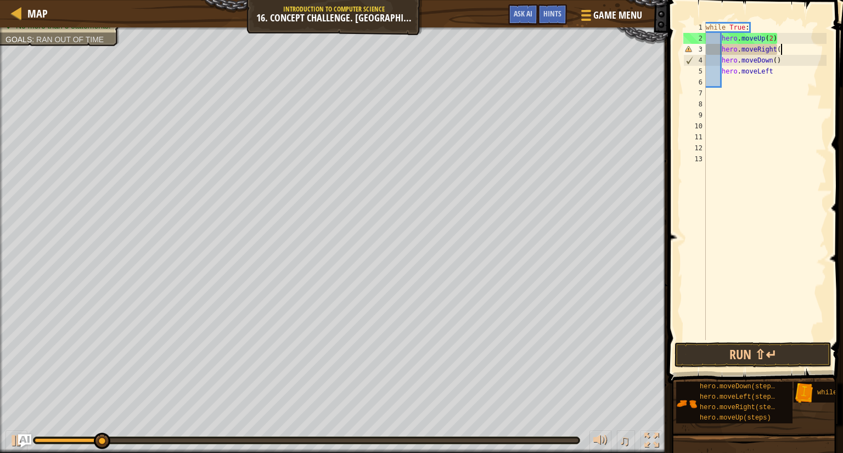
scroll to position [5, 5]
click at [747, 348] on button "Run ⇧↵" at bounding box center [753, 355] width 157 height 25
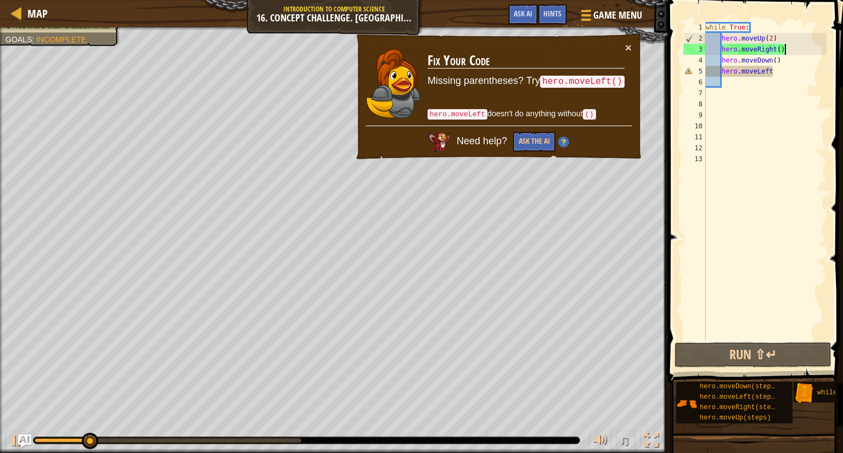
click at [798, 74] on div "while True : hero . moveUp ( 2 ) hero . moveRight ( ) hero . moveDown ( ) hero …" at bounding box center [766, 192] width 124 height 340
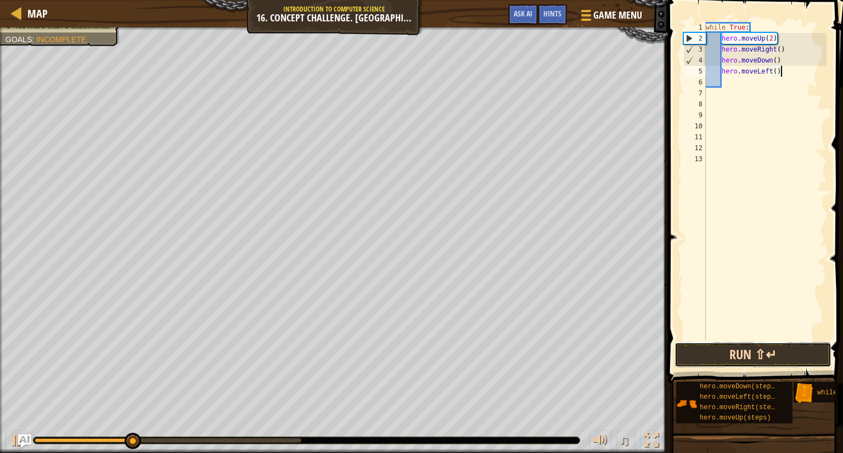
click at [772, 352] on button "Run ⇧↵" at bounding box center [753, 355] width 157 height 25
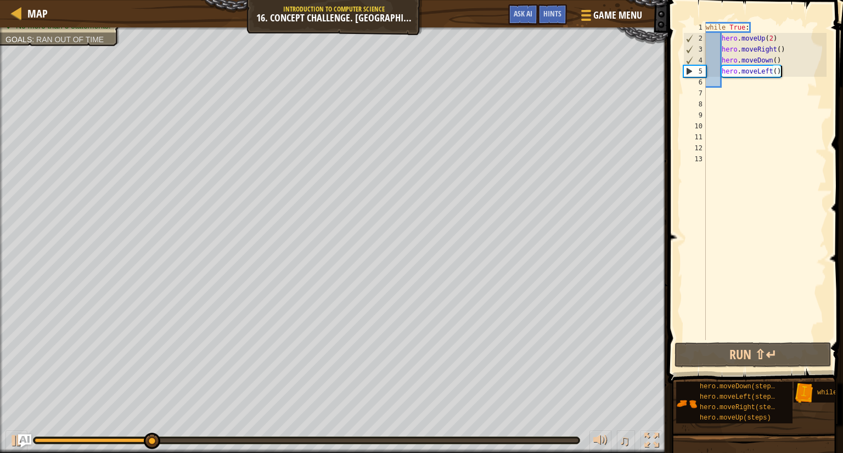
click at [772, 73] on div "while True : hero . moveUp ( 2 ) hero . moveRight ( ) hero . moveDown ( ) hero …" at bounding box center [766, 192] width 124 height 340
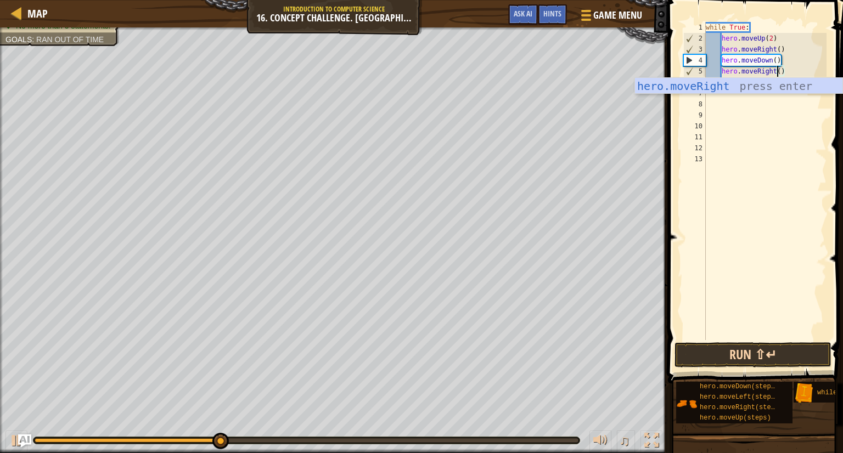
type textarea "hero.moveRight()"
click at [741, 350] on button "Run ⇧↵" at bounding box center [753, 355] width 157 height 25
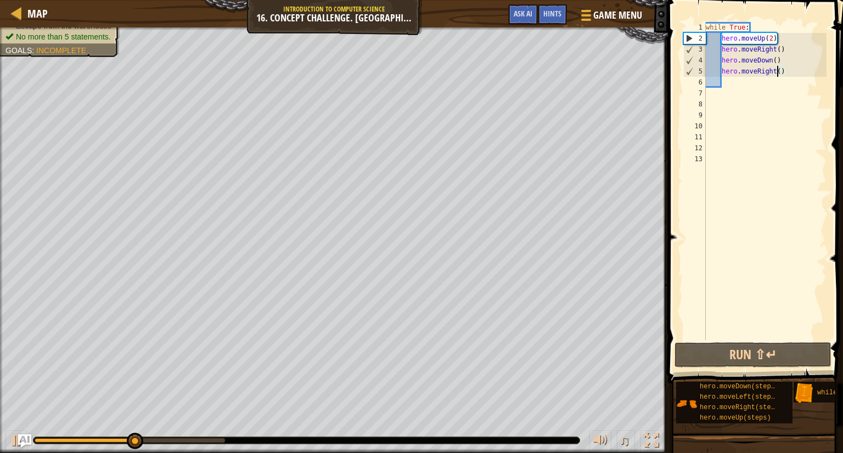
click at [732, 83] on div "while True : hero . moveUp ( 2 ) hero . moveRight ( ) hero . moveDown ( ) hero …" at bounding box center [766, 192] width 124 height 340
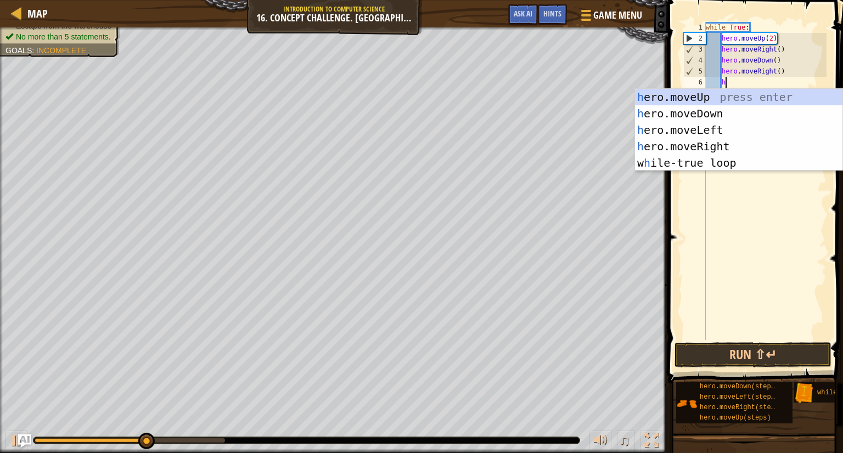
type textarea "her"
click at [720, 125] on div "her o.moveUp press enter her o.moveDown press enter her o.moveLeft press enter …" at bounding box center [739, 146] width 208 height 115
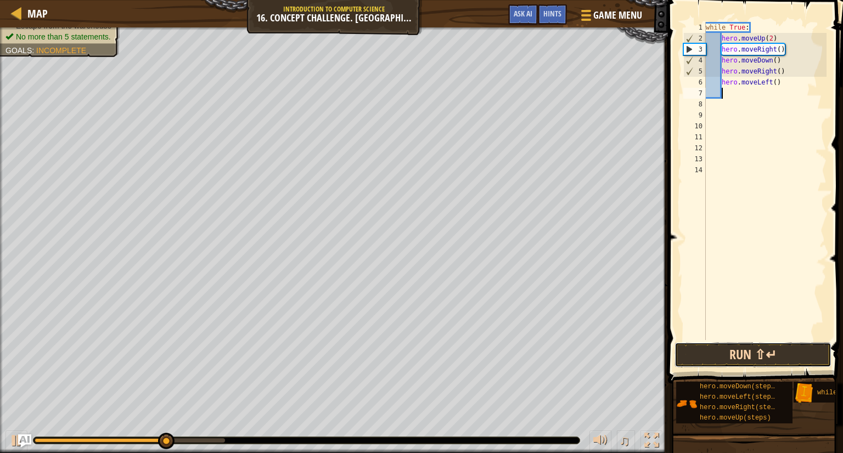
click at [753, 354] on button "Run ⇧↵" at bounding box center [753, 355] width 157 height 25
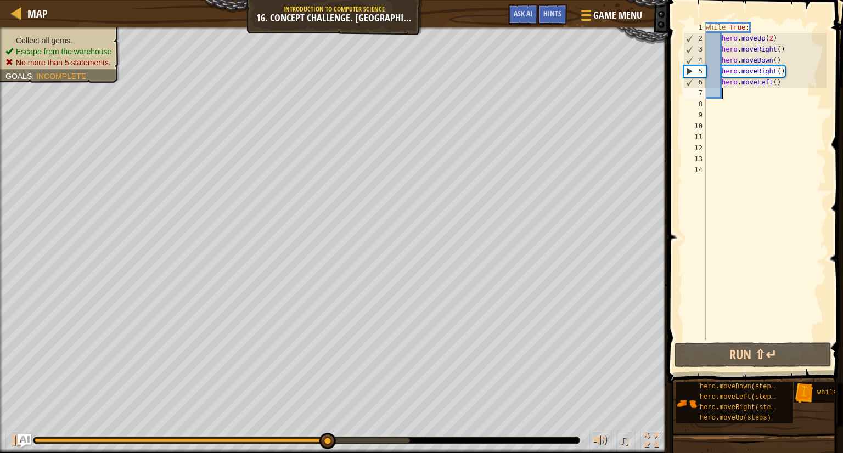
click at [102, 31] on div "Collect all gems. Escape from the warehouse No more than 5 statements. Goals : …" at bounding box center [53, 51] width 132 height 63
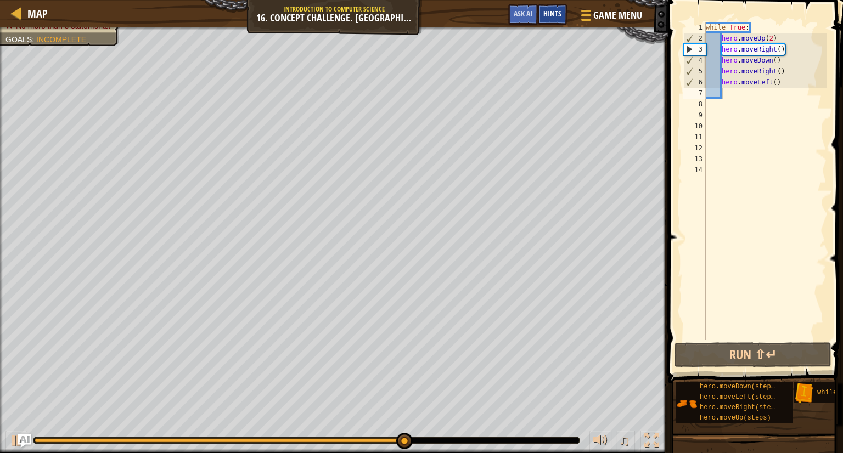
click at [553, 9] on span "Hints" at bounding box center [552, 13] width 18 height 10
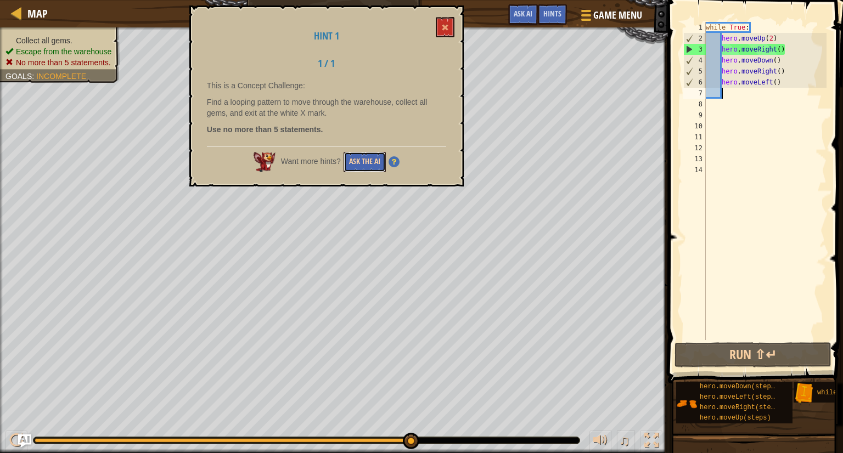
click at [357, 161] on button "Ask the AI" at bounding box center [365, 162] width 42 height 20
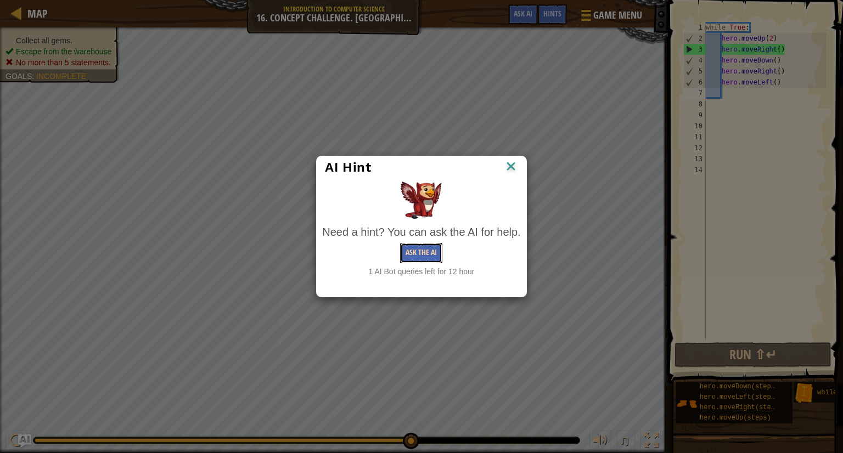
click at [421, 253] on button "Ask the AI" at bounding box center [421, 253] width 42 height 20
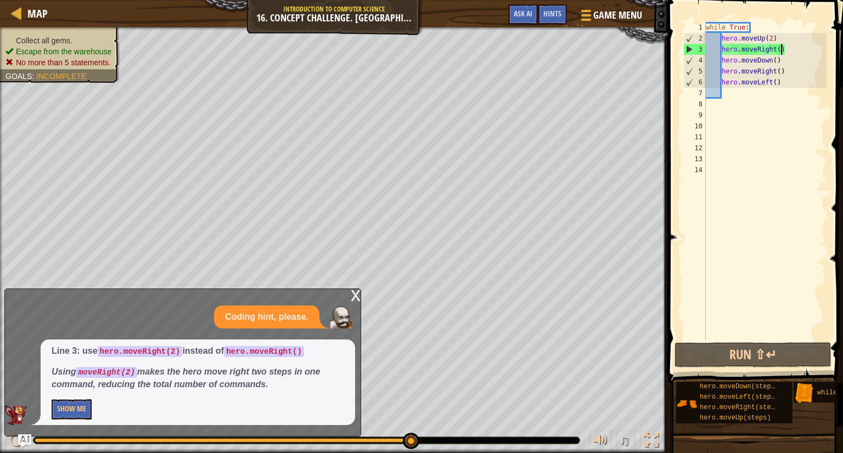
click at [780, 47] on div "while True : hero . moveUp ( 2 ) hero . moveRight ( ) hero . moveDown ( ) hero …" at bounding box center [766, 192] width 124 height 340
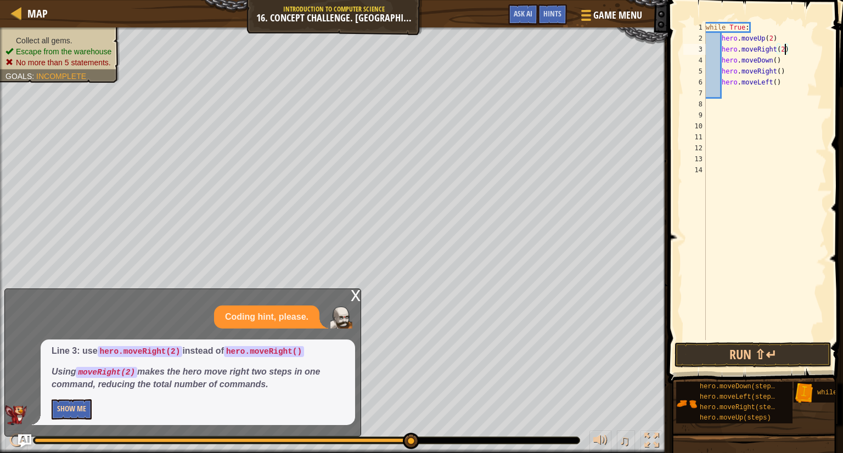
type textarea "hero.moveRight(2)"
click at [82, 408] on button "Show Me" at bounding box center [72, 410] width 40 height 20
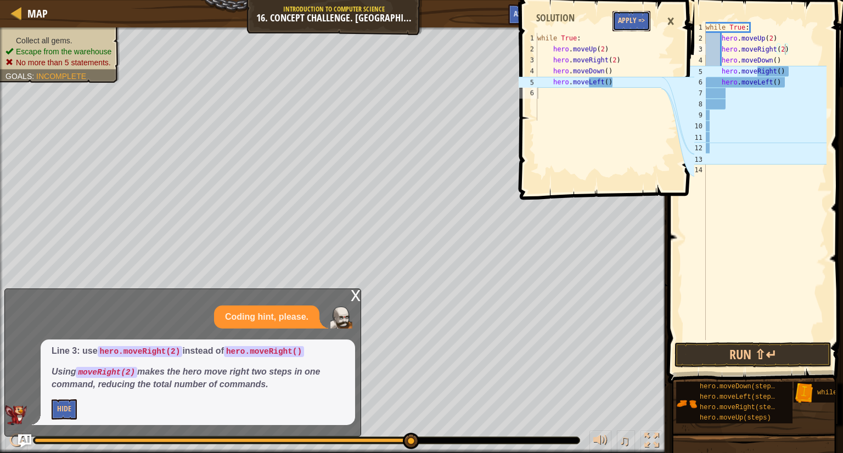
click at [637, 26] on button "Apply =>" at bounding box center [632, 21] width 38 height 20
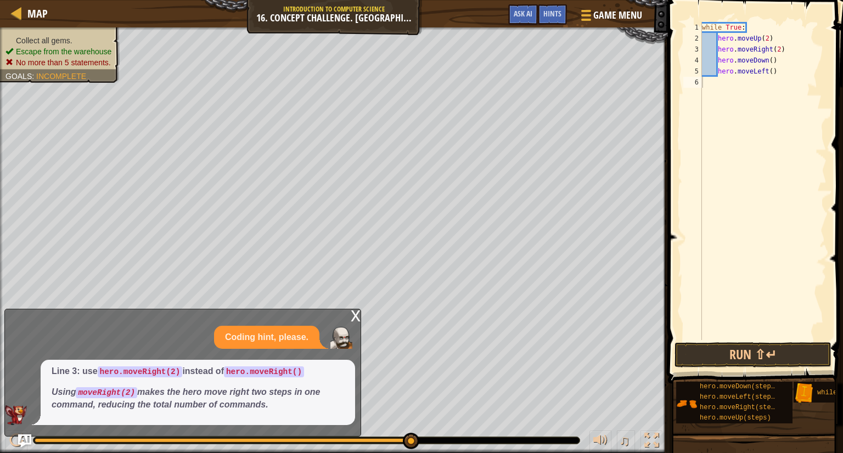
click at [742, 339] on div "while True : hero . moveUp ( 2 ) hero . moveRight ( 2 ) hero . moveDown ( ) her…" at bounding box center [763, 192] width 127 height 340
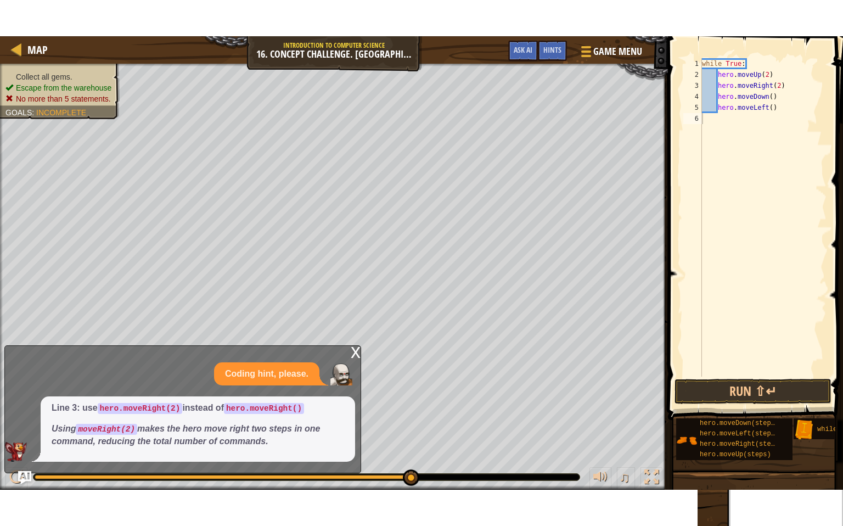
scroll to position [5, 0]
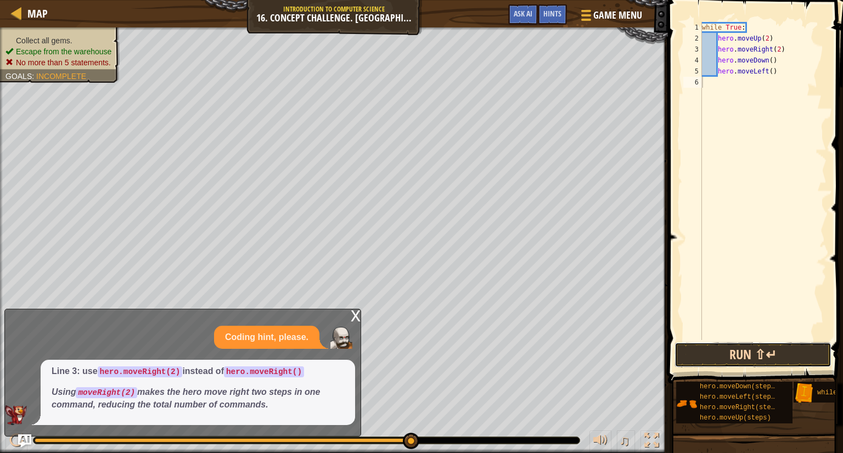
click at [737, 360] on button "Run ⇧↵" at bounding box center [753, 355] width 157 height 25
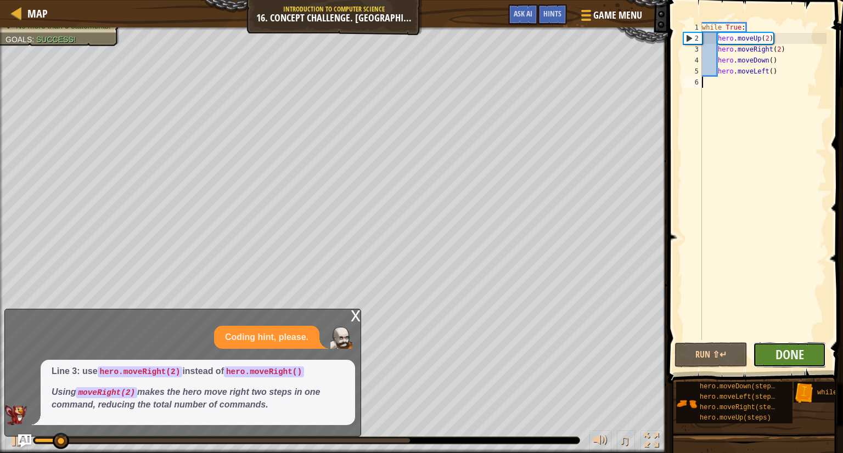
click at [771, 354] on button "Done" at bounding box center [789, 355] width 73 height 25
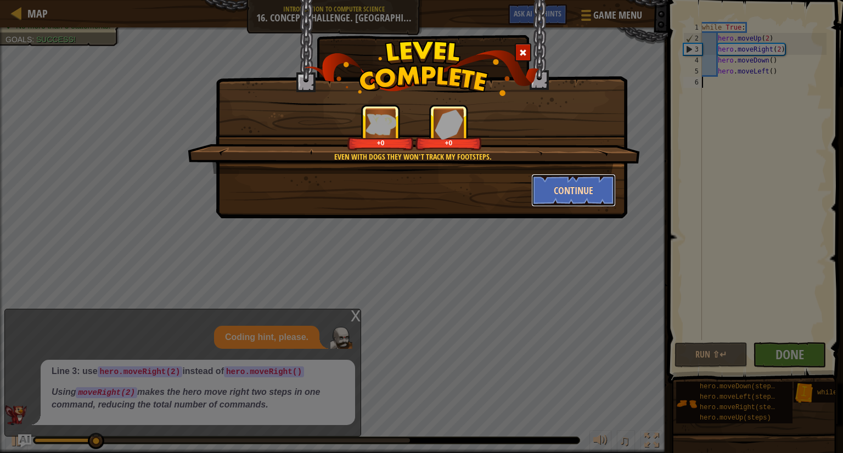
click at [564, 191] on button "Continue" at bounding box center [573, 190] width 85 height 33
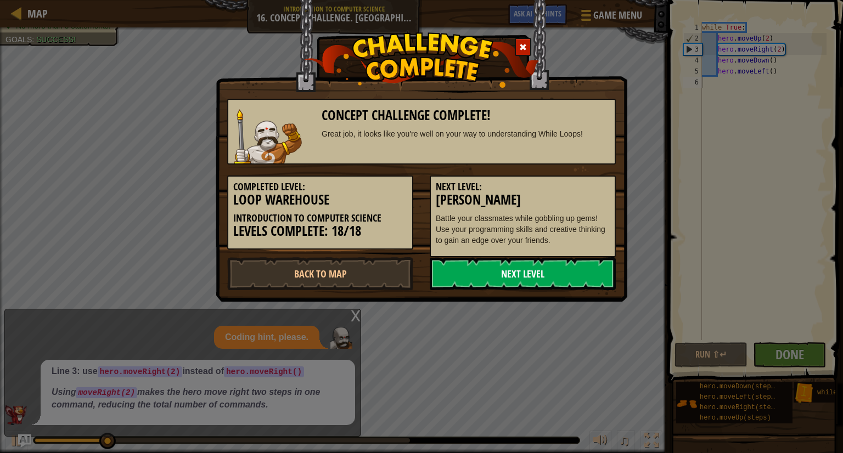
click at [515, 276] on link "Next Level" at bounding box center [523, 273] width 186 height 33
click at [539, 276] on link "Next Level" at bounding box center [523, 273] width 186 height 33
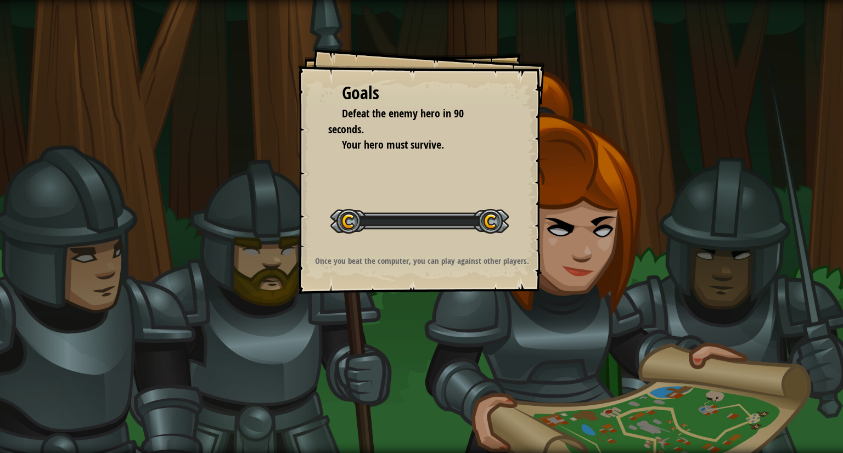
click at [332, 271] on div "Once you beat the computer, you can play against other players." at bounding box center [422, 263] width 220 height 17
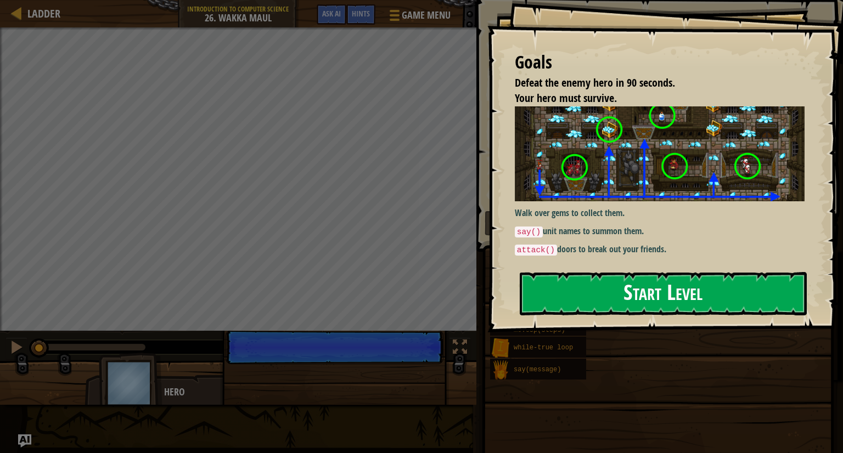
click at [631, 210] on div "Goals Defeat the enemy hero in 90 seconds. Your hero must survive. Walk over ge…" at bounding box center [665, 166] width 356 height 333
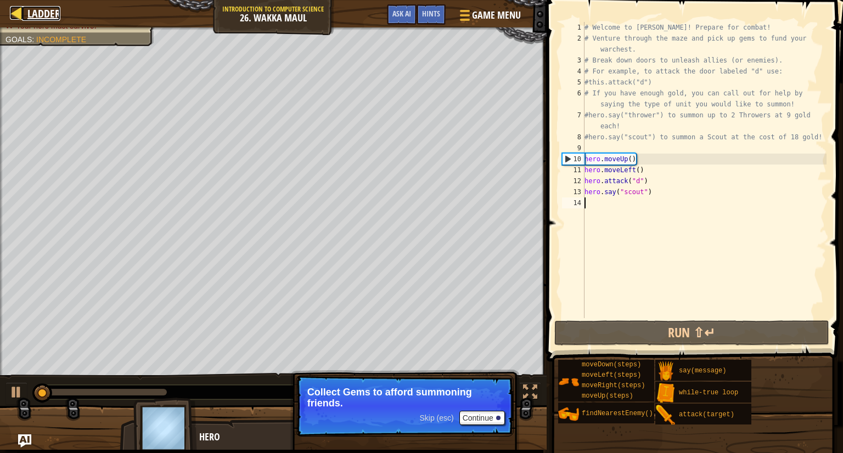
click at [25, 13] on link "Ladder" at bounding box center [41, 13] width 38 height 15
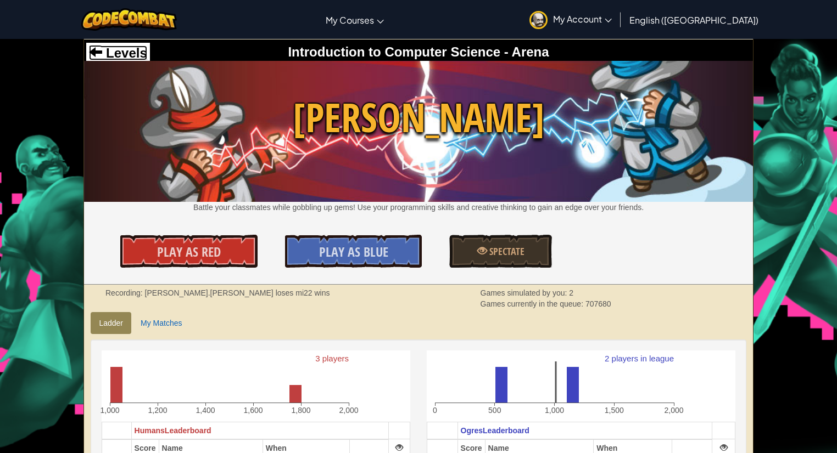
click at [116, 53] on span "Levels" at bounding box center [124, 53] width 44 height 15
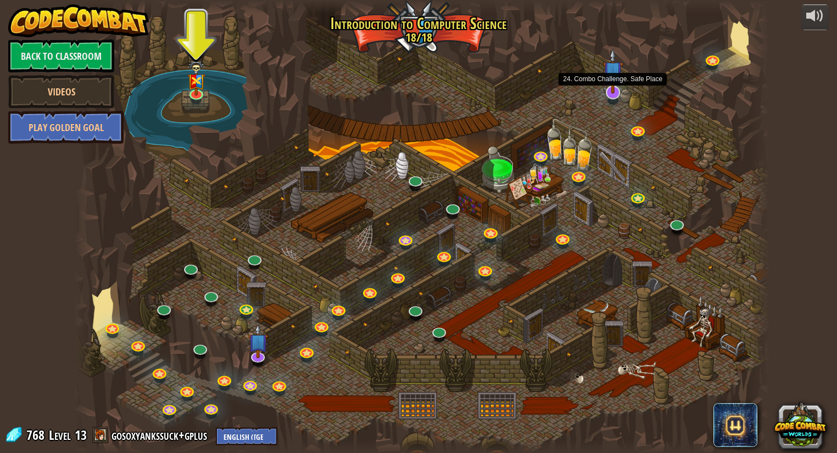
click at [617, 93] on img at bounding box center [613, 71] width 20 height 46
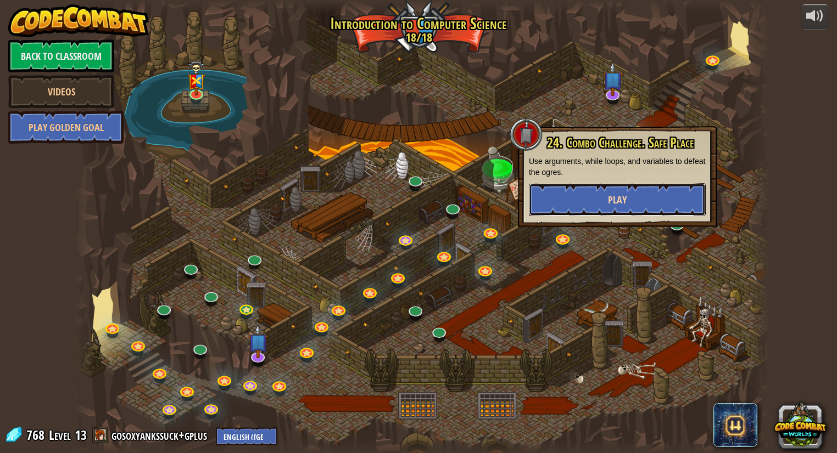
click at [609, 190] on button "Play" at bounding box center [617, 199] width 177 height 33
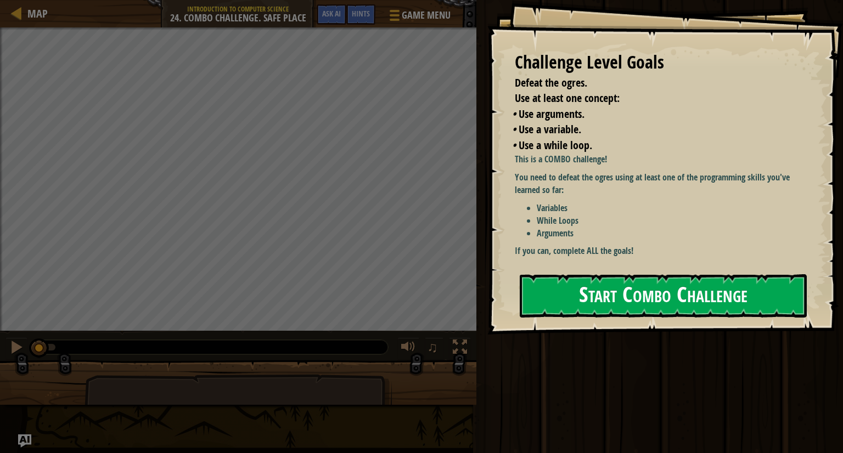
click at [716, 274] on button "Start Combo Challenge" at bounding box center [663, 295] width 287 height 43
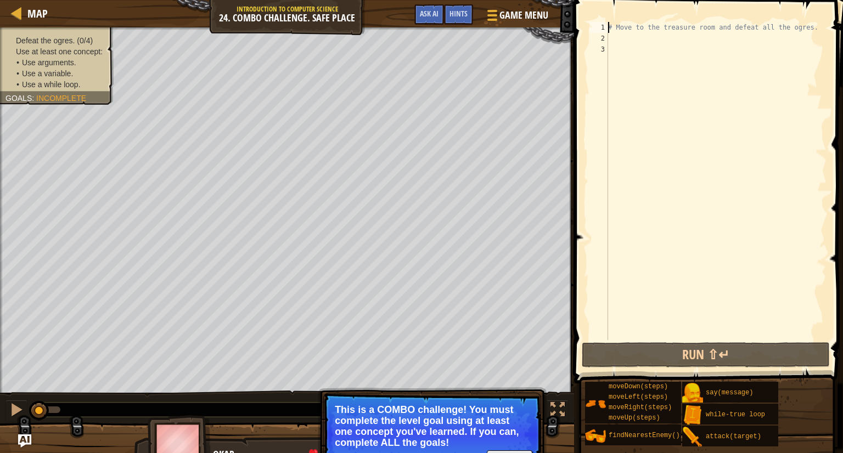
click at [814, 22] on div "# Move to the treasure room and defeat all the ogres." at bounding box center [716, 192] width 221 height 340
click at [815, 25] on div "# Move to the treasure room and defeat all the ogres." at bounding box center [716, 192] width 221 height 340
click at [819, 27] on div "# Move to the treasure room and defeat all the ogres." at bounding box center [716, 192] width 221 height 340
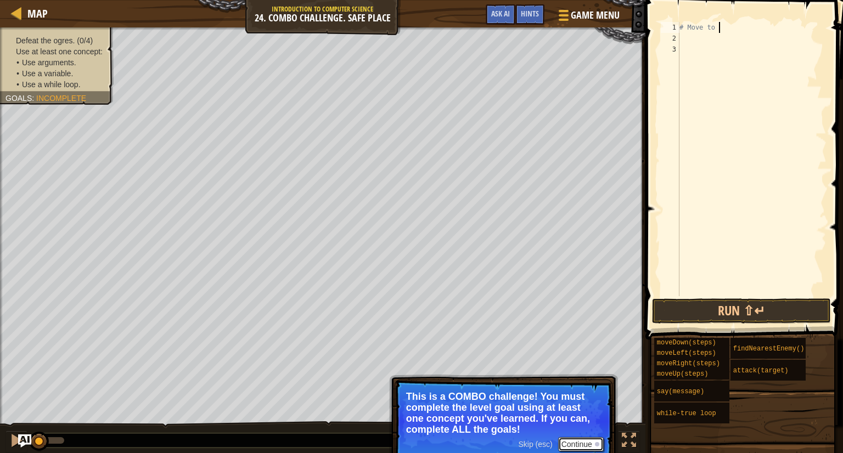
click at [583, 445] on button "Continue" at bounding box center [581, 445] width 46 height 14
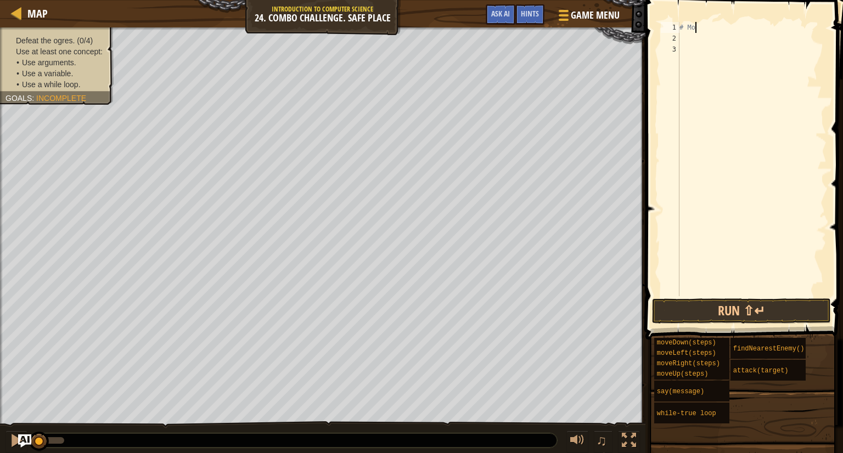
type textarea "#"
click at [102, 96] on div "Defeat the ogres. (0/4) Use at least one concept: • Use arguments. • Use a vari…" at bounding box center [50, 62] width 126 height 85
click at [83, 95] on span "Incomplete" at bounding box center [61, 98] width 50 height 9
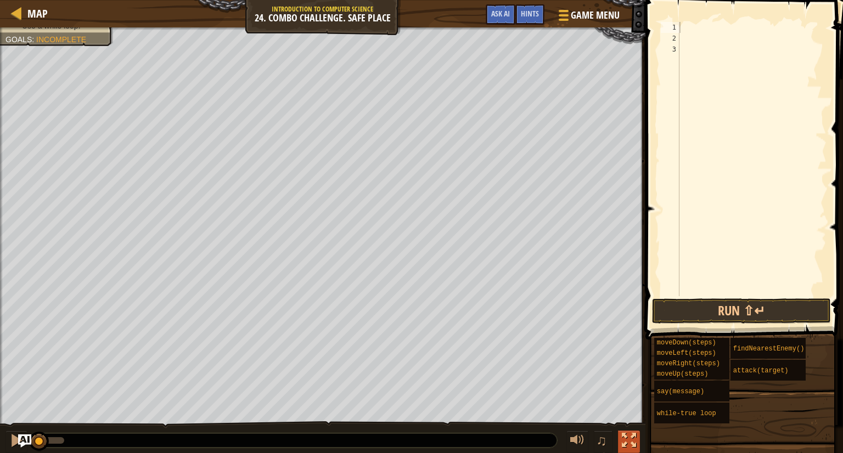
click at [630, 442] on div at bounding box center [629, 441] width 14 height 14
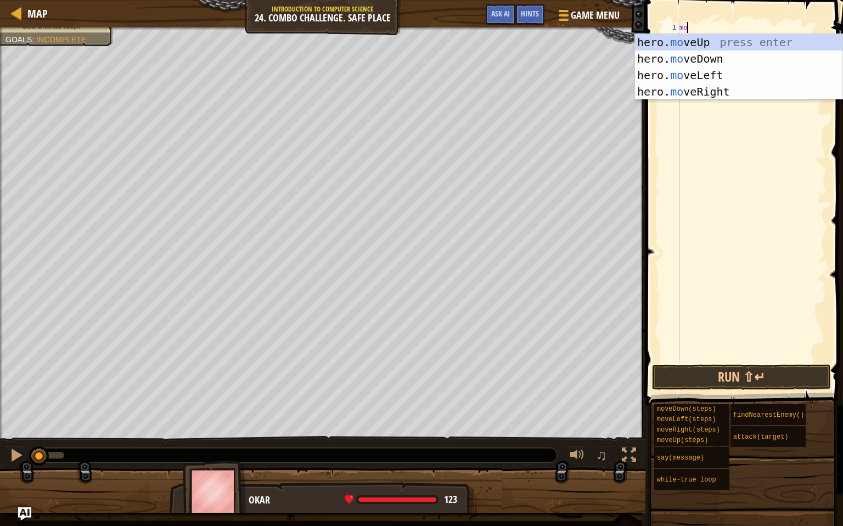
scroll to position [4, 0]
type textarea "move"
click at [760, 43] on div "hero. move Up press enter hero. move Down press enter hero. move Left press ent…" at bounding box center [739, 83] width 208 height 99
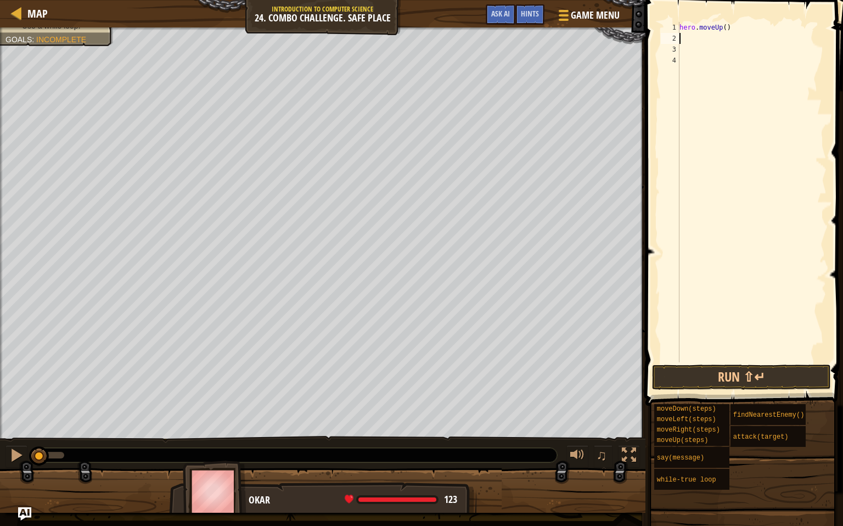
scroll to position [4, 0]
click at [729, 28] on div "hero . moveUp ( )" at bounding box center [751, 203] width 149 height 362
click at [726, 29] on div "hero . moveUp ( )" at bounding box center [751, 203] width 149 height 362
type textarea "hero.moveUp(3)"
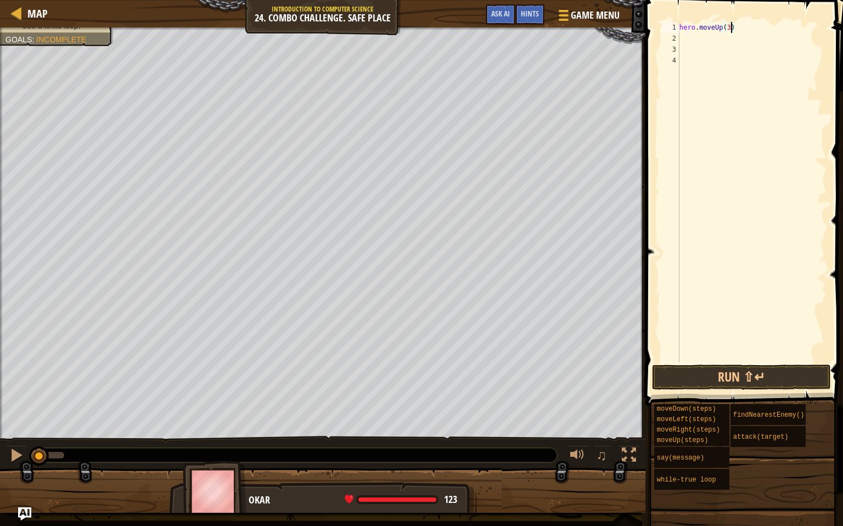
click at [698, 40] on div "hero . moveUp ( 3 )" at bounding box center [751, 203] width 149 height 362
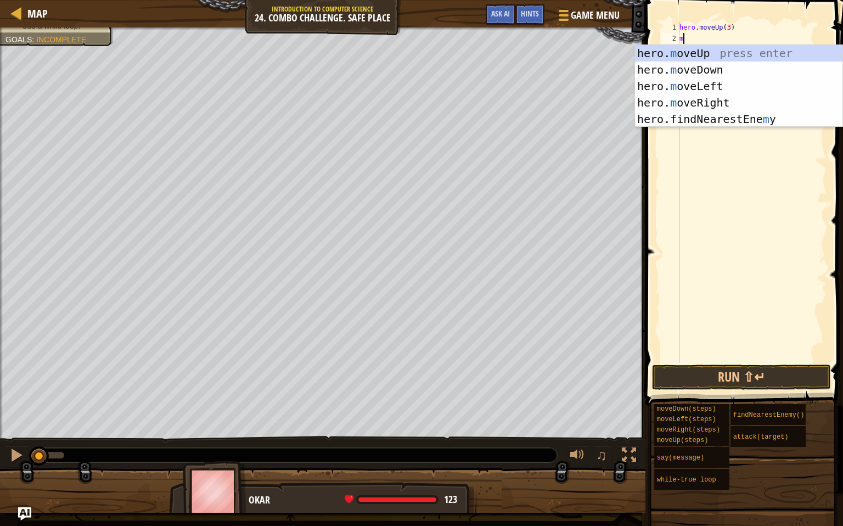
type textarea "mo"
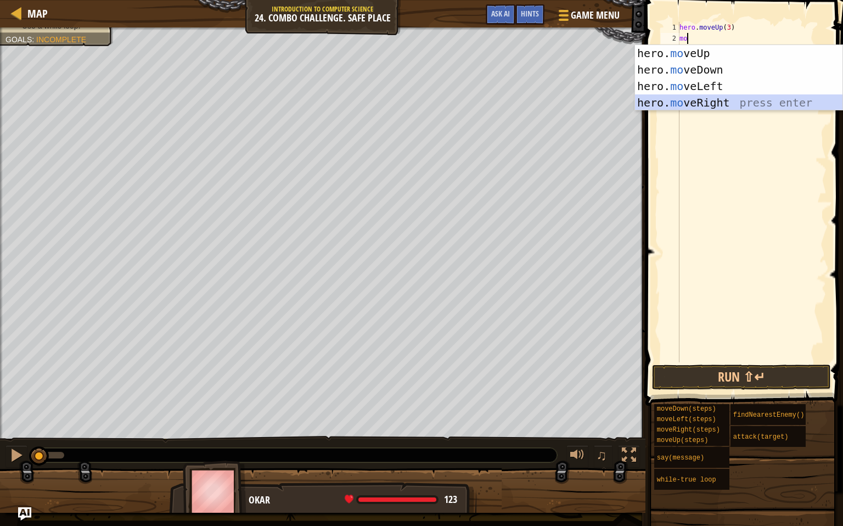
click at [675, 107] on div "hero. mo veUp press enter hero. mo veDown press enter hero. mo veLeft press ent…" at bounding box center [739, 94] width 208 height 99
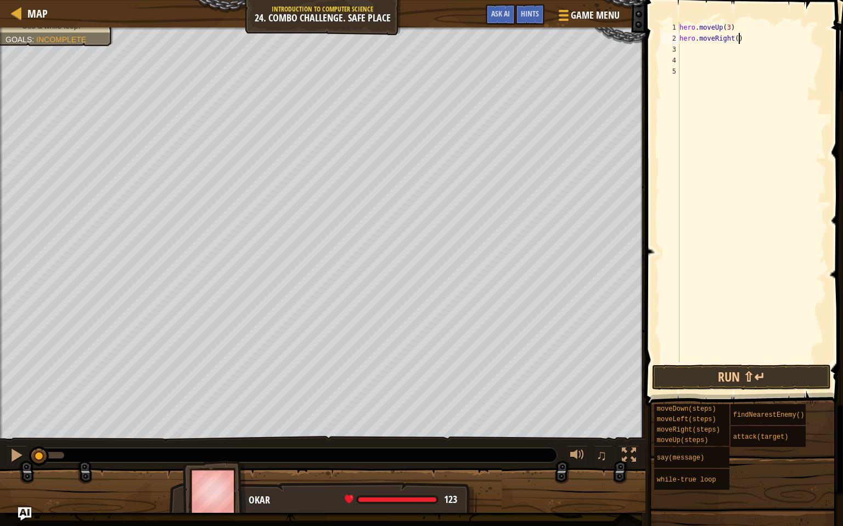
click at [738, 38] on div "hero . moveUp ( 3 ) hero . moveRight ( )" at bounding box center [751, 203] width 149 height 362
type textarea "hero.moveRight(4)"
click at [705, 52] on div "hero . moveUp ( 3 ) hero . moveRight ( 4 )" at bounding box center [751, 203] width 149 height 362
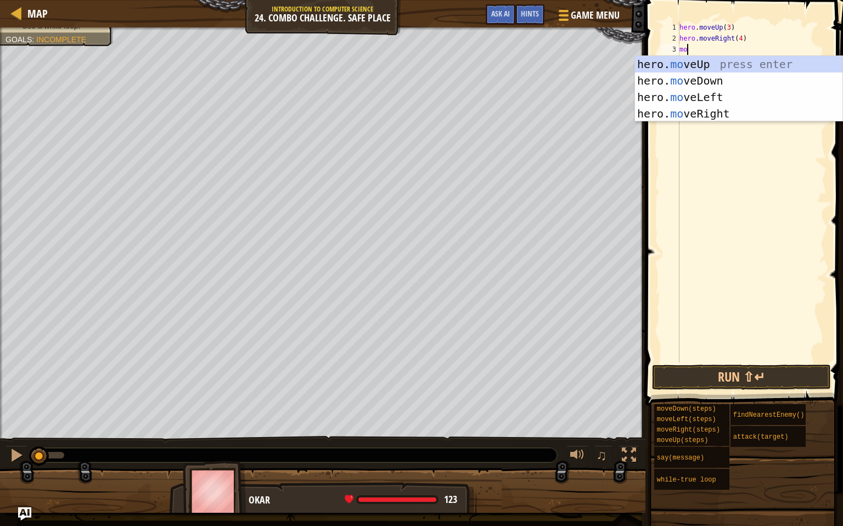
type textarea "mov"
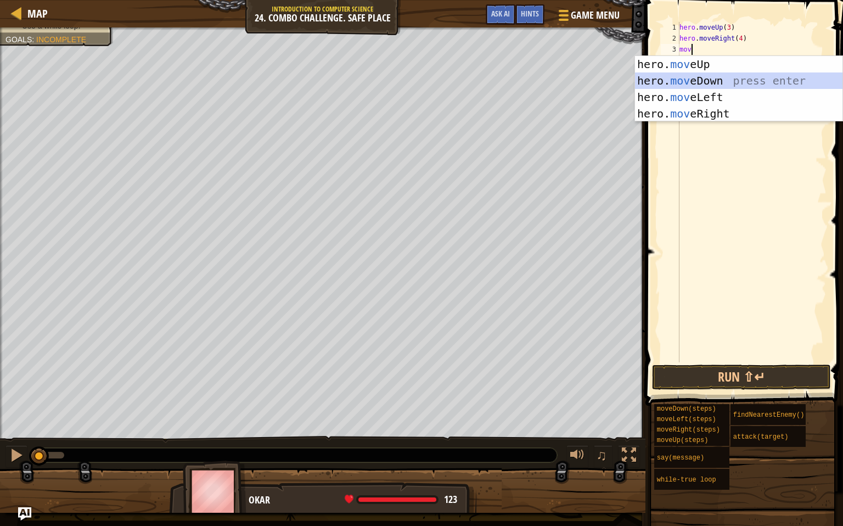
click at [714, 81] on div "hero. mov eUp press enter hero. mov eDown press enter hero. mov eLeft press ent…" at bounding box center [739, 105] width 208 height 99
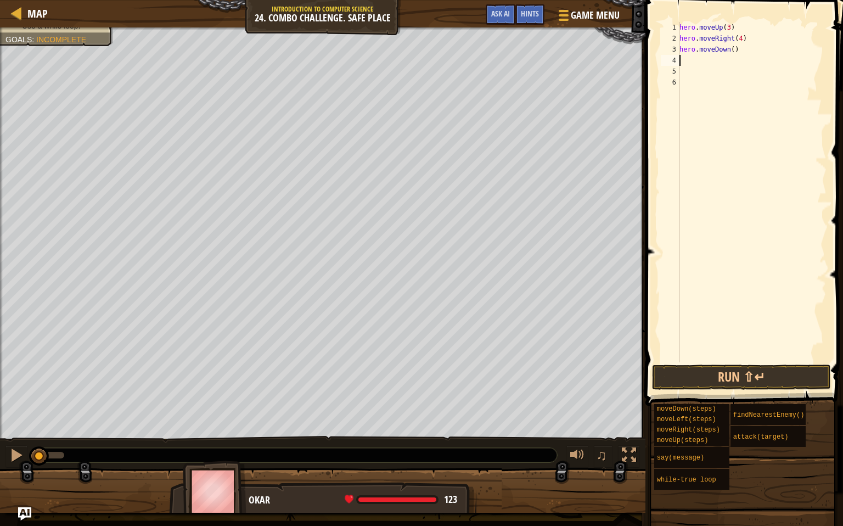
click at [736, 52] on div "hero . moveUp ( 3 ) hero . moveRight ( 4 ) hero . moveDown ( )" at bounding box center [751, 203] width 149 height 362
type textarea "hero.moveDown(3)"
click at [713, 66] on div "hero . moveUp ( 3 ) hero . moveRight ( 4 ) hero . moveDown ( 3 )" at bounding box center [751, 203] width 149 height 362
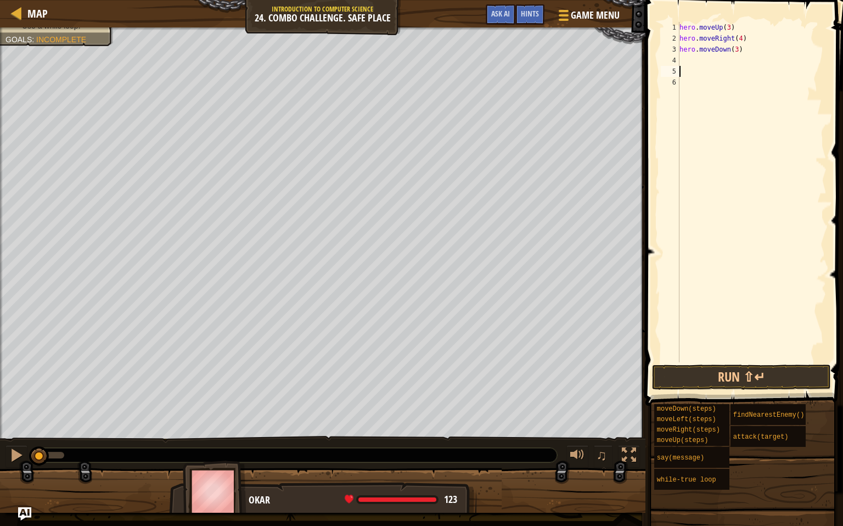
click at [714, 59] on div "hero . moveUp ( 3 ) hero . moveRight ( 4 ) hero . moveDown ( 3 )" at bounding box center [751, 203] width 149 height 362
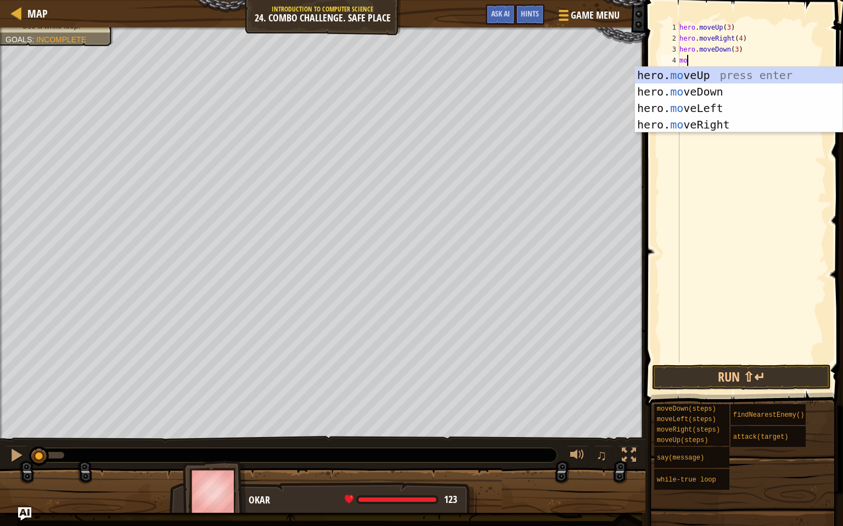
type textarea "mov"
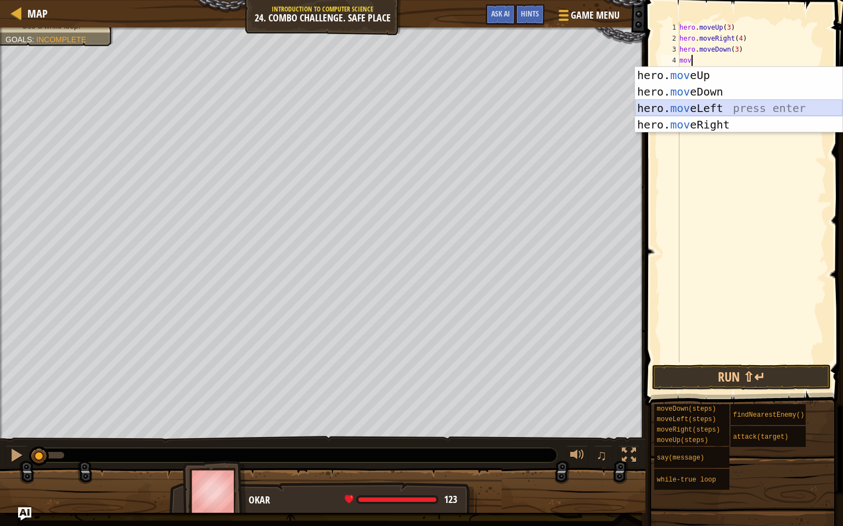
click at [710, 103] on div "hero. mov eUp press enter hero. mov eDown press enter hero. mov eLeft press ent…" at bounding box center [739, 116] width 208 height 99
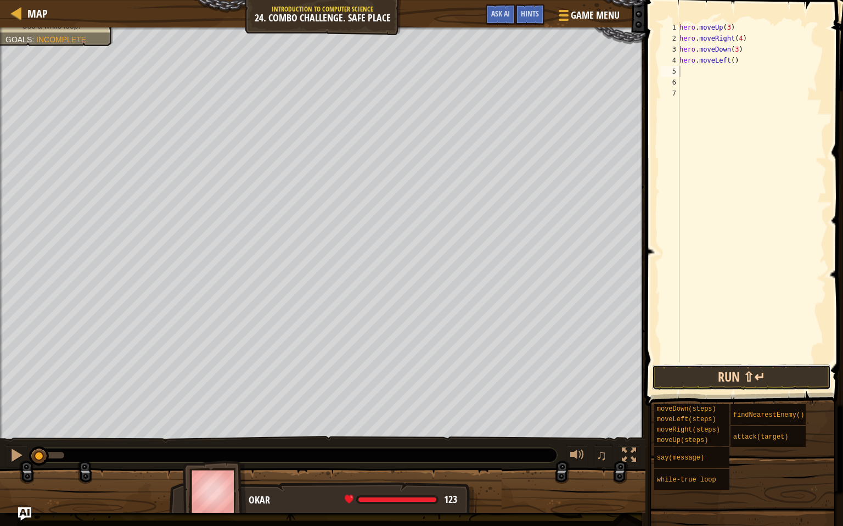
click at [690, 374] on button "Run ⇧↵" at bounding box center [741, 377] width 179 height 25
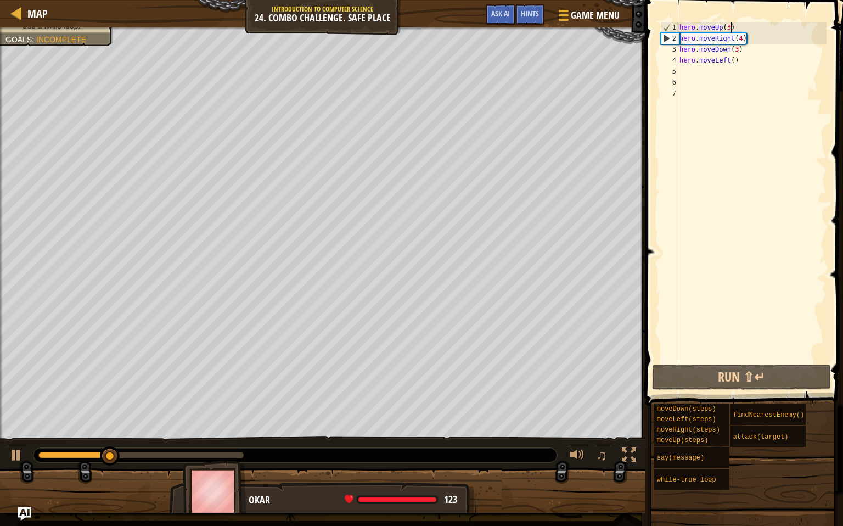
click at [732, 29] on div "hero . moveUp ( 3 ) hero . moveRight ( 4 ) hero . moveDown ( 3 ) hero . moveLef…" at bounding box center [751, 203] width 149 height 362
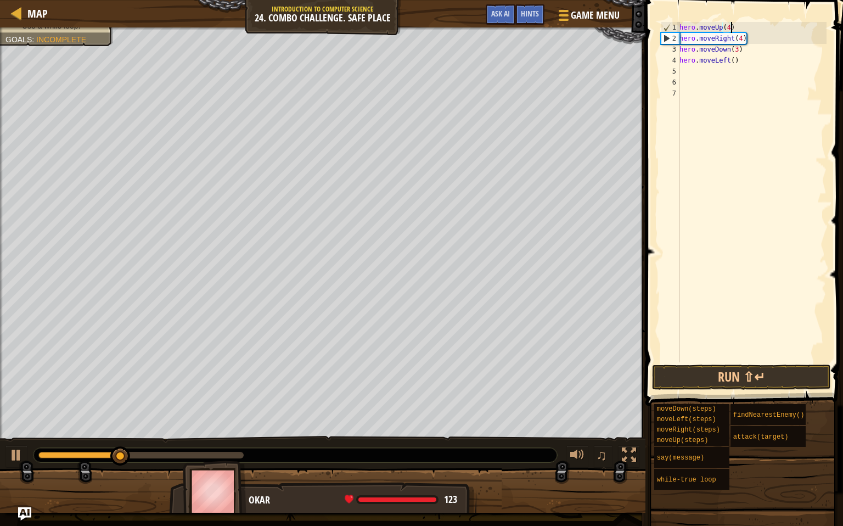
scroll to position [5, 4]
type textarea "hero.moveUp(4)"
click at [764, 373] on button "Run ⇧↵" at bounding box center [741, 377] width 179 height 25
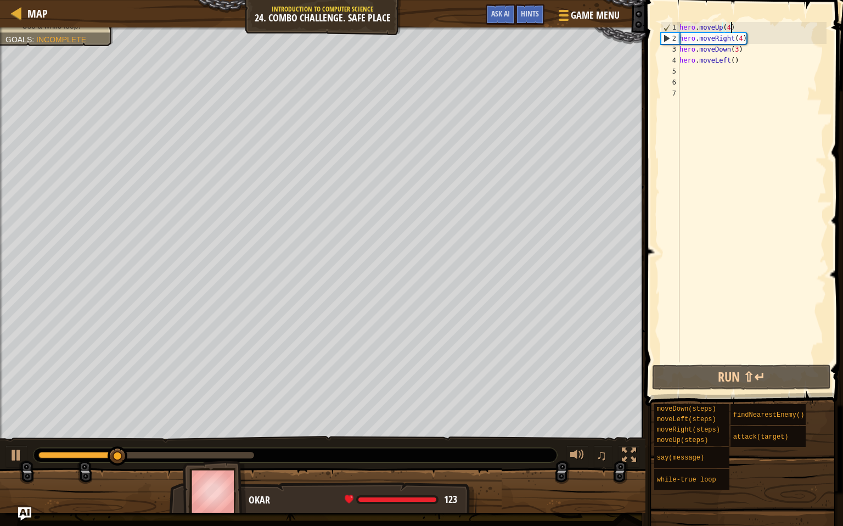
scroll to position [5, 4]
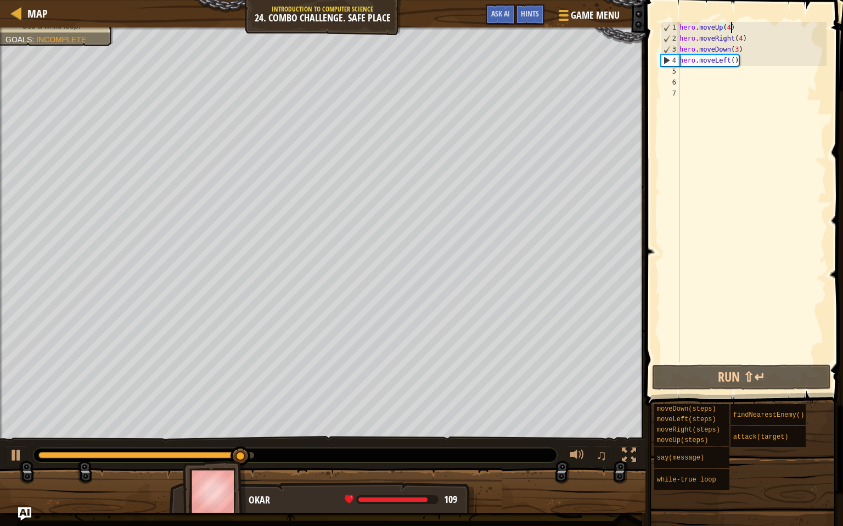
click at [720, 77] on div "hero . moveUp ( 4 ) hero . moveRight ( 4 ) hero . moveDown ( 3 ) hero . moveLef…" at bounding box center [751, 203] width 149 height 362
click at [709, 72] on div "hero . moveUp ( 4 ) hero . moveRight ( 4 ) hero . moveDown ( 3 ) hero . moveLef…" at bounding box center [751, 203] width 149 height 362
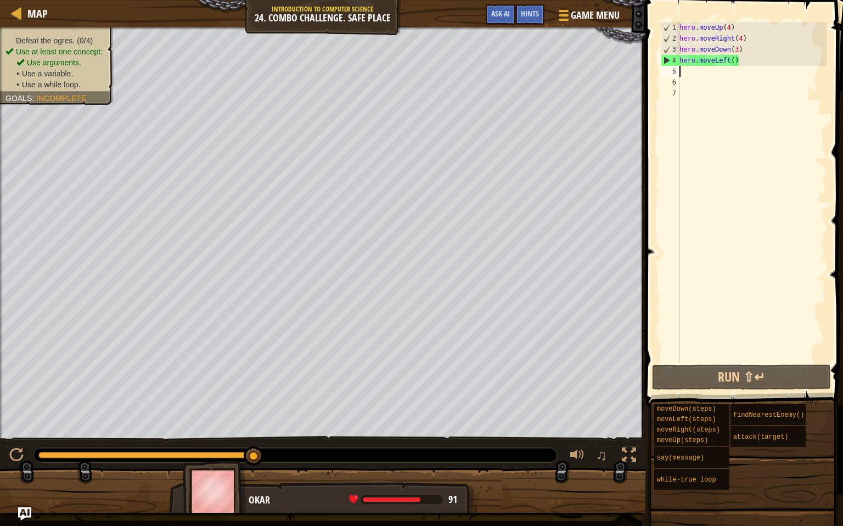
type textarea "at"
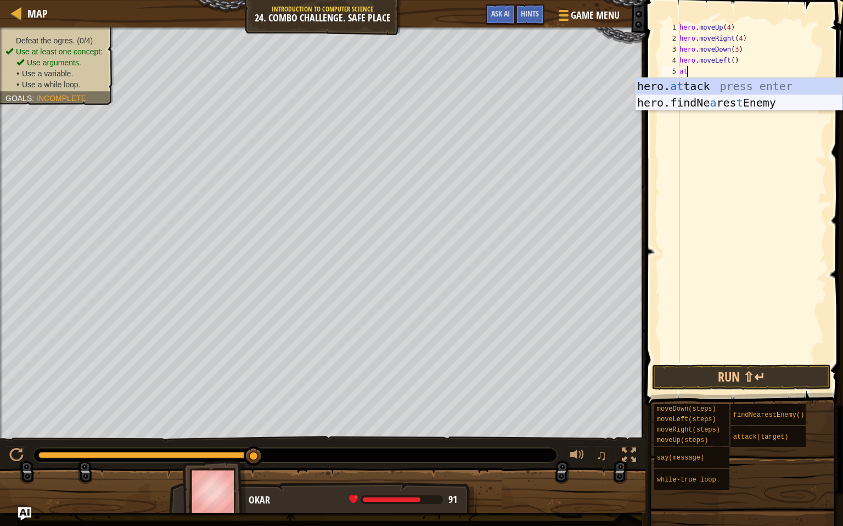
click at [702, 99] on div "hero. at tack press enter hero.findNe a res t Enemy press enter" at bounding box center [739, 111] width 208 height 66
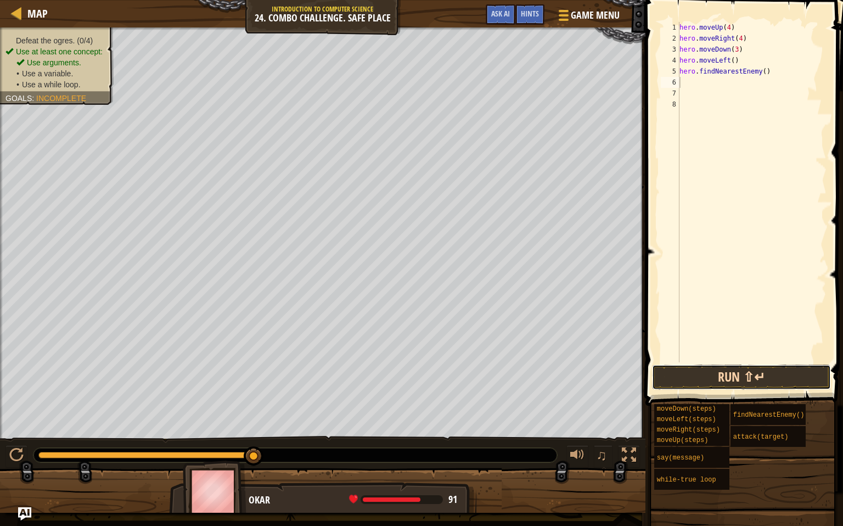
click at [753, 386] on button "Run ⇧↵" at bounding box center [741, 377] width 179 height 25
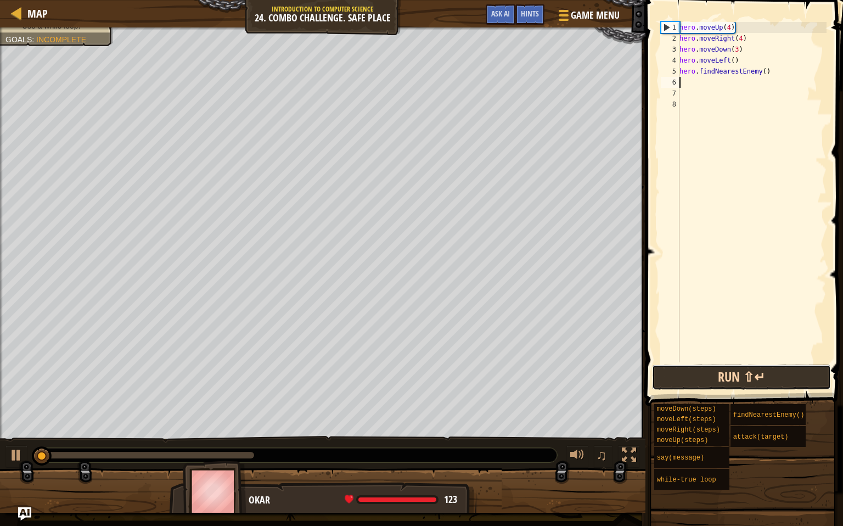
click at [753, 384] on button "Run ⇧↵" at bounding box center [741, 377] width 179 height 25
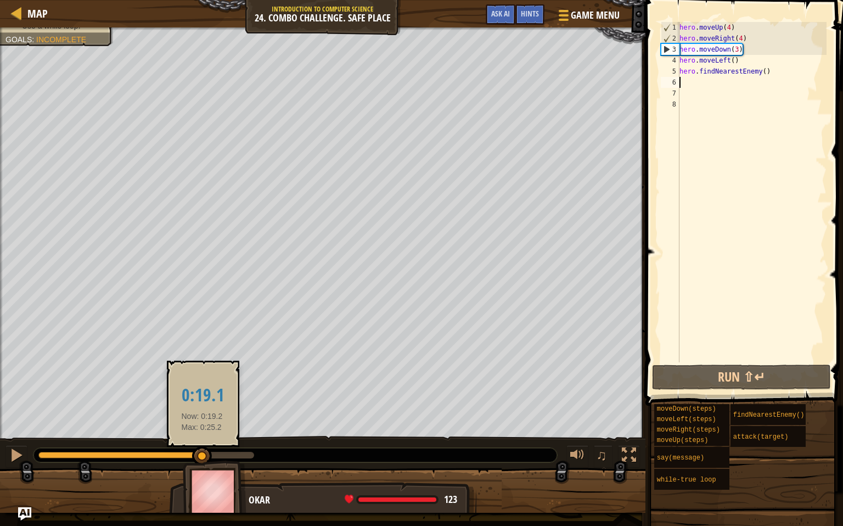
drag, startPoint x: 91, startPoint y: 453, endPoint x: 200, endPoint y: 452, distance: 109.8
click at [200, 452] on div at bounding box center [146, 455] width 216 height 7
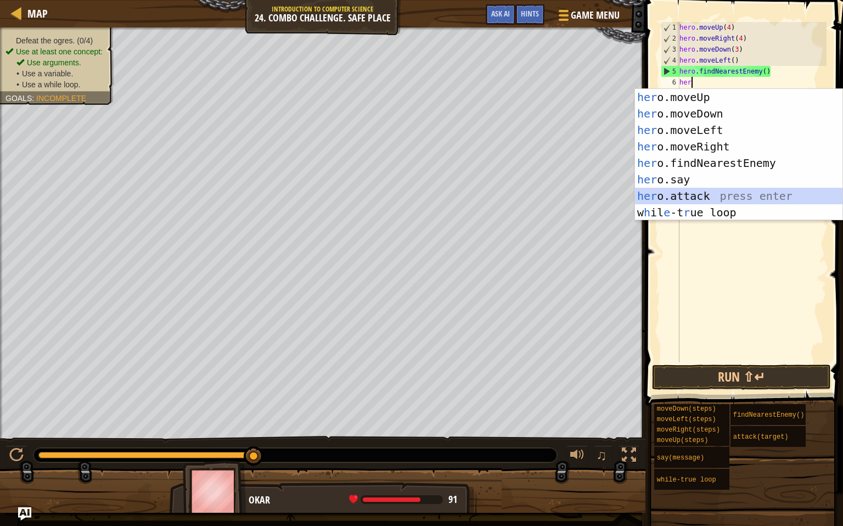
click at [712, 194] on div "her o.moveUp press enter her o.moveDown press enter her o.moveLeft press enter …" at bounding box center [739, 171] width 208 height 165
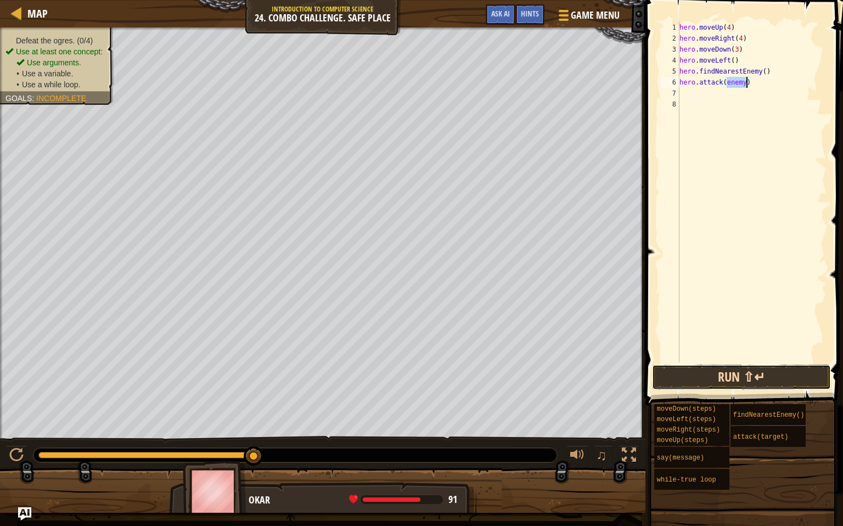
click at [749, 375] on button "Run ⇧↵" at bounding box center [741, 377] width 179 height 25
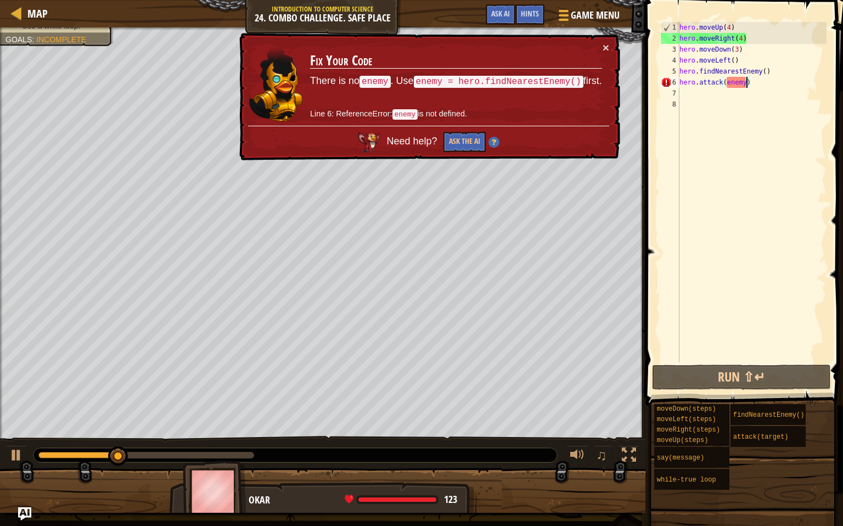
click at [785, 70] on div "hero . moveUp ( 4 ) hero . moveRight ( 4 ) hero . moveDown ( 3 ) hero . moveLef…" at bounding box center [751, 203] width 149 height 362
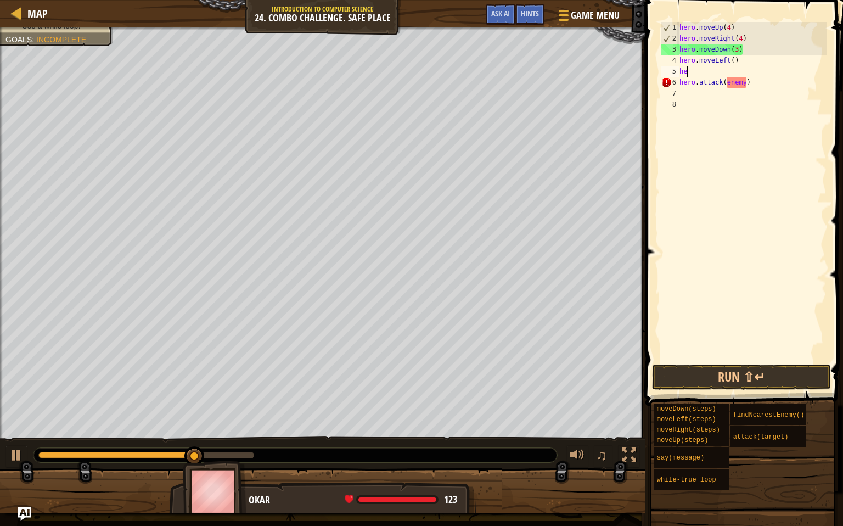
type textarea "h"
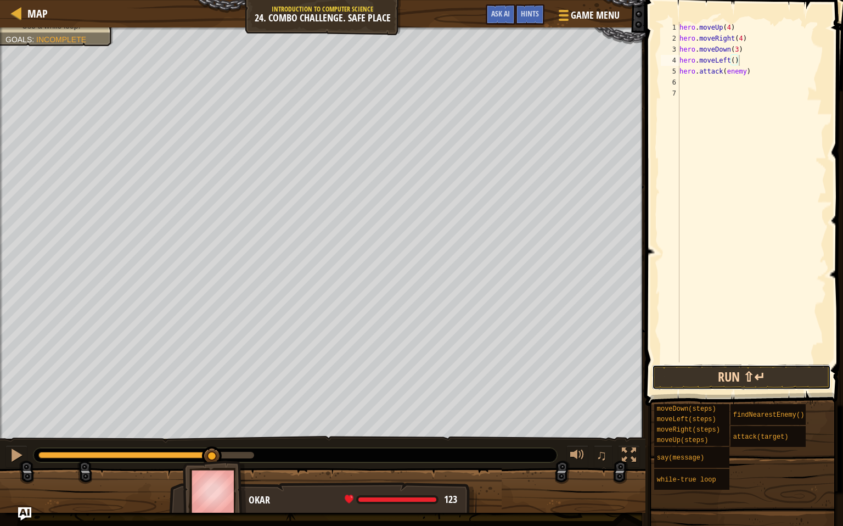
click at [716, 383] on button "Run ⇧↵" at bounding box center [741, 377] width 179 height 25
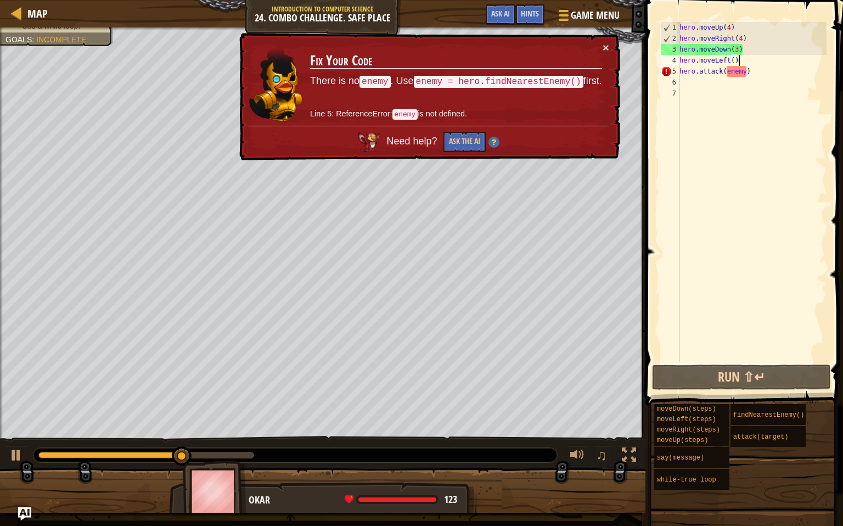
click at [748, 70] on div "hero . moveUp ( 4 ) hero . moveRight ( 4 ) hero . moveDown ( 3 ) hero . moveLef…" at bounding box center [751, 203] width 149 height 362
click at [752, 64] on div "hero . moveUp ( 4 ) hero . moveRight ( 4 ) hero . moveDown ( 3 ) hero . moveLef…" at bounding box center [751, 203] width 149 height 362
type textarea "hero.moveLeft()"
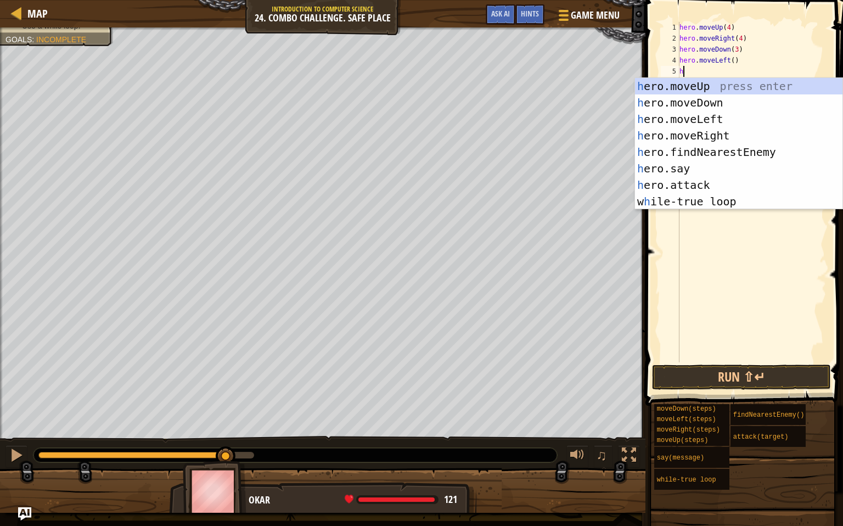
type textarea "her"
click at [757, 153] on div "her o.moveUp press enter her o.moveDown press enter her o.moveLeft press enter …" at bounding box center [739, 160] width 208 height 165
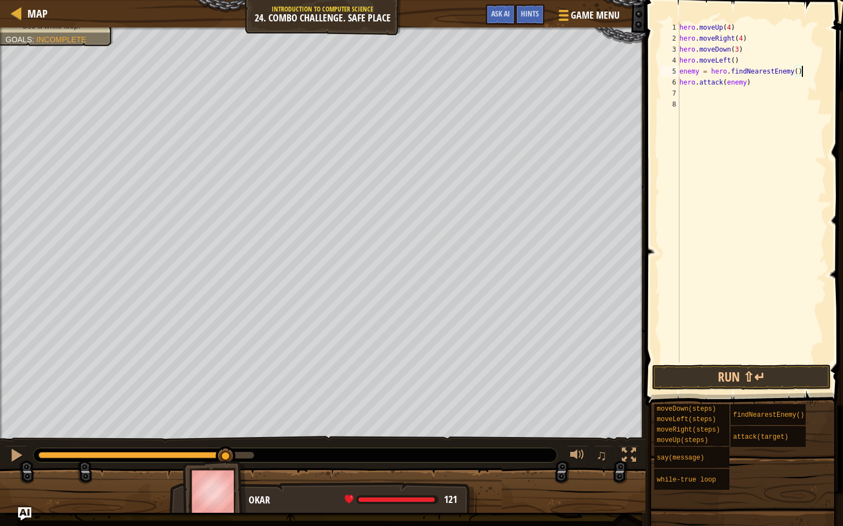
click at [699, 71] on div "hero . moveUp ( 4 ) hero . moveRight ( 4 ) hero . moveDown ( 3 ) hero . moveLef…" at bounding box center [751, 203] width 149 height 362
click at [745, 78] on div "hero . moveUp ( 4 ) hero . moveRight ( 4 ) hero . moveDown ( 3 ) hero . moveLef…" at bounding box center [751, 203] width 149 height 362
type textarea "hero.attack(enemy1)"
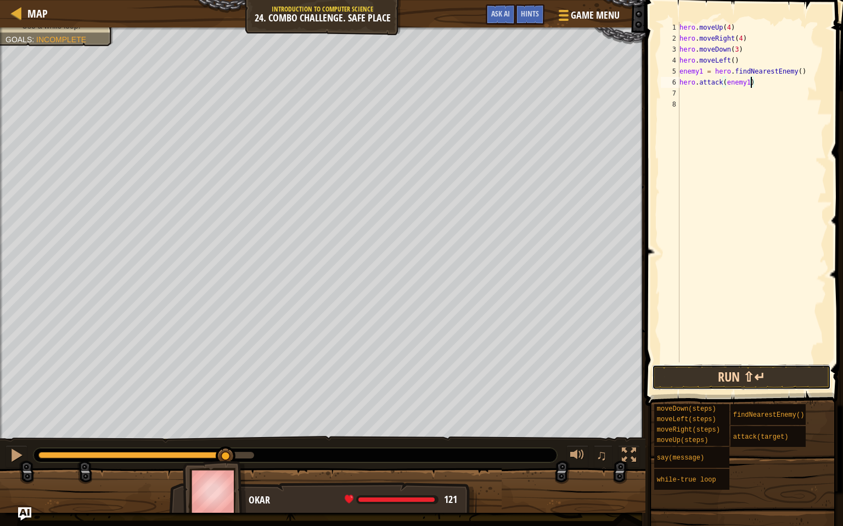
click at [749, 374] on button "Run ⇧↵" at bounding box center [741, 377] width 179 height 25
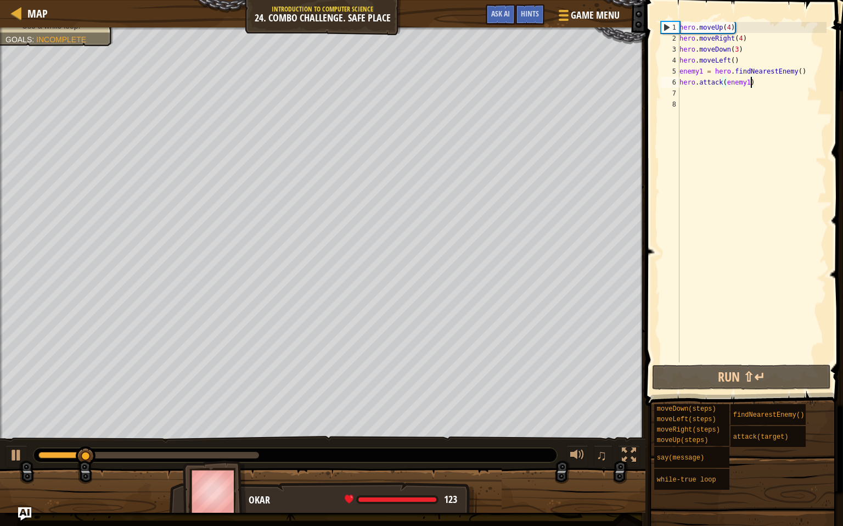
click at [210, 452] on div at bounding box center [148, 455] width 221 height 7
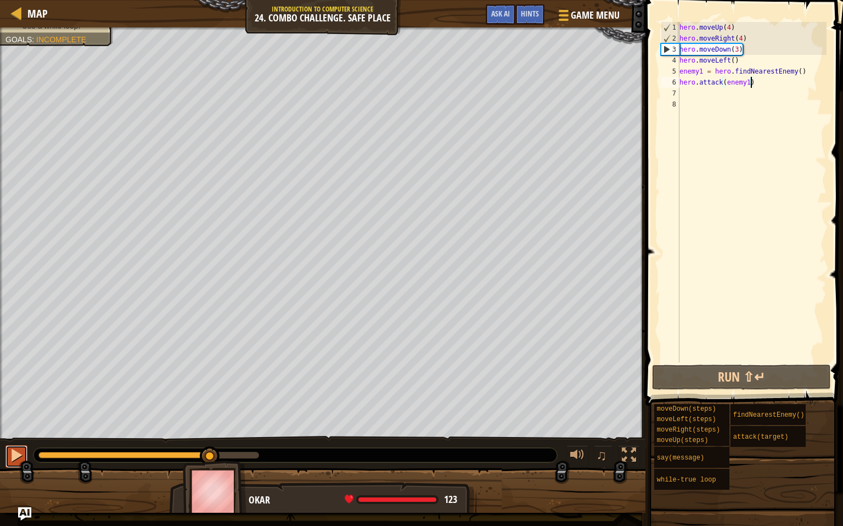
click at [18, 448] on div at bounding box center [16, 455] width 14 height 14
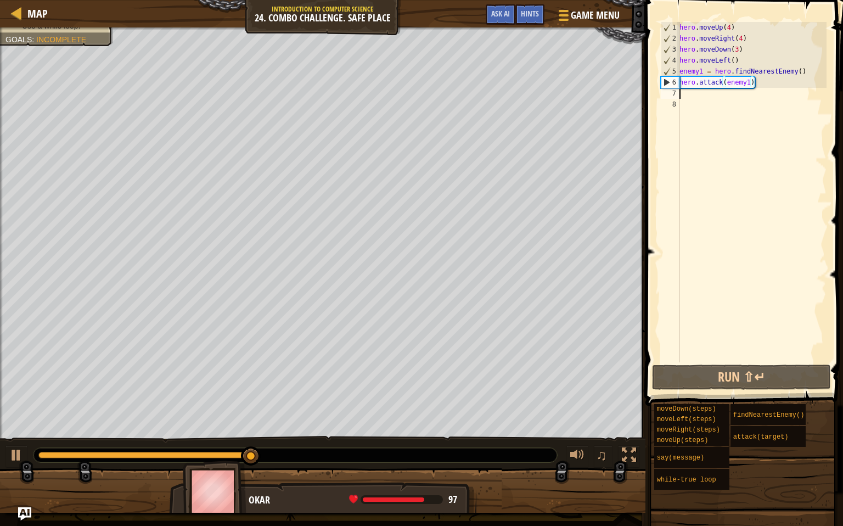
click at [700, 92] on div "hero . moveUp ( 4 ) hero . moveRight ( 4 ) hero . moveDown ( 3 ) hero . moveLef…" at bounding box center [751, 203] width 149 height 362
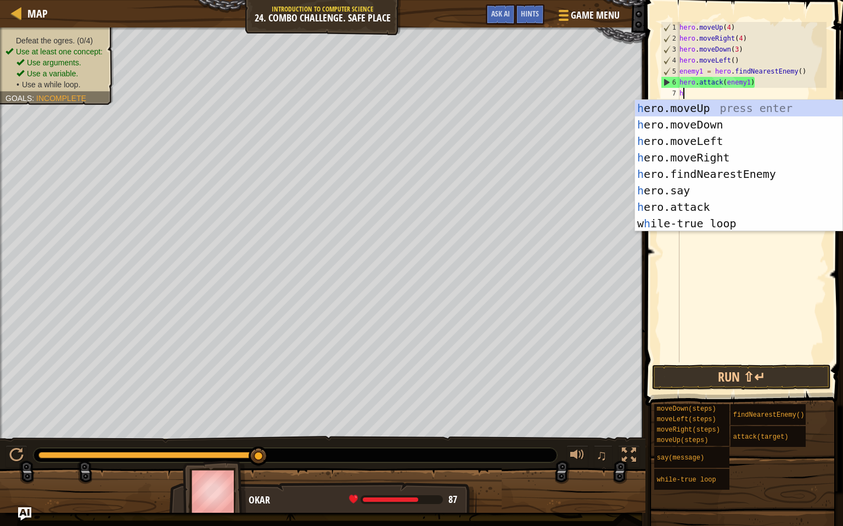
type textarea "her"
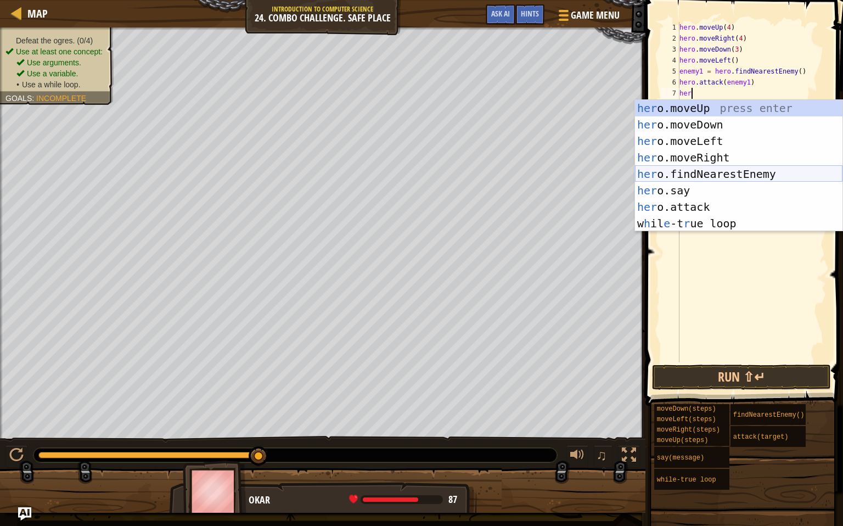
click at [668, 172] on div "her o.moveUp press enter her o.moveDown press enter her o.moveLeft press enter …" at bounding box center [739, 182] width 208 height 165
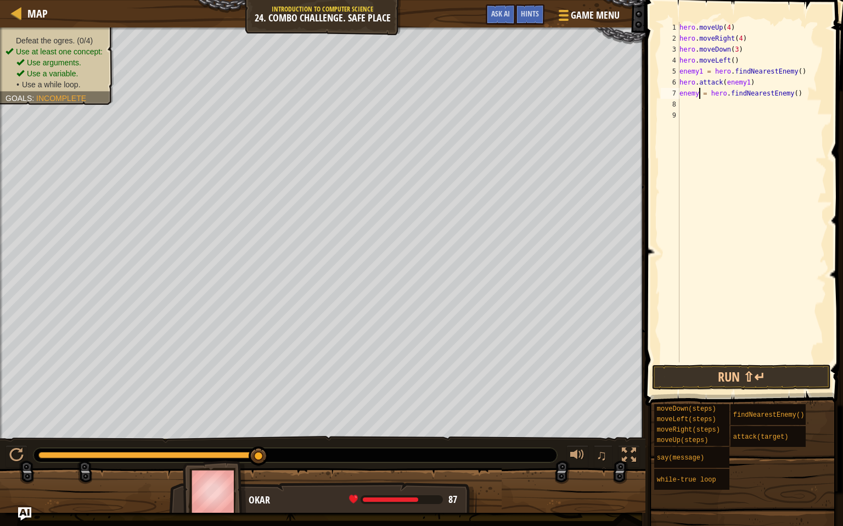
click at [699, 94] on div "hero . moveUp ( 4 ) hero . moveRight ( 4 ) hero . moveDown ( 3 ) hero . moveLef…" at bounding box center [751, 203] width 149 height 362
type textarea "enemy2 = hero.findNearestEnemy()"
click at [699, 97] on div "hero . moveUp ( 4 ) hero . moveRight ( 4 ) hero . moveDown ( 3 ) hero . moveLef…" at bounding box center [751, 203] width 149 height 362
click at [699, 104] on div "hero . moveUp ( 4 ) hero . moveRight ( 4 ) hero . moveDown ( 3 ) hero . moveLef…" at bounding box center [751, 203] width 149 height 362
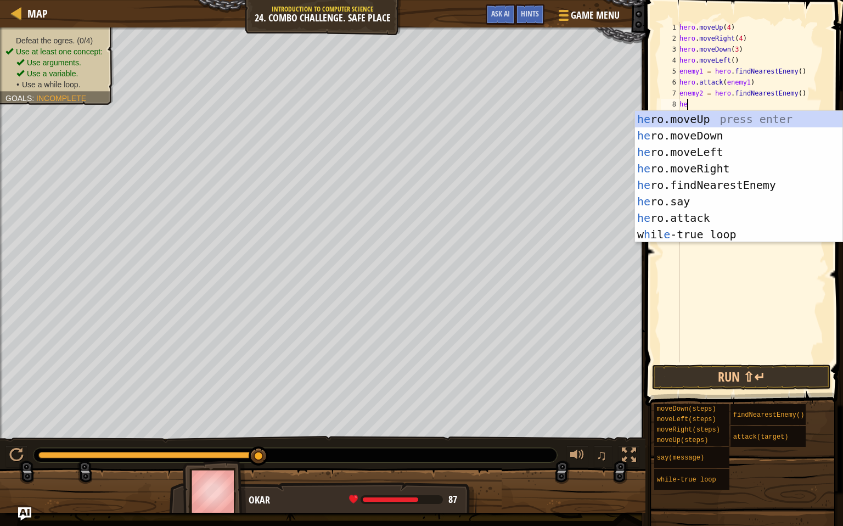
scroll to position [5, 0]
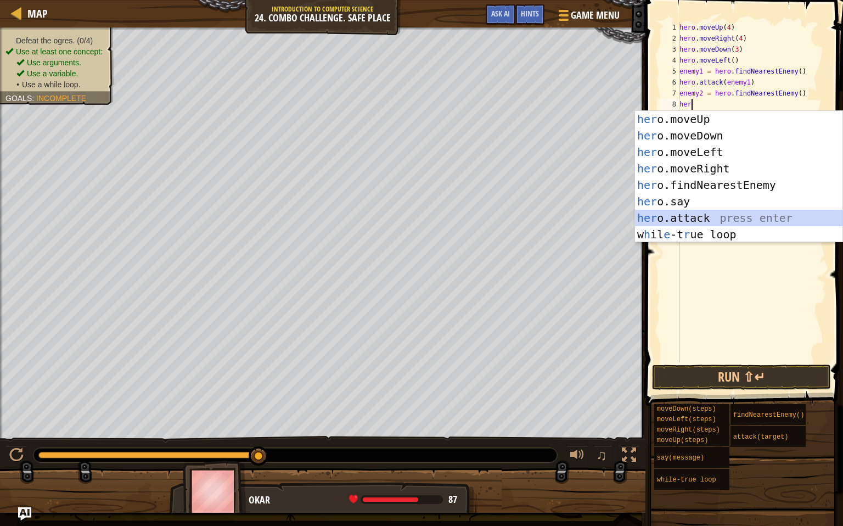
click at [693, 210] on div "her o.moveUp press enter her o.moveDown press enter her o.moveLeft press enter …" at bounding box center [739, 193] width 208 height 165
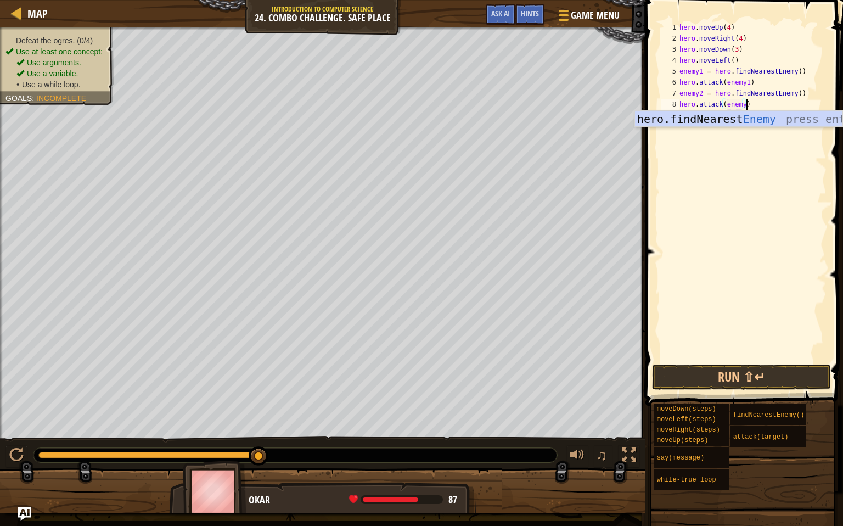
scroll to position [5, 5]
type textarea "hero.attack(enemy2)"
click at [701, 111] on div "hero . moveUp ( 4 ) hero . moveRight ( 4 ) hero . moveDown ( 3 ) hero . moveLef…" at bounding box center [751, 203] width 149 height 362
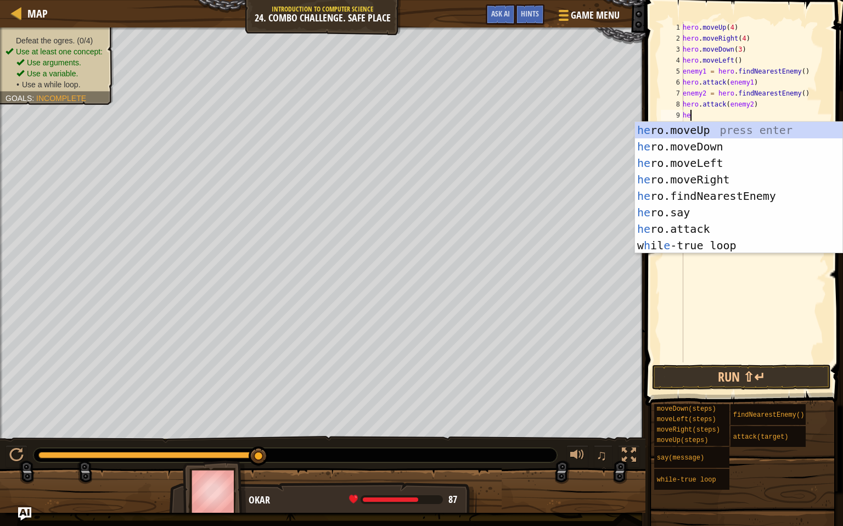
type textarea "her"
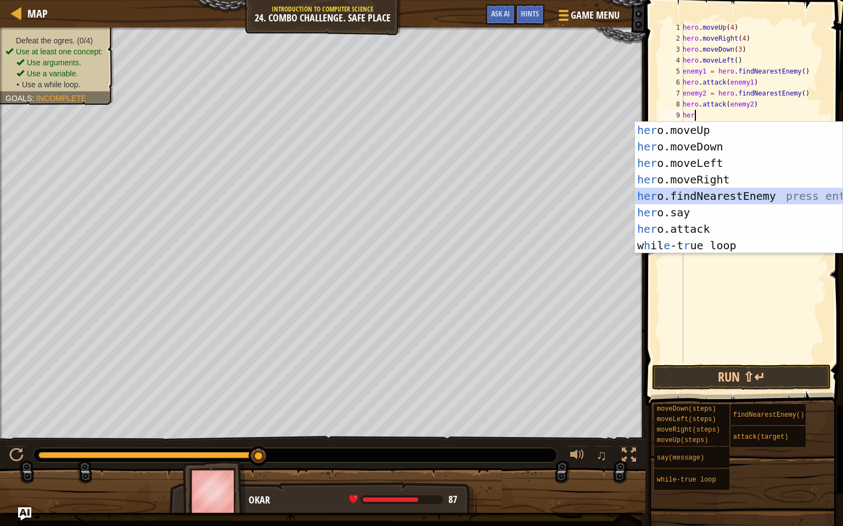
click at [702, 195] on div "her o.moveUp press enter her o.moveDown press enter her o.moveLeft press enter …" at bounding box center [739, 204] width 208 height 165
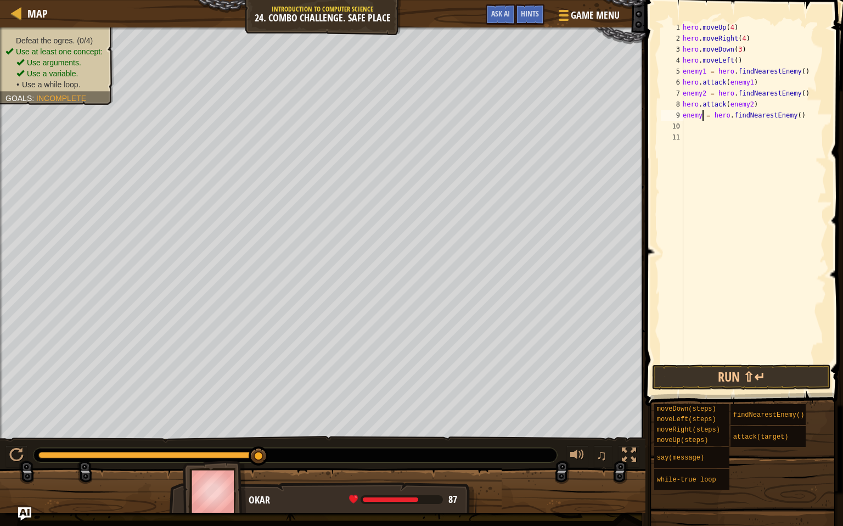
click at [704, 115] on div "hero . moveUp ( 4 ) hero . moveRight ( 4 ) hero . moveDown ( 3 ) hero . moveLef…" at bounding box center [754, 203] width 146 height 362
type textarea "enemy3 = hero.findNearestEnemy()"
click at [700, 130] on div "hero . moveUp ( 4 ) hero . moveRight ( 4 ) hero . moveDown ( 3 ) hero . moveLef…" at bounding box center [754, 203] width 146 height 362
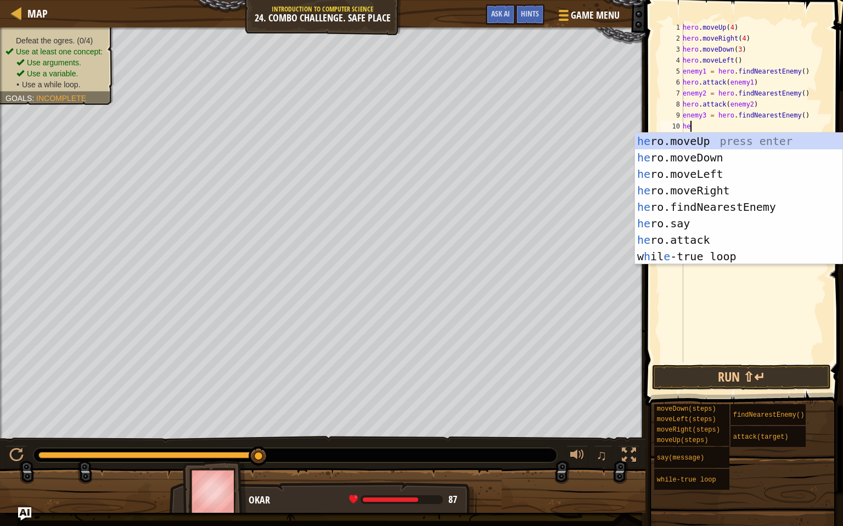
scroll to position [5, 0]
click at [688, 241] on div "her o.moveUp press enter her o.moveDown press enter her o.moveLeft press enter …" at bounding box center [739, 215] width 208 height 165
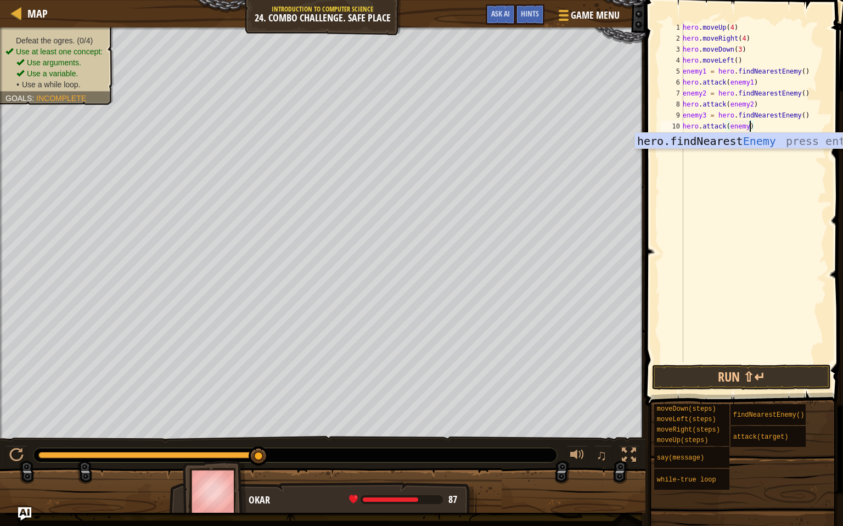
scroll to position [5, 5]
type textarea "hero.attack(enemy3)"
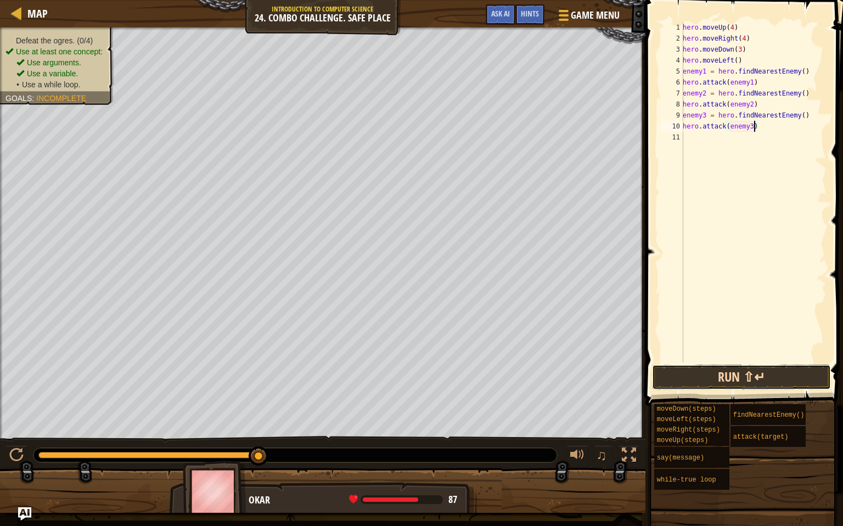
click at [757, 376] on button "Run ⇧↵" at bounding box center [741, 377] width 179 height 25
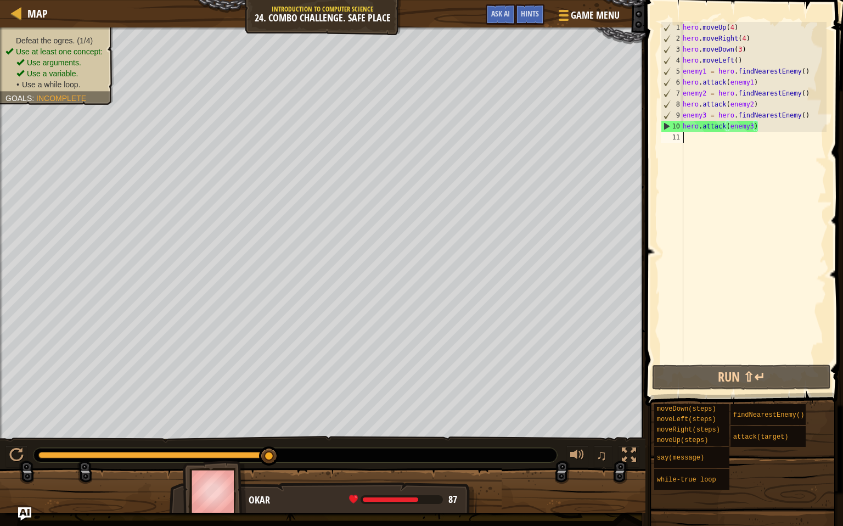
click at [721, 142] on div "hero . moveUp ( 4 ) hero . moveRight ( 4 ) hero . moveDown ( 3 ) hero . moveLef…" at bounding box center [754, 203] width 146 height 362
click at [747, 65] on div "hero . moveUp ( 4 ) hero . moveRight ( 4 ) hero . moveDown ( 3 ) hero . moveLef…" at bounding box center [754, 203] width 146 height 362
type textarea "hero.moveLeft()"
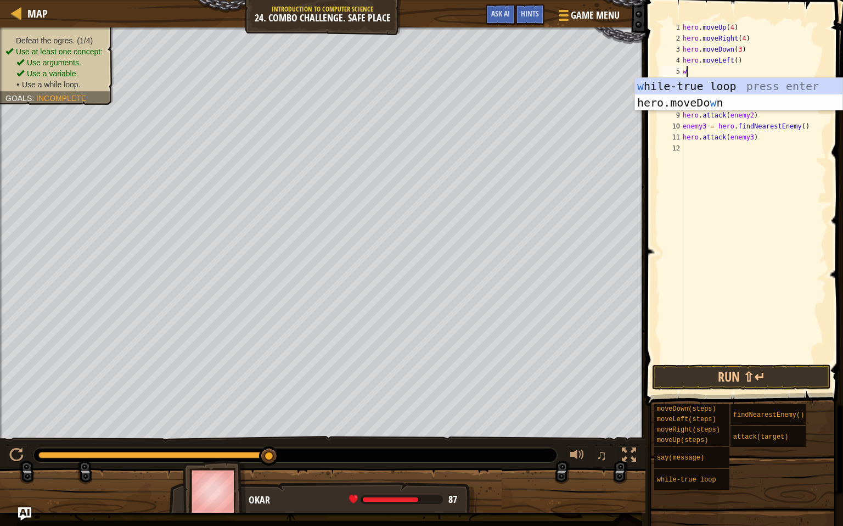
type textarea "wh"
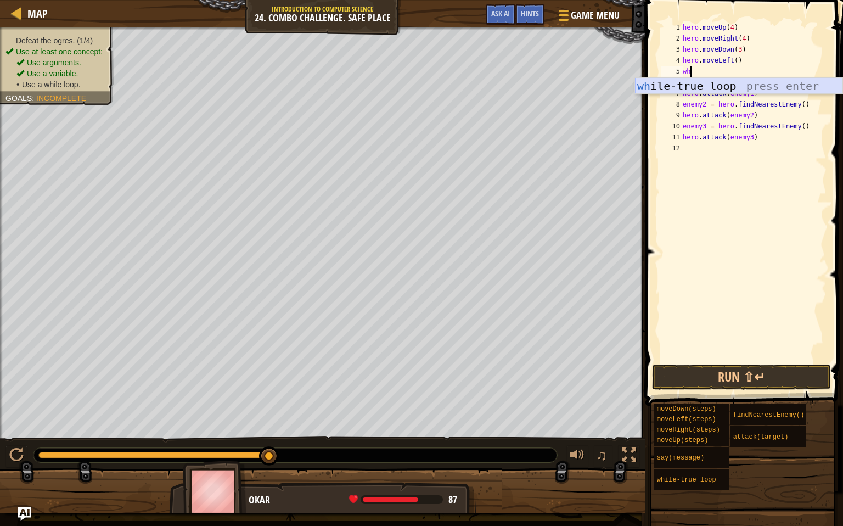
click at [719, 86] on div "wh ile-true loop press enter" at bounding box center [739, 102] width 208 height 49
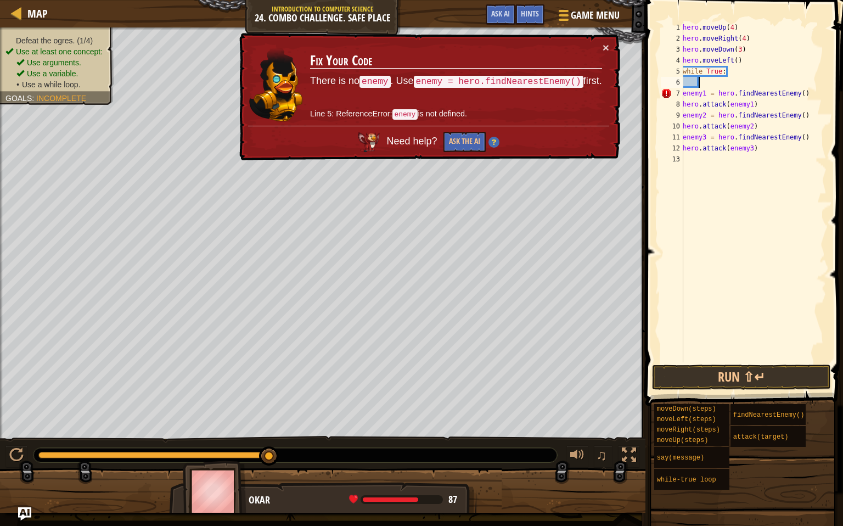
click at [683, 93] on div "hero . moveUp ( 4 ) hero . moveRight ( 4 ) hero . moveDown ( 3 ) hero . moveLef…" at bounding box center [754, 203] width 146 height 362
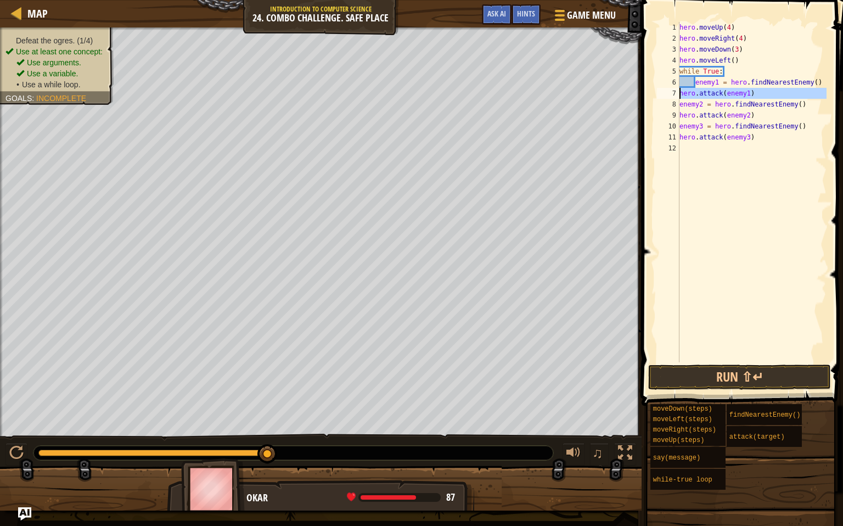
click at [679, 91] on div "7" at bounding box center [668, 93] width 23 height 11
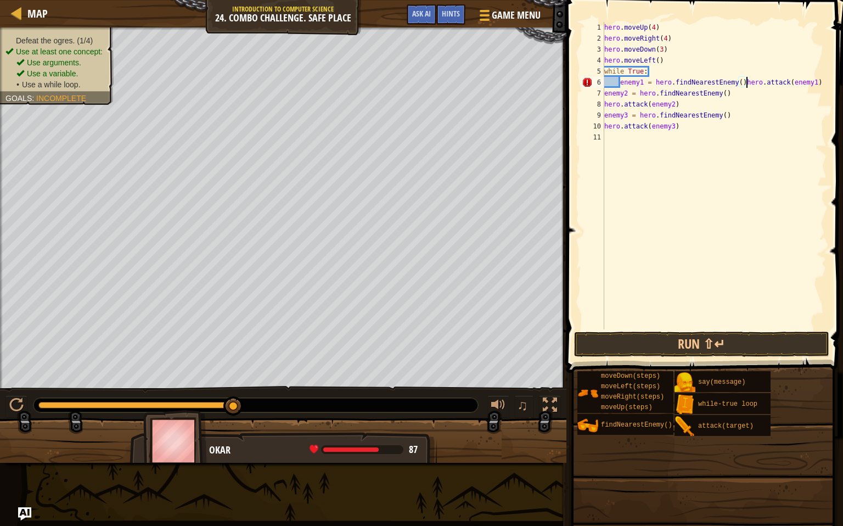
click at [603, 94] on div "7" at bounding box center [593, 93] width 23 height 11
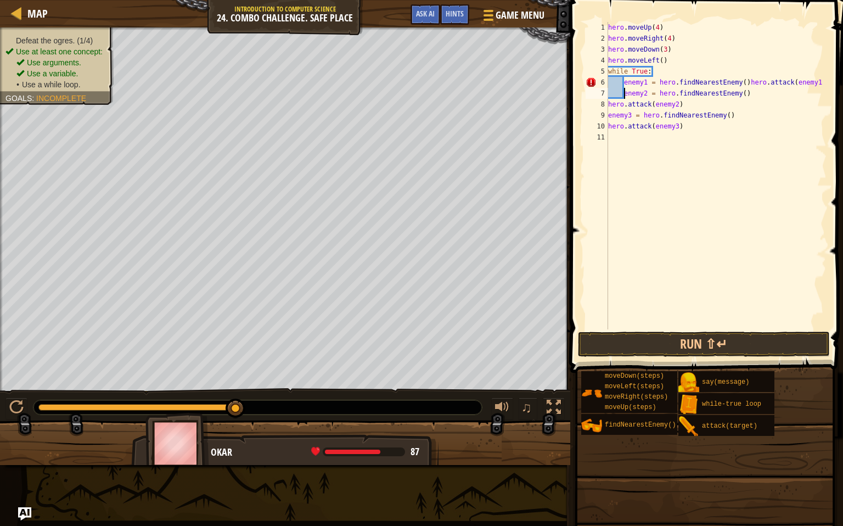
click at [752, 80] on div "hero . moveUp ( 4 ) hero . moveRight ( 4 ) hero . moveDown ( 3 ) hero . moveLef…" at bounding box center [716, 186] width 221 height 329
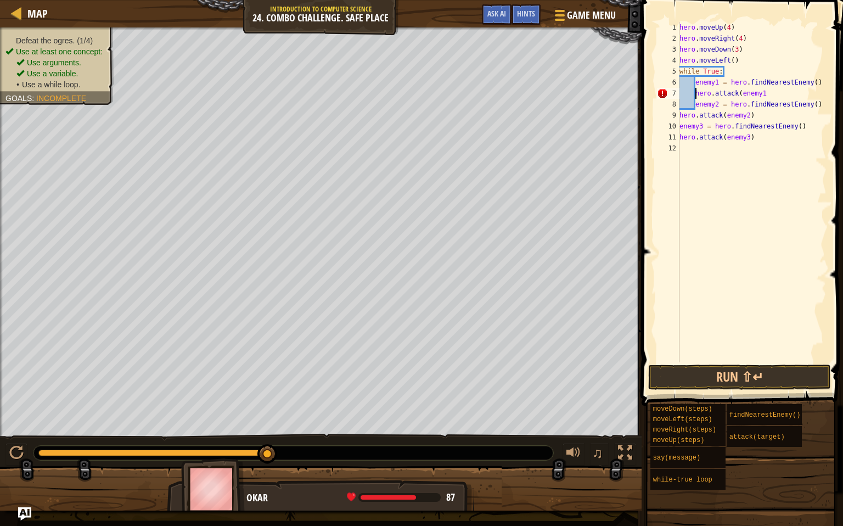
click at [679, 113] on div "9" at bounding box center [668, 115] width 23 height 11
click at [773, 92] on div "hero . moveUp ( 4 ) hero . moveRight ( 4 ) hero . moveDown ( 3 ) hero . moveLef…" at bounding box center [751, 203] width 149 height 362
click at [677, 124] on div "10" at bounding box center [668, 126] width 23 height 11
click at [680, 139] on div "hero . moveUp ( 4 ) hero . moveRight ( 4 ) hero . moveDown ( 3 ) hero . moveLef…" at bounding box center [751, 203] width 149 height 362
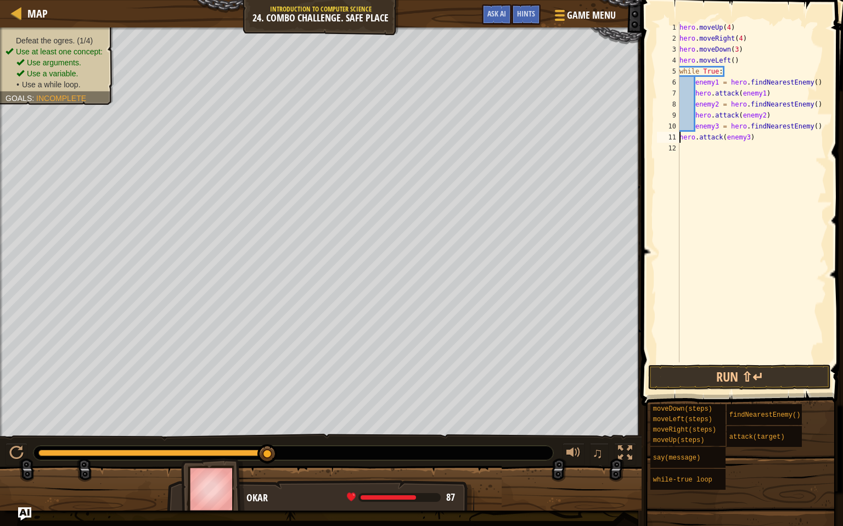
scroll to position [5, 5]
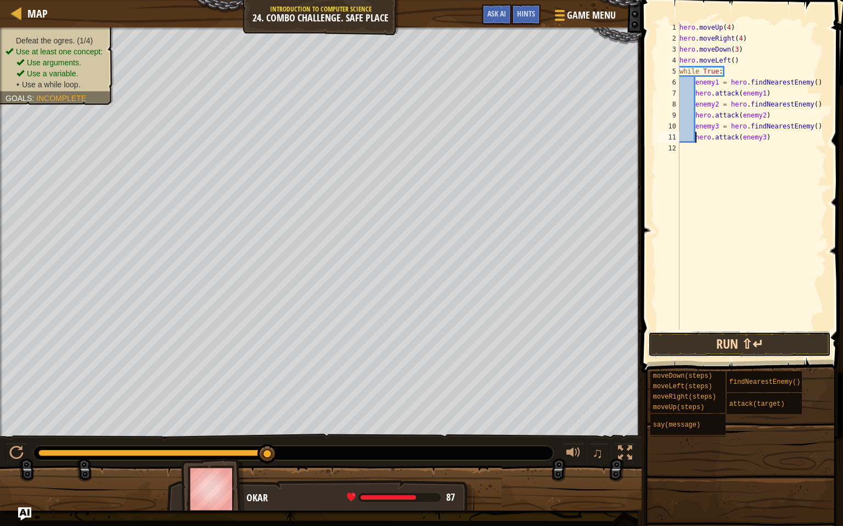
click at [659, 342] on button "Run ⇧↵" at bounding box center [739, 344] width 183 height 25
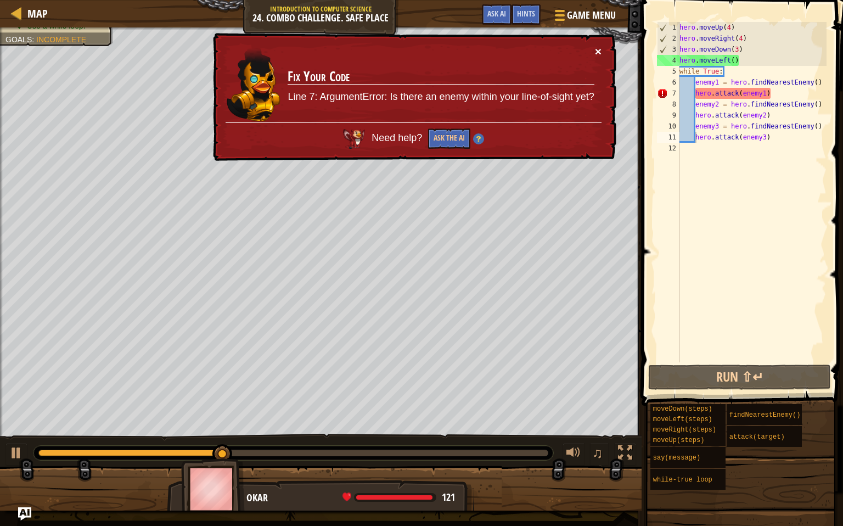
click at [601, 47] on button "×" at bounding box center [598, 52] width 7 height 12
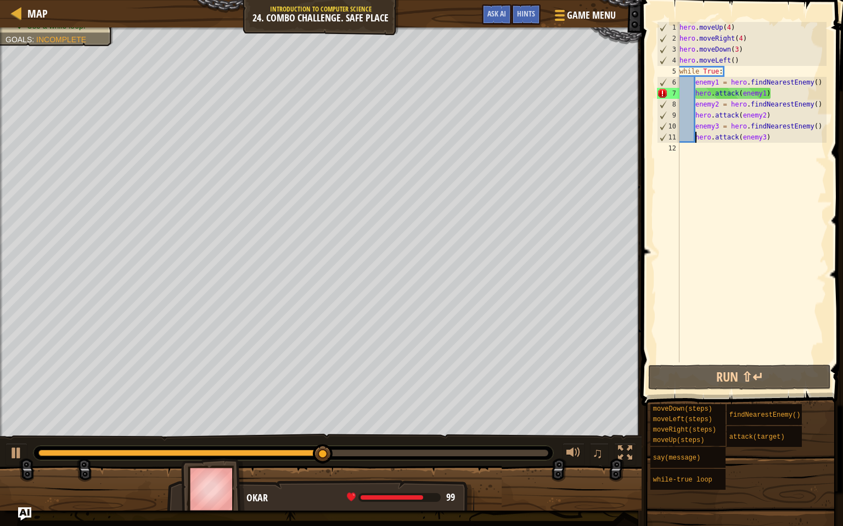
click at [792, 92] on div "hero . moveUp ( 4 ) hero . moveRight ( 4 ) hero . moveDown ( 3 ) hero . moveLef…" at bounding box center [751, 203] width 149 height 362
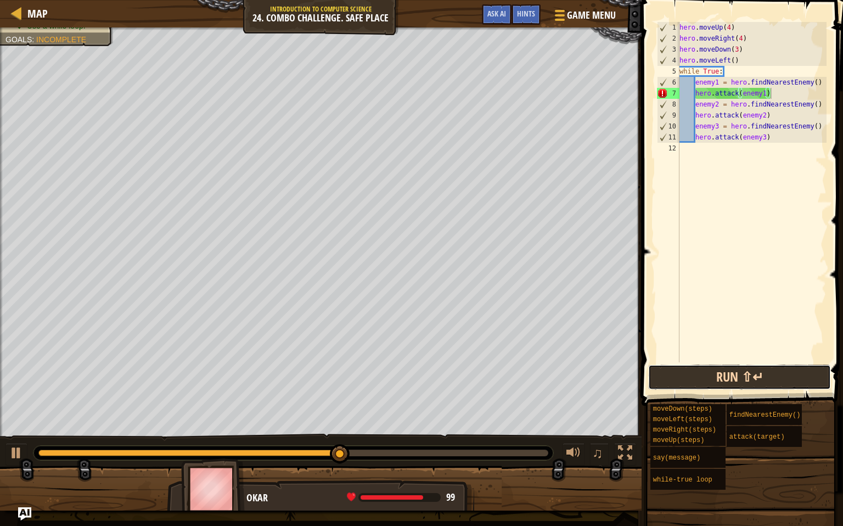
click at [703, 378] on button "Run ⇧↵" at bounding box center [739, 377] width 183 height 25
type textarea "h"
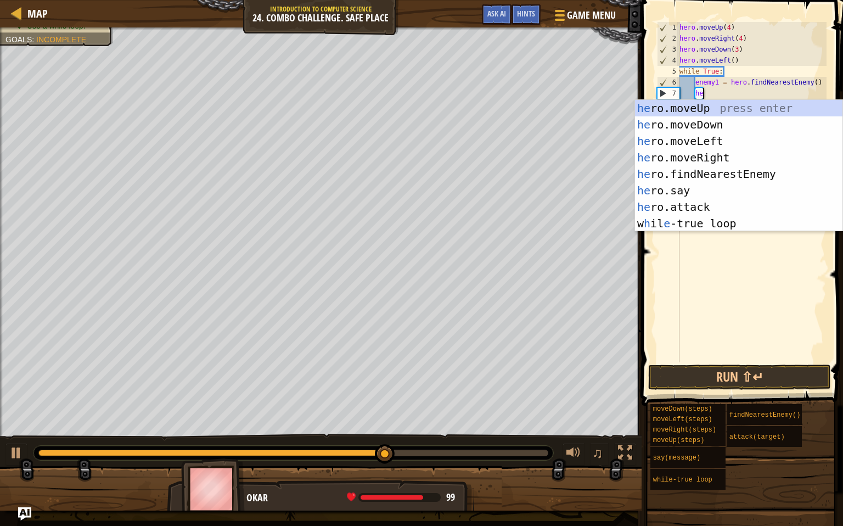
scroll to position [5, 2]
click at [731, 203] on div "her o.moveUp press enter her o.moveDown press enter her o.moveLeft press enter …" at bounding box center [739, 182] width 208 height 165
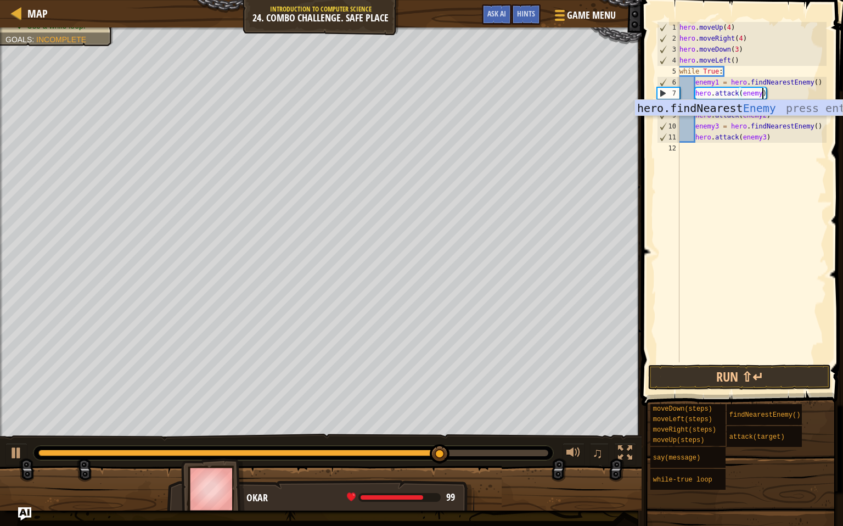
scroll to position [5, 7]
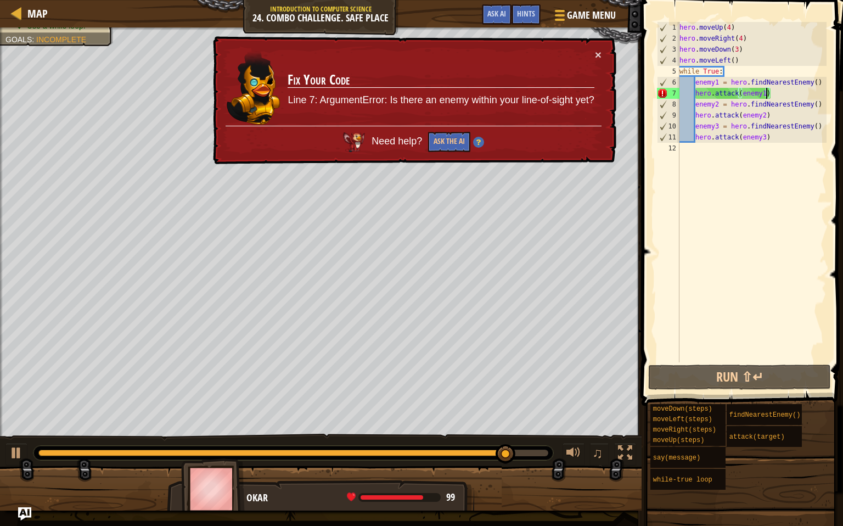
click at [777, 87] on div "hero . moveUp ( 4 ) hero . moveRight ( 4 ) hero . moveDown ( 3 ) hero . moveLef…" at bounding box center [751, 203] width 149 height 362
click at [778, 93] on div "hero . moveUp ( 4 ) hero . moveRight ( 4 ) hero . moveDown ( 3 ) hero . moveLef…" at bounding box center [751, 203] width 149 height 362
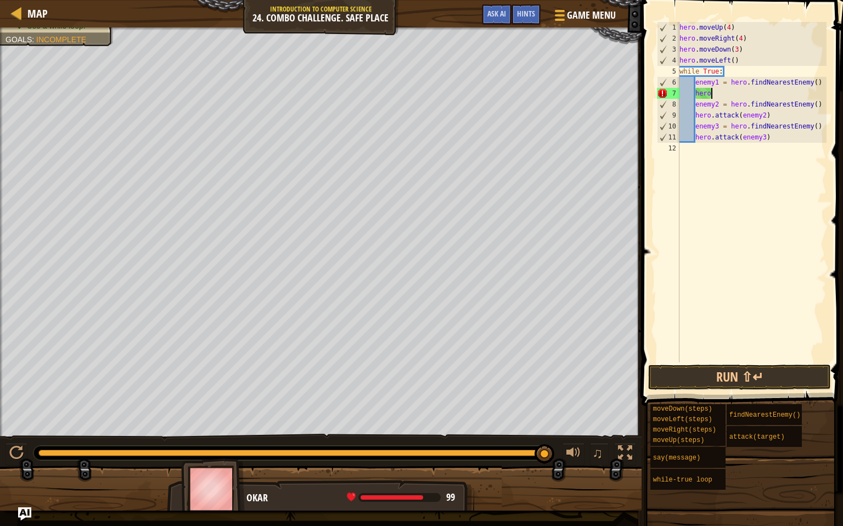
type textarea "h"
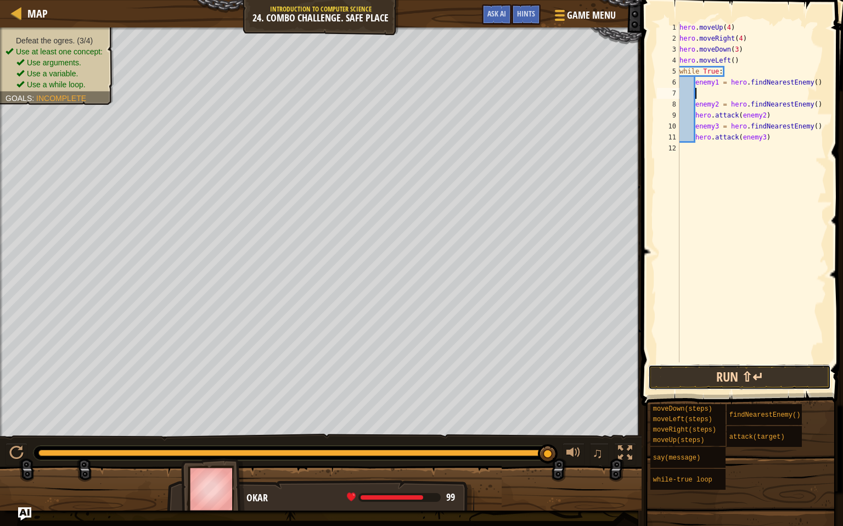
click at [702, 386] on button "Run ⇧↵" at bounding box center [739, 377] width 183 height 25
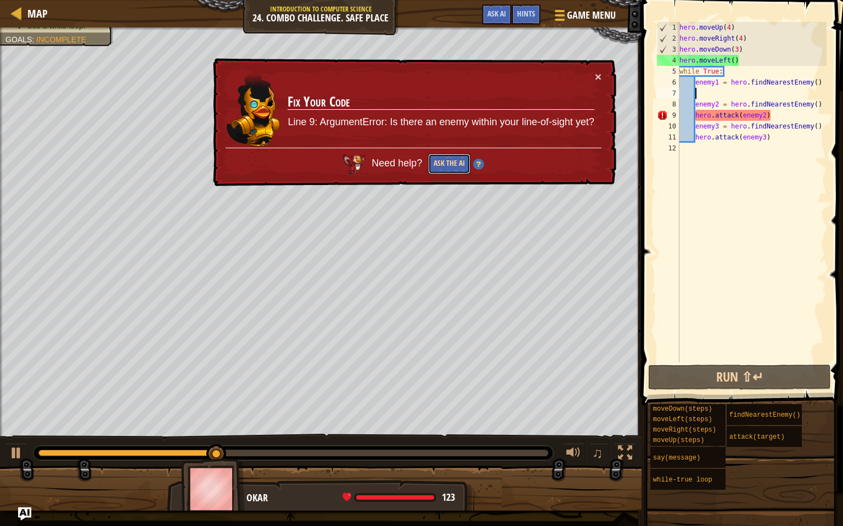
click at [447, 165] on button "Ask the AI" at bounding box center [449, 164] width 42 height 20
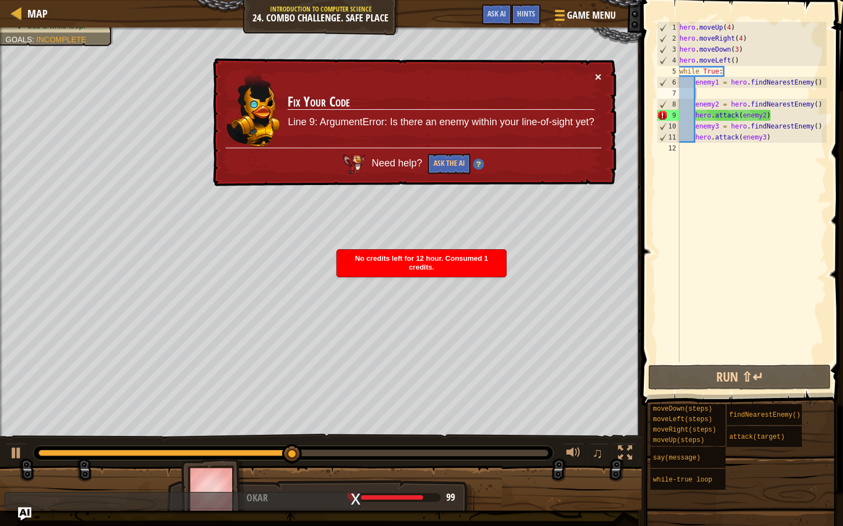
click at [598, 79] on button "×" at bounding box center [598, 78] width 7 height 12
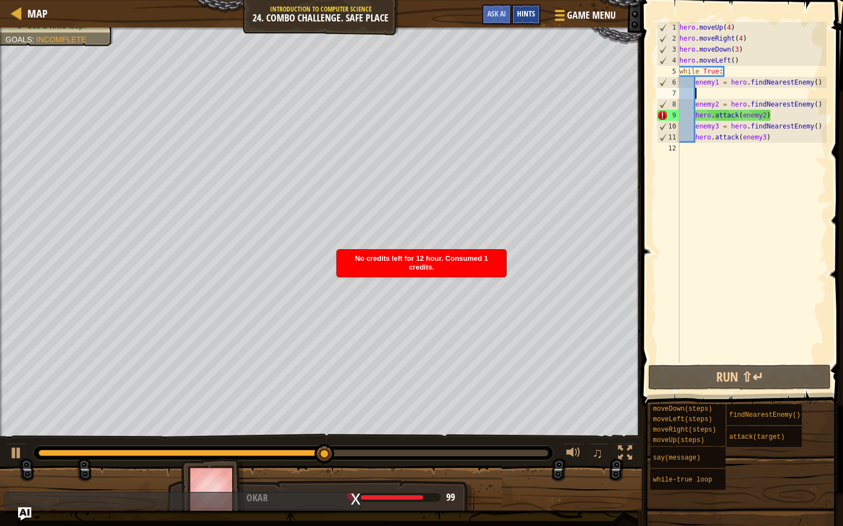
click at [522, 13] on span "Hints" at bounding box center [526, 13] width 18 height 10
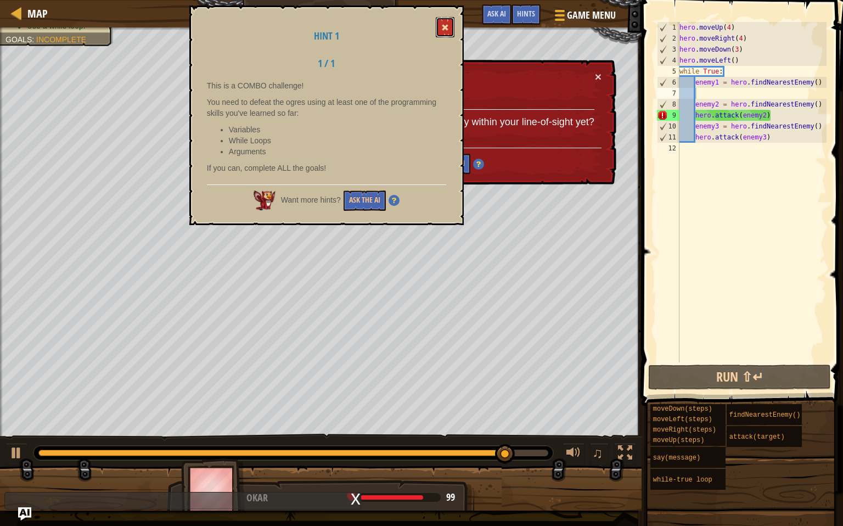
click at [443, 33] on button at bounding box center [445, 27] width 19 height 20
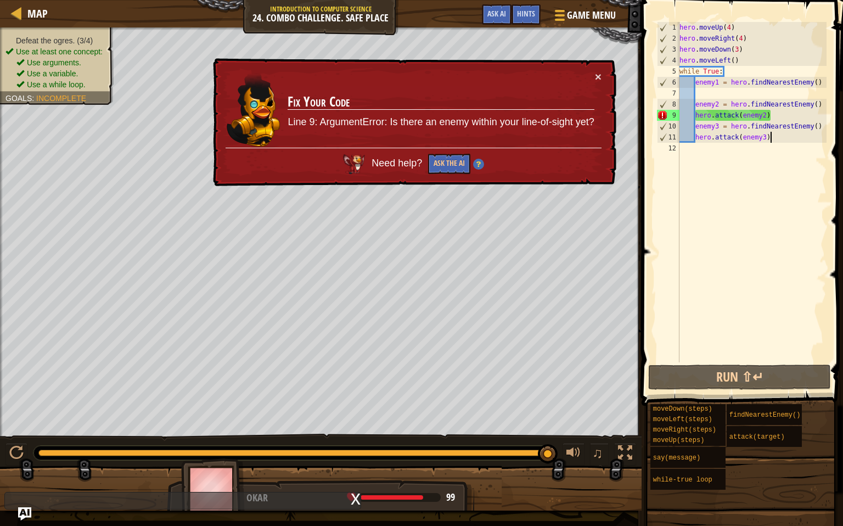
click at [778, 134] on div "hero . moveUp ( 4 ) hero . moveRight ( 4 ) hero . moveDown ( 3 ) hero . moveLef…" at bounding box center [751, 203] width 149 height 362
click at [731, 74] on div "hero . moveUp ( 4 ) hero . moveRight ( 4 ) hero . moveDown ( 3 ) hero . moveLef…" at bounding box center [751, 203] width 149 height 362
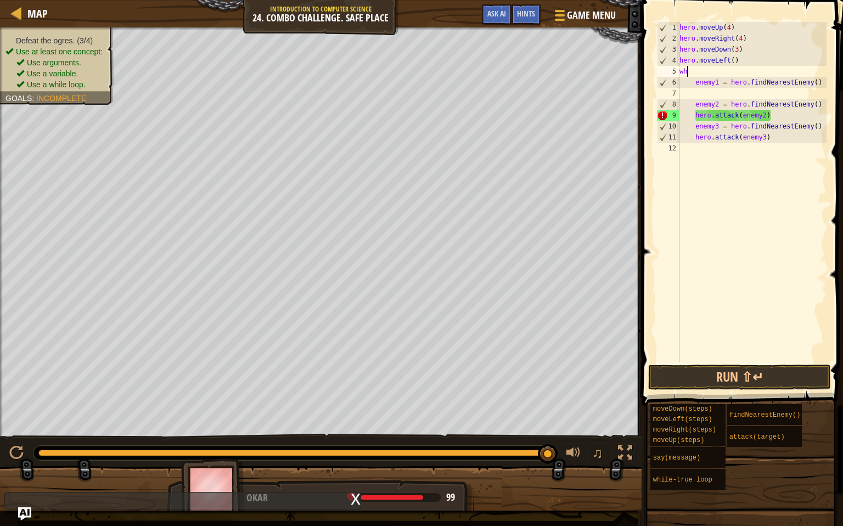
scroll to position [5, 0]
type textarea "w"
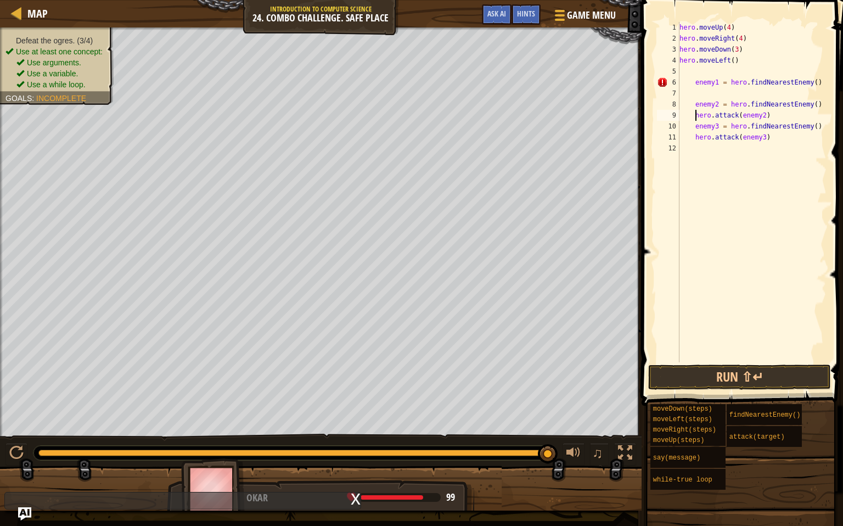
click at [693, 120] on div "hero . moveUp ( 4 ) hero . moveRight ( 4 ) hero . moveDown ( 3 ) hero . moveLef…" at bounding box center [751, 203] width 149 height 362
click at [694, 104] on div "hero . moveUp ( 4 ) hero . moveRight ( 4 ) hero . moveDown ( 3 ) hero . moveLef…" at bounding box center [751, 203] width 149 height 362
click at [693, 80] on div "hero . moveUp ( 4 ) hero . moveRight ( 4 ) hero . moveDown ( 3 ) hero . moveLef…" at bounding box center [751, 203] width 149 height 362
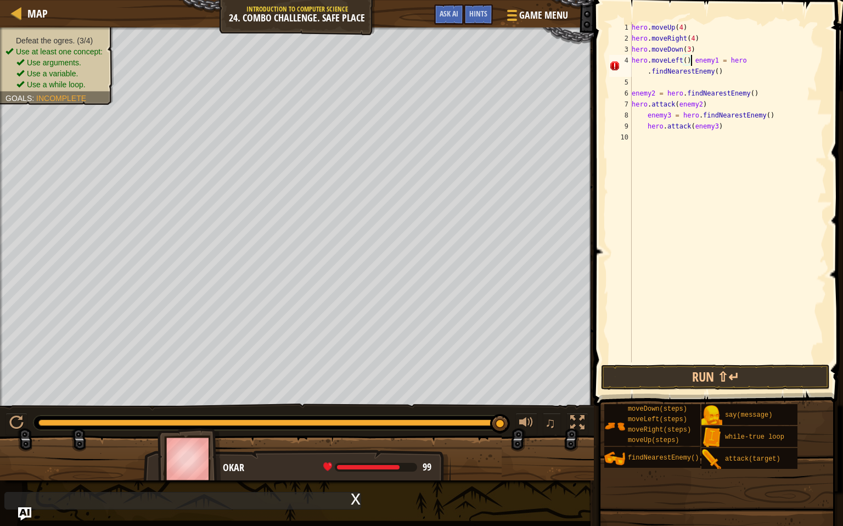
type textarea "enemy1 = hero.findNearestEnemy()"
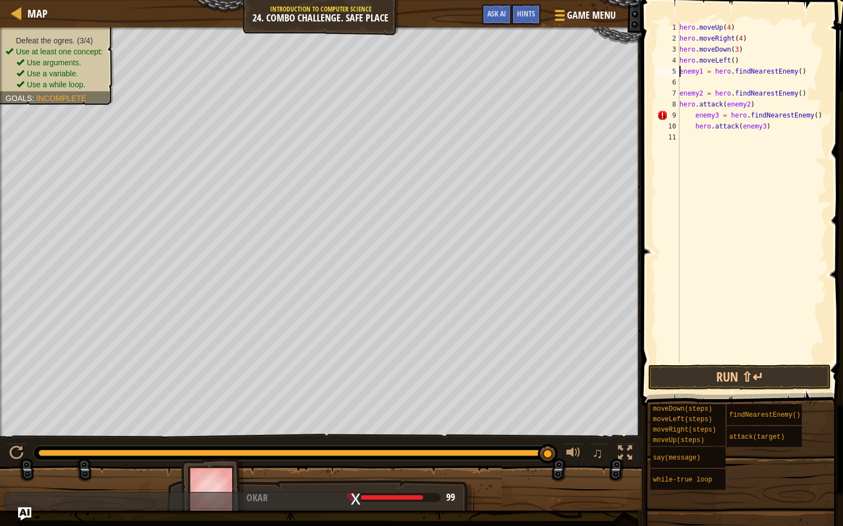
click at [711, 80] on div "hero . moveUp ( 4 ) hero . moveRight ( 4 ) hero . moveDown ( 3 ) hero . moveLef…" at bounding box center [751, 203] width 149 height 362
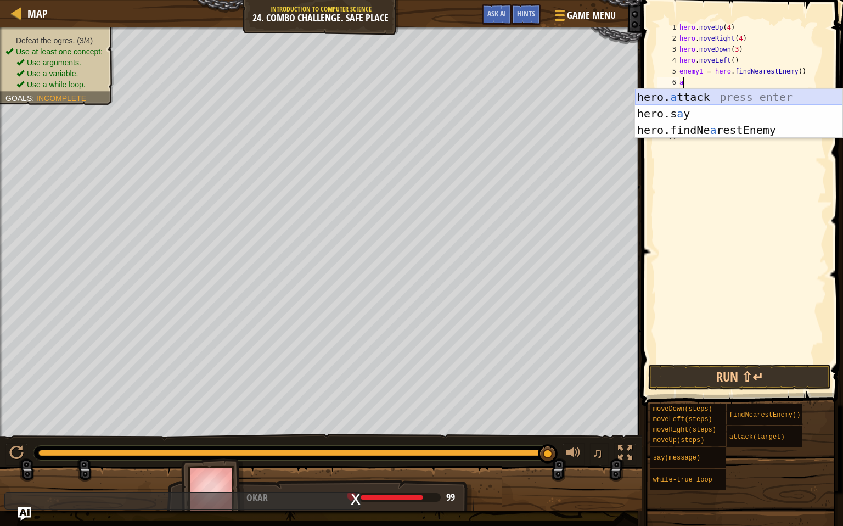
click at [717, 97] on div "hero. a ttack press enter hero.s a y press enter hero.findNe a restEnemy press …" at bounding box center [739, 130] width 208 height 82
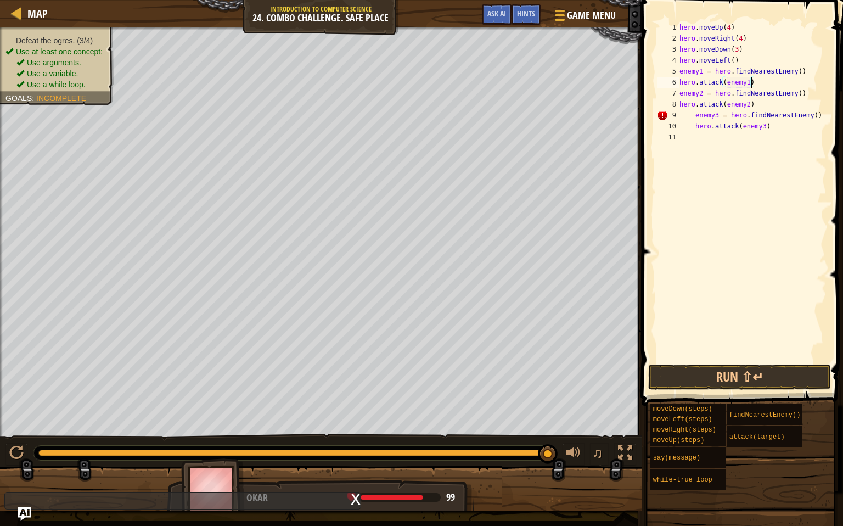
scroll to position [5, 5]
click at [692, 109] on div "hero . moveUp ( 4 ) hero . moveRight ( 4 ) hero . moveDown ( 3 ) hero . moveLef…" at bounding box center [751, 203] width 149 height 362
click at [695, 115] on div "hero . moveUp ( 4 ) hero . moveRight ( 4 ) hero . moveDown ( 3 ) hero . moveLef…" at bounding box center [751, 203] width 149 height 362
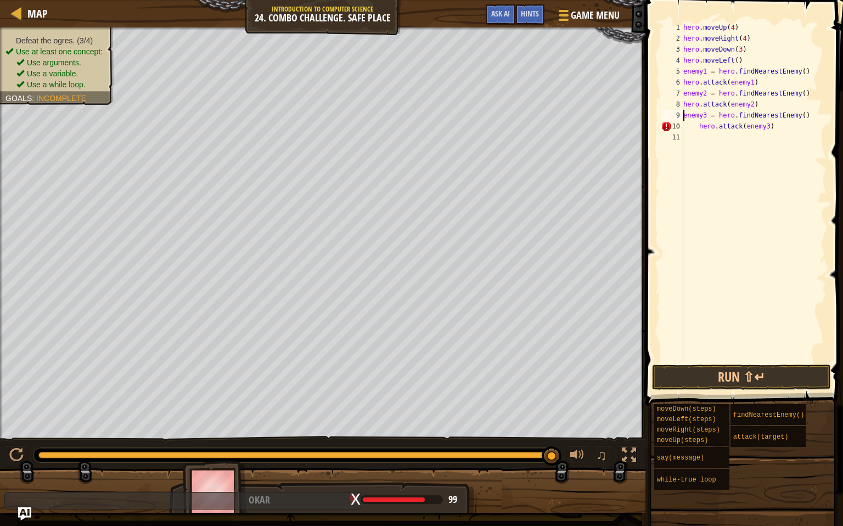
click at [696, 121] on div "hero . moveUp ( 4 ) hero . moveRight ( 4 ) hero . moveDown ( 3 ) hero . moveLef…" at bounding box center [755, 203] width 149 height 362
click at [699, 124] on div "hero . moveUp ( 4 ) hero . moveRight ( 4 ) hero . moveDown ( 3 ) hero . moveLef…" at bounding box center [753, 203] width 145 height 362
type textarea "hero.attack(enemy3)"
click at [730, 376] on button "Run ⇧↵" at bounding box center [741, 377] width 179 height 25
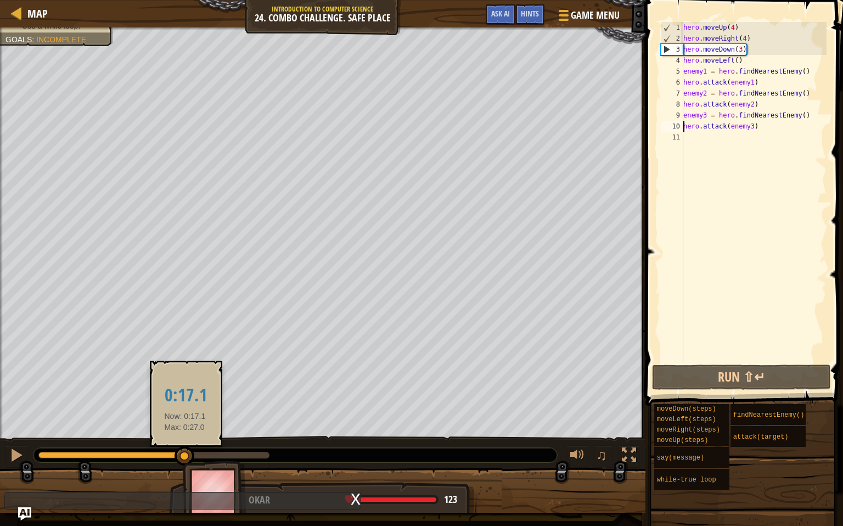
drag, startPoint x: 164, startPoint y: 456, endPoint x: 187, endPoint y: 456, distance: 23.6
click at [187, 456] on div at bounding box center [153, 455] width 231 height 7
click at [191, 456] on div at bounding box center [191, 456] width 20 height 20
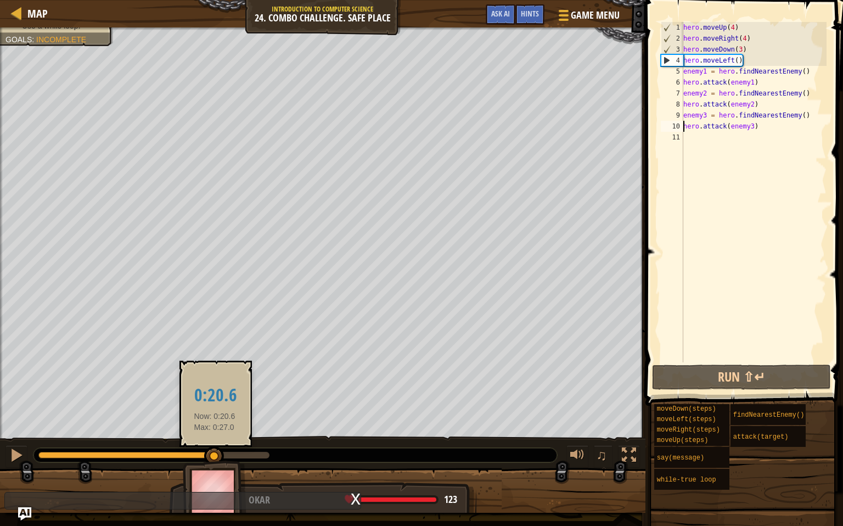
click at [215, 454] on div at bounding box center [153, 455] width 231 height 7
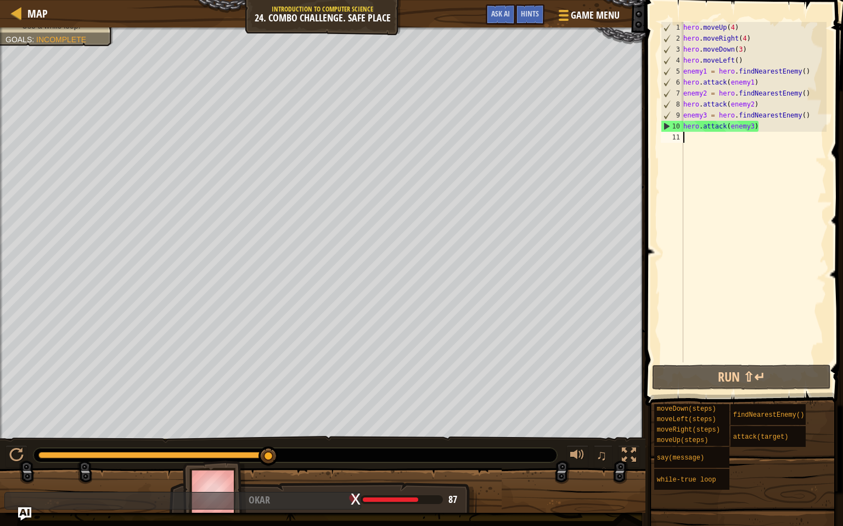
click at [704, 146] on div "hero . moveUp ( 4 ) hero . moveRight ( 4 ) hero . moveDown ( 3 ) hero . moveLef…" at bounding box center [753, 203] width 145 height 362
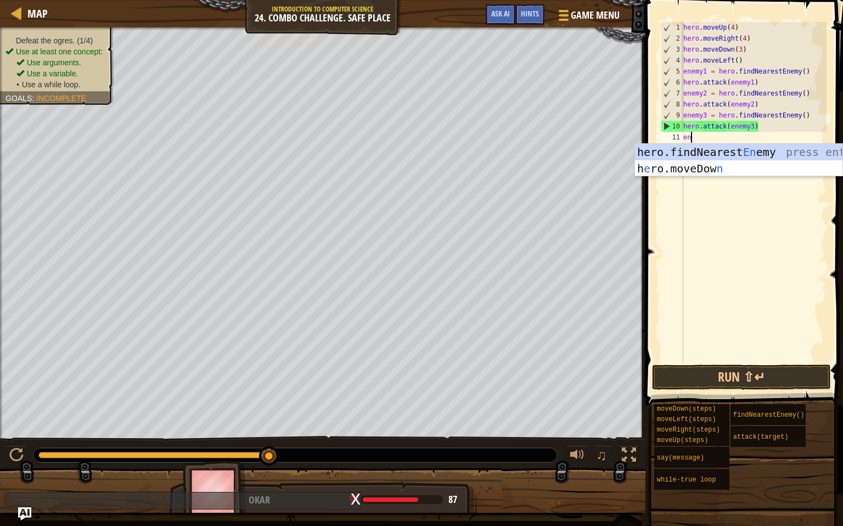
scroll to position [5, 0]
type textarea "eney"
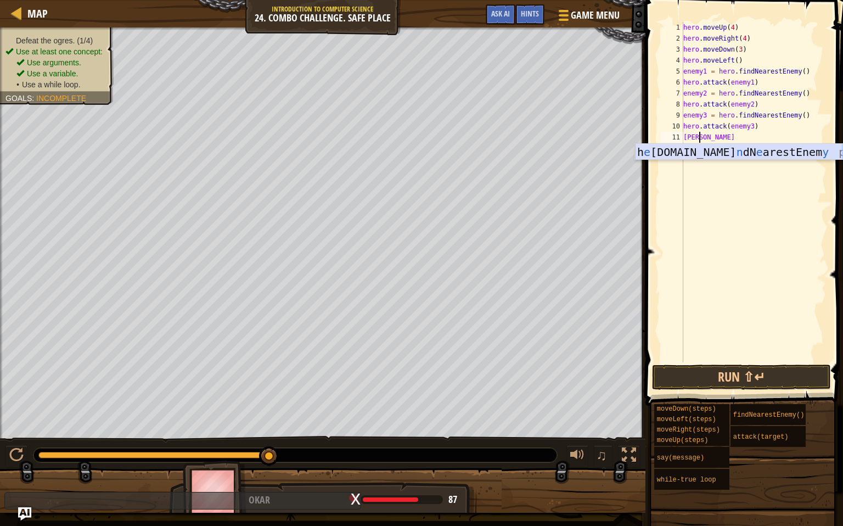
click at [718, 148] on div "h e ro.fi n dN e arestEnem y press enter" at bounding box center [739, 168] width 208 height 49
click at [698, 136] on div "hero . moveUp ( 4 ) hero . moveRight ( 4 ) hero . moveDown ( 3 ) hero . moveLef…" at bounding box center [753, 203] width 145 height 362
click at [691, 155] on div "hero.findNearest Enemy press enter" at bounding box center [739, 168] width 208 height 49
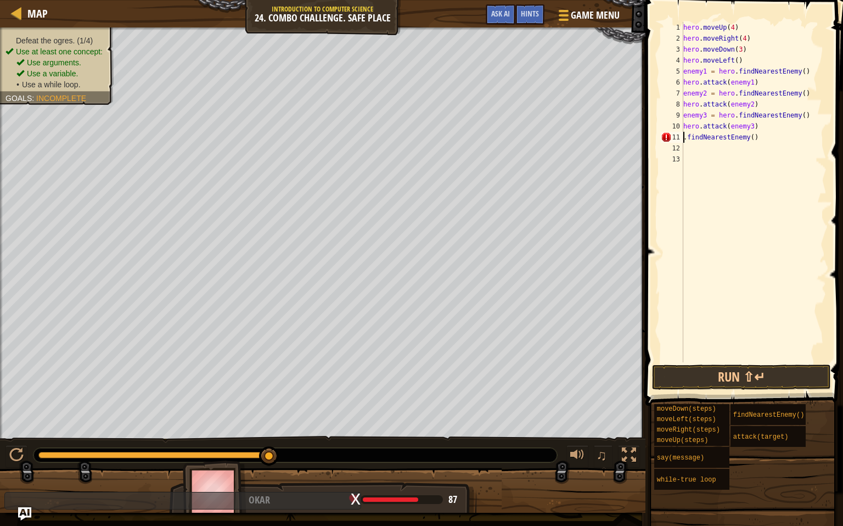
click at [772, 134] on div "hero . moveUp ( 4 ) hero . moveRight ( 4 ) hero . moveDown ( 3 ) hero . moveLef…" at bounding box center [753, 203] width 145 height 362
type textarea "."
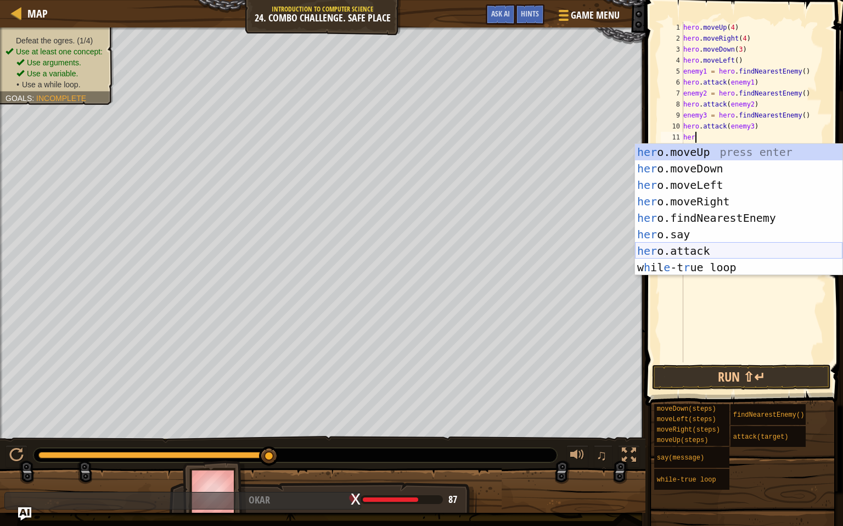
click at [716, 246] on div "her o.moveUp press enter her o.moveDown press enter her o.moveLeft press enter …" at bounding box center [739, 226] width 208 height 165
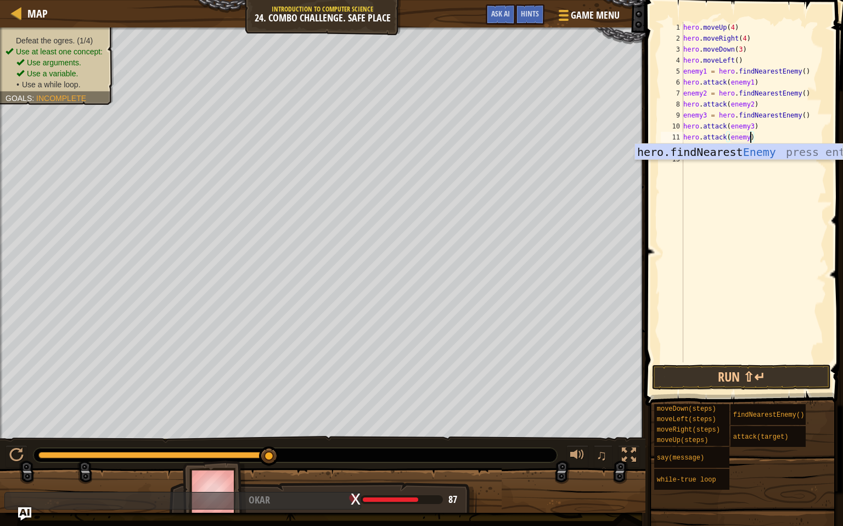
scroll to position [5, 5]
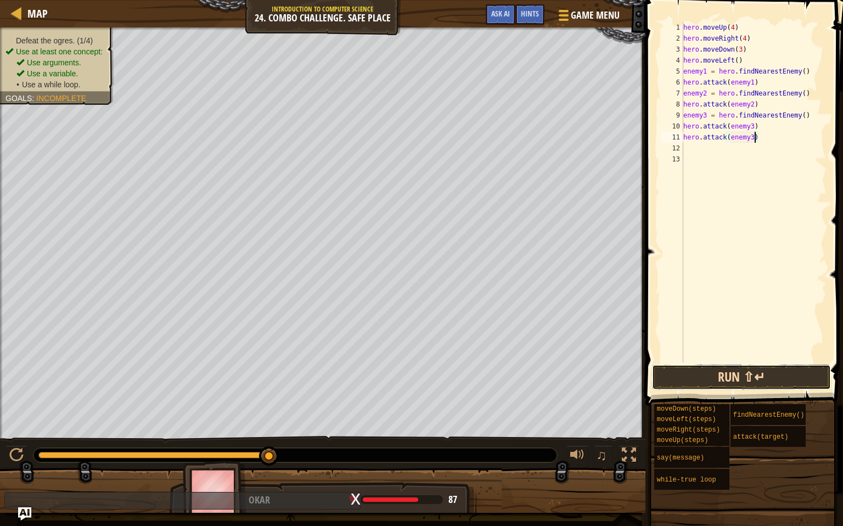
click at [749, 380] on button "Run ⇧↵" at bounding box center [741, 377] width 179 height 25
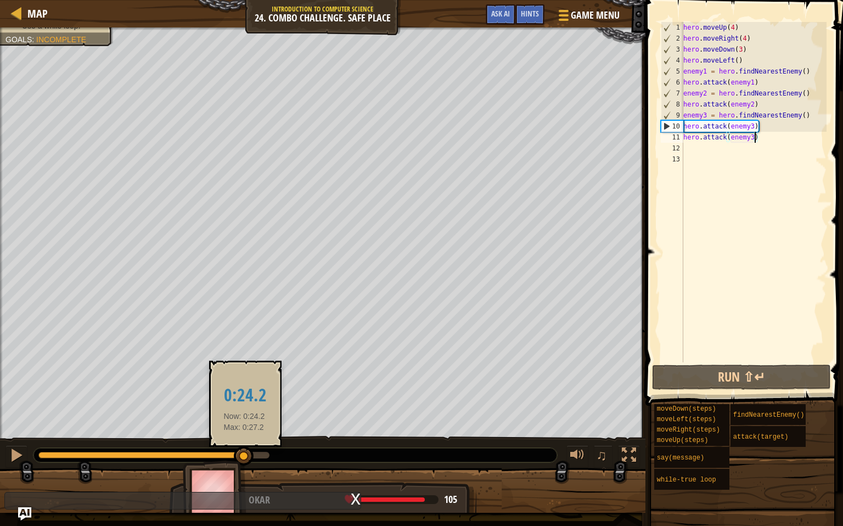
drag, startPoint x: 237, startPoint y: 454, endPoint x: 244, endPoint y: 454, distance: 7.1
click at [244, 454] on div at bounding box center [153, 455] width 231 height 7
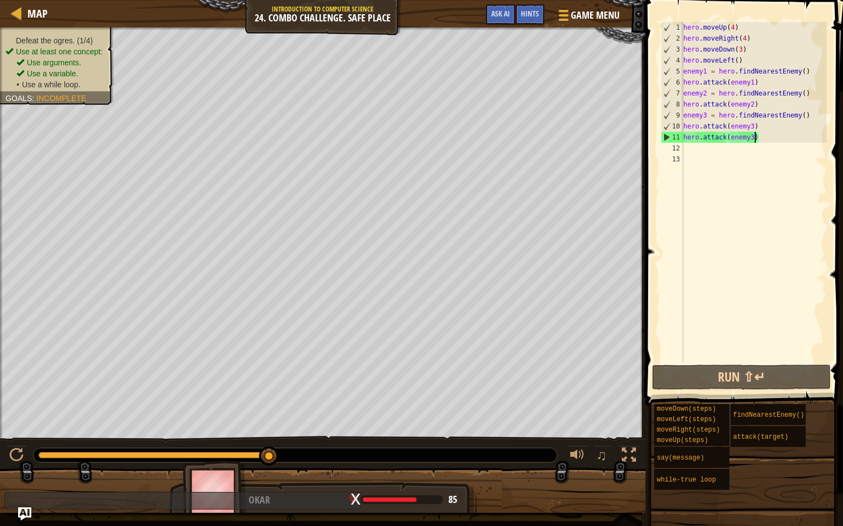
click at [760, 76] on div "hero . moveUp ( 4 ) hero . moveRight ( 4 ) hero . moveDown ( 3 ) hero . moveLef…" at bounding box center [753, 203] width 145 height 362
click at [759, 78] on div "hero . moveUp ( 4 ) hero . moveRight ( 4 ) hero . moveDown ( 3 ) hero . moveLef…" at bounding box center [753, 203] width 145 height 362
type textarea "hero.attack(enemy1)"
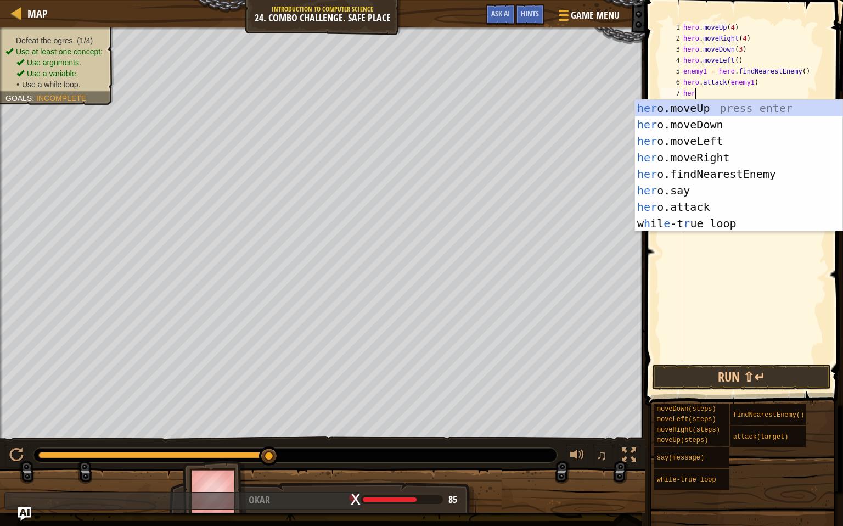
scroll to position [5, 0]
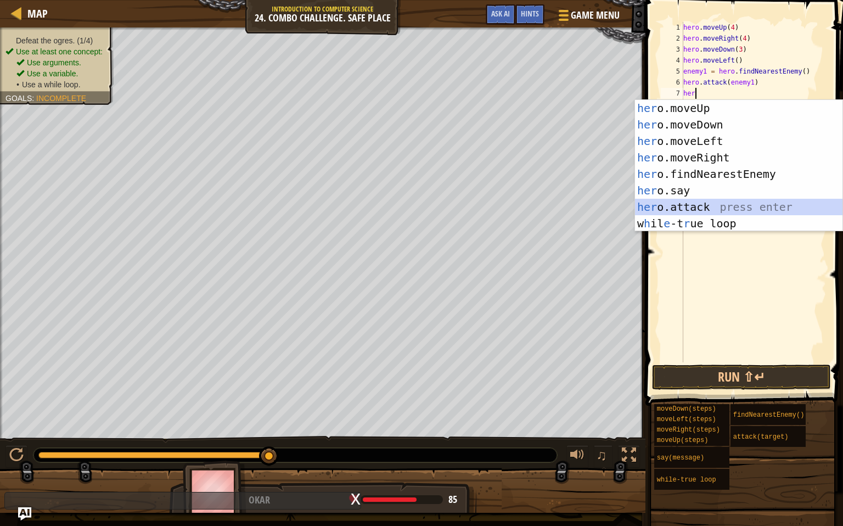
click at [720, 201] on div "her o.moveUp press enter her o.moveDown press enter her o.moveLeft press enter …" at bounding box center [739, 182] width 208 height 165
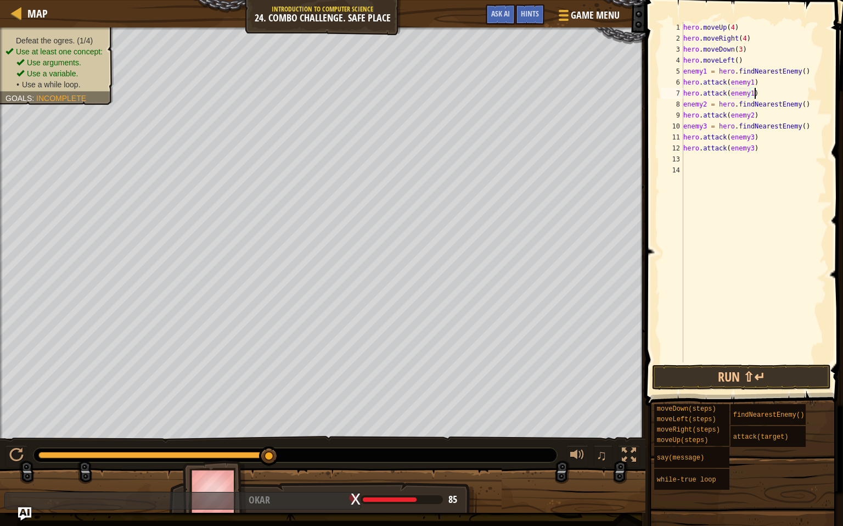
scroll to position [5, 5]
click at [727, 372] on button "Run ⇧↵" at bounding box center [741, 377] width 179 height 25
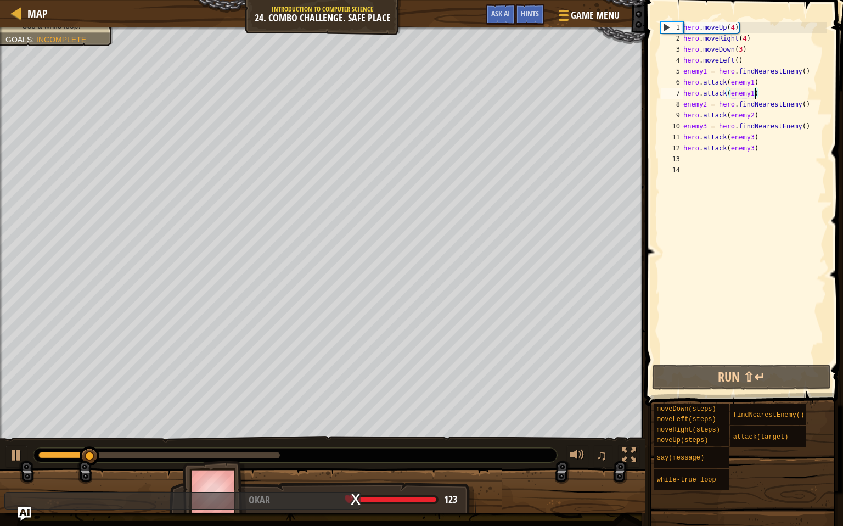
click at [241, 453] on div at bounding box center [159, 455] width 242 height 7
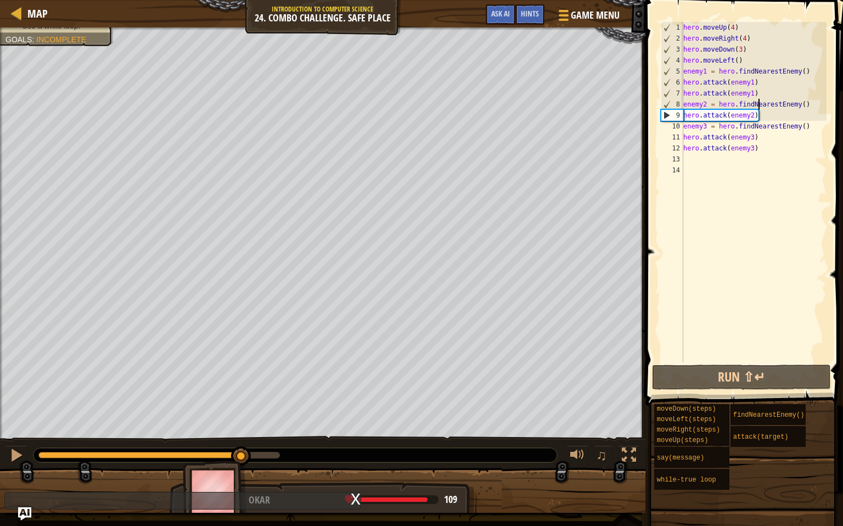
click at [760, 109] on div "hero . moveUp ( 4 ) hero . moveRight ( 4 ) hero . moveDown ( 3 ) hero . moveLef…" at bounding box center [753, 203] width 145 height 362
click at [769, 117] on div "hero . moveUp ( 4 ) hero . moveRight ( 4 ) hero . moveDown ( 3 ) hero . moveLef…" at bounding box center [753, 203] width 145 height 362
type textarea "hero.attack(enemy2)"
click at [769, 117] on div "hero . moveUp ( 4 ) hero . moveRight ( 4 ) hero . moveDown ( 3 ) hero . moveLef…" at bounding box center [753, 203] width 145 height 362
click at [767, 116] on div "hero . moveUp ( 4 ) hero . moveRight ( 4 ) hero . moveDown ( 3 ) hero . moveLef…" at bounding box center [753, 203] width 145 height 362
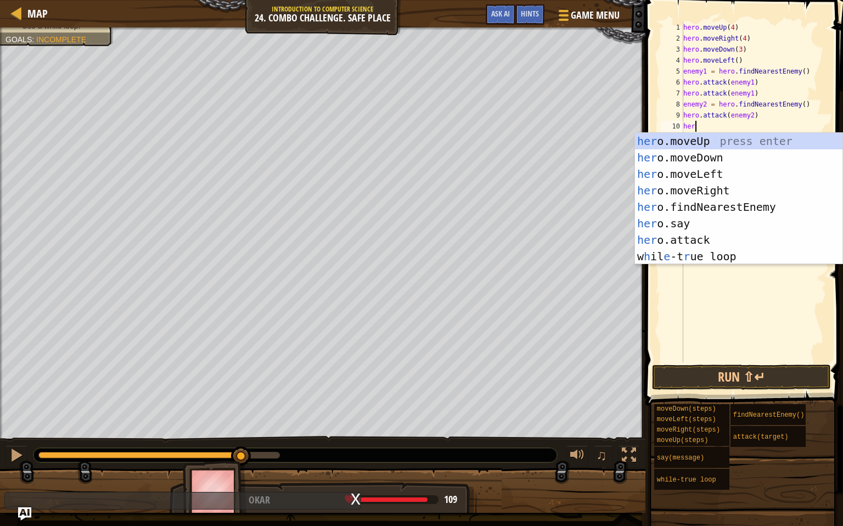
scroll to position [5, 0]
click at [699, 234] on div "her o.moveUp press enter her o.moveDown press enter her o.moveLeft press enter …" at bounding box center [739, 215] width 208 height 165
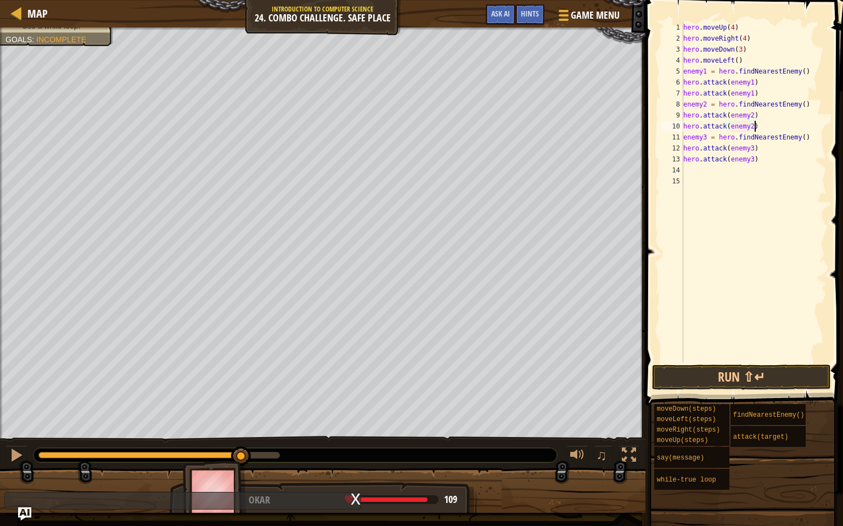
scroll to position [5, 5]
type textarea "hero.attack(enemy2)"
click at [722, 382] on button "Run ⇧↵" at bounding box center [741, 377] width 179 height 25
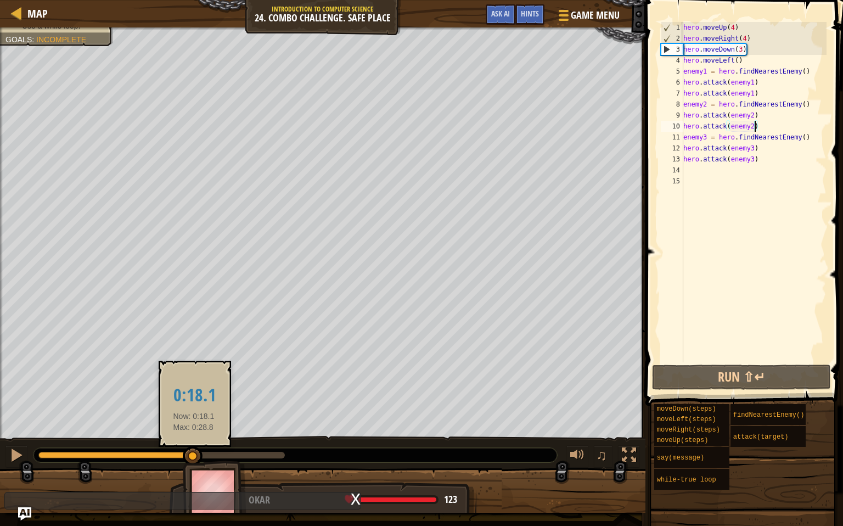
drag, startPoint x: 177, startPoint y: 457, endPoint x: 228, endPoint y: 457, distance: 51.1
click at [228, 457] on div at bounding box center [161, 455] width 246 height 7
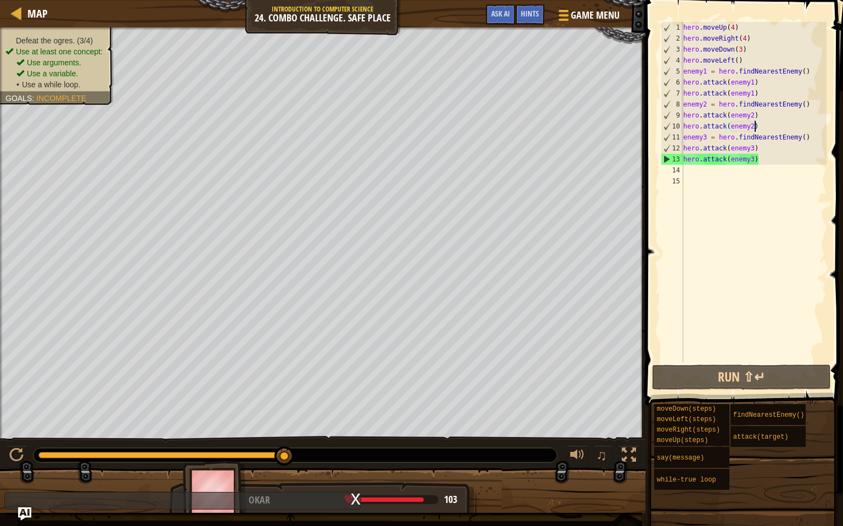
click at [707, 170] on div "hero . moveUp ( 4 ) hero . moveRight ( 4 ) hero . moveDown ( 3 ) hero . moveLef…" at bounding box center [753, 203] width 145 height 362
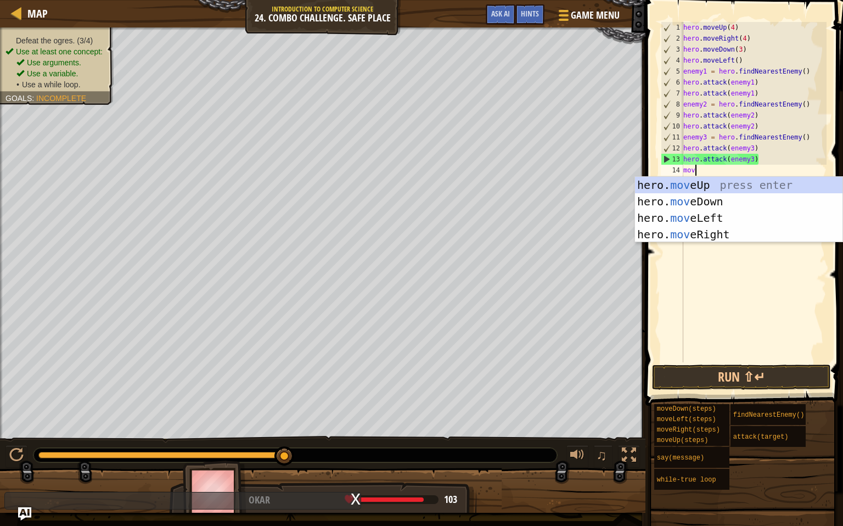
scroll to position [5, 0]
type textarea "move"
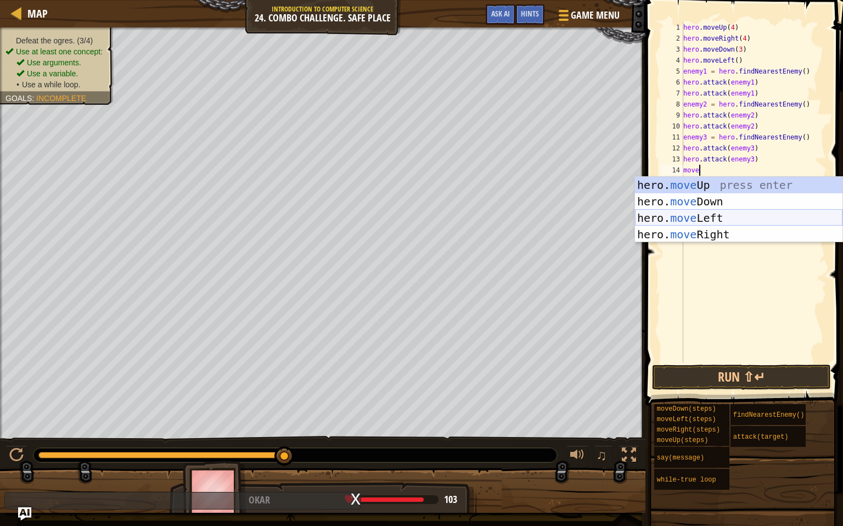
click at [717, 216] on div "hero. move Up press enter hero. move Down press enter hero. move Left press ent…" at bounding box center [739, 226] width 208 height 99
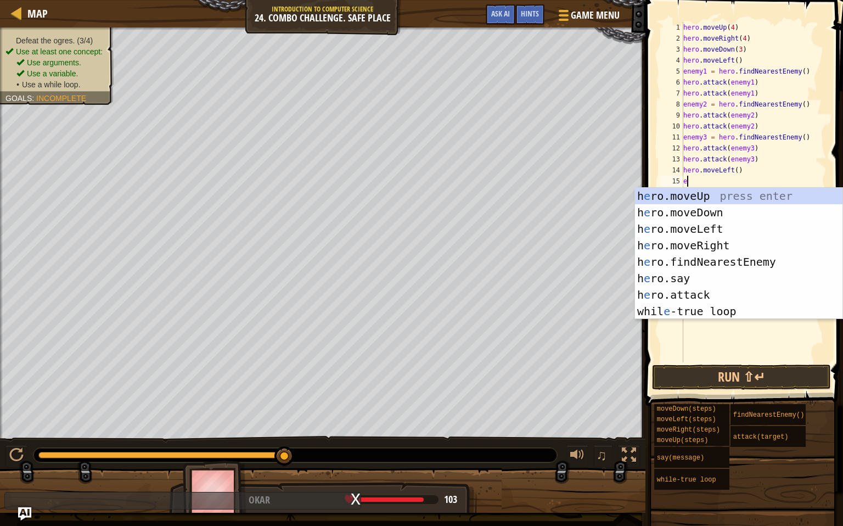
type textarea "en"
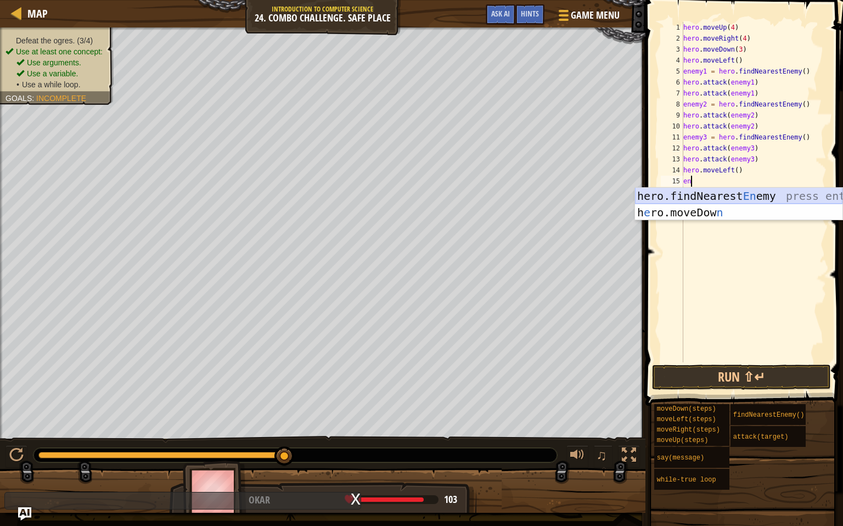
click at [714, 192] on div "hero.findNearest En emy press enter h e ro.moveDow n press enter" at bounding box center [739, 221] width 208 height 66
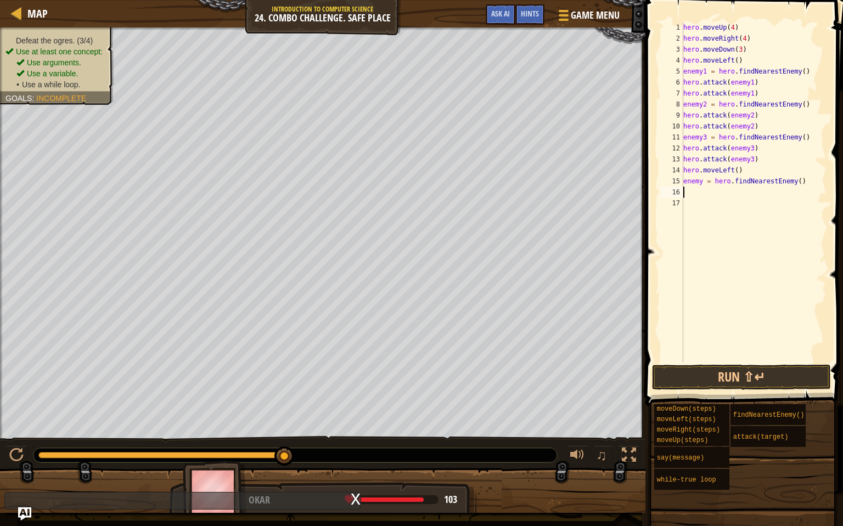
click at [703, 179] on div "hero . moveUp ( 4 ) hero . moveRight ( 4 ) hero . moveDown ( 3 ) hero . moveLef…" at bounding box center [753, 203] width 145 height 362
type textarea "enemy5 = hero.findNearestEnemy()"
click at [711, 190] on div "hero . moveUp ( 4 ) hero . moveRight ( 4 ) hero . moveDown ( 3 ) hero . moveLef…" at bounding box center [753, 203] width 145 height 362
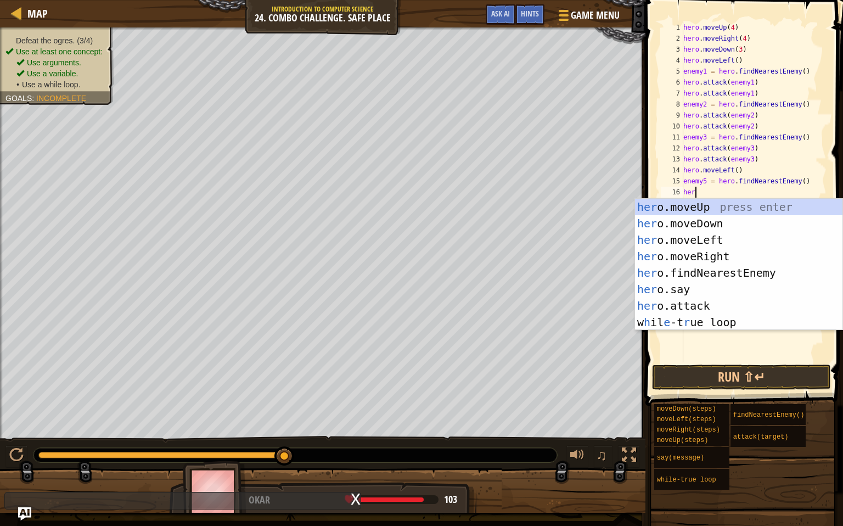
scroll to position [5, 0]
click at [697, 305] on div "her o.moveUp press enter her o.moveDown press enter her o.moveLeft press enter …" at bounding box center [739, 281] width 208 height 165
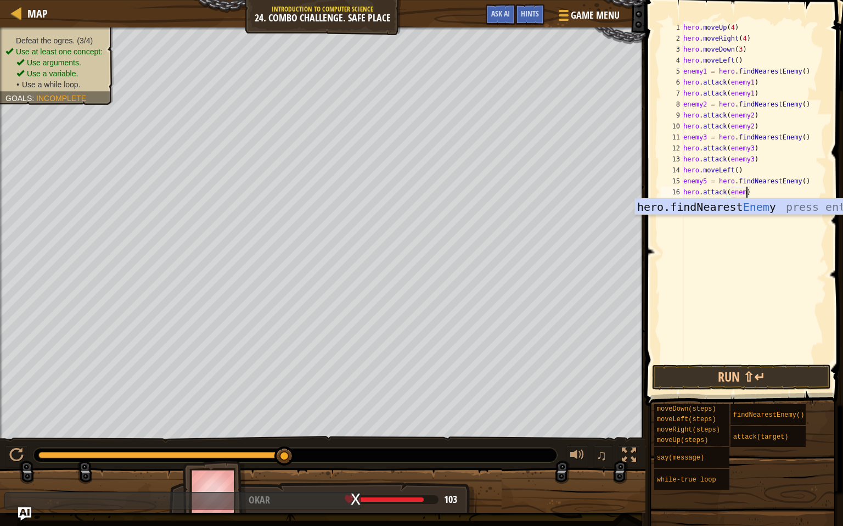
scroll to position [5, 5]
type textarea "hero.attack(enemy5)"
click at [738, 204] on div "hero . moveUp ( 4 ) hero . moveRight ( 4 ) hero . moveDown ( 3 ) hero . moveLef…" at bounding box center [753, 203] width 145 height 362
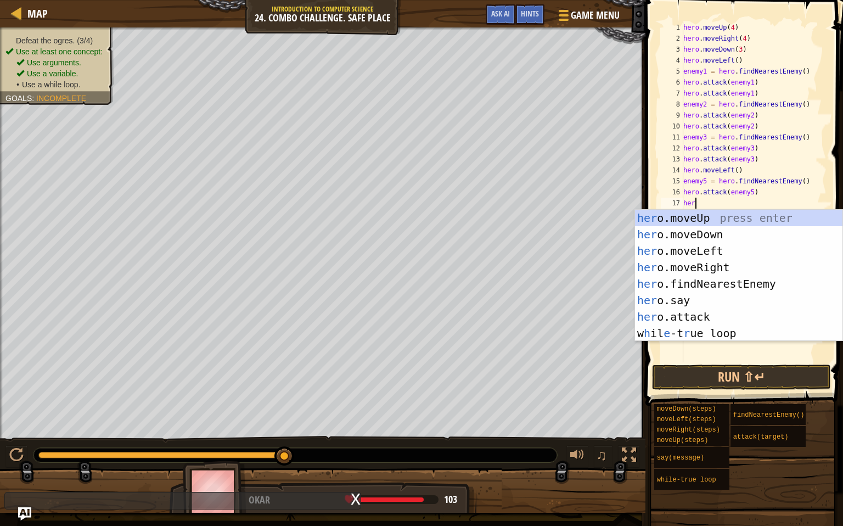
scroll to position [5, 1]
click at [705, 318] on div "hero .moveUp press enter hero .moveDown press enter hero .moveLeft press enter …" at bounding box center [739, 292] width 208 height 165
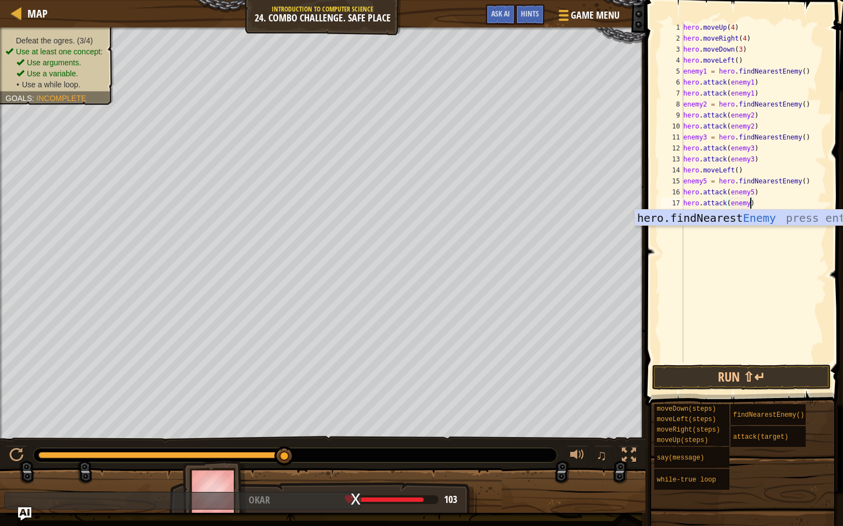
scroll to position [5, 5]
type textarea "hero.attack(enemy5)"
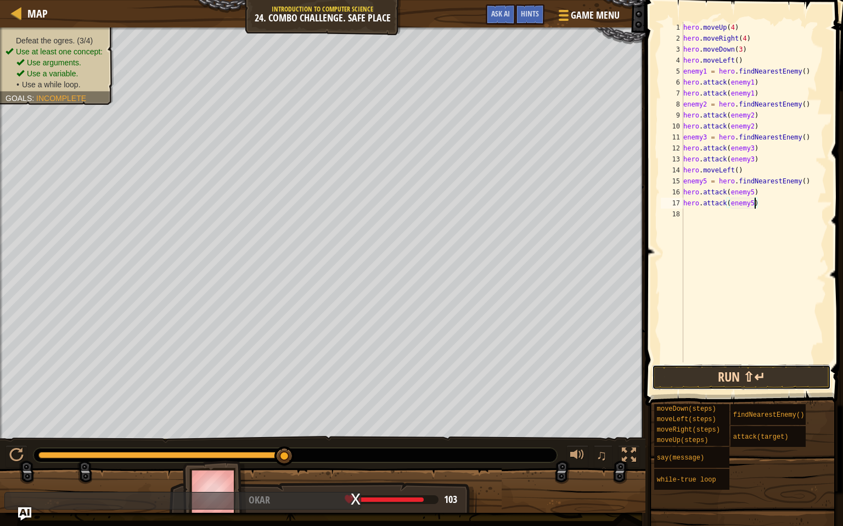
click at [778, 368] on button "Run ⇧↵" at bounding box center [741, 377] width 179 height 25
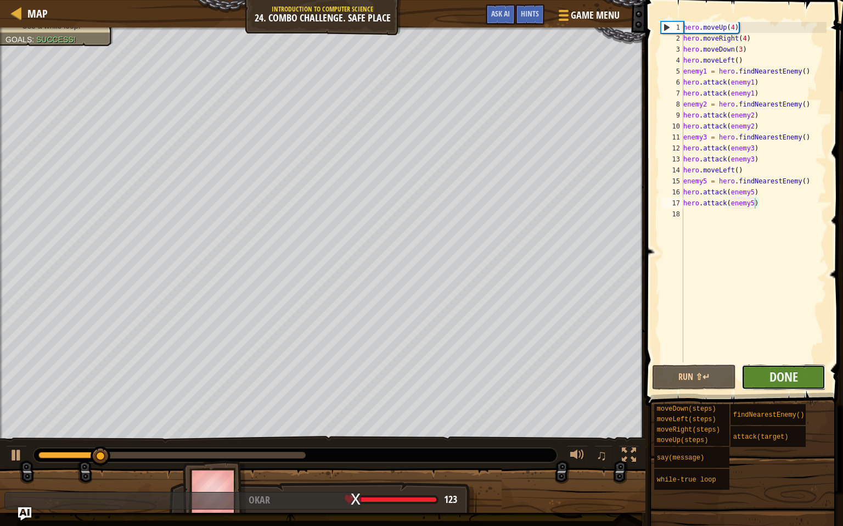
click at [800, 382] on button "Done" at bounding box center [784, 377] width 84 height 25
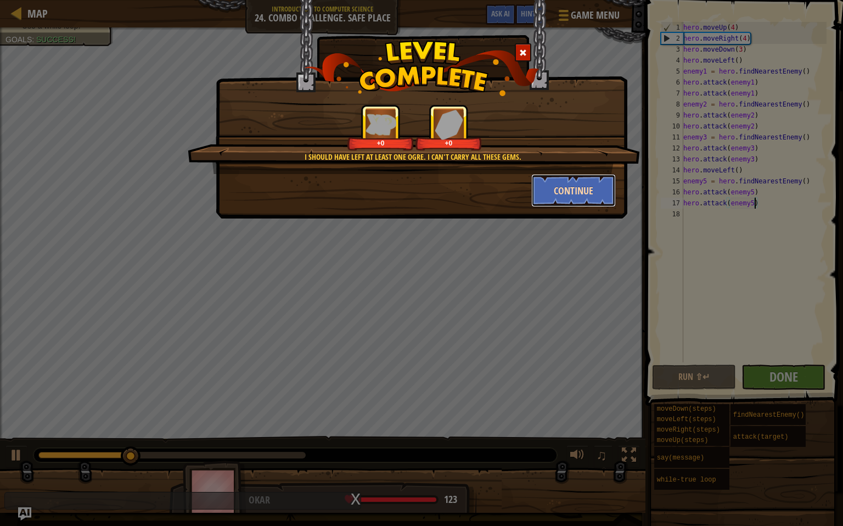
click at [559, 182] on button "Continue" at bounding box center [573, 190] width 85 height 33
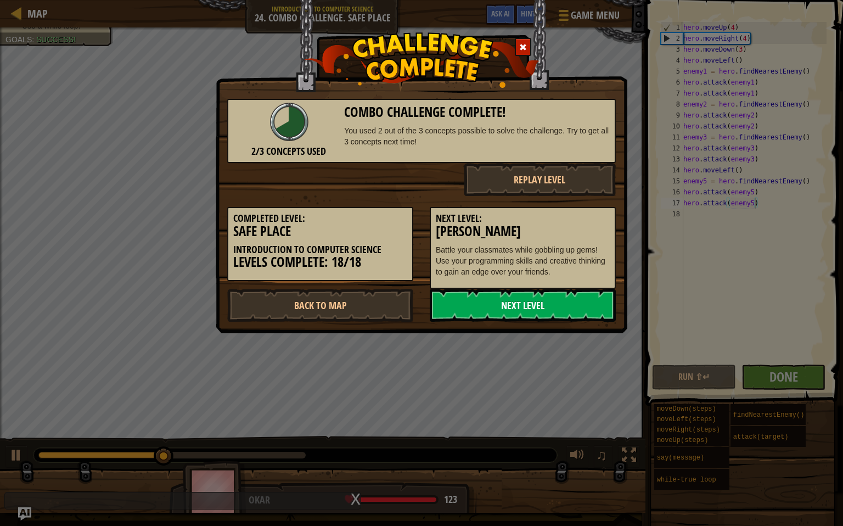
click at [526, 303] on link "Next Level" at bounding box center [523, 305] width 186 height 33
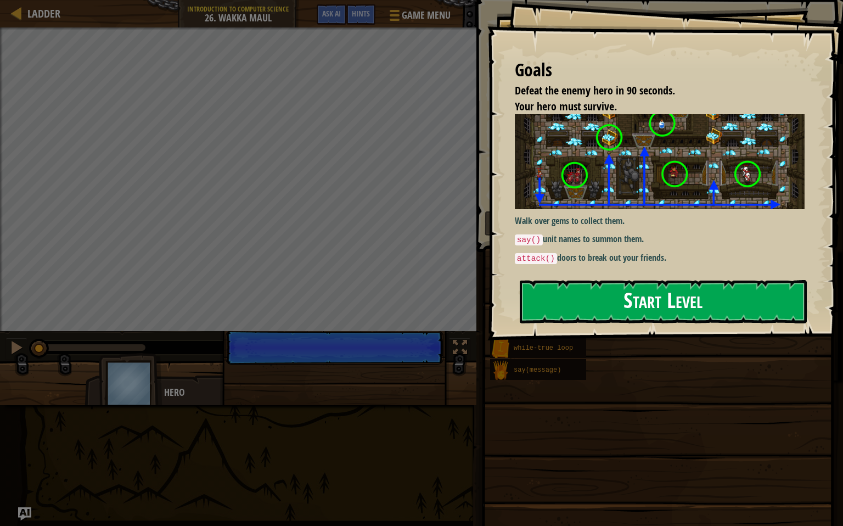
click at [668, 313] on button "Start Level" at bounding box center [663, 301] width 287 height 43
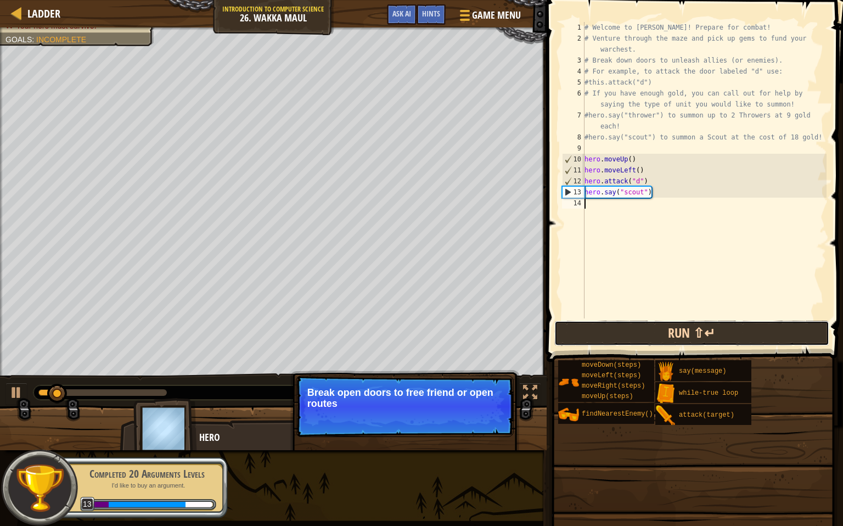
click at [658, 334] on button "Run ⇧↵" at bounding box center [691, 333] width 275 height 25
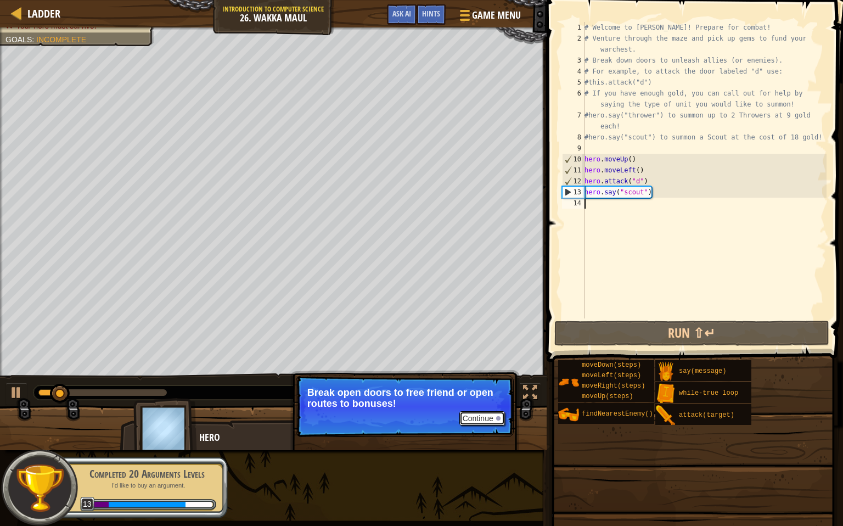
click at [484, 413] on button "Continue" at bounding box center [482, 418] width 46 height 14
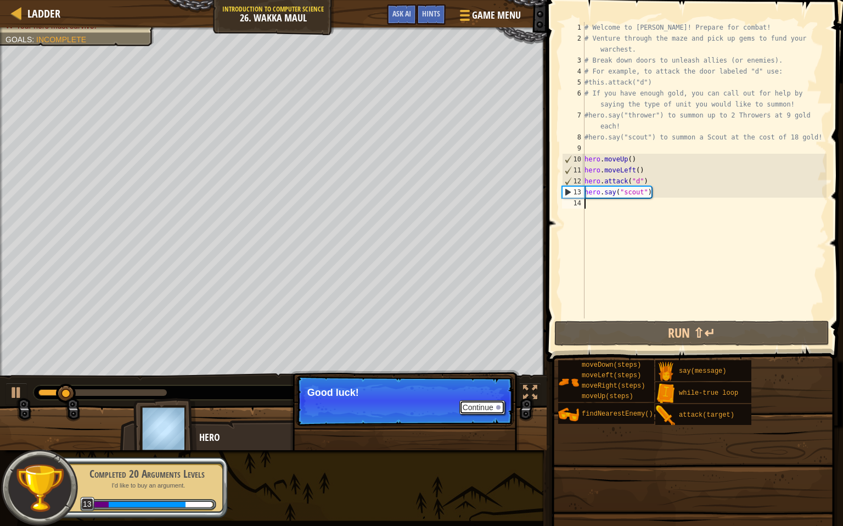
click at [497, 410] on button "Continue" at bounding box center [482, 407] width 46 height 14
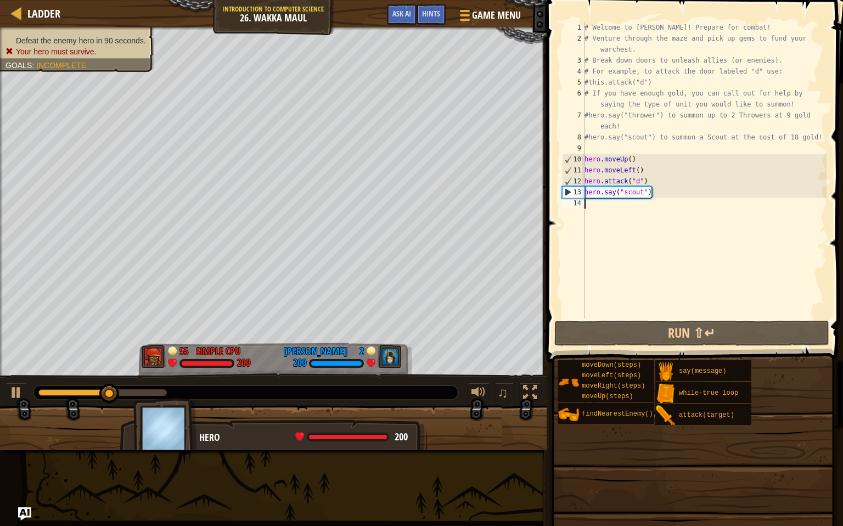
click at [58, 39] on ul "Defeat the enemy hero in 90 seconds. Your hero must survive." at bounding box center [76, 46] width 143 height 22
click at [70, 63] on span "Incomplete" at bounding box center [61, 65] width 50 height 9
click at [89, 67] on div "Defeat the enemy hero in 90 seconds. Your hero must survive. Goals : Incomplete" at bounding box center [70, 46] width 167 height 52
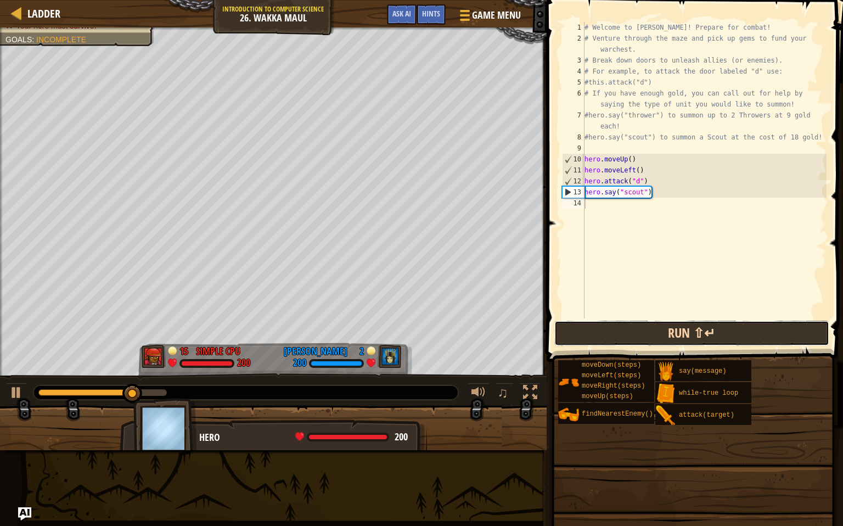
click at [635, 323] on button "Run ⇧↵" at bounding box center [691, 333] width 275 height 25
